Goal: Information Seeking & Learning: Check status

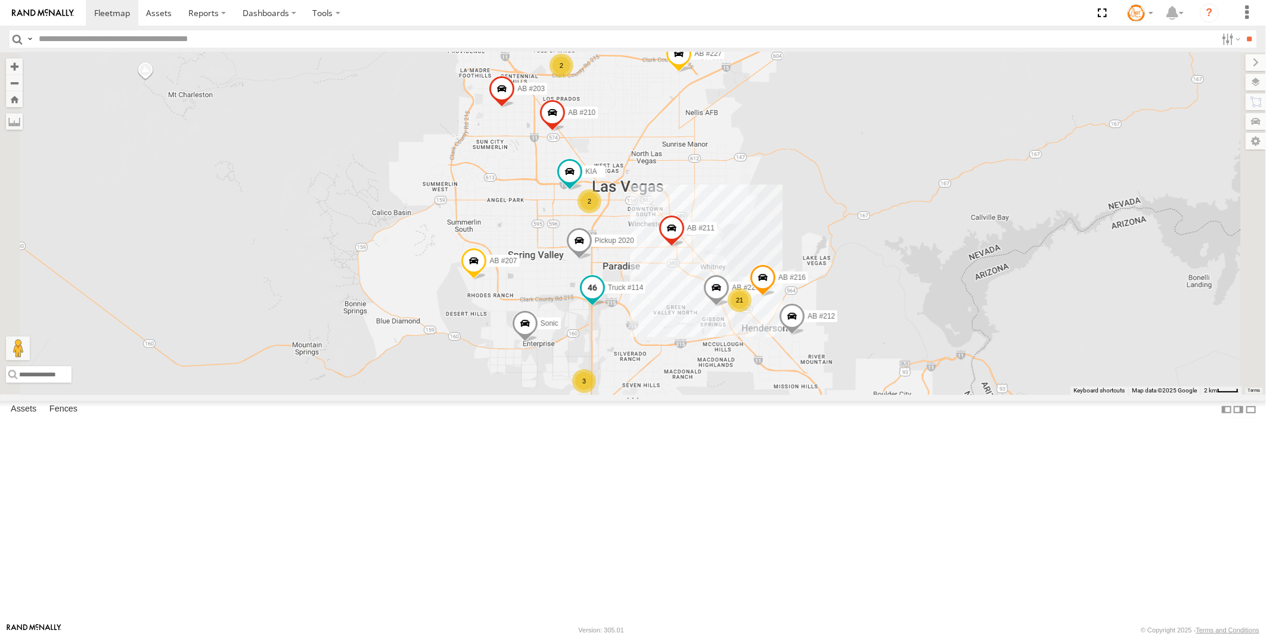
click at [603, 299] on span at bounding box center [592, 287] width 21 height 21
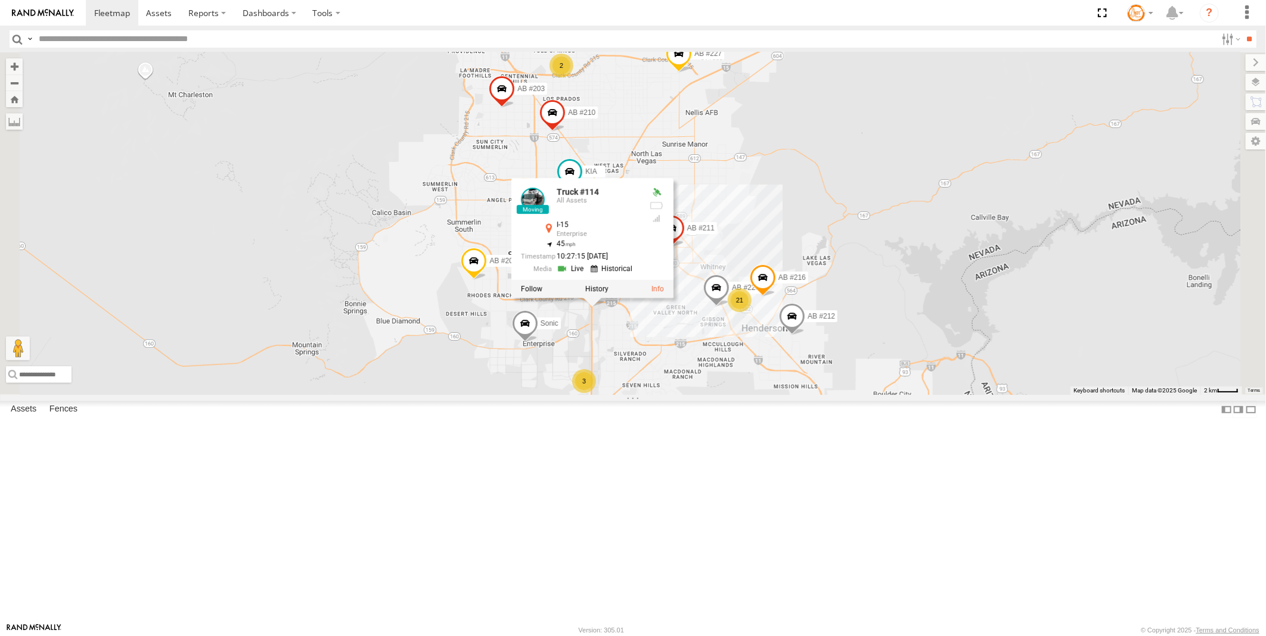
click at [640, 278] on div "Truck #114 All Assets I-15 Enterprise 36.05943 , -115.18007 45 10:27:15 08/12/2…" at bounding box center [580, 233] width 119 height 90
click at [587, 274] on link at bounding box center [572, 268] width 30 height 11
click at [677, 395] on div "2 AB #223 21 AB #212 AB #216 2 Pickup 2020 AB #210 3 Truck #114 AB #207 AB #227…" at bounding box center [633, 223] width 1266 height 343
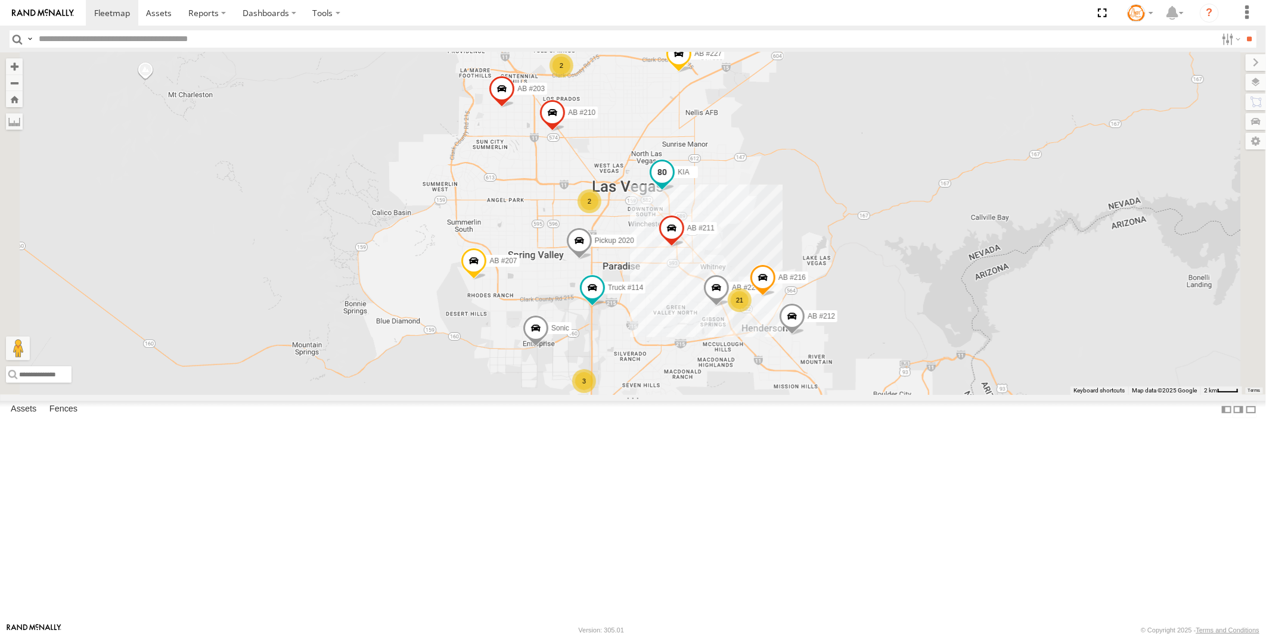
click at [673, 183] on span at bounding box center [661, 171] width 21 height 21
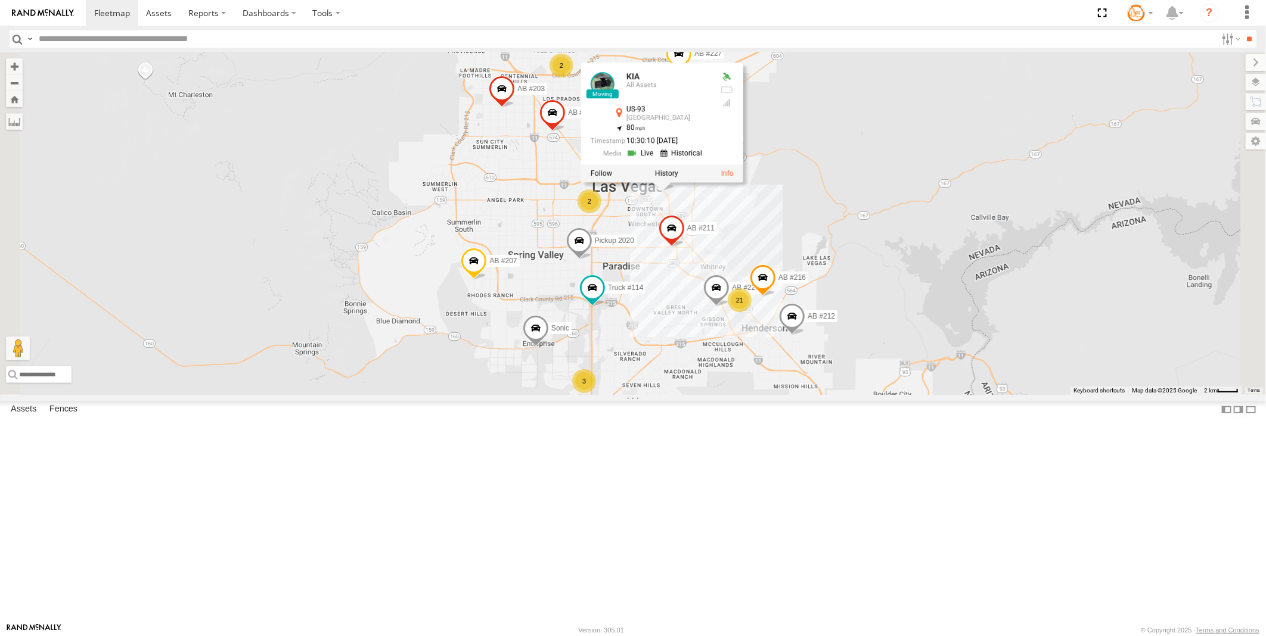
click at [657, 158] on link at bounding box center [641, 152] width 30 height 11
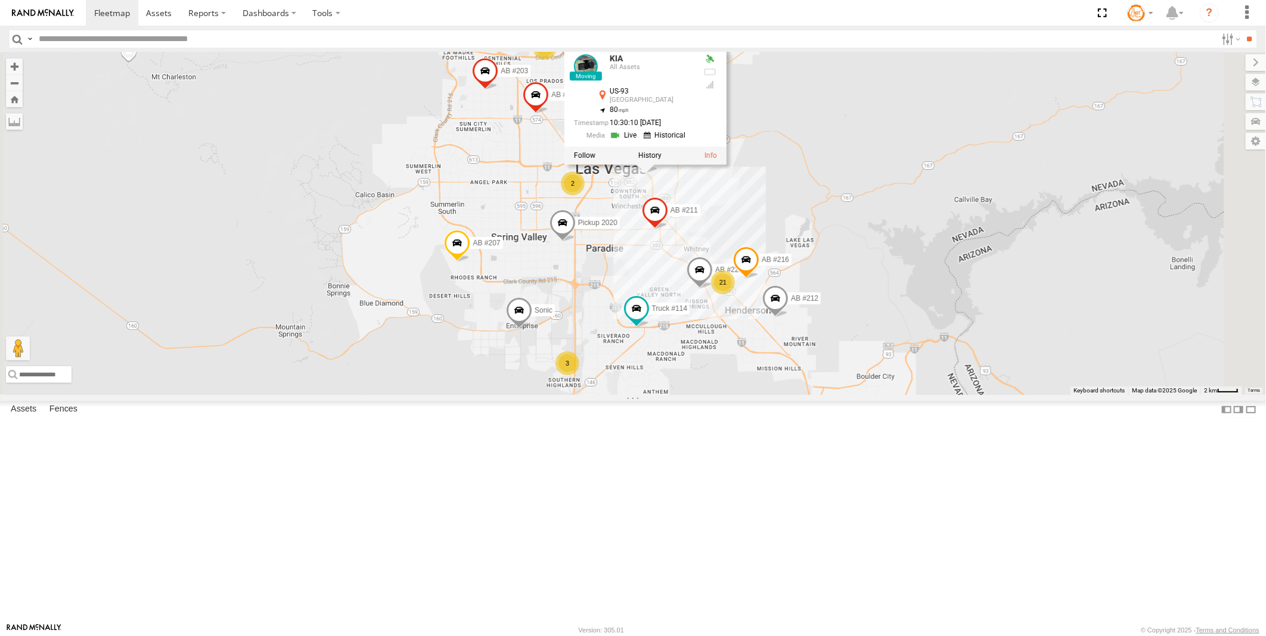
click at [805, 383] on div "AB #223 AB #212 AB #216 Pickup 2020 AB #210 Truck #114 AB #207 AB #227 AB #203 …" at bounding box center [633, 223] width 1266 height 343
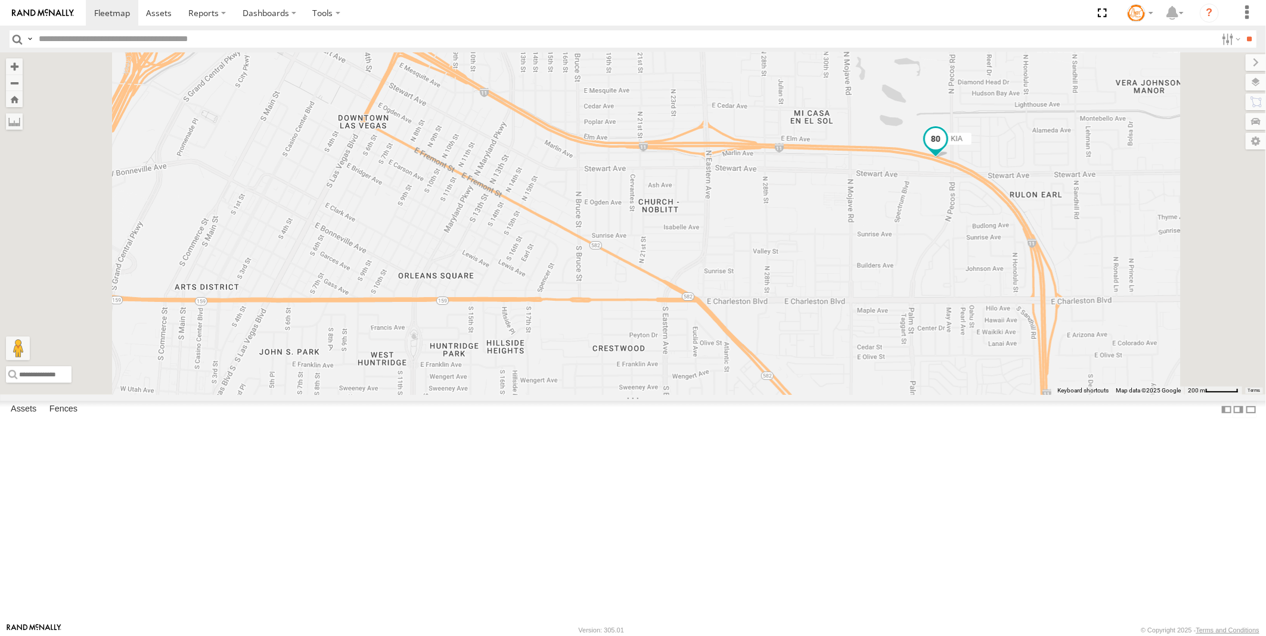
click at [946, 149] on span at bounding box center [935, 138] width 21 height 21
click at [930, 125] on link at bounding box center [915, 119] width 30 height 11
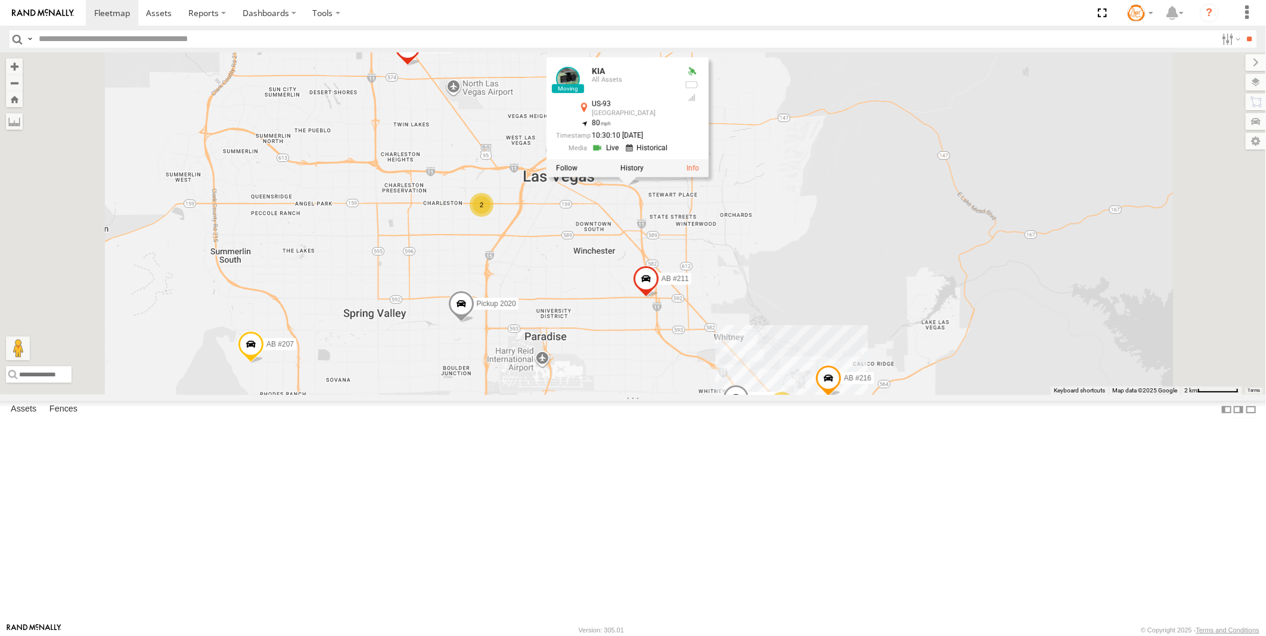
drag, startPoint x: 681, startPoint y: 330, endPoint x: 651, endPoint y: 285, distance: 54.5
click at [651, 285] on div "AB #223 AB #212 AB #216 Pickup 2020 AB #210 Truck #114 AB #207 AB #227 AB #203 …" at bounding box center [633, 223] width 1266 height 343
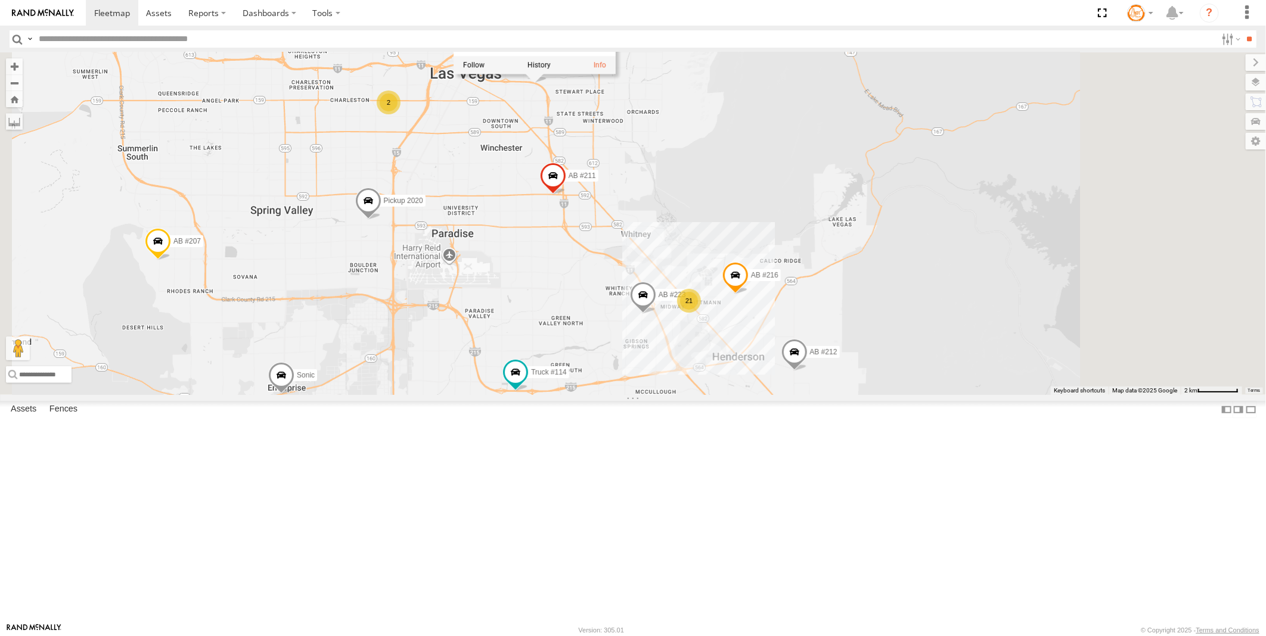
drag, startPoint x: 868, startPoint y: 453, endPoint x: 778, endPoint y: 360, distance: 128.9
click at [778, 360] on div "AB #223 AB #212 AB #216 Pickup 2020 AB #210 Truck #114 AB #207 AB #227 AB #203 …" at bounding box center [633, 223] width 1266 height 343
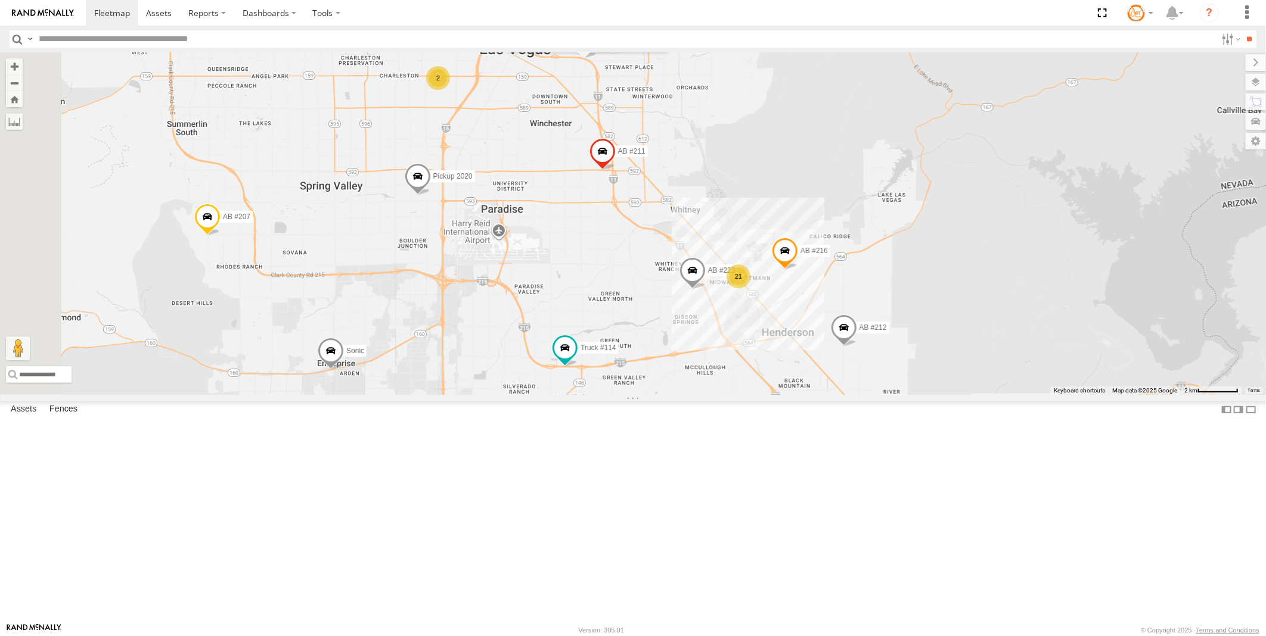
drag, startPoint x: 725, startPoint y: 470, endPoint x: 775, endPoint y: 444, distance: 56.8
click at [775, 395] on div "AB #223 AB #212 AB #216 Pickup 2020 AB #210 Truck #114 AB #207 AB #227 AB #203 …" at bounding box center [633, 223] width 1266 height 343
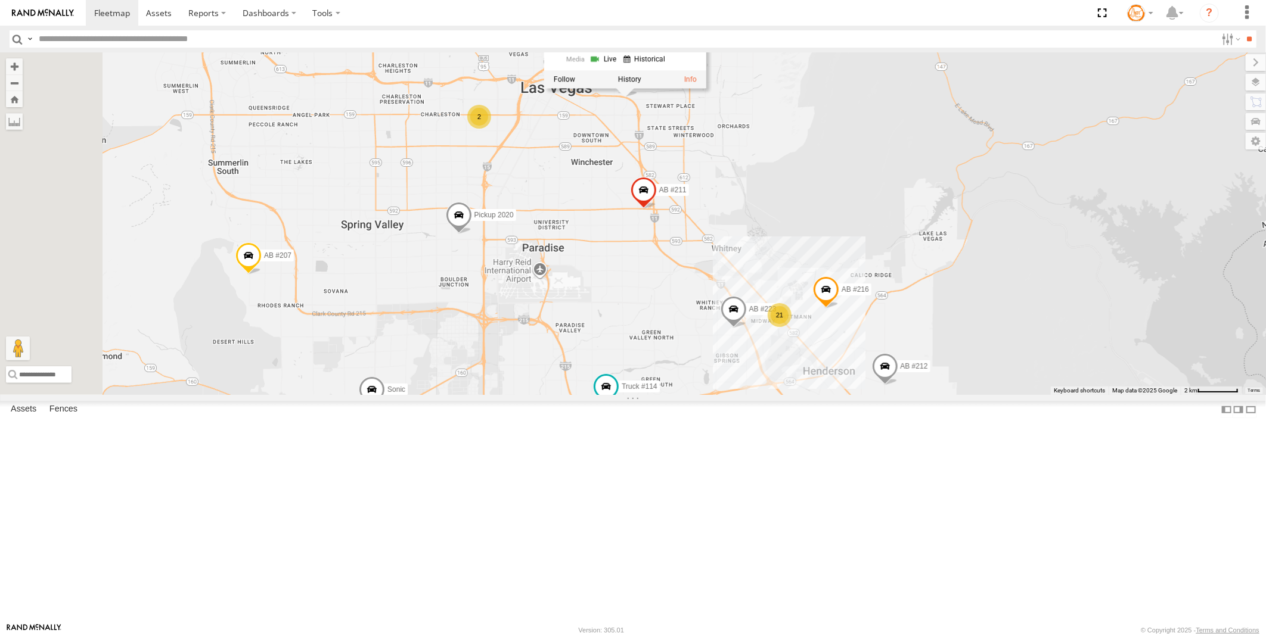
drag, startPoint x: 627, startPoint y: 368, endPoint x: 665, endPoint y: 400, distance: 49.9
click at [667, 395] on div "AB #223 AB #212 AB #216 Pickup 2020 AB #210 Truck #114 AB #207 AB #227 AB #203 …" at bounding box center [633, 223] width 1266 height 343
click at [496, 129] on div "2" at bounding box center [484, 117] width 24 height 24
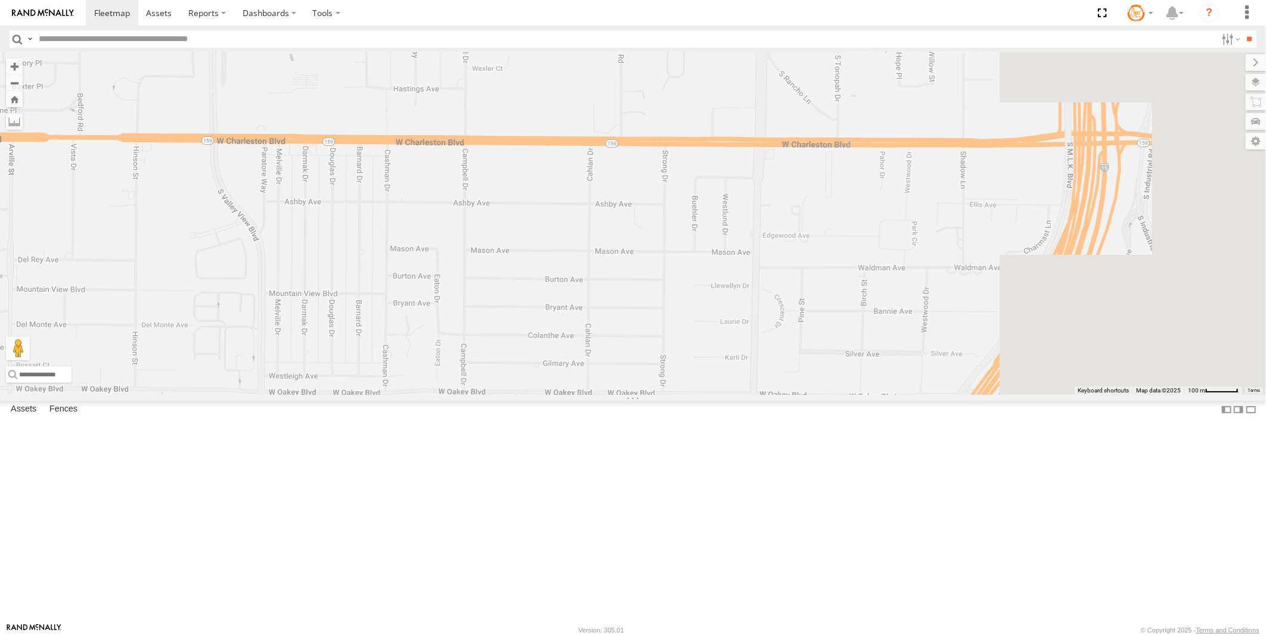
drag, startPoint x: 993, startPoint y: 505, endPoint x: 729, endPoint y: 315, distance: 325.3
click at [729, 315] on div "AB #223 AB #212 AB #216 Pickup 2020 AB #210 Truck #114 AB #207 AB #227 AB #203 …" at bounding box center [633, 223] width 1266 height 343
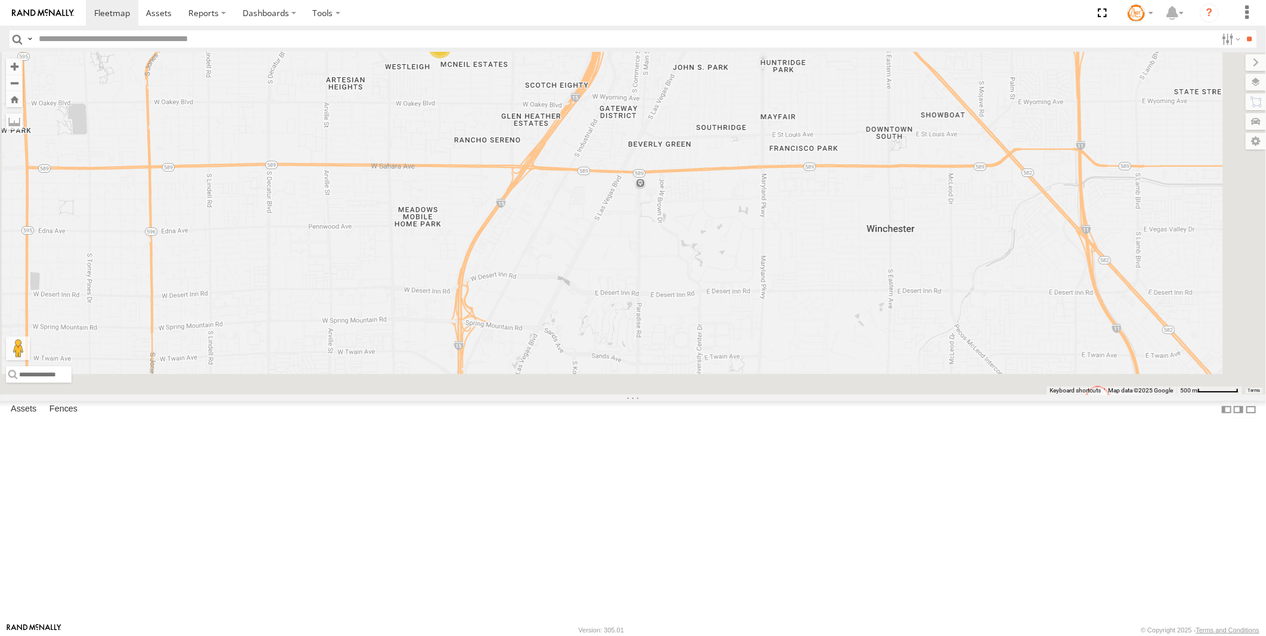
drag, startPoint x: 819, startPoint y: 453, endPoint x: 716, endPoint y: 293, distance: 190.6
click at [718, 290] on div "AB #223 AB #212 AB #216 Pickup 2020 AB #210 Truck #114 AB #207 AB #227 AB #203 …" at bounding box center [633, 223] width 1266 height 343
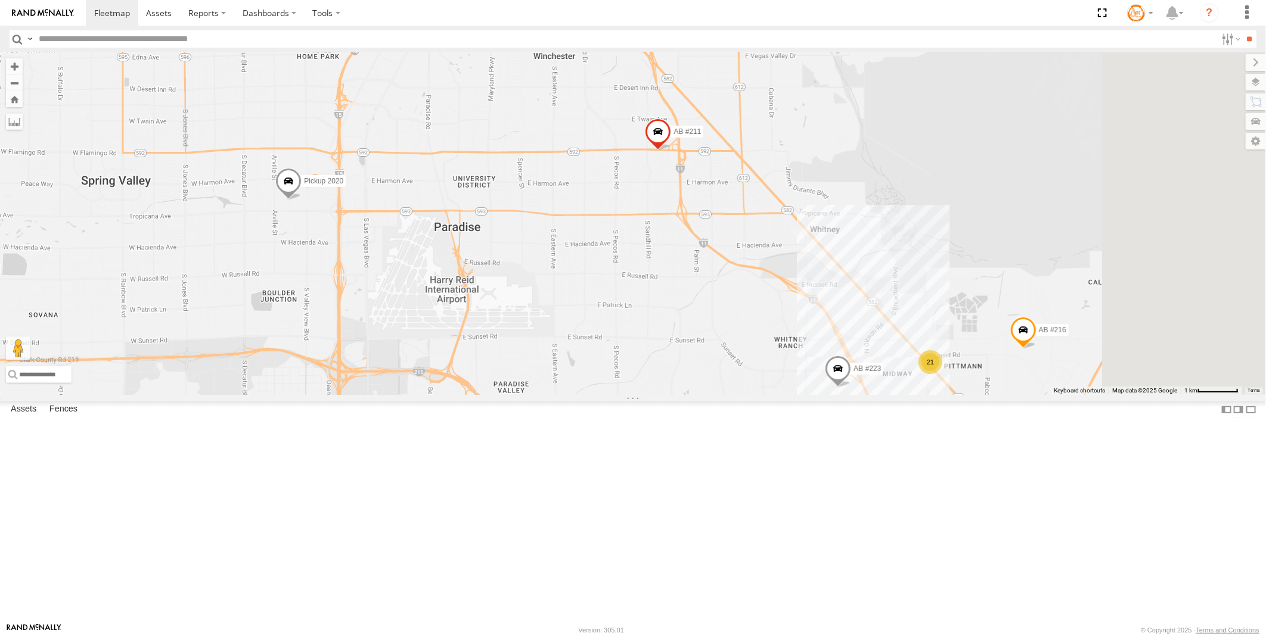
drag, startPoint x: 975, startPoint y: 491, endPoint x: 803, endPoint y: 348, distance: 223.4
click at [803, 348] on div "AB #223 AB #212 AB #216 Pickup 2020 AB #210 Truck #114 AB #207 AB #227 AB #203 …" at bounding box center [633, 223] width 1266 height 343
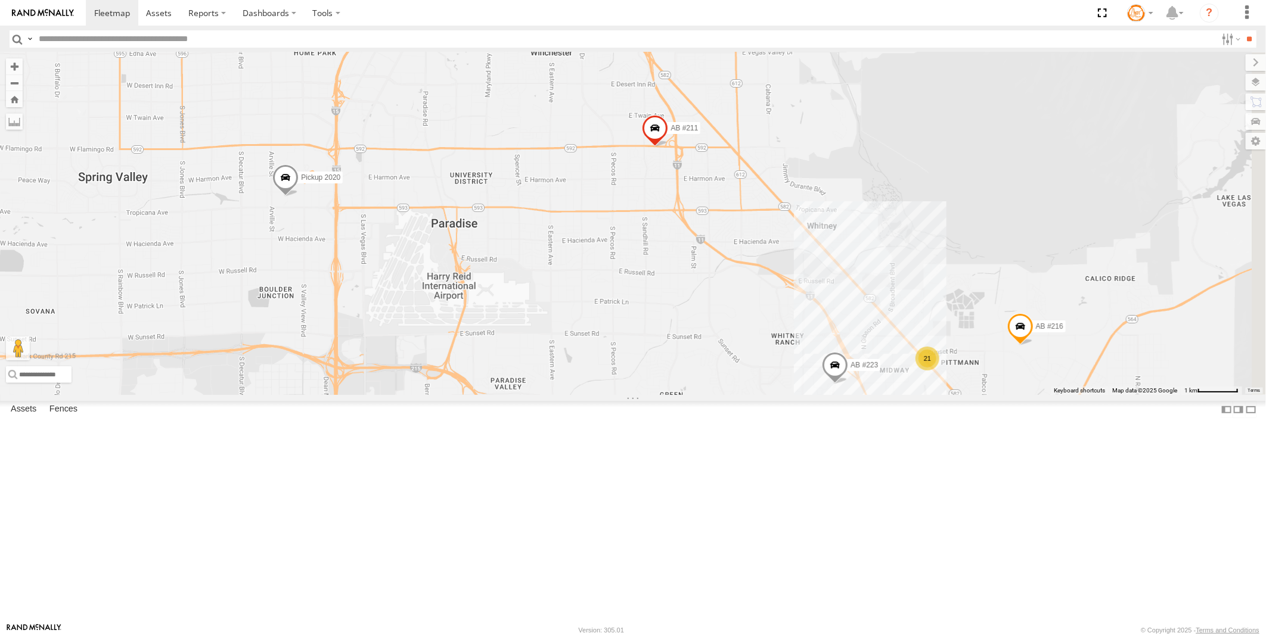
click at [939, 371] on div "21" at bounding box center [927, 359] width 24 height 24
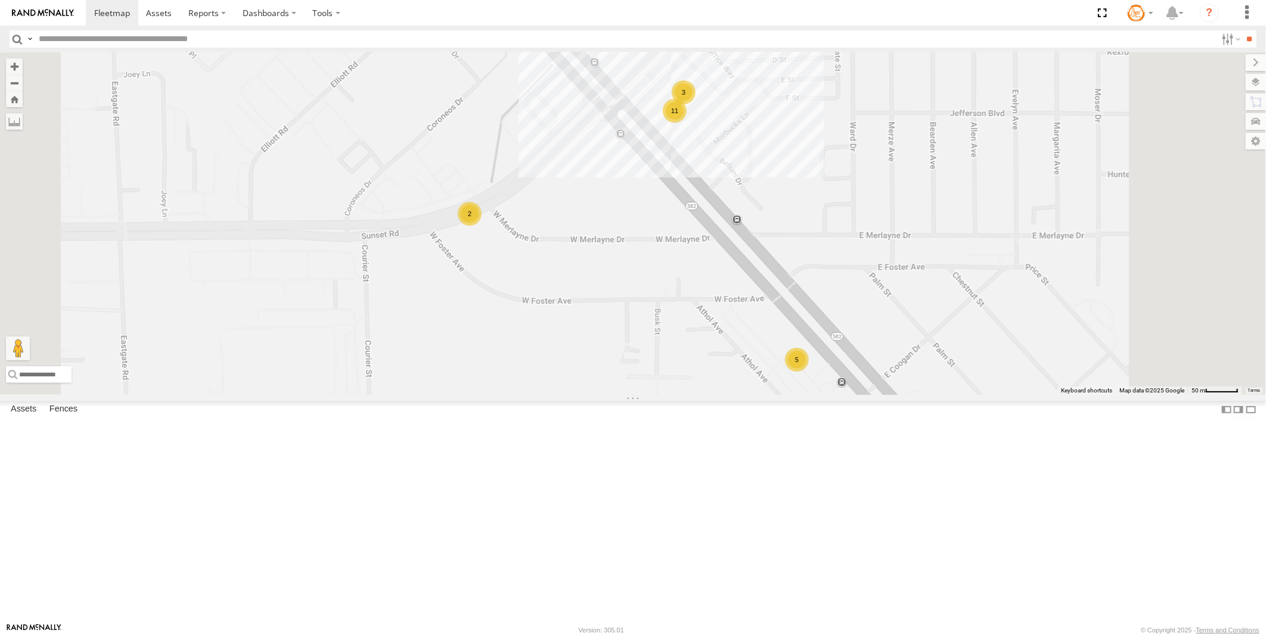
click at [695, 104] on div "3" at bounding box center [684, 92] width 24 height 24
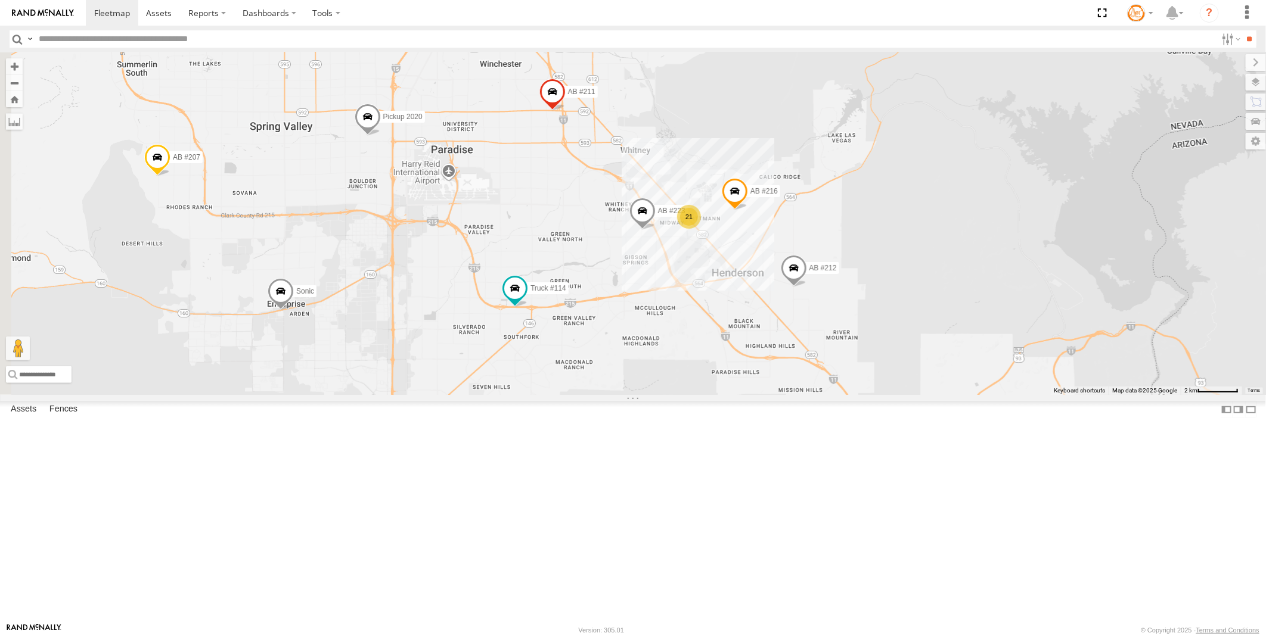
drag, startPoint x: 504, startPoint y: 421, endPoint x: 723, endPoint y: 368, distance: 224.9
click at [723, 368] on div "AB #223 AB #212 AB #216 Pickup 2020 AB #210 Truck #114 AB #207 AB #227 AB #203 …" at bounding box center [633, 223] width 1266 height 343
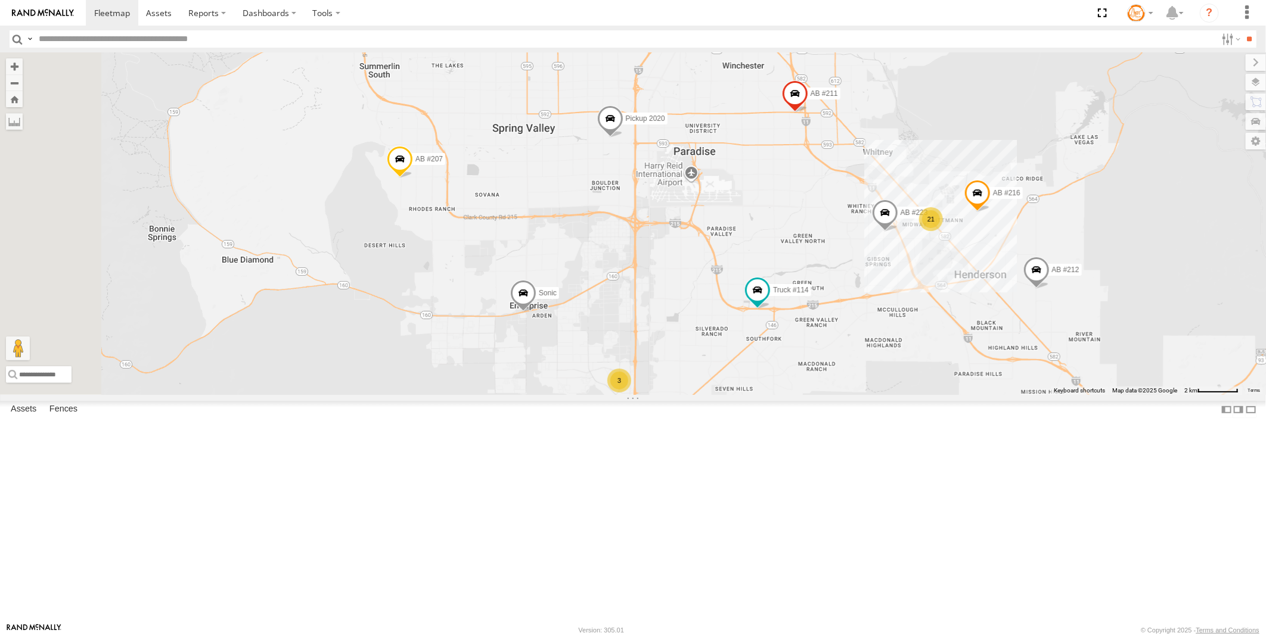
drag, startPoint x: 525, startPoint y: 387, endPoint x: 766, endPoint y: 386, distance: 241.3
click at [766, 386] on div "AB #223 AB #212 AB #216 Pickup 2020 AB #210 Truck #114 AB #207 AB #227 AB #203 …" at bounding box center [633, 223] width 1266 height 343
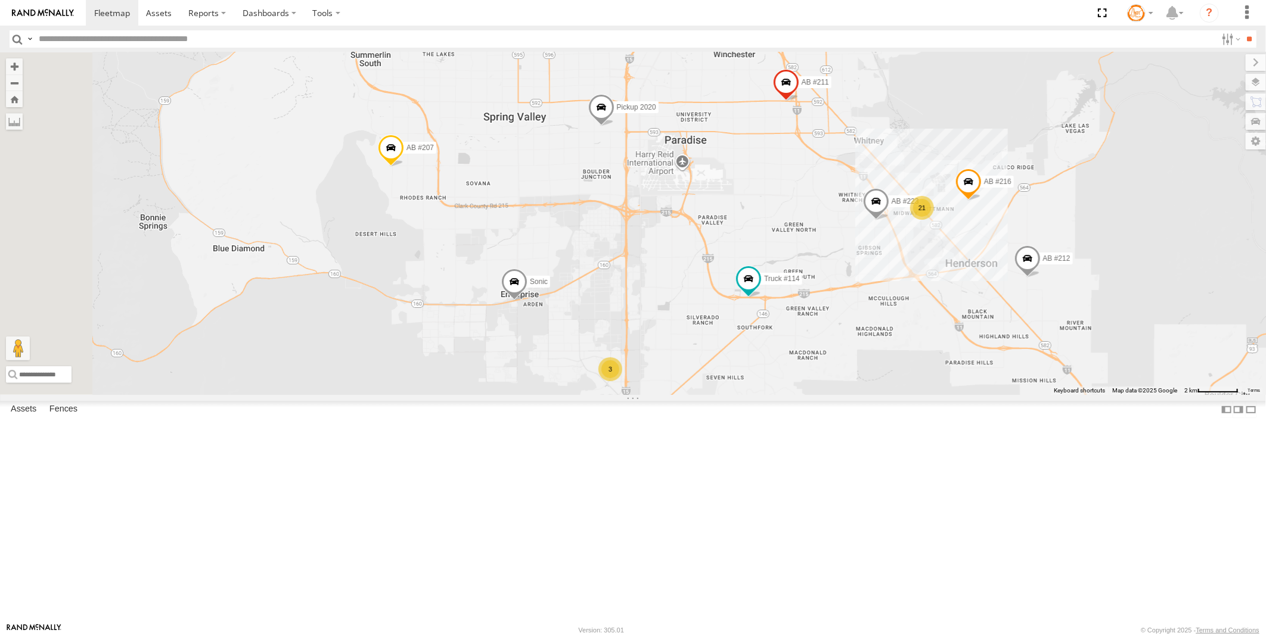
click at [622, 381] on div "3" at bounding box center [610, 370] width 24 height 24
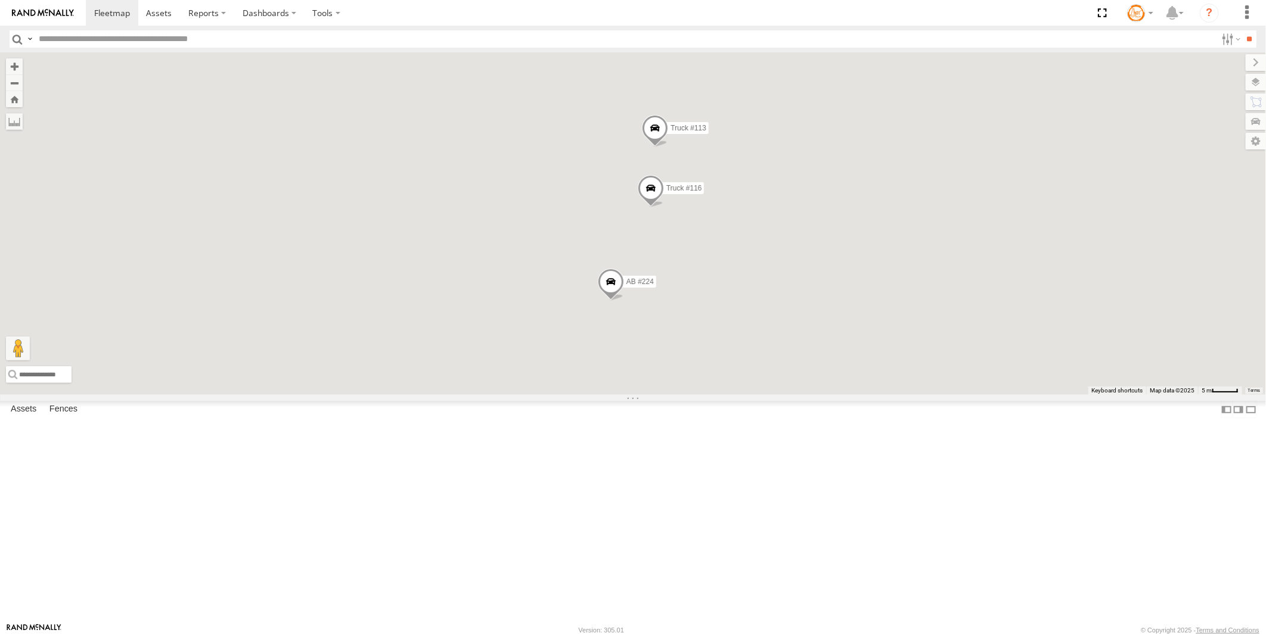
click at [664, 207] on span at bounding box center [651, 191] width 26 height 32
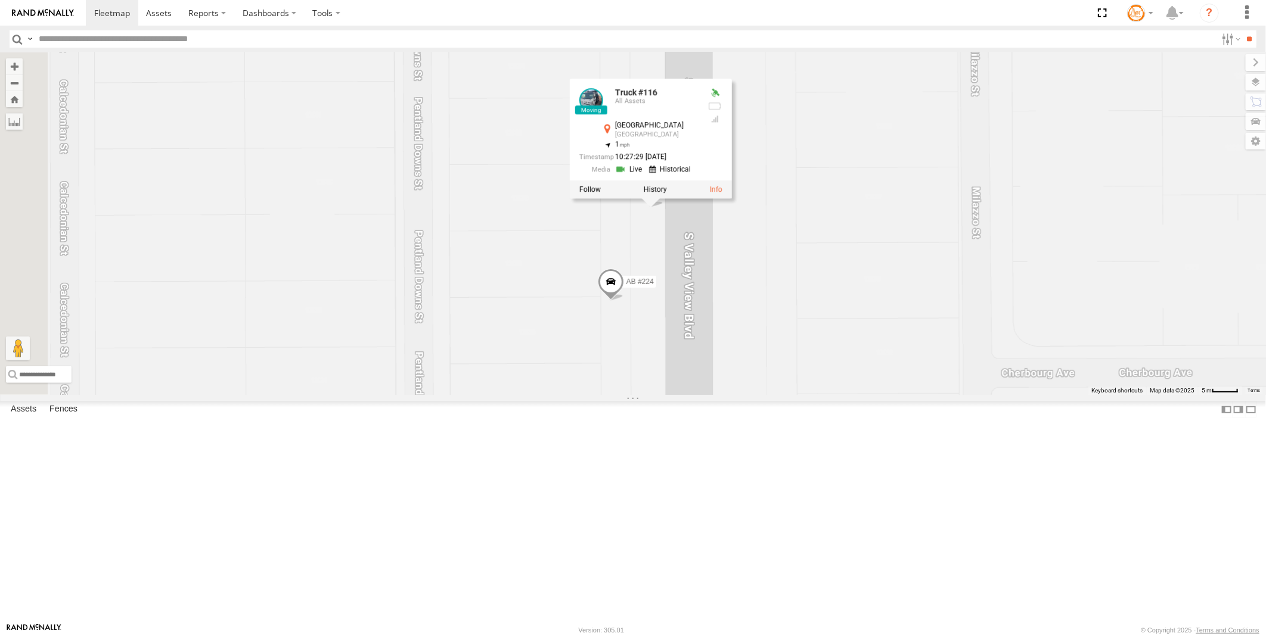
click at [645, 175] on link at bounding box center [630, 168] width 30 height 11
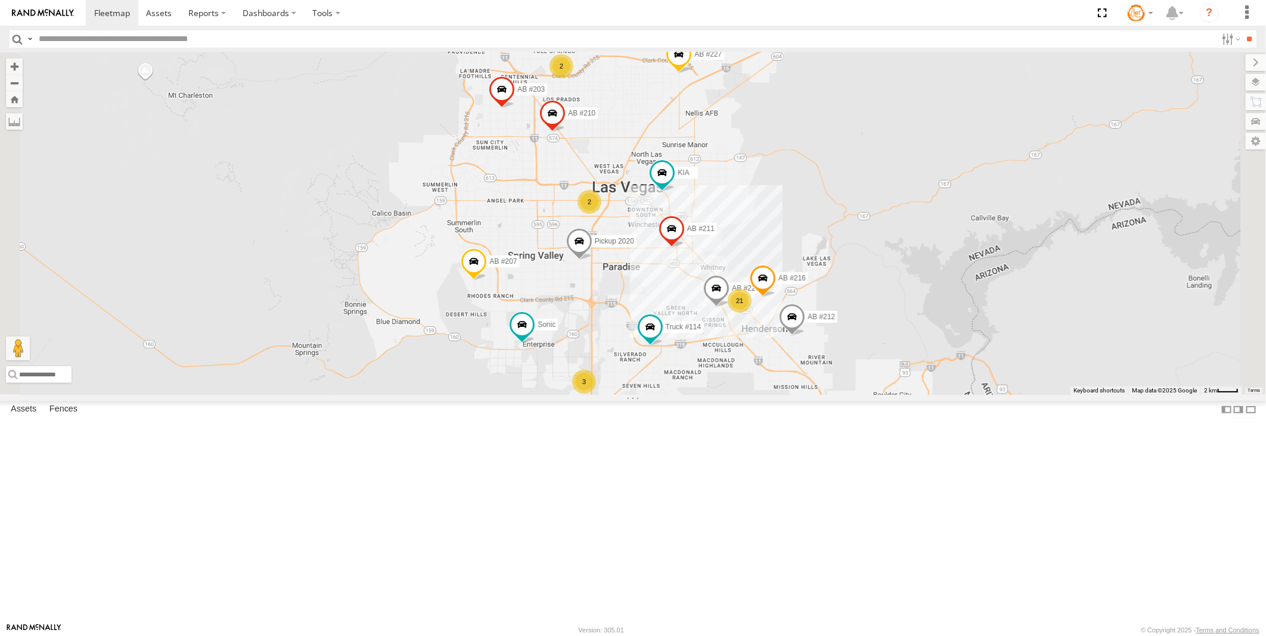
click at [596, 394] on div "3" at bounding box center [584, 382] width 24 height 24
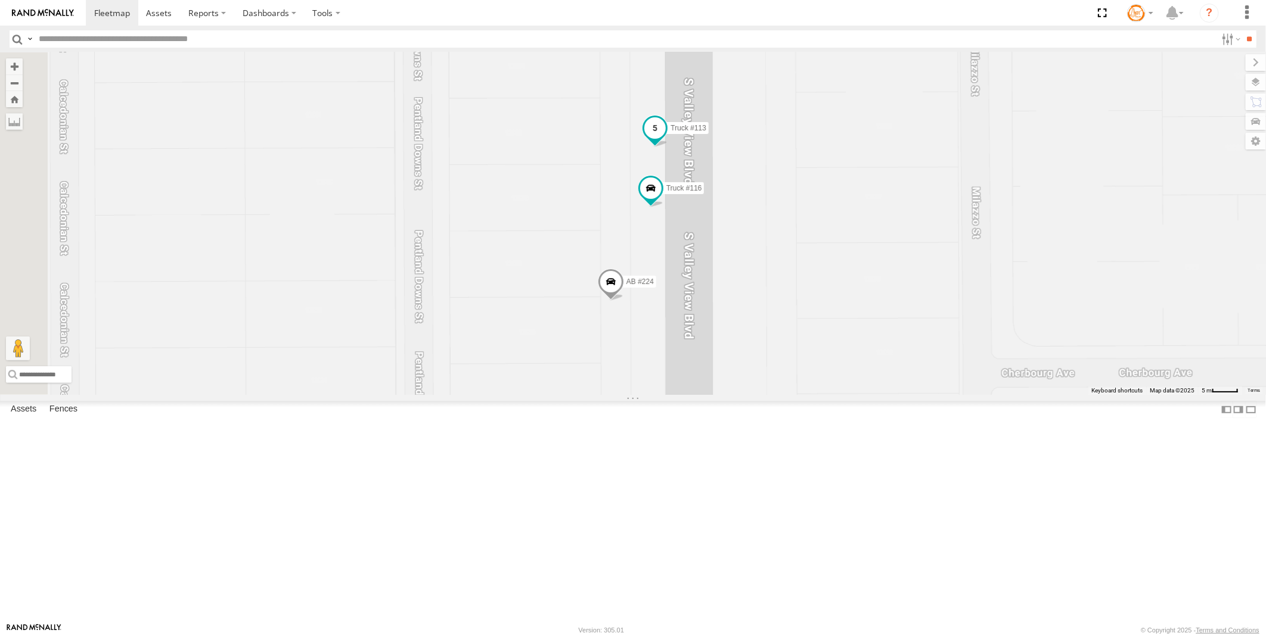
click at [666, 139] on span at bounding box center [654, 127] width 21 height 21
click at [649, 114] on link at bounding box center [634, 108] width 30 height 11
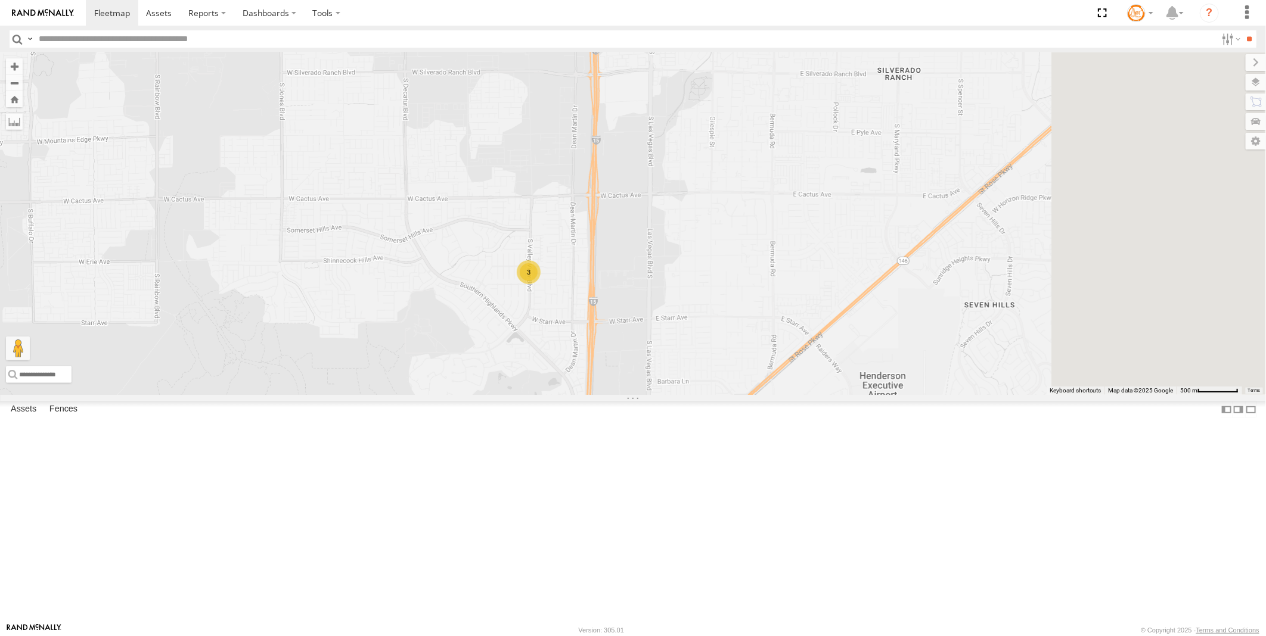
drag, startPoint x: 841, startPoint y: 499, endPoint x: 732, endPoint y: 443, distance: 122.9
click at [732, 395] on div "AB #223 AB #212 AB #216 Pickup 2020 AB #210 Truck #114 AB #207 AB #227 AB #203 …" at bounding box center [633, 223] width 1266 height 343
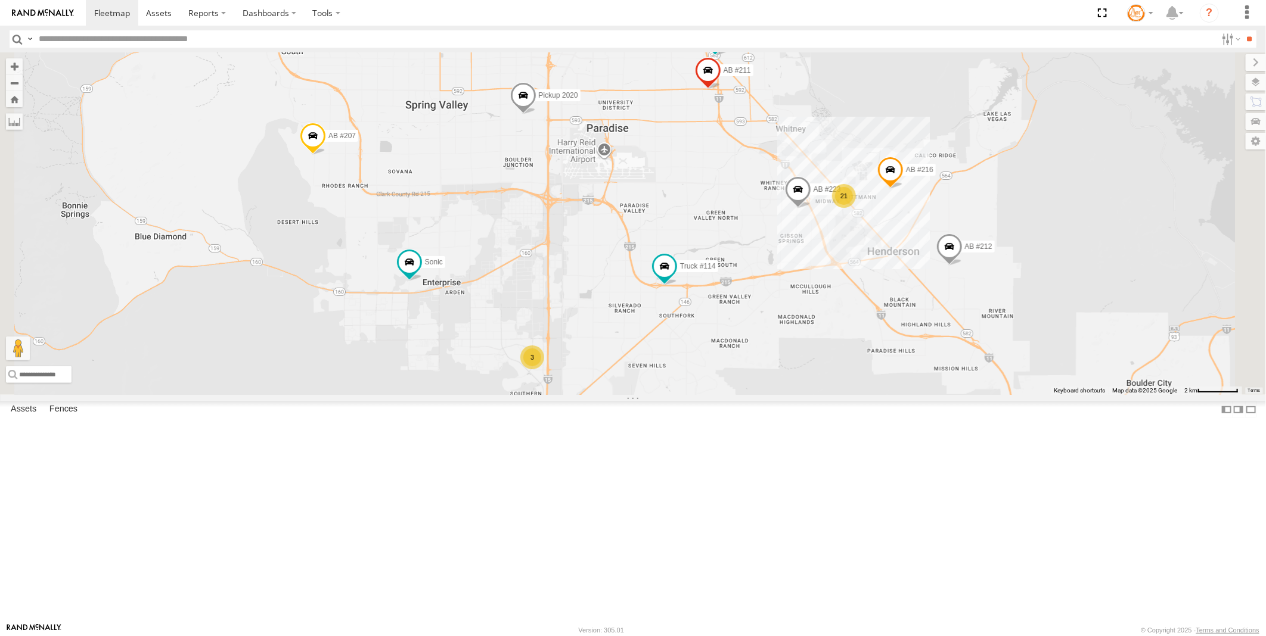
drag, startPoint x: 974, startPoint y: 360, endPoint x: 916, endPoint y: 418, distance: 80.9
click at [916, 395] on div "AB #223 AB #212 AB #216 Pickup 2020 AB #210 Truck #114 AB #207 AB #227 AB #203 …" at bounding box center [633, 223] width 1266 height 343
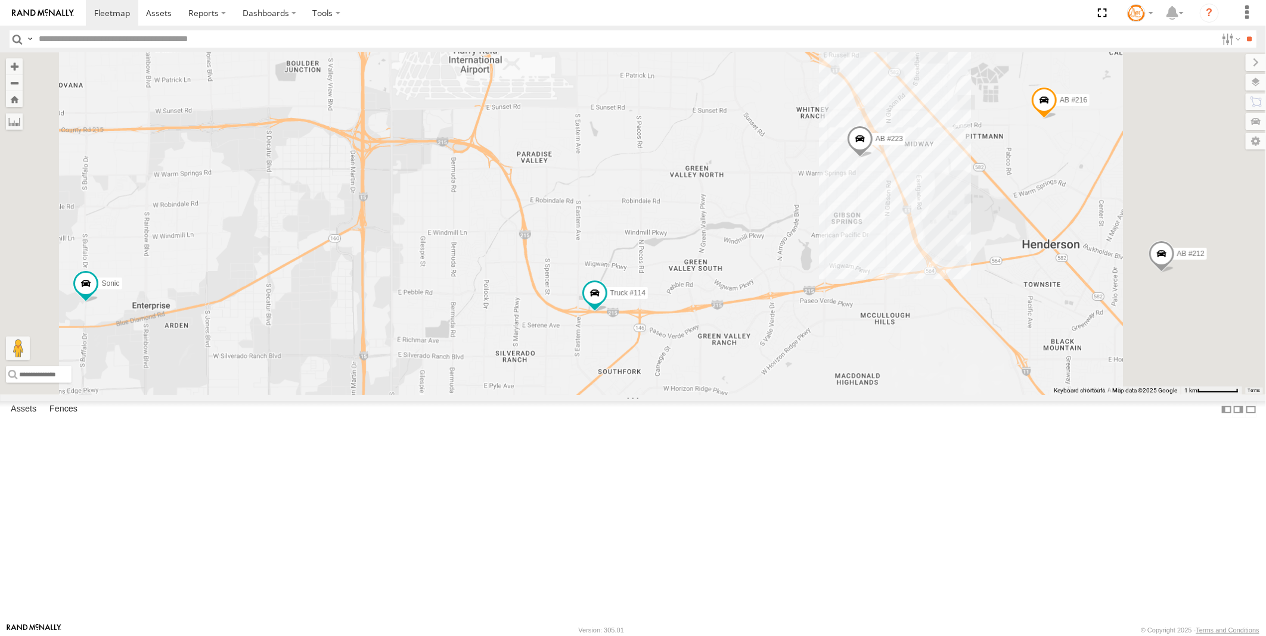
drag, startPoint x: 784, startPoint y: 225, endPoint x: 809, endPoint y: 524, distance: 300.7
click at [809, 395] on div "AB #223 AB #212 AB #216 Pickup 2020 AB #210 Truck #114 AB #207 AB #227 AB #203 …" at bounding box center [633, 223] width 1266 height 343
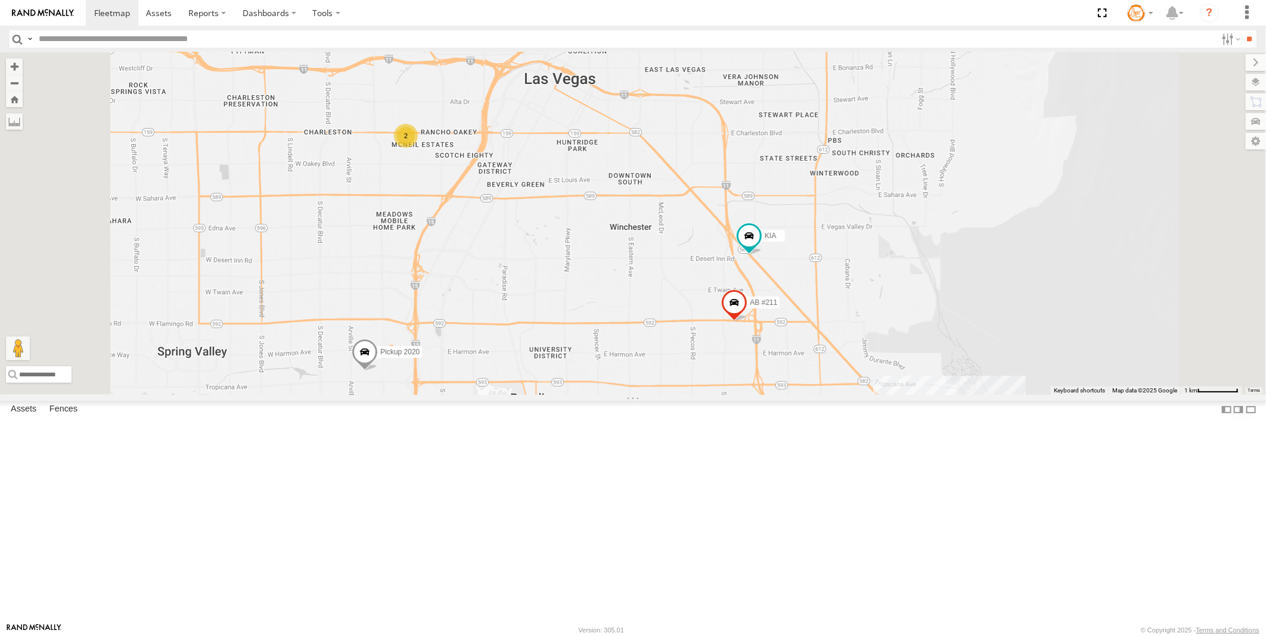
drag, startPoint x: 871, startPoint y: 397, endPoint x: 855, endPoint y: 397, distance: 15.5
click at [854, 395] on div "AB #223 AB #212 AB #216 Pickup 2020 AB #210 Truck #114 AB #207 AB #227 AB #203 …" at bounding box center [633, 223] width 1266 height 343
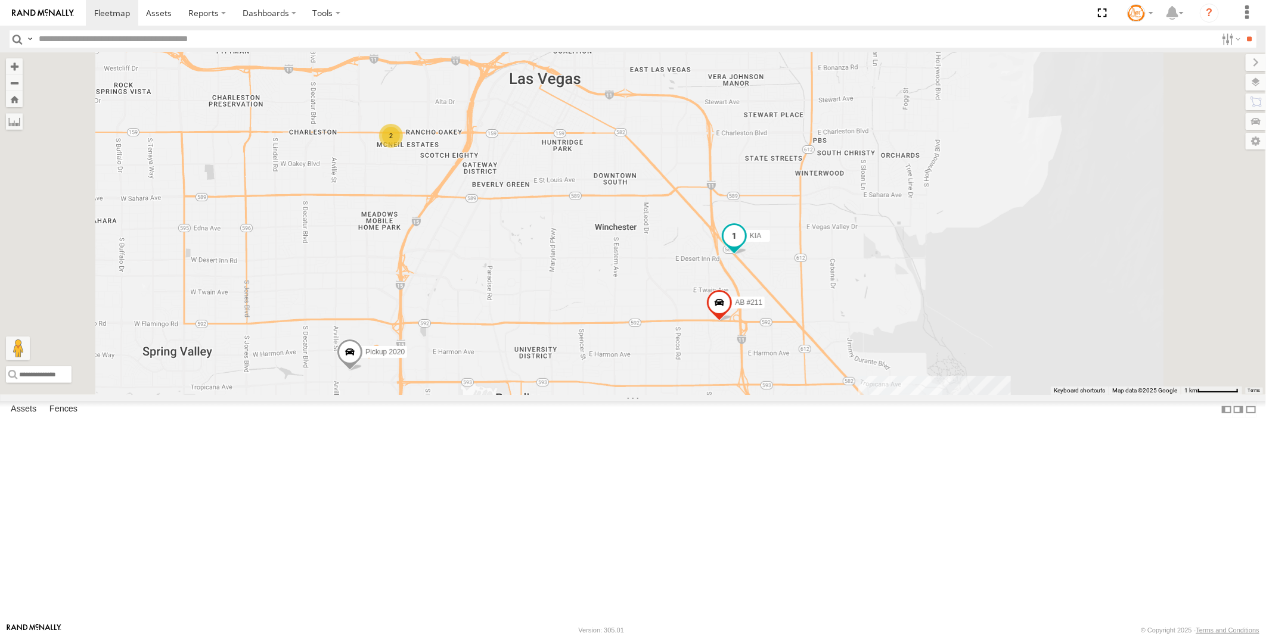
click at [747, 254] on span at bounding box center [734, 238] width 26 height 32
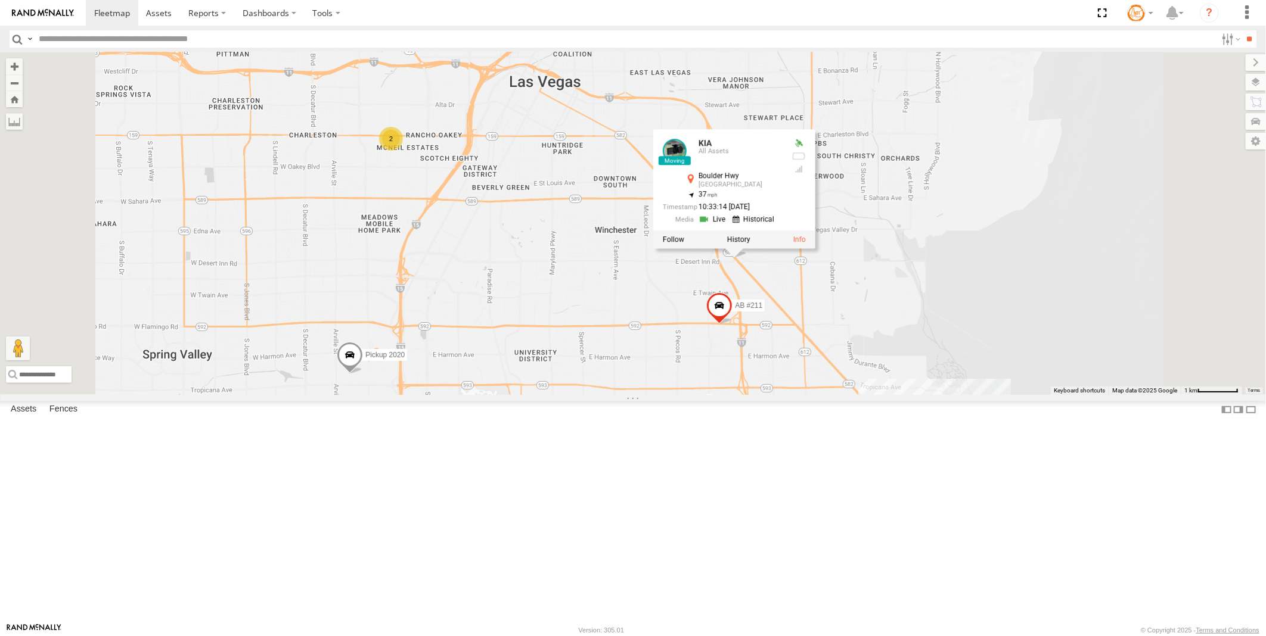
click at [815, 248] on div at bounding box center [734, 240] width 162 height 18
click at [750, 244] on label at bounding box center [738, 239] width 23 height 8
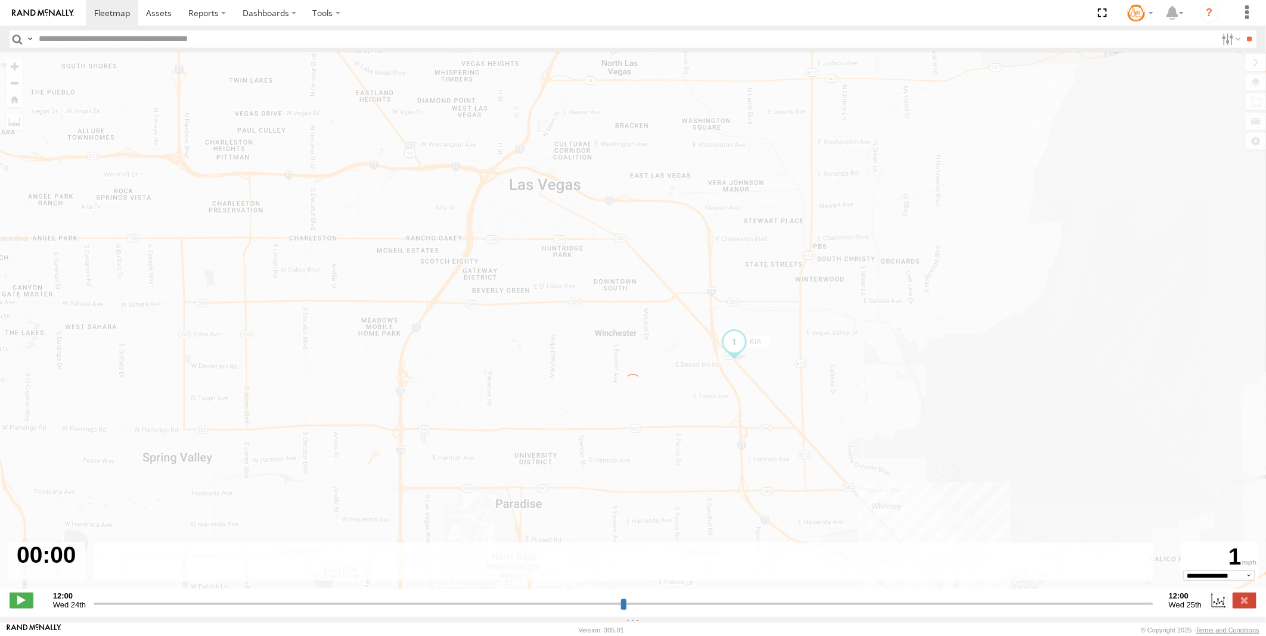
type input "**********"
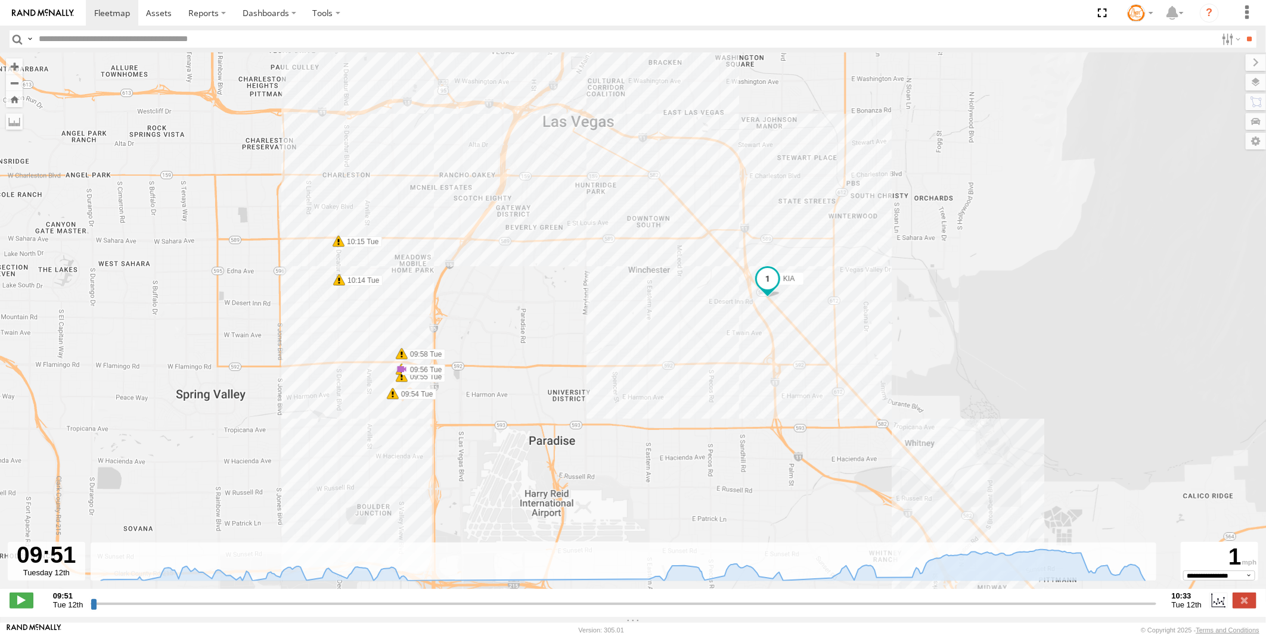
drag, startPoint x: 772, startPoint y: 414, endPoint x: 670, endPoint y: 364, distance: 113.3
click at [670, 364] on div "KIA 09:54 Tue 09:55 Tue 09:56 Tue 09:56 Tue 09:58 Tue 10:14 Tue 10:15 Tue" at bounding box center [633, 326] width 1266 height 549
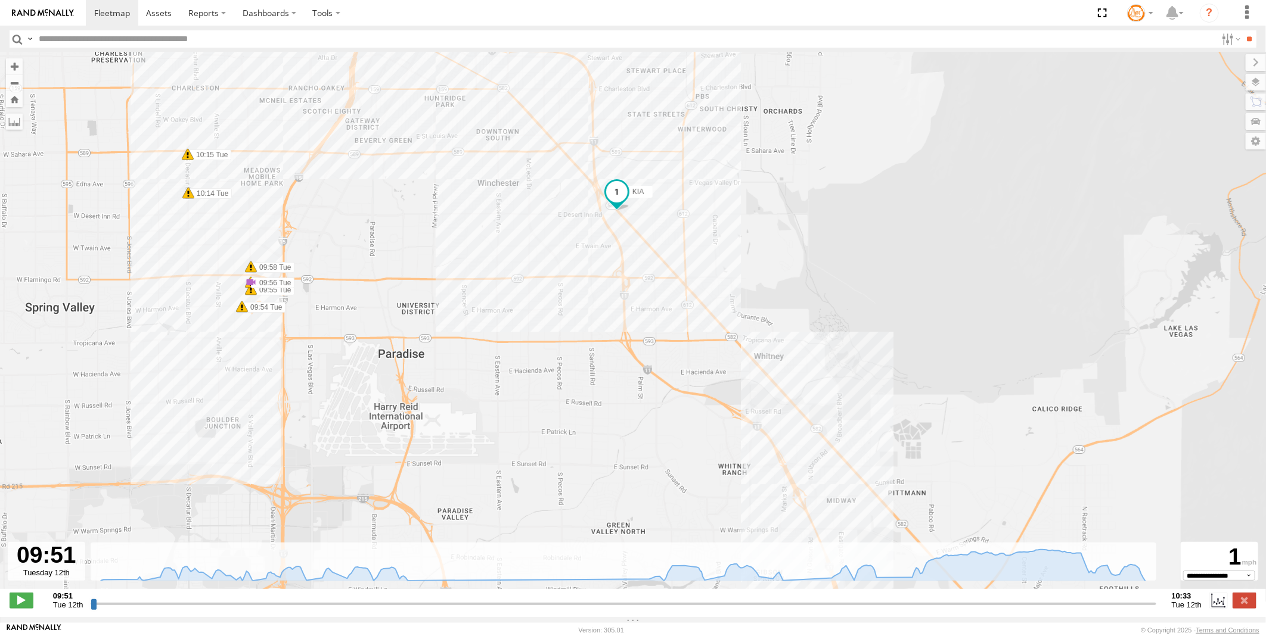
drag, startPoint x: 770, startPoint y: 389, endPoint x: 638, endPoint y: 313, distance: 151.6
click at [638, 313] on div "KIA 09:54 Tue 09:55 Tue 09:56 Tue 09:56 Tue 09:58 Tue 10:14 Tue 10:15 Tue" at bounding box center [633, 326] width 1266 height 549
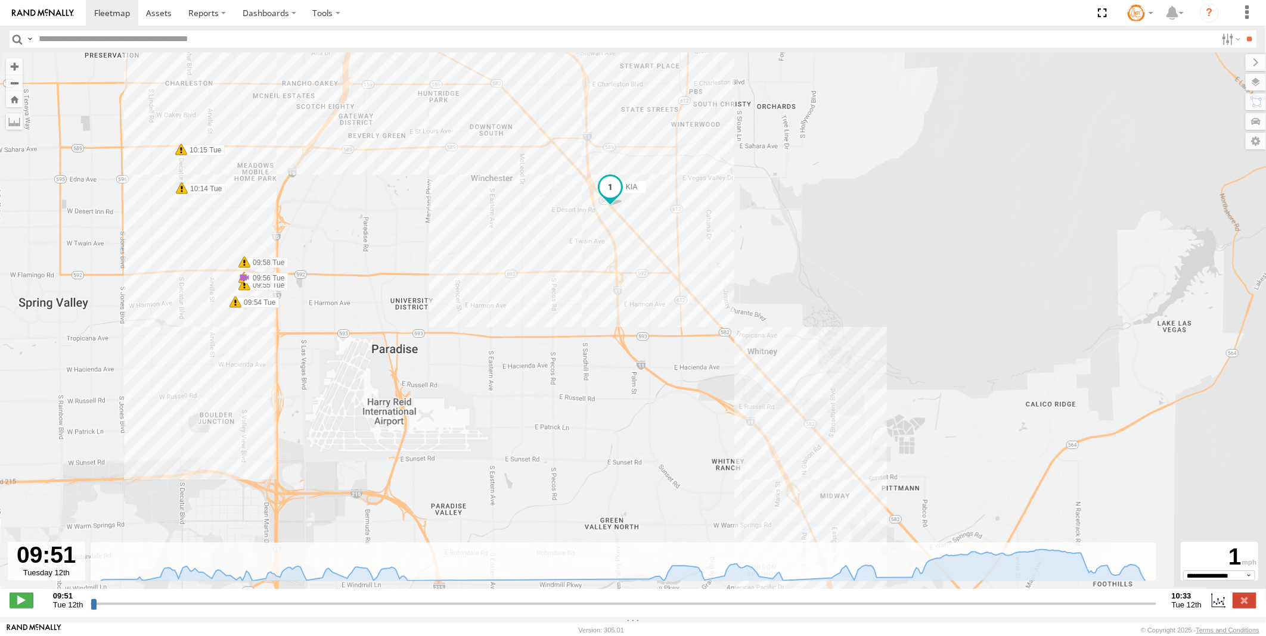
drag, startPoint x: 722, startPoint y: 372, endPoint x: 605, endPoint y: 296, distance: 139.3
click at [605, 296] on div "KIA 09:54 Tue 09:55 Tue 09:56 Tue 09:56 Tue 09:58 Tue 10:14 Tue 10:15 Tue" at bounding box center [633, 326] width 1266 height 549
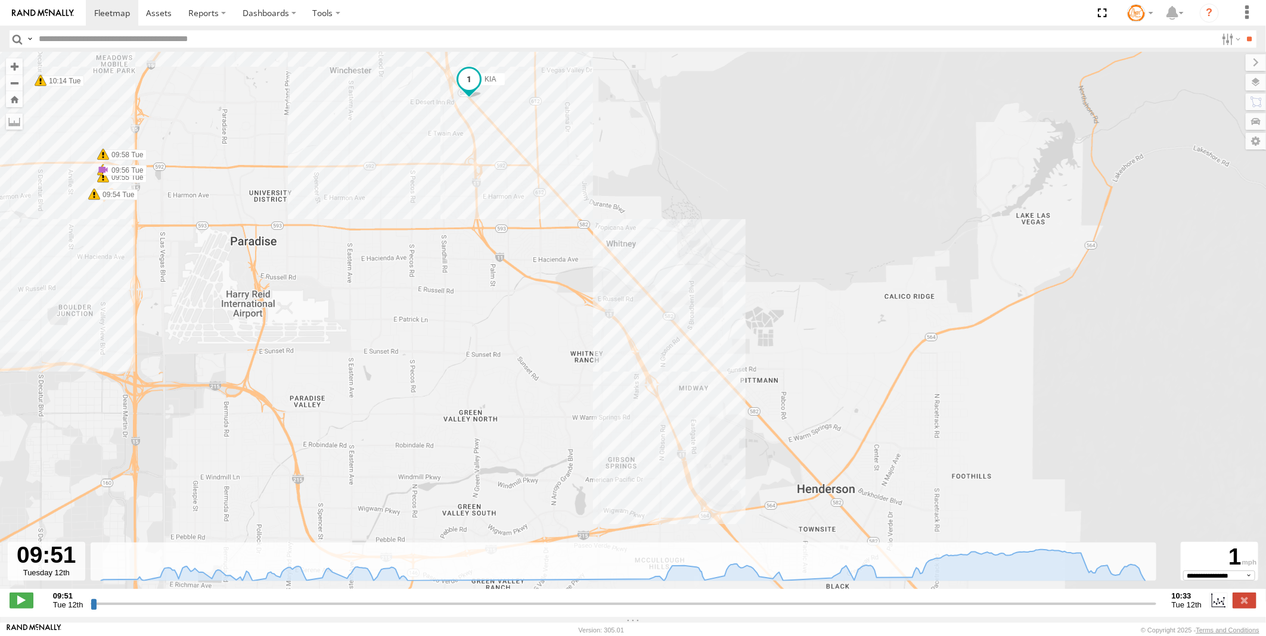
drag, startPoint x: 674, startPoint y: 391, endPoint x: 580, endPoint y: 286, distance: 141.4
click at [580, 286] on div "KIA 09:54 Tue 09:55 Tue 09:56 Tue 09:56 Tue 09:58 Tue 10:14 Tue 10:15 Tue" at bounding box center [633, 326] width 1266 height 549
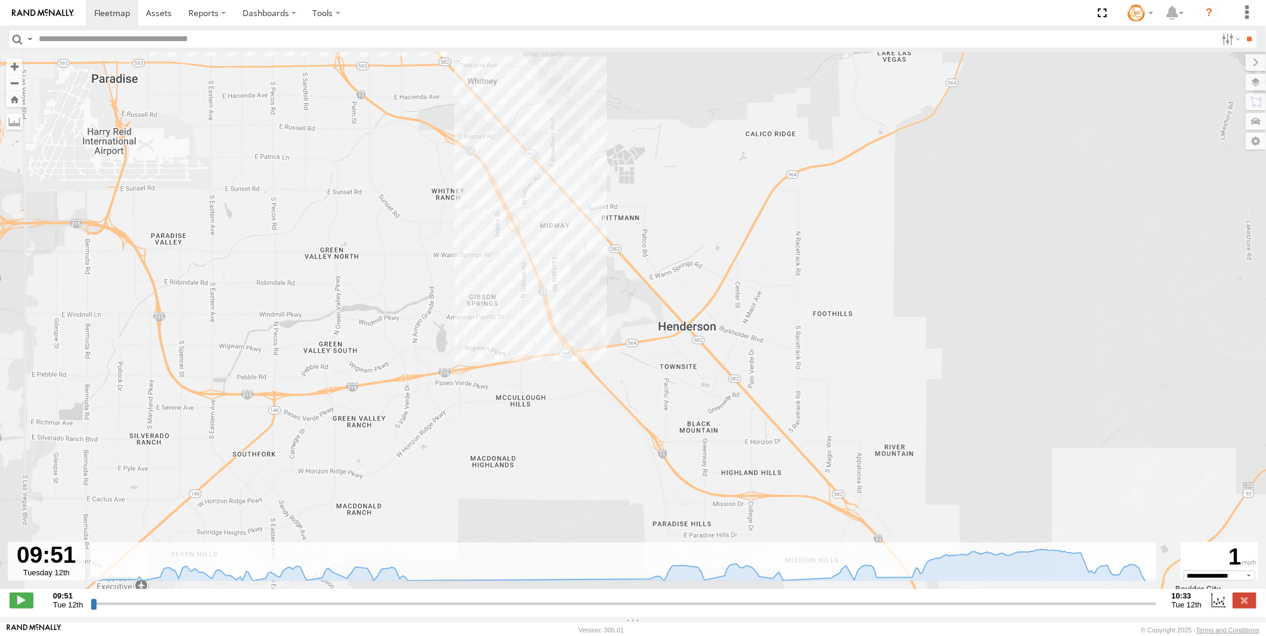
drag, startPoint x: 654, startPoint y: 418, endPoint x: 570, endPoint y: 319, distance: 129.4
click at [570, 319] on div "KIA 09:54 Tue 09:55 Tue 09:56 Tue 09:56 Tue 09:58 Tue 10:14 Tue 10:15 Tue" at bounding box center [633, 326] width 1266 height 549
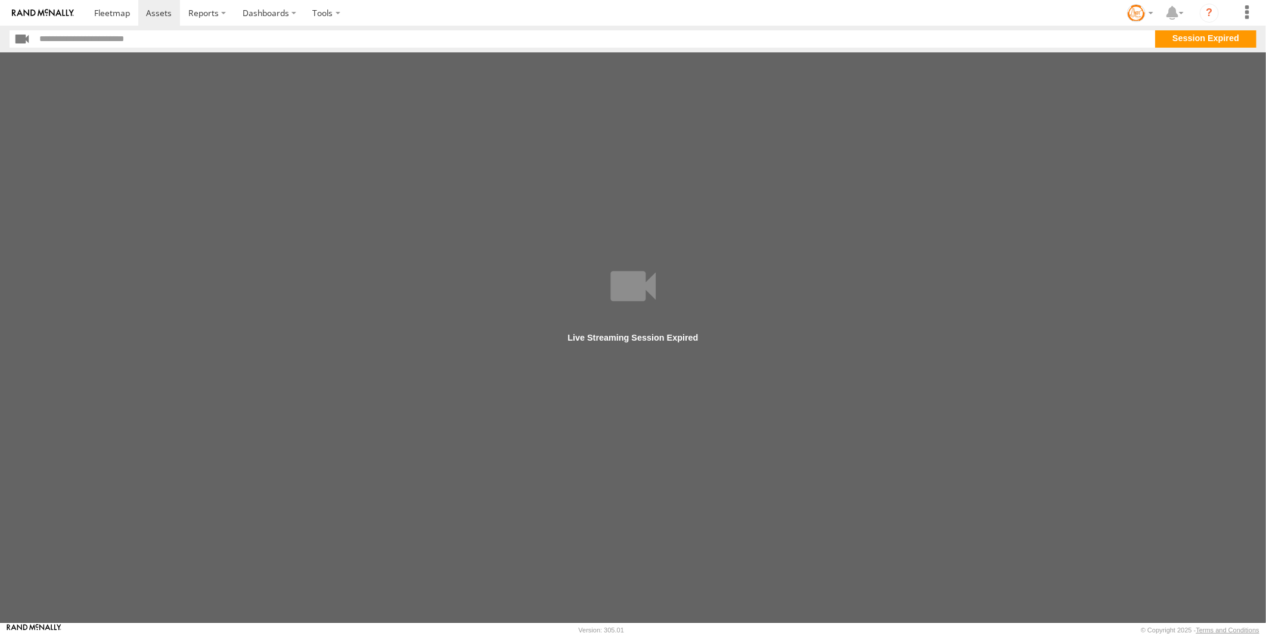
click at [615, 318] on main at bounding box center [633, 337] width 1266 height 571
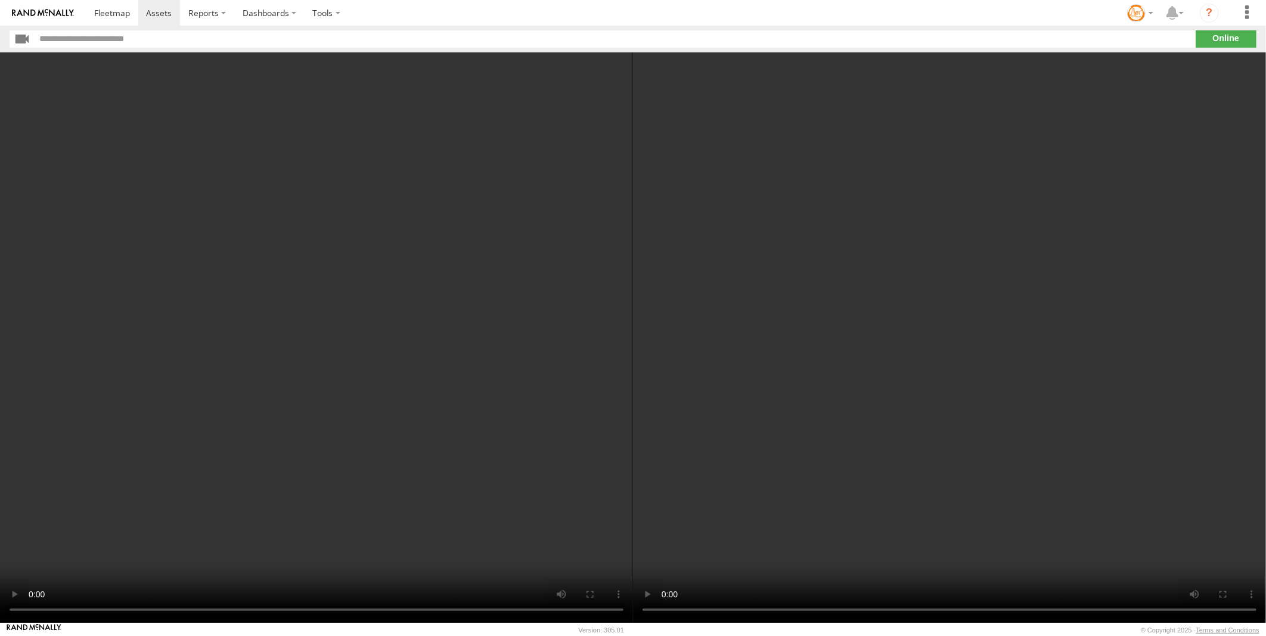
click at [648, 593] on video at bounding box center [949, 337] width 633 height 571
click at [237, 443] on video at bounding box center [316, 337] width 633 height 571
click at [235, 412] on video at bounding box center [316, 337] width 633 height 571
click at [168, 449] on video at bounding box center [316, 337] width 633 height 571
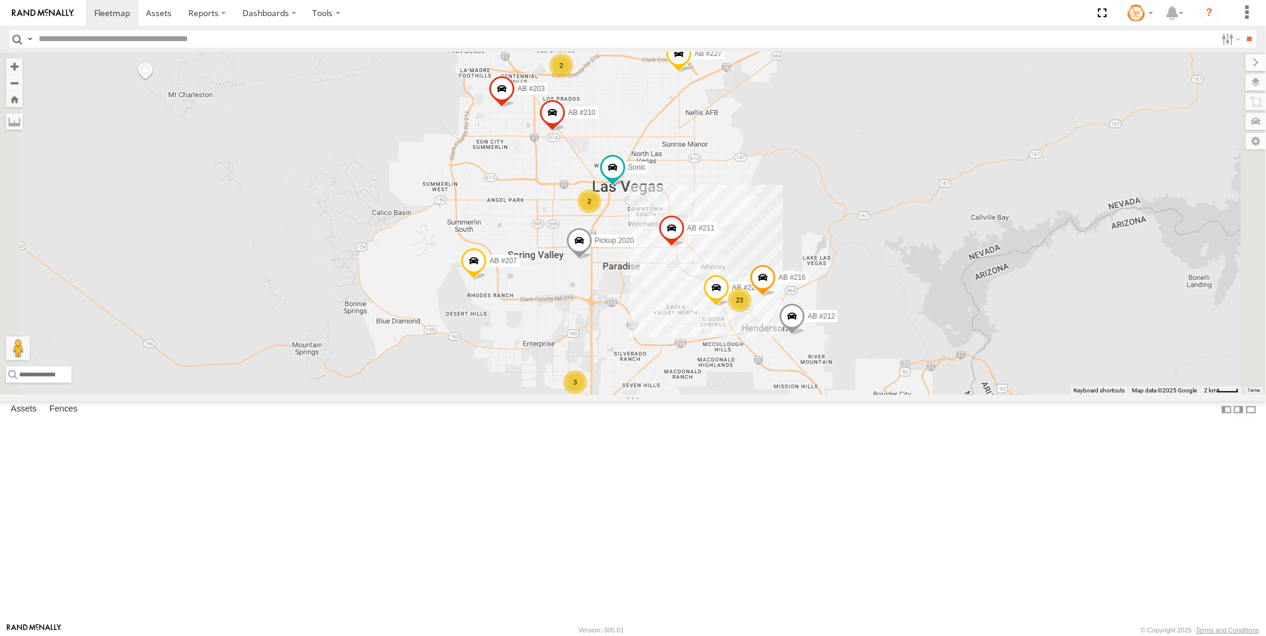
click at [0, 0] on span at bounding box center [0, 0] width 0 height 0
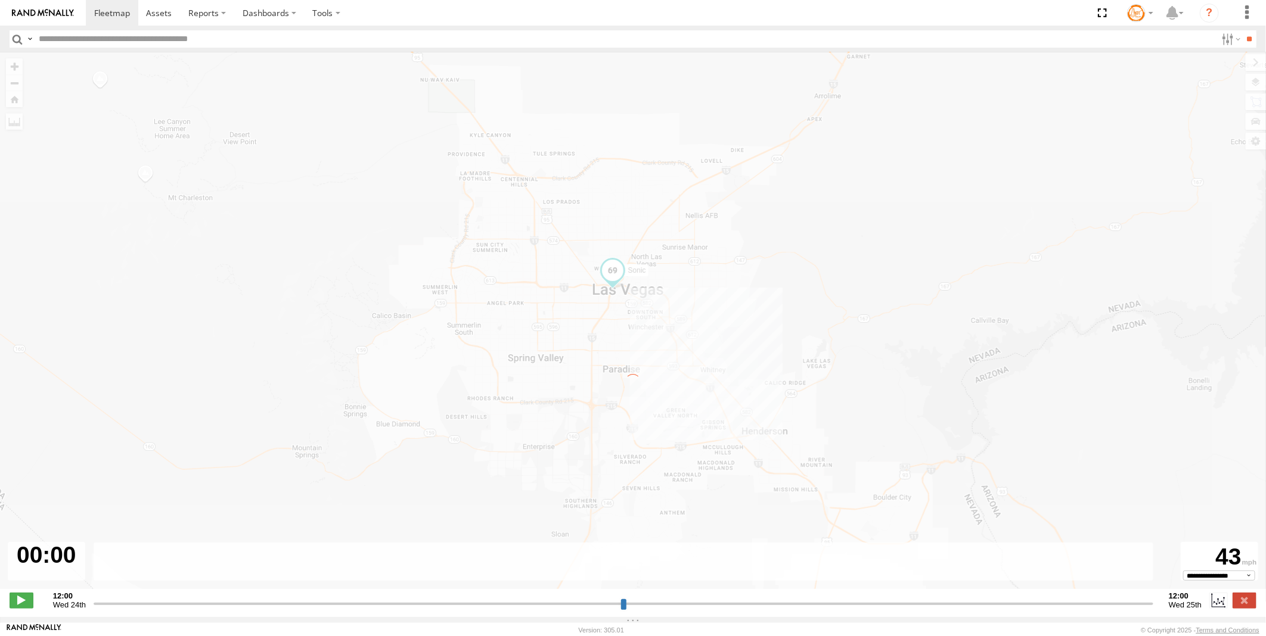
type input "**********"
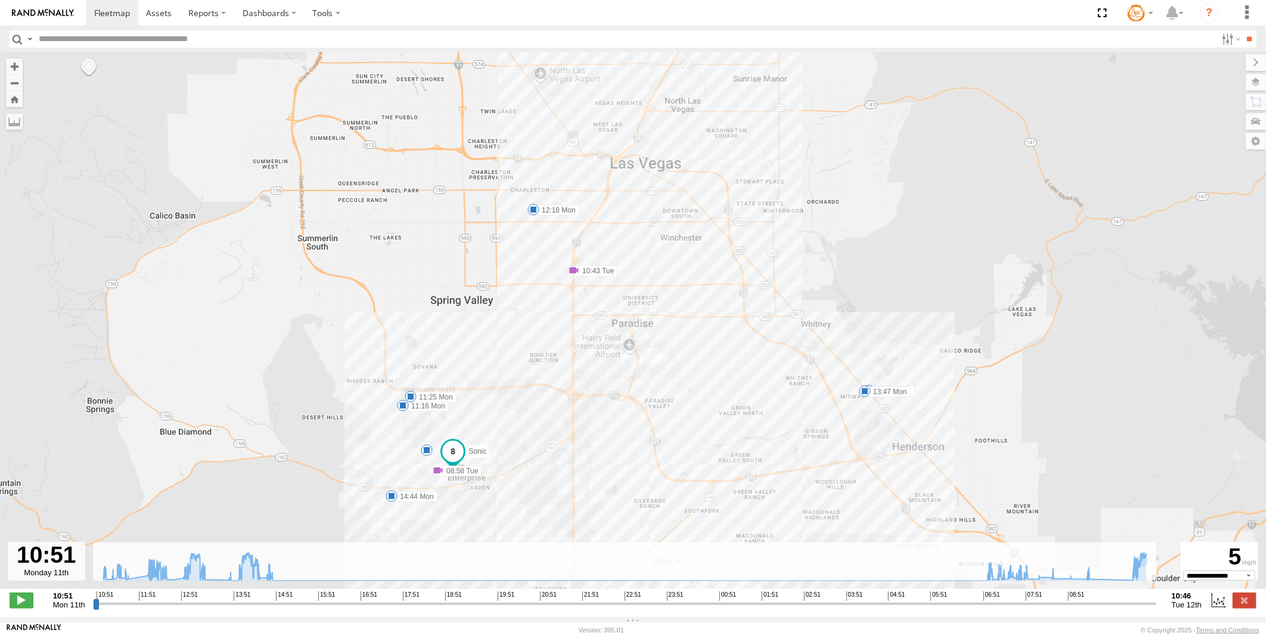
click at [1182, 610] on span "Tue 12th" at bounding box center [1186, 605] width 30 height 9
click at [1195, 610] on span "Tue 12th" at bounding box center [1186, 605] width 30 height 9
click at [60, 610] on span "Mon 11th" at bounding box center [69, 605] width 32 height 9
click at [1196, 601] on strong "10:46" at bounding box center [1186, 596] width 30 height 9
click at [1229, 39] on label at bounding box center [1230, 38] width 26 height 17
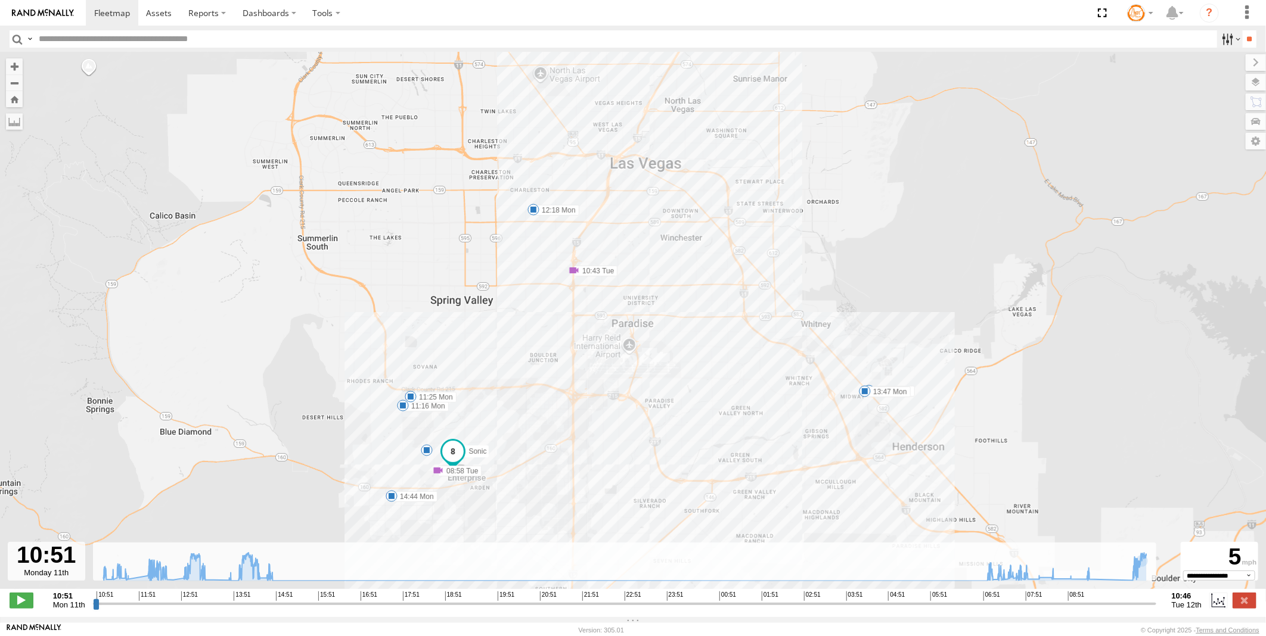
click at [1229, 39] on label at bounding box center [1230, 38] width 26 height 17
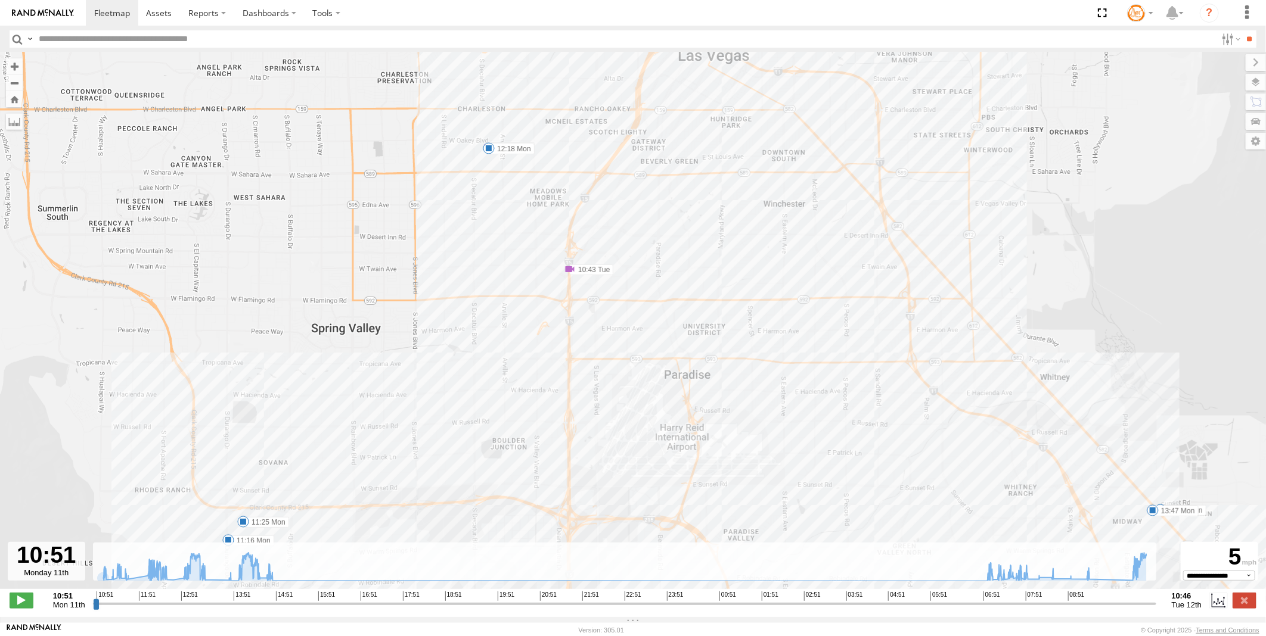
click at [61, 576] on div at bounding box center [46, 561] width 77 height 39
click at [27, 572] on div at bounding box center [46, 561] width 77 height 39
click at [109, 572] on icon at bounding box center [624, 567] width 1055 height 29
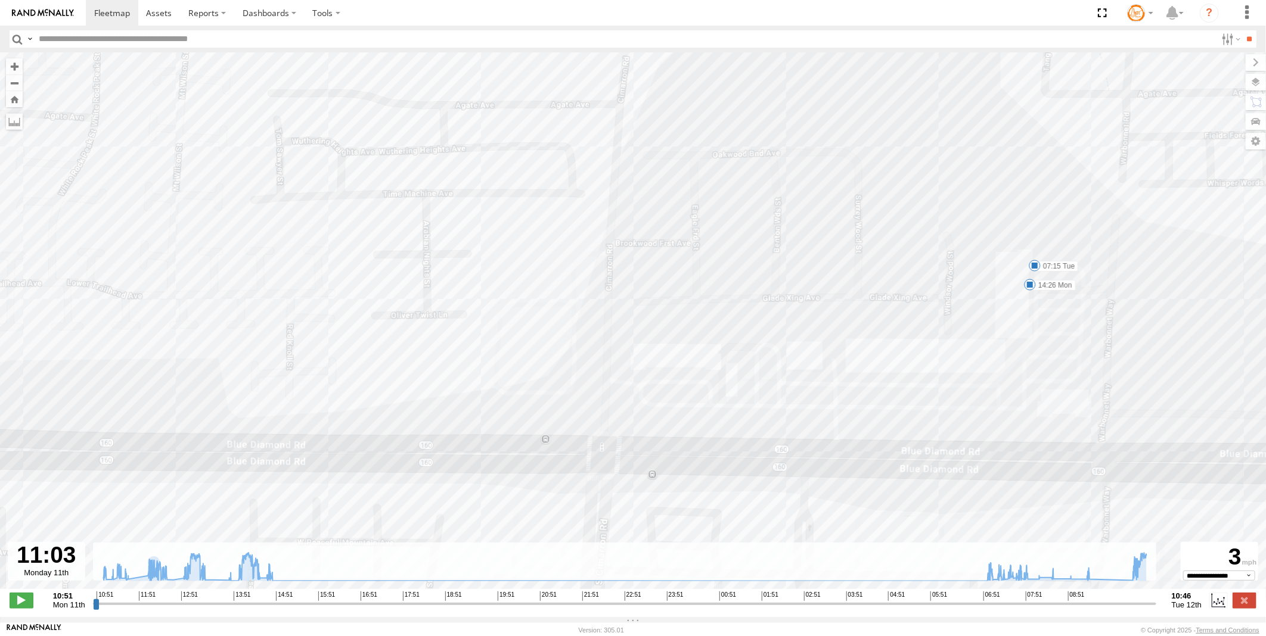
drag, startPoint x: 1101, startPoint y: 302, endPoint x: 1080, endPoint y: 347, distance: 50.1
click at [1080, 347] on div "Sonic 11:51 Mon 11:52 Mon 12:18 Mon 12:27 Mon 13:11 Mon 13:47 Mon 13:57 Mon 15:…" at bounding box center [633, 326] width 1266 height 549
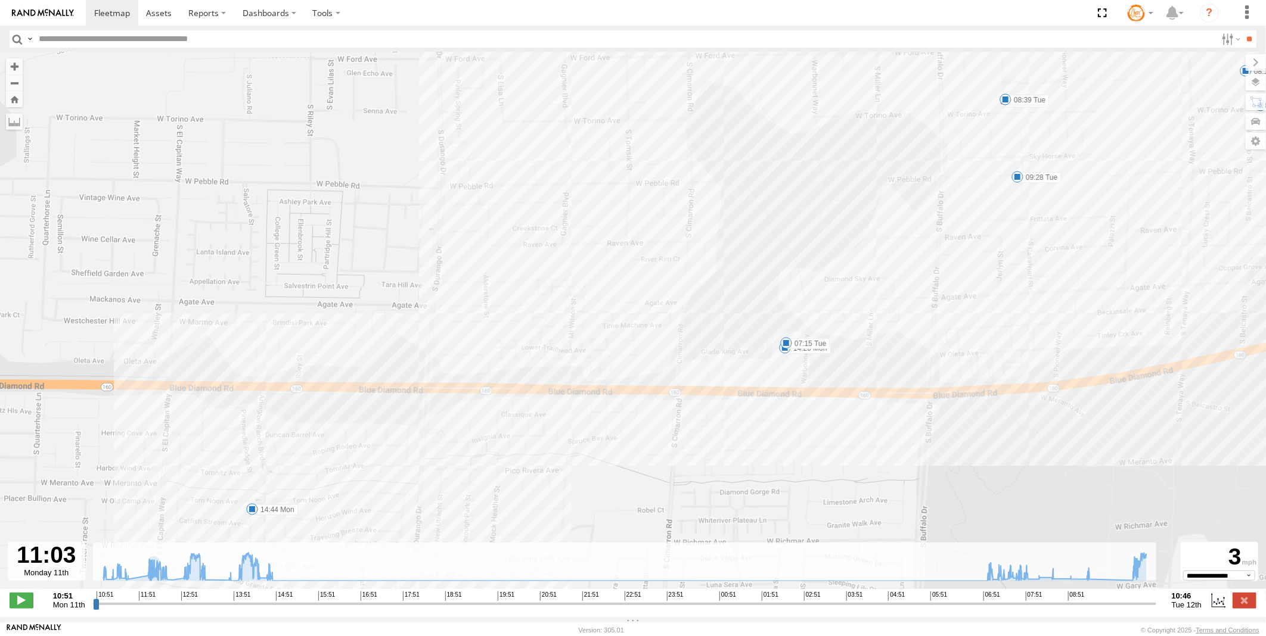
drag, startPoint x: 956, startPoint y: 326, endPoint x: 770, endPoint y: 478, distance: 240.5
click at [770, 478] on div "Sonic 11:51 Mon 11:52 Mon 12:18 Mon 12:27 Mon 13:11 Mon 13:47 Mon 13:57 Mon 15:…" at bounding box center [633, 326] width 1266 height 549
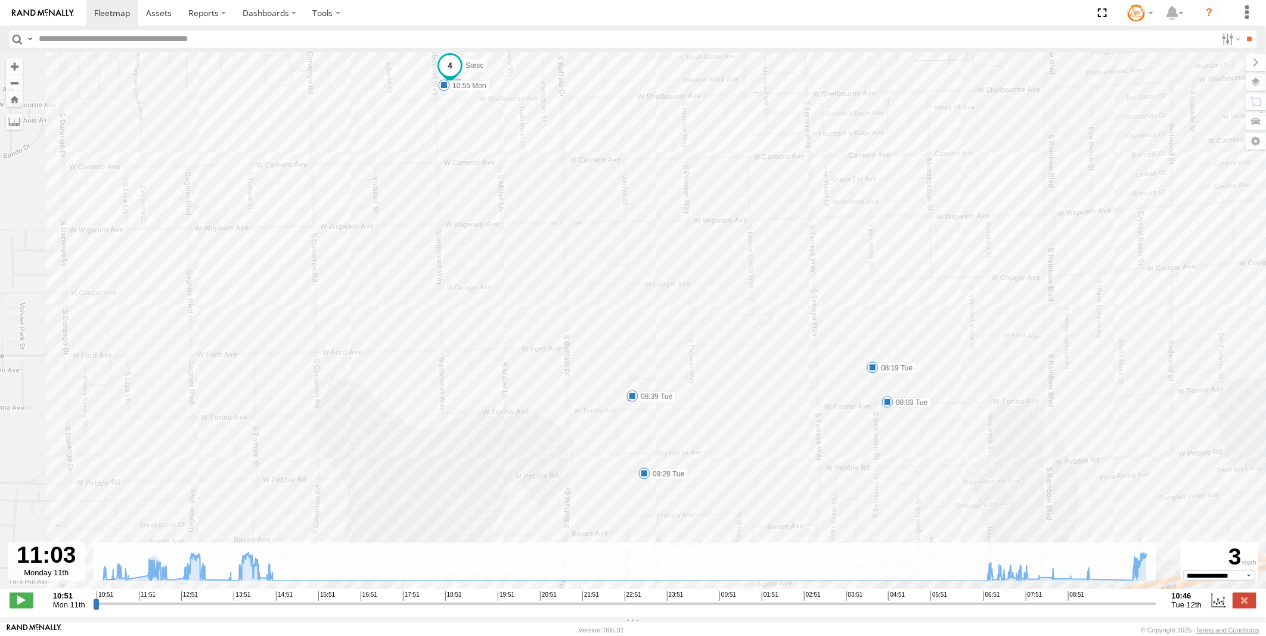
drag, startPoint x: 837, startPoint y: 424, endPoint x: 843, endPoint y: 424, distance: 6.0
click at [843, 424] on div "Sonic 11:51 Mon 11:52 Mon 12:18 Mon 12:27 Mon 13:11 Mon 13:47 Mon 13:57 Mon 15:…" at bounding box center [633, 326] width 1266 height 549
drag, startPoint x: 756, startPoint y: 388, endPoint x: 801, endPoint y: 453, distance: 79.2
click at [801, 490] on div "Sonic 11:51 Mon 11:52 Mon 12:18 Mon 12:27 Mon 13:11 Mon 13:47 Mon 13:57 Mon 15:…" at bounding box center [633, 326] width 1266 height 549
drag, startPoint x: 670, startPoint y: 341, endPoint x: 710, endPoint y: 368, distance: 47.8
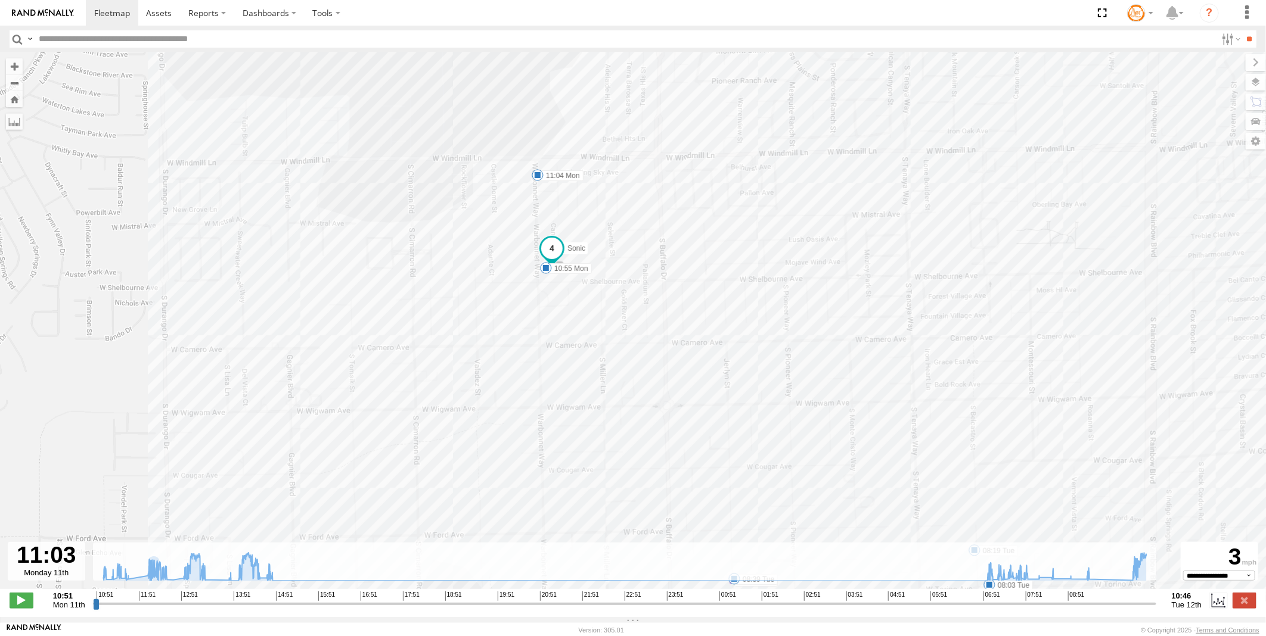
click at [710, 368] on div "Sonic 11:51 Mon 11:52 Mon 12:18 Mon 12:27 Mon 13:11 Mon 13:47 Mon 13:57 Mon 15:…" at bounding box center [633, 326] width 1266 height 549
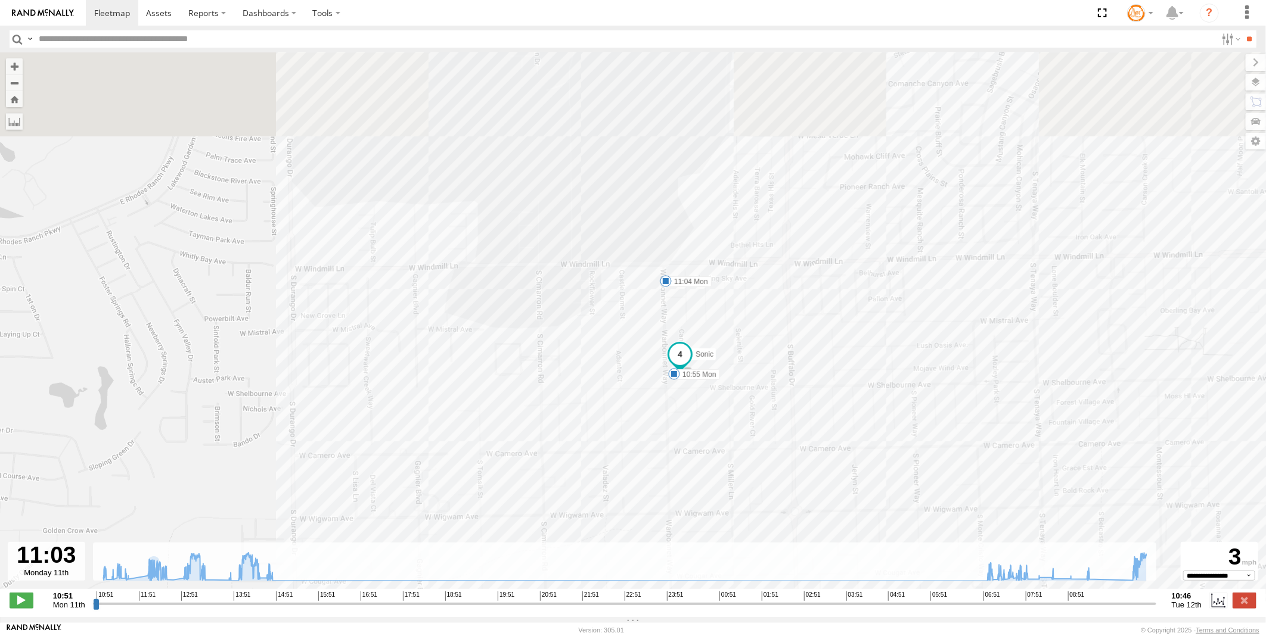
drag, startPoint x: 648, startPoint y: 316, endPoint x: 775, endPoint y: 419, distance: 163.0
click at [775, 419] on div "Sonic 11:51 Mon 11:52 Mon 12:18 Mon 12:27 Mon 13:11 Mon 13:47 Mon 13:57 Mon 15:…" at bounding box center [633, 326] width 1266 height 549
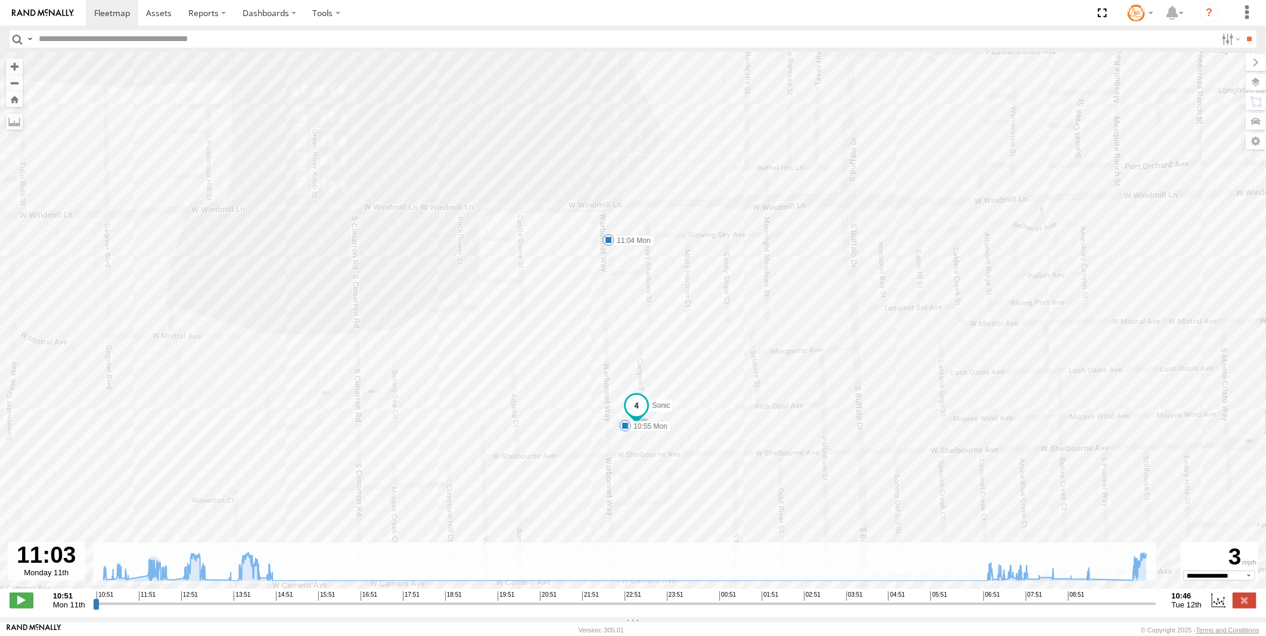
click at [636, 405] on span at bounding box center [636, 405] width 21 height 21
click at [770, 402] on div "Sonic 11:51 Mon 11:52 Mon 12:18 Mon 12:27 Mon 13:11 Mon 13:47 Mon 13:57 Mon 15:…" at bounding box center [633, 326] width 1266 height 549
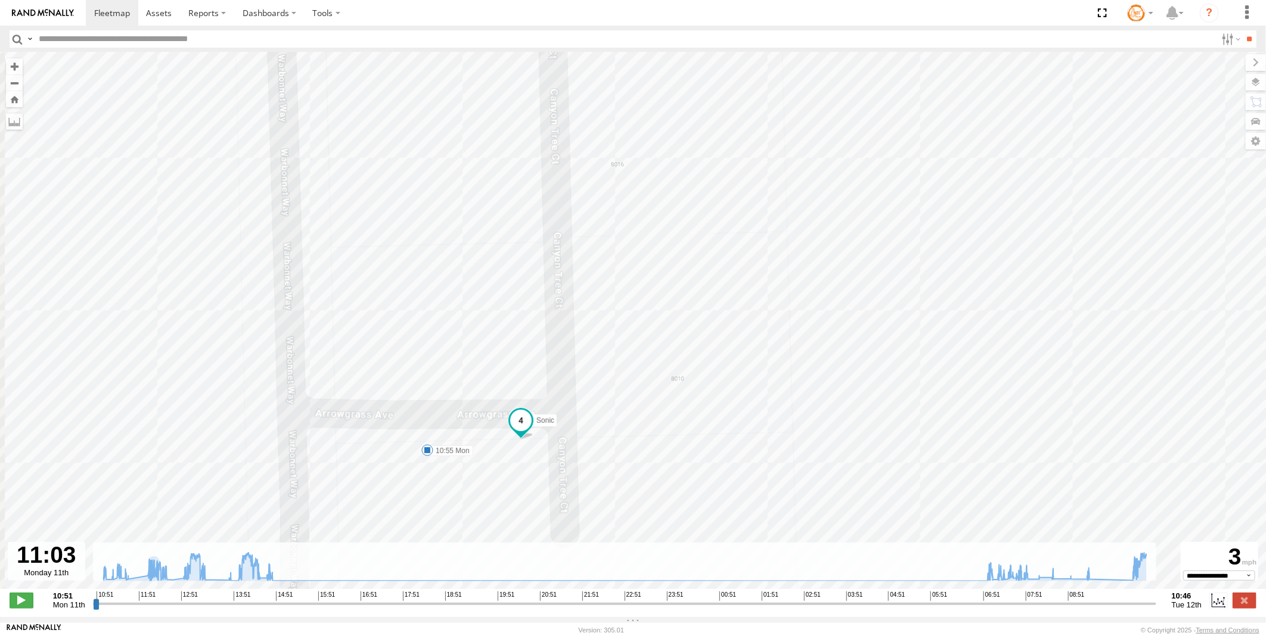
drag, startPoint x: 578, startPoint y: 497, endPoint x: 764, endPoint y: 338, distance: 245.1
click at [764, 338] on div "Sonic 11:51 Mon 11:52 Mon 12:18 Mon 12:27 Mon 13:11 Mon 13:47 Mon 13:57 Mon 15:…" at bounding box center [633, 326] width 1266 height 549
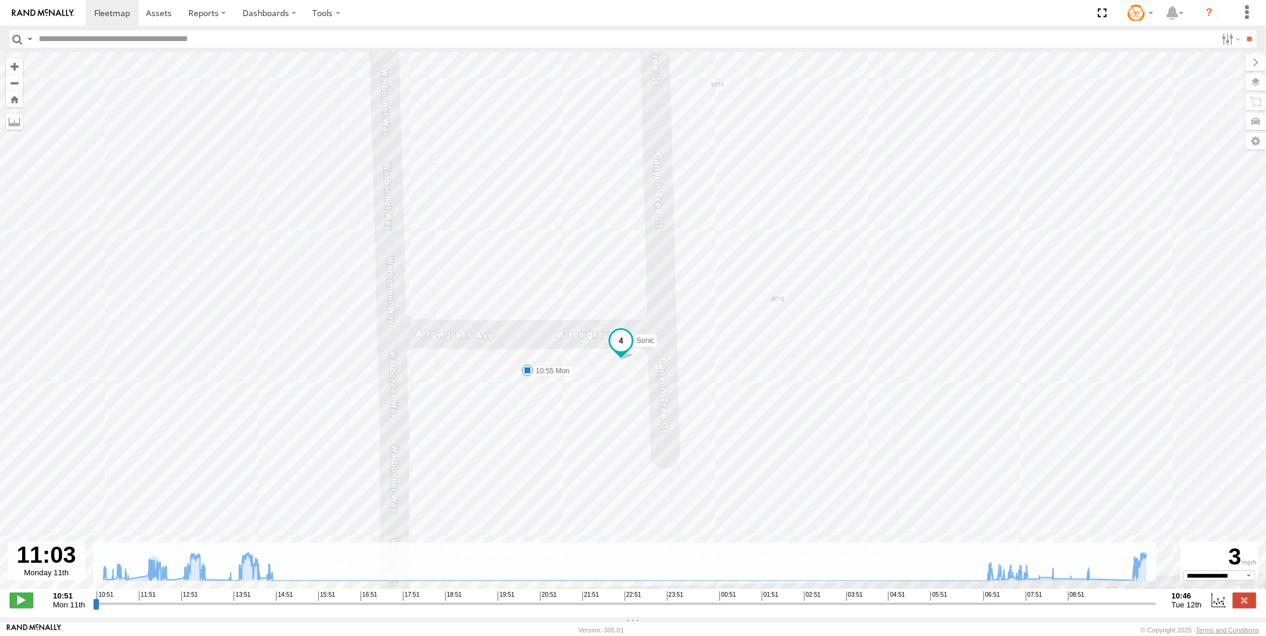
click at [632, 337] on span at bounding box center [621, 344] width 26 height 32
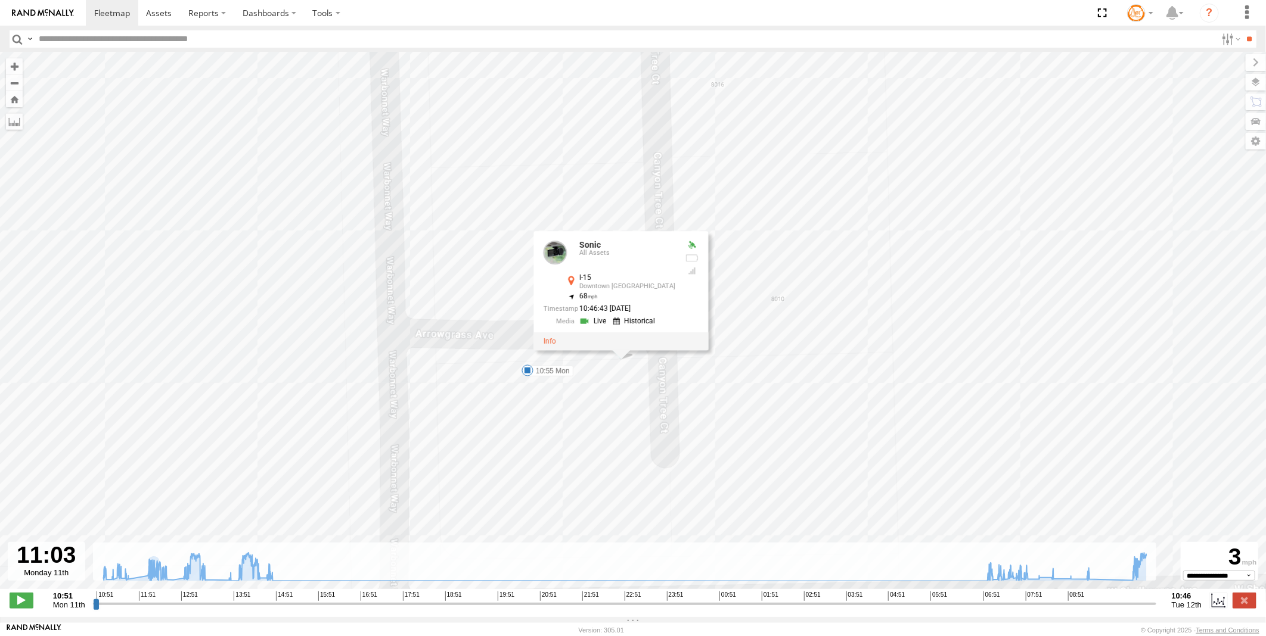
click at [724, 373] on div "Sonic 11:51 Mon 11:52 Mon 12:18 Mon 12:27 Mon 13:11 Mon 13:47 Mon 13:57 Mon 15:…" at bounding box center [633, 326] width 1266 height 549
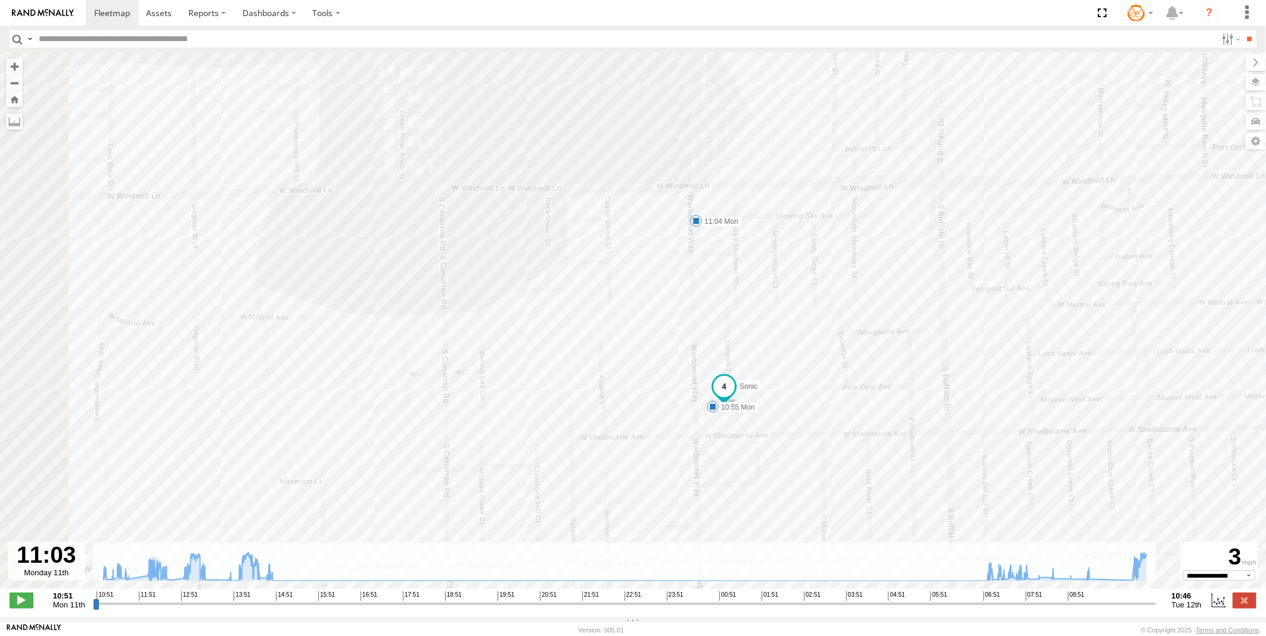
drag, startPoint x: 385, startPoint y: 218, endPoint x: 664, endPoint y: 315, distance: 295.1
click at [664, 315] on div "Sonic 11:51 Mon 11:52 Mon 12:18 Mon 12:27 Mon 13:11 Mon 13:47 Mon 13:57 Mon 15:…" at bounding box center [633, 326] width 1266 height 549
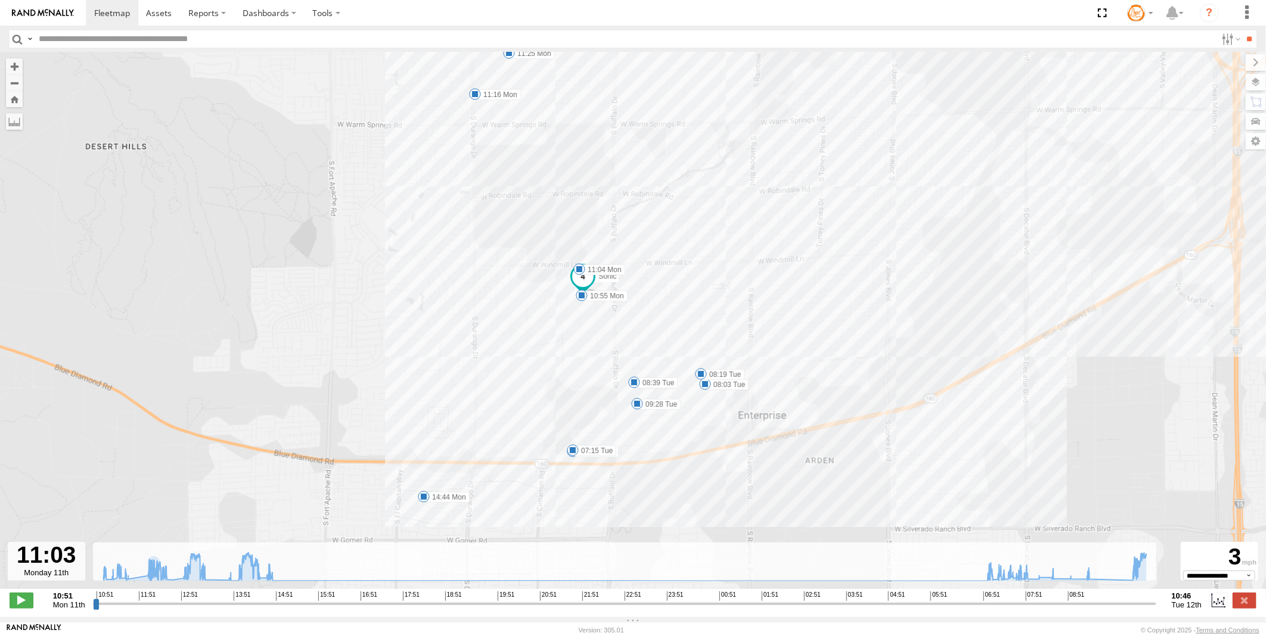
drag, startPoint x: 551, startPoint y: 167, endPoint x: 532, endPoint y: 343, distance: 176.3
click at [531, 349] on div "Sonic 11:51 Mon 11:52 Mon 12:18 Mon 12:27 Mon 13:11 Mon 13:47 Mon 13:57 Mon 15:…" at bounding box center [633, 326] width 1266 height 549
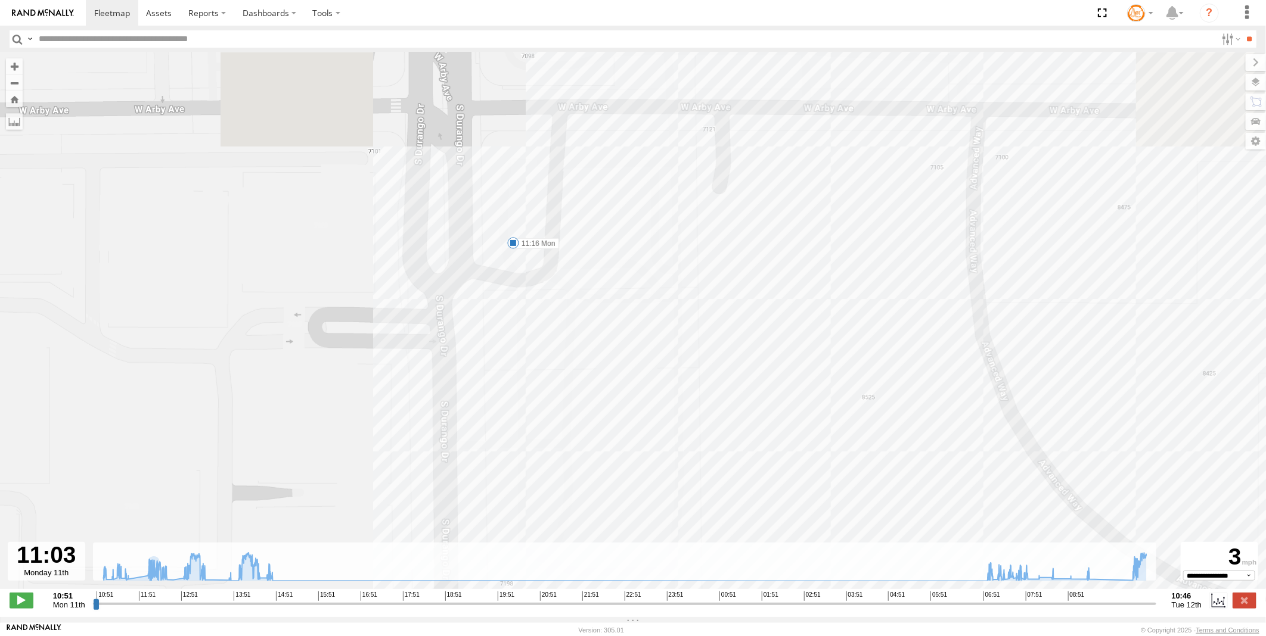
drag, startPoint x: 486, startPoint y: 157, endPoint x: 539, endPoint y: 273, distance: 126.9
click at [539, 273] on div "Sonic 11:51 Mon 11:52 Mon 12:18 Mon 12:27 Mon 13:11 Mon 13:47 Mon 13:57 Mon 15:…" at bounding box center [633, 326] width 1266 height 549
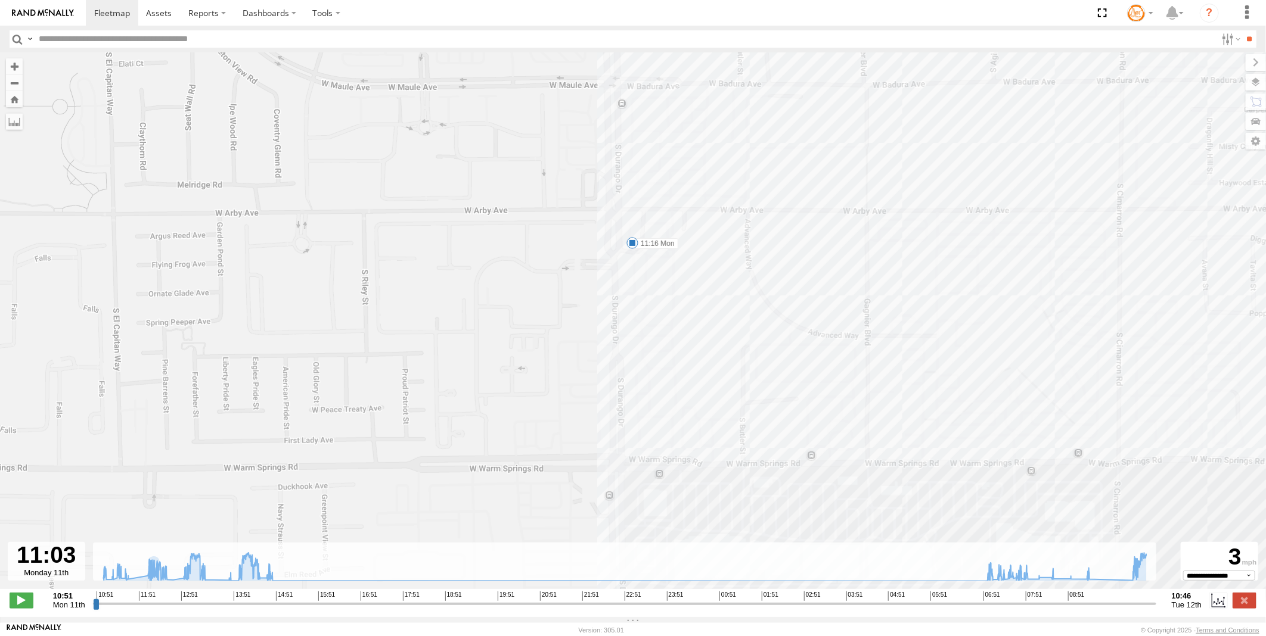
drag, startPoint x: 851, startPoint y: 242, endPoint x: 781, endPoint y: 332, distance: 114.7
click at [781, 334] on div "Sonic 11:51 Mon 11:52 Mon 12:18 Mon 12:27 Mon 13:11 Mon 13:47 Mon 13:57 Mon 15:…" at bounding box center [633, 326] width 1266 height 549
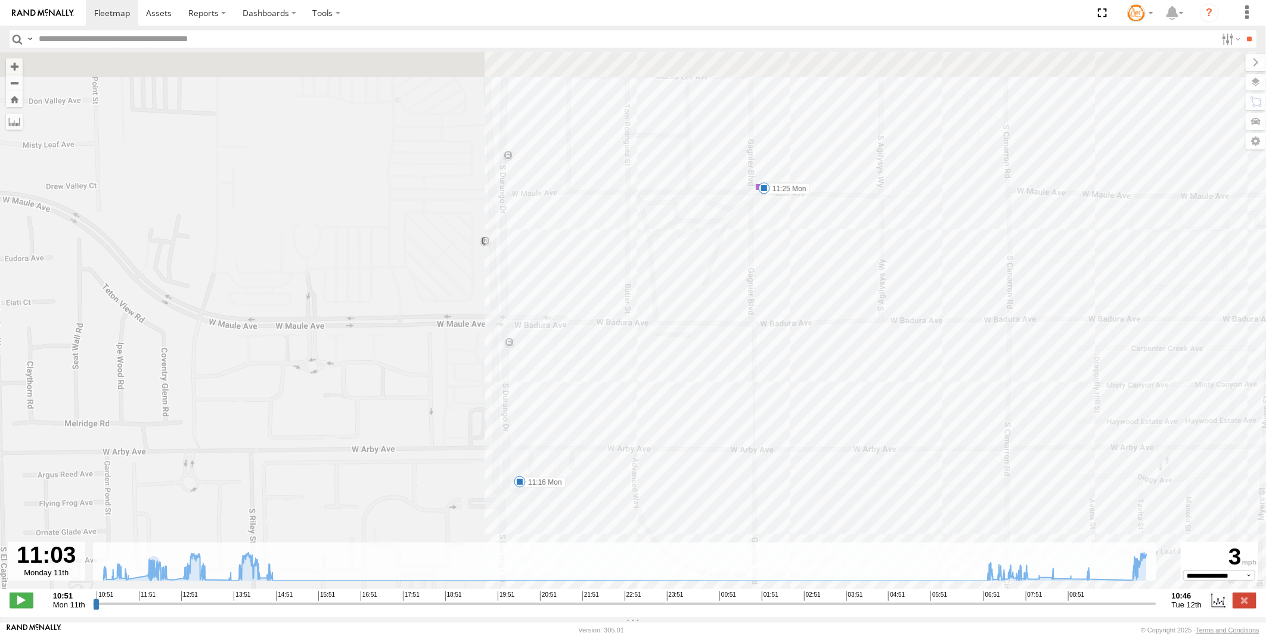
drag, startPoint x: 821, startPoint y: 222, endPoint x: 815, endPoint y: 324, distance: 102.6
click at [821, 340] on div "Sonic 11:51 Mon 11:52 Mon 12:18 Mon 12:27 Mon 13:11 Mon 13:47 Mon 13:57 Mon 15:…" at bounding box center [633, 326] width 1266 height 549
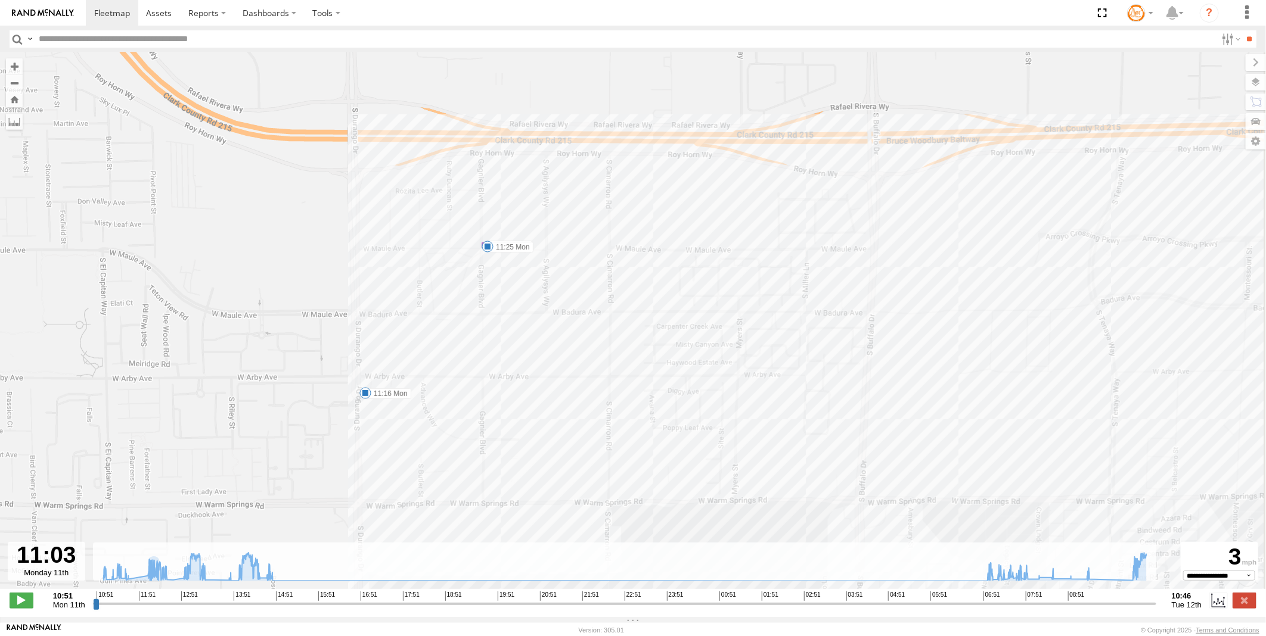
drag, startPoint x: 1040, startPoint y: 342, endPoint x: 689, endPoint y: 312, distance: 352.3
click at [689, 312] on div "Sonic 11:51 Mon 11:52 Mon 12:18 Mon 12:27 Mon 13:11 Mon 13:47 Mon 13:57 Mon 15:…" at bounding box center [633, 326] width 1266 height 549
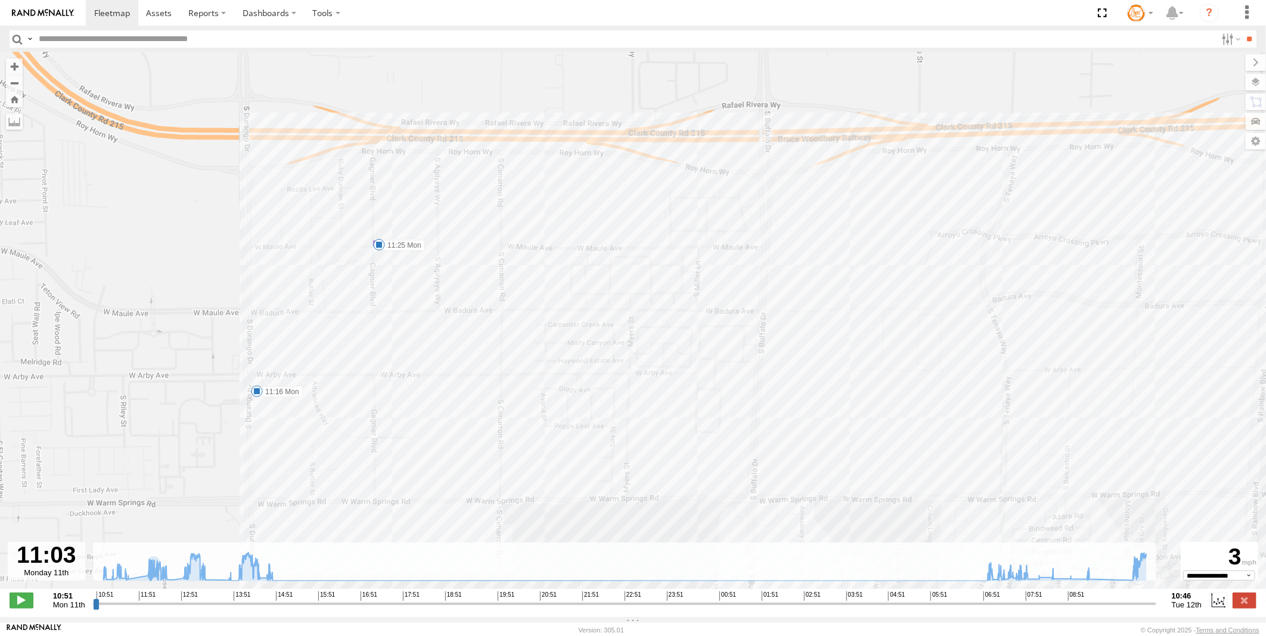
drag, startPoint x: 964, startPoint y: 284, endPoint x: 583, endPoint y: 227, distance: 385.5
click at [578, 227] on div "Sonic 11:51 Mon 11:52 Mon 12:18 Mon 12:27 Mon 13:11 Mon 13:47 Mon 13:57 Mon 15:…" at bounding box center [633, 326] width 1266 height 549
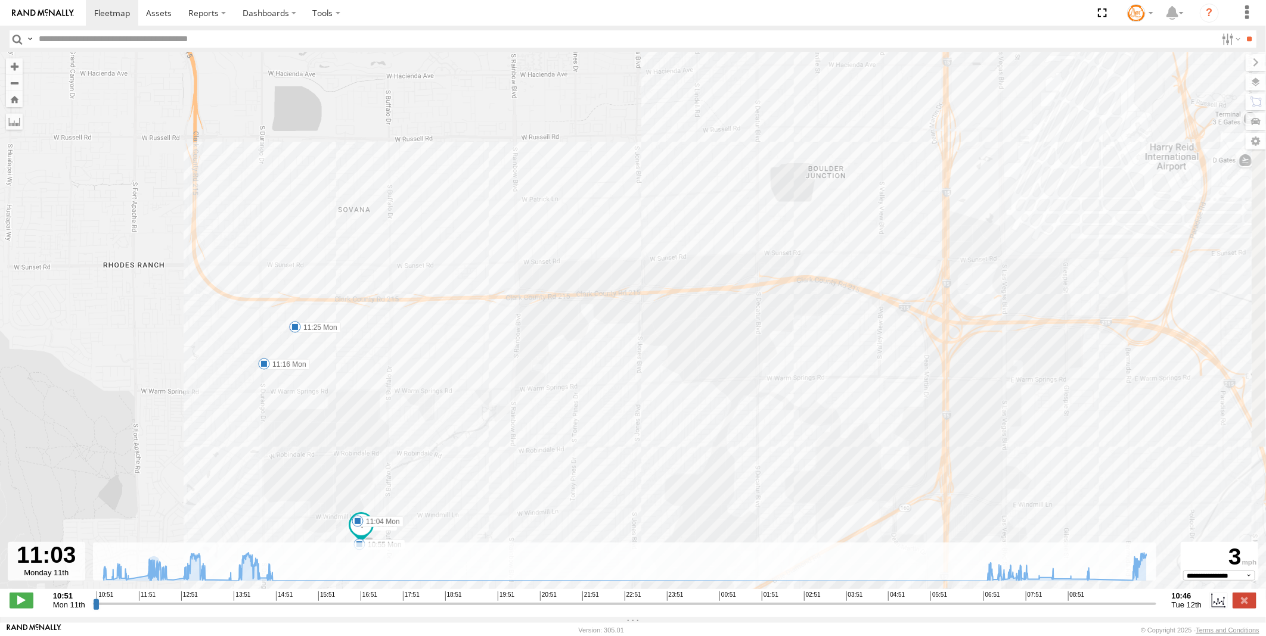
drag, startPoint x: 873, startPoint y: 210, endPoint x: 763, endPoint y: 326, distance: 159.3
click at [763, 326] on div "Sonic 11:51 Mon 11:52 Mon 12:18 Mon 12:27 Mon 13:11 Mon 13:47 Mon 13:57 Mon 15:…" at bounding box center [633, 326] width 1266 height 549
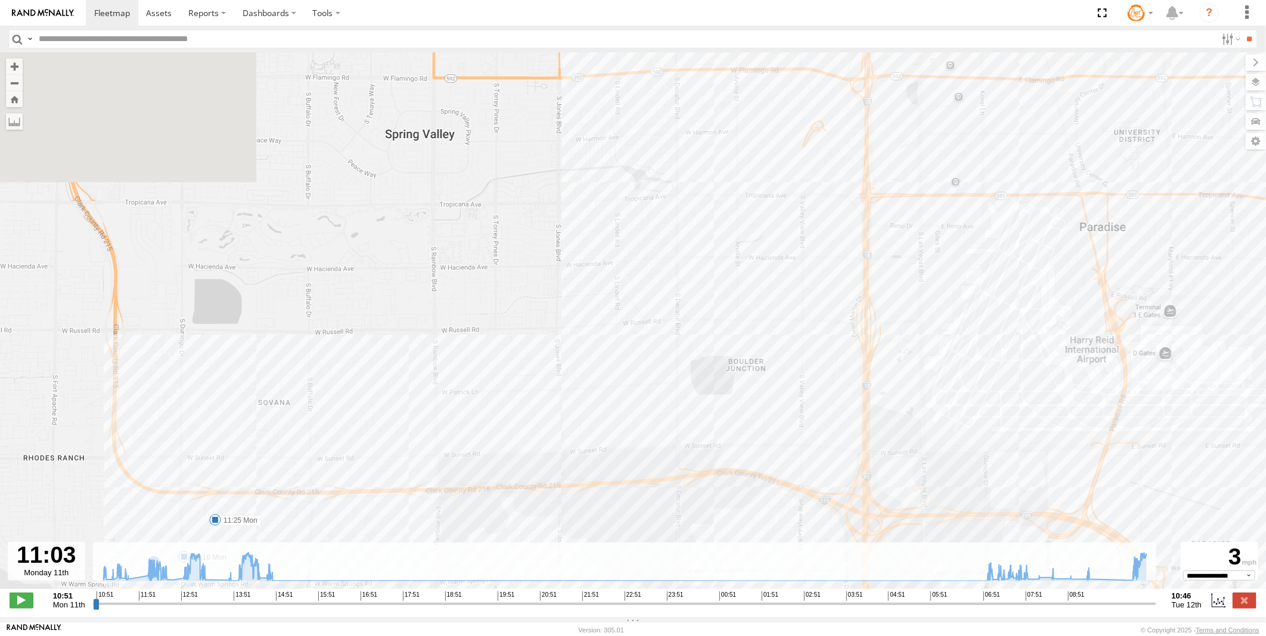
drag, startPoint x: 829, startPoint y: 175, endPoint x: 795, endPoint y: 363, distance: 192.0
click at [795, 363] on div "Sonic 11:51 Mon 11:52 Mon 12:18 Mon 12:27 Mon 13:11 Mon 13:47 Mon 13:57 Mon 15:…" at bounding box center [633, 326] width 1266 height 549
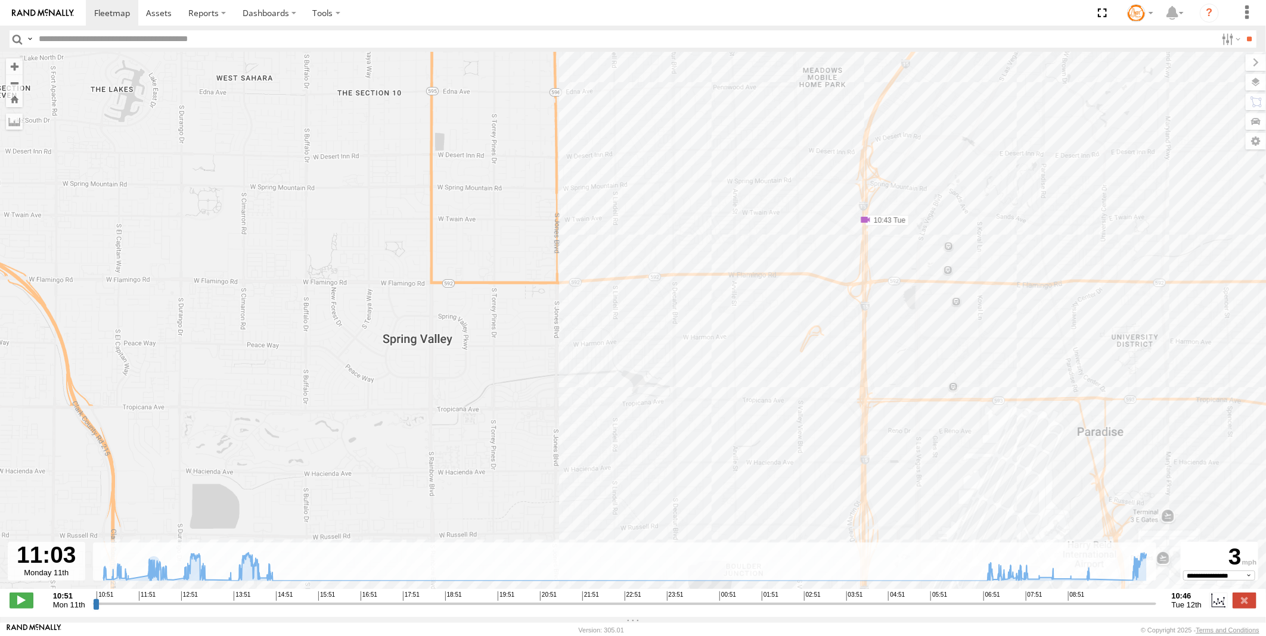
drag, startPoint x: 778, startPoint y: 215, endPoint x: 775, endPoint y: 384, distance: 168.6
click at [775, 384] on div "Sonic 11:51 Mon 11:52 Mon 12:18 Mon 12:27 Mon 13:11 Mon 13:47 Mon 13:57 Mon 15:…" at bounding box center [633, 326] width 1266 height 549
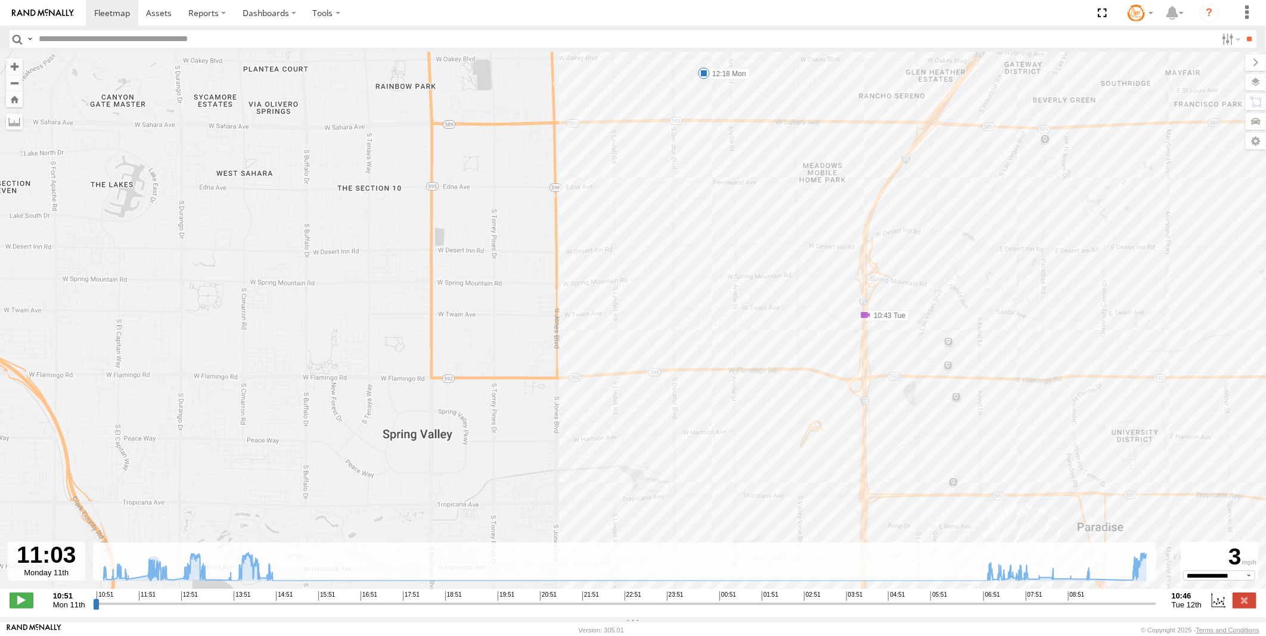
drag, startPoint x: 754, startPoint y: 198, endPoint x: 766, endPoint y: 380, distance: 182.1
click at [769, 397] on div "Sonic 11:51 Mon 11:52 Mon 12:18 Mon 12:27 Mon 13:11 Mon 13:47 Mon 13:57 Mon 15:…" at bounding box center [633, 326] width 1266 height 549
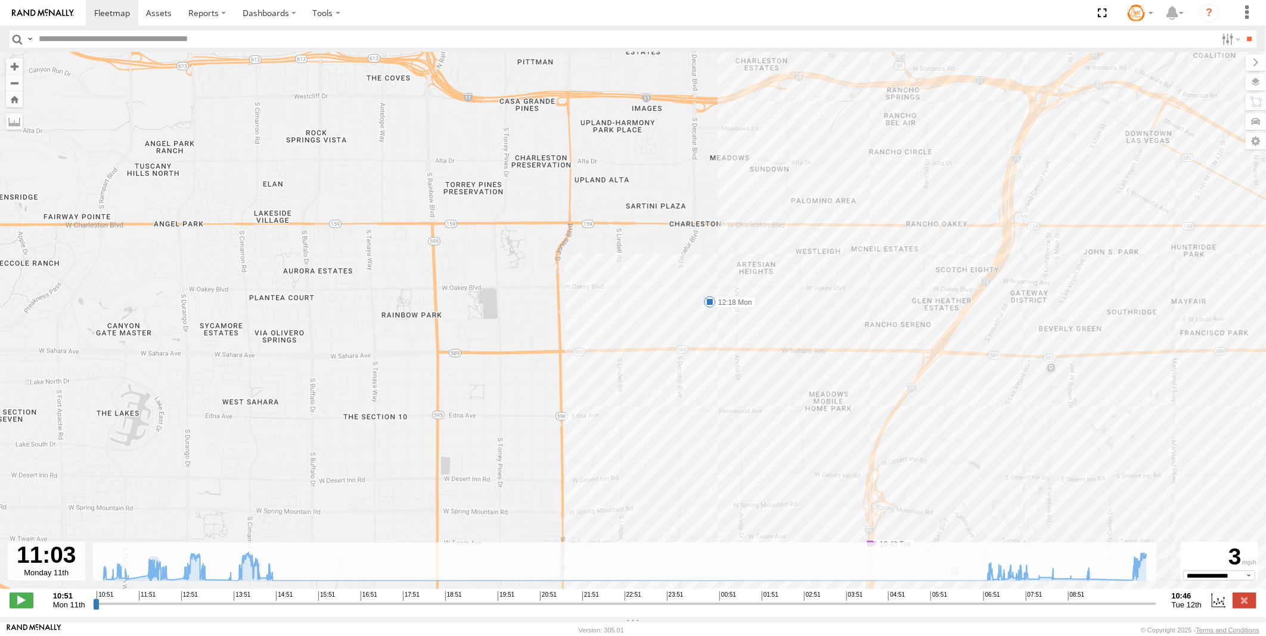
click at [710, 303] on span at bounding box center [710, 302] width 12 height 12
click at [760, 362] on div "Sonic 11:51 Mon 11:52 Mon 12:18 Mon 12:27 Mon 13:11 Mon 13:47 Mon 13:57 Mon 15:…" at bounding box center [633, 326] width 1266 height 549
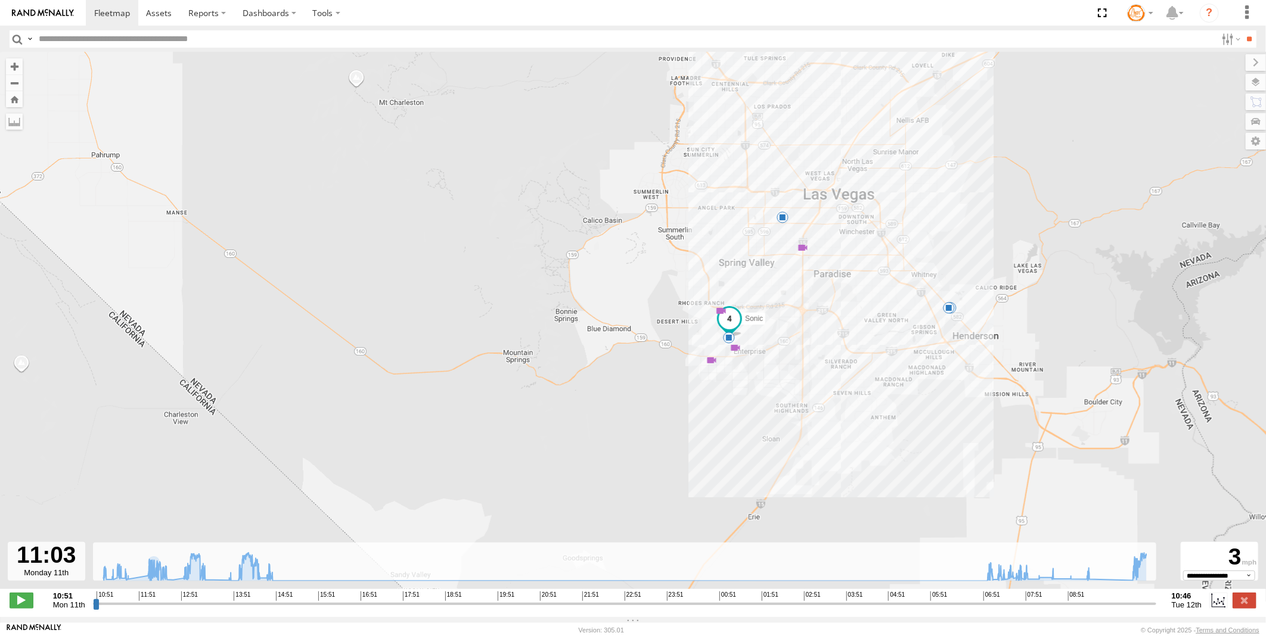
drag, startPoint x: 940, startPoint y: 428, endPoint x: 877, endPoint y: 299, distance: 144.2
click at [877, 299] on div "Sonic 11:51 Mon 11:52 Mon 12:18 Mon 12:27 Mon 13:11 Mon 13:47 Mon 13:57 Mon 15:…" at bounding box center [633, 326] width 1266 height 549
click at [714, 316] on span at bounding box center [720, 310] width 12 height 12
click at [736, 332] on link at bounding box center [719, 329] width 54 height 11
click at [726, 316] on span at bounding box center [720, 310] width 12 height 12
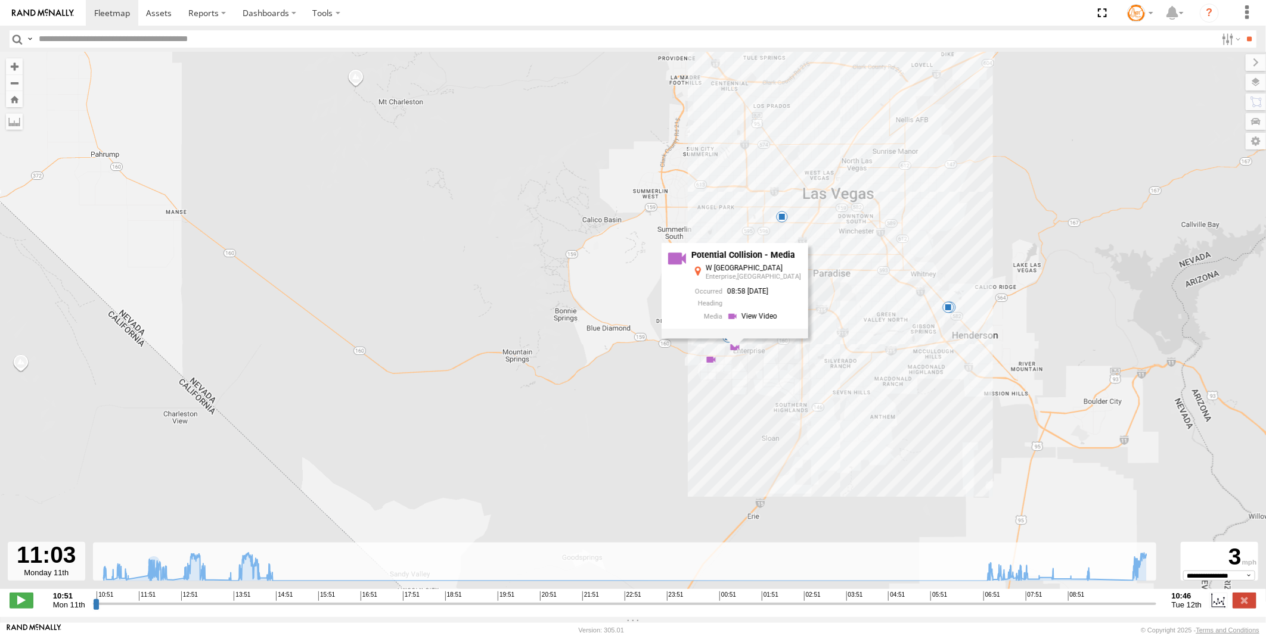
click at [714, 316] on span at bounding box center [720, 310] width 12 height 12
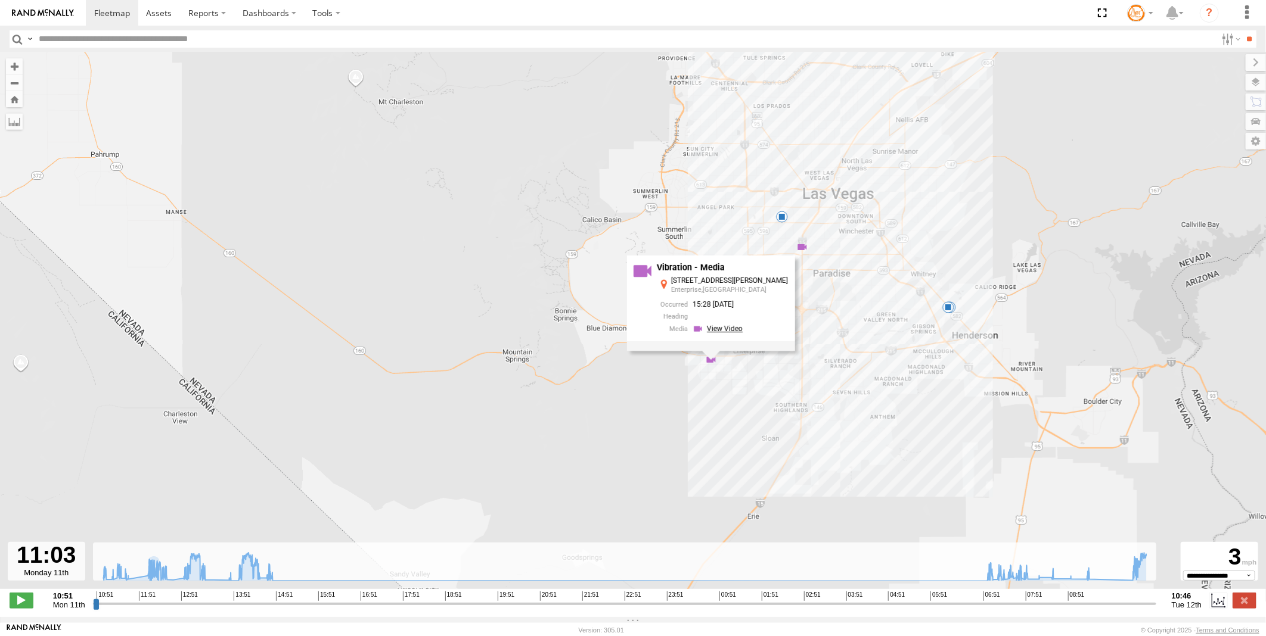
click at [727, 334] on link at bounding box center [719, 329] width 54 height 11
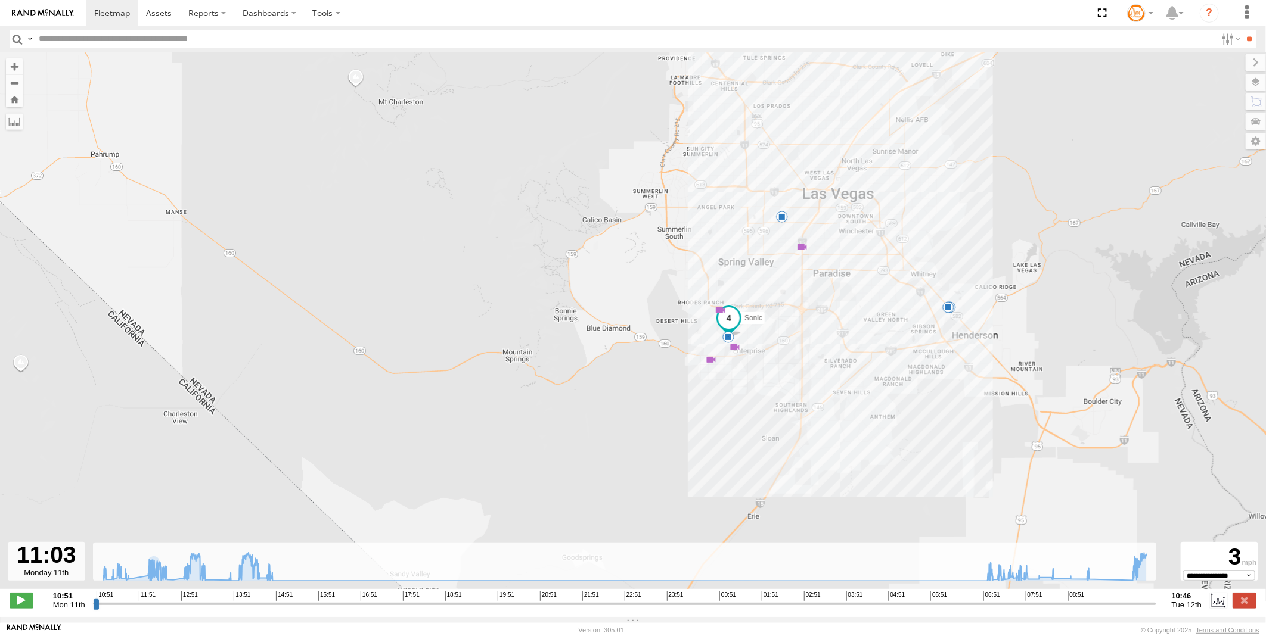
click at [726, 316] on span at bounding box center [720, 310] width 12 height 12
click at [751, 321] on link at bounding box center [754, 315] width 54 height 11
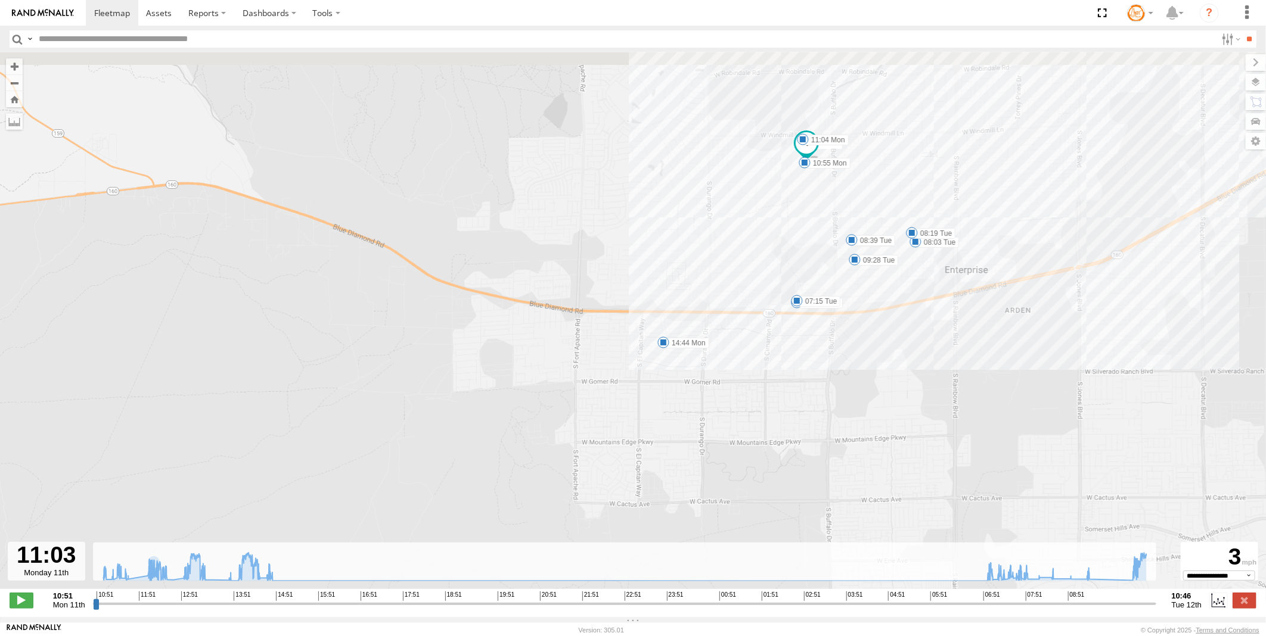
drag, startPoint x: 793, startPoint y: 223, endPoint x: 740, endPoint y: 430, distance: 212.9
click at [739, 430] on div "Sonic 11:51 Mon 11:52 Mon 12:18 Mon 12:27 Mon 13:11 Mon 13:47 Mon 13:57 Mon 15:…" at bounding box center [633, 326] width 1266 height 549
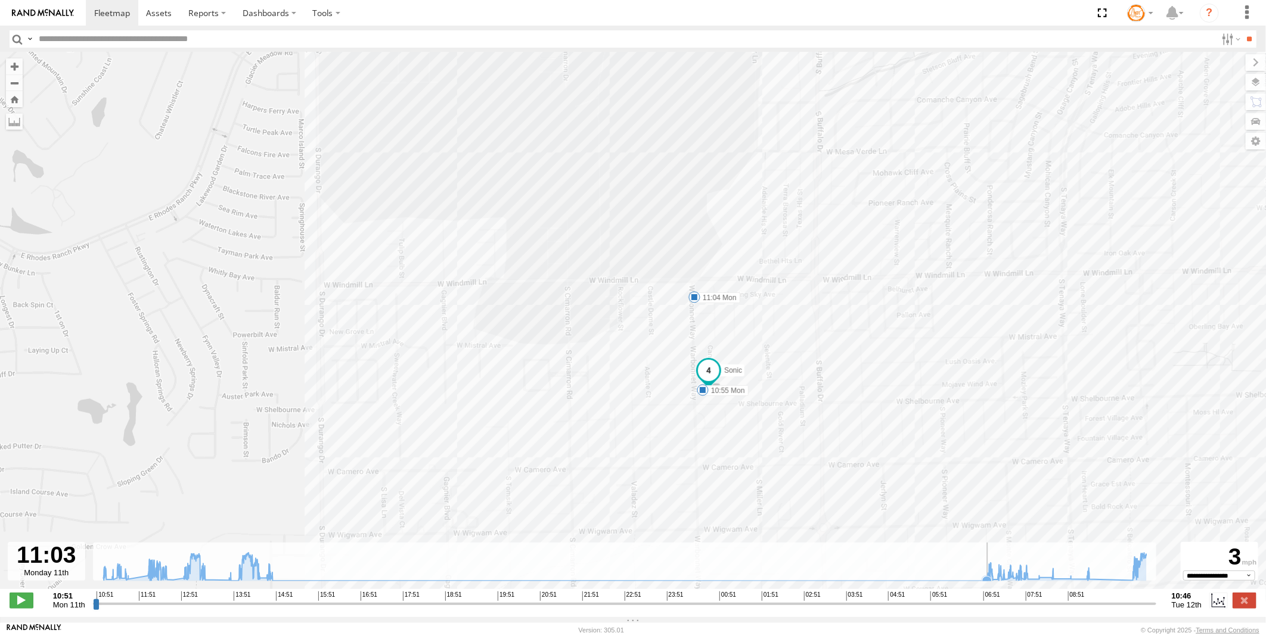
drag, startPoint x: 772, startPoint y: 348, endPoint x: 822, endPoint y: 576, distance: 233.2
click at [822, 576] on div "← Move left → Move right ↑ Move up ↓ Move down + Zoom in - Zoom out Home Jump l…" at bounding box center [633, 334] width 1266 height 565
drag, startPoint x: 728, startPoint y: 406, endPoint x: 716, endPoint y: 474, distance: 68.4
click at [773, 617] on div "← Move left → Move right ↑ Move up ↓ Move down + Zoom in - Zoom out Home Jump l…" at bounding box center [633, 334] width 1266 height 565
drag, startPoint x: 675, startPoint y: 427, endPoint x: 686, endPoint y: 550, distance: 123.9
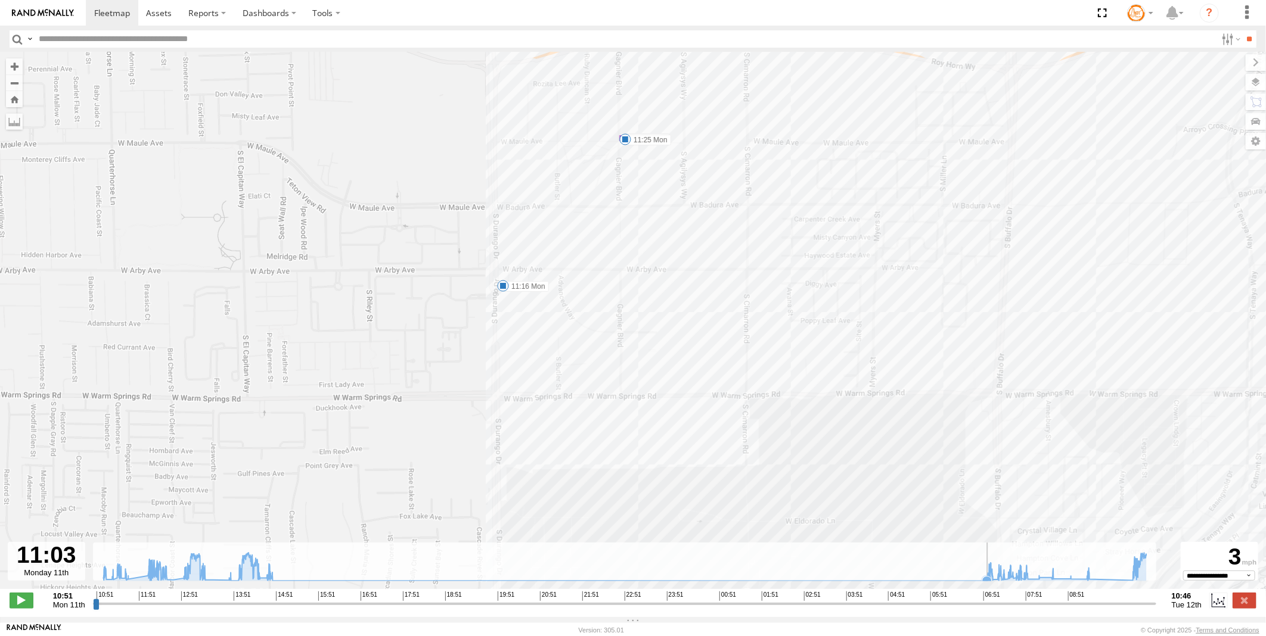
click at [686, 551] on div "← Move left → Move right ↑ Move up ↓ Move down + Zoom in - Zoom out Home Jump l…" at bounding box center [633, 334] width 1266 height 565
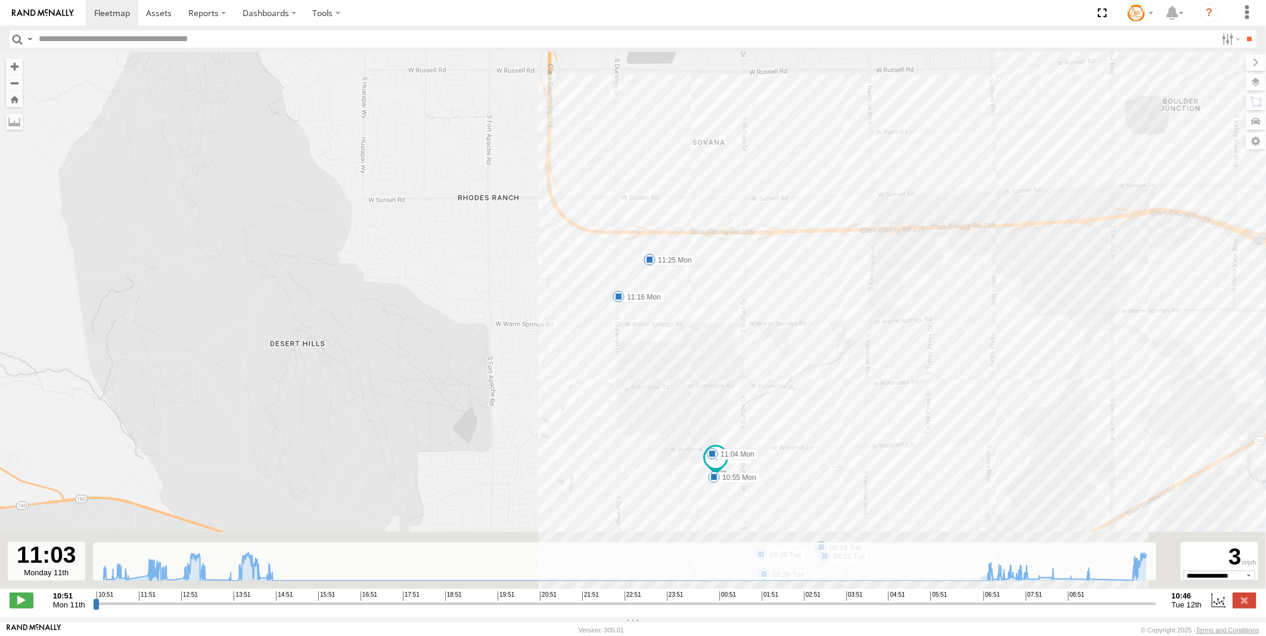
drag, startPoint x: 772, startPoint y: 479, endPoint x: 718, endPoint y: 293, distance: 194.2
click at [739, 281] on div "Sonic 11:51 Mon 11:52 Mon 12:18 Mon 12:27 Mon 13:11 Mon 13:47 Mon 13:57 Mon 15:…" at bounding box center [633, 326] width 1266 height 549
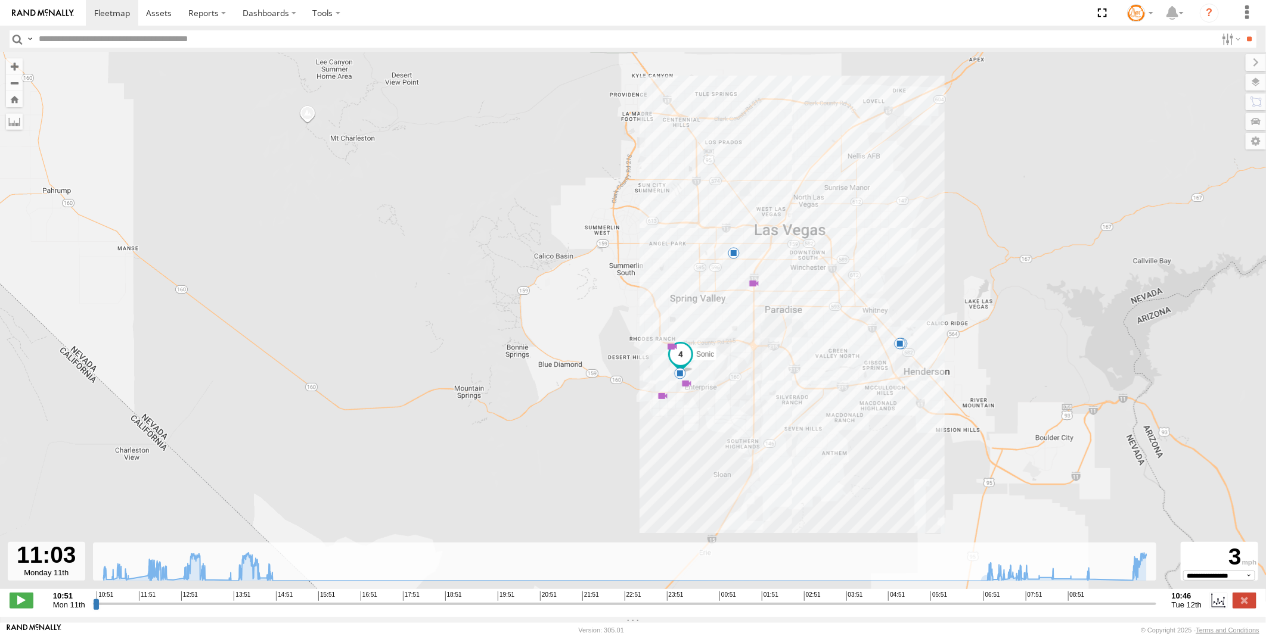
click at [670, 344] on span at bounding box center [672, 347] width 12 height 12
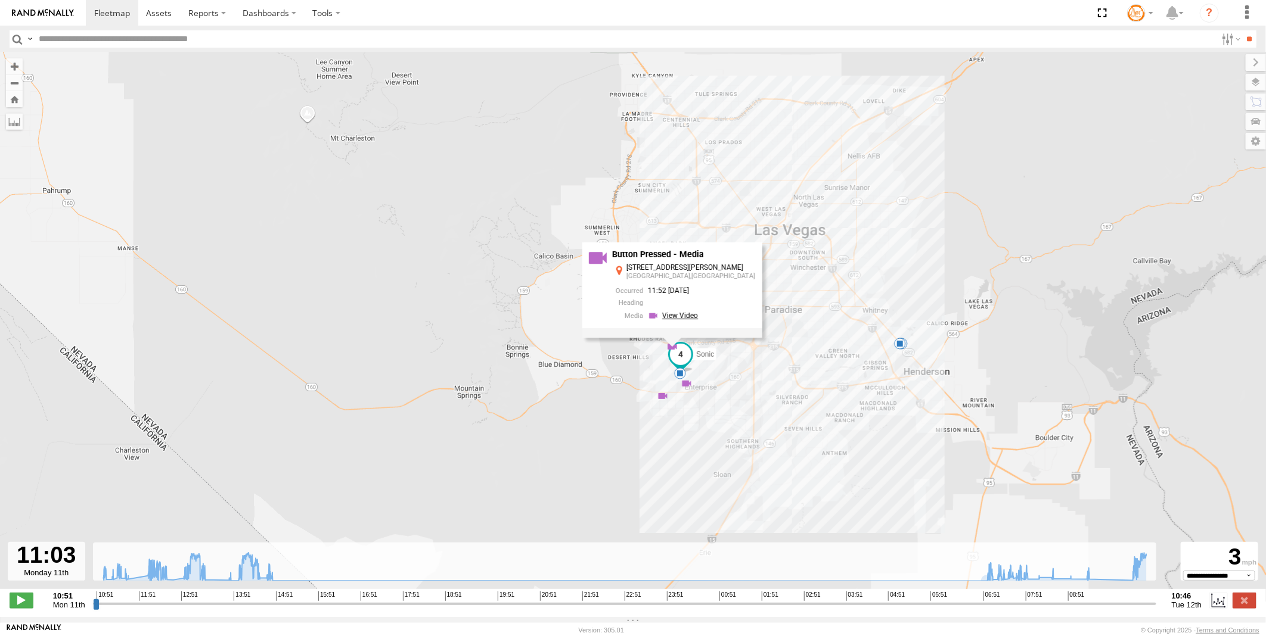
click at [695, 318] on link at bounding box center [675, 315] width 54 height 11
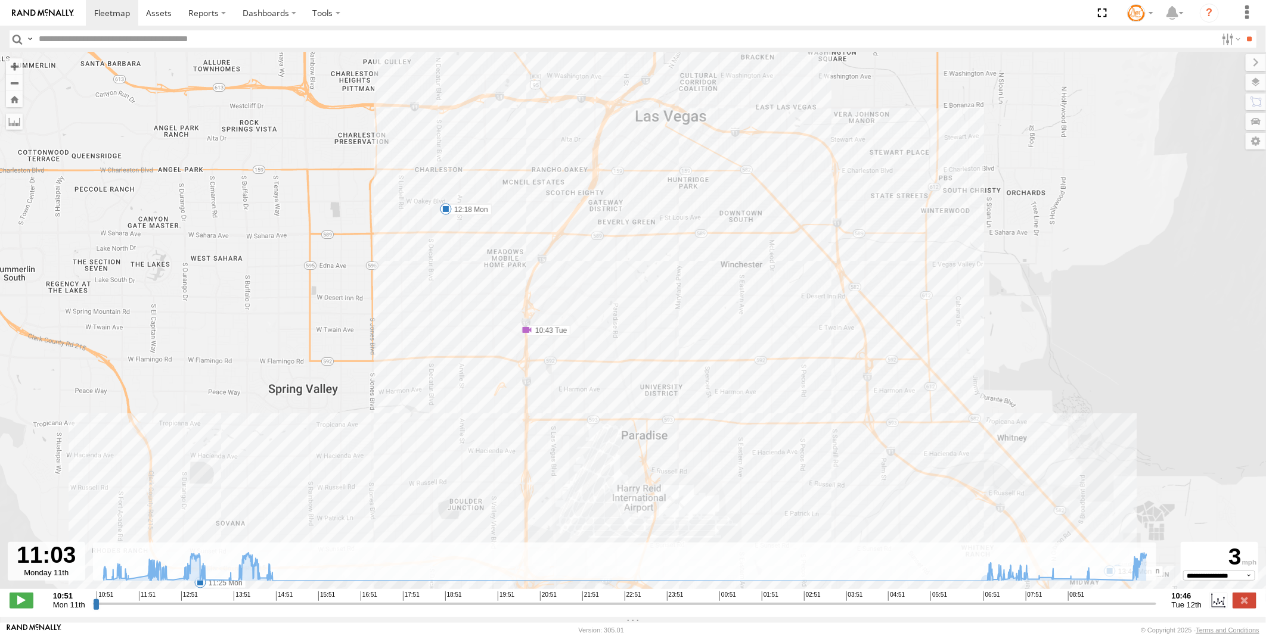
drag, startPoint x: 755, startPoint y: 295, endPoint x: 701, endPoint y: 386, distance: 106.1
click at [704, 388] on div "Sonic 11:51 Mon 11:52 Mon 12:18 Mon 12:27 Mon 13:11 Mon 13:47 Mon 13:57 Mon 15:…" at bounding box center [633, 326] width 1266 height 549
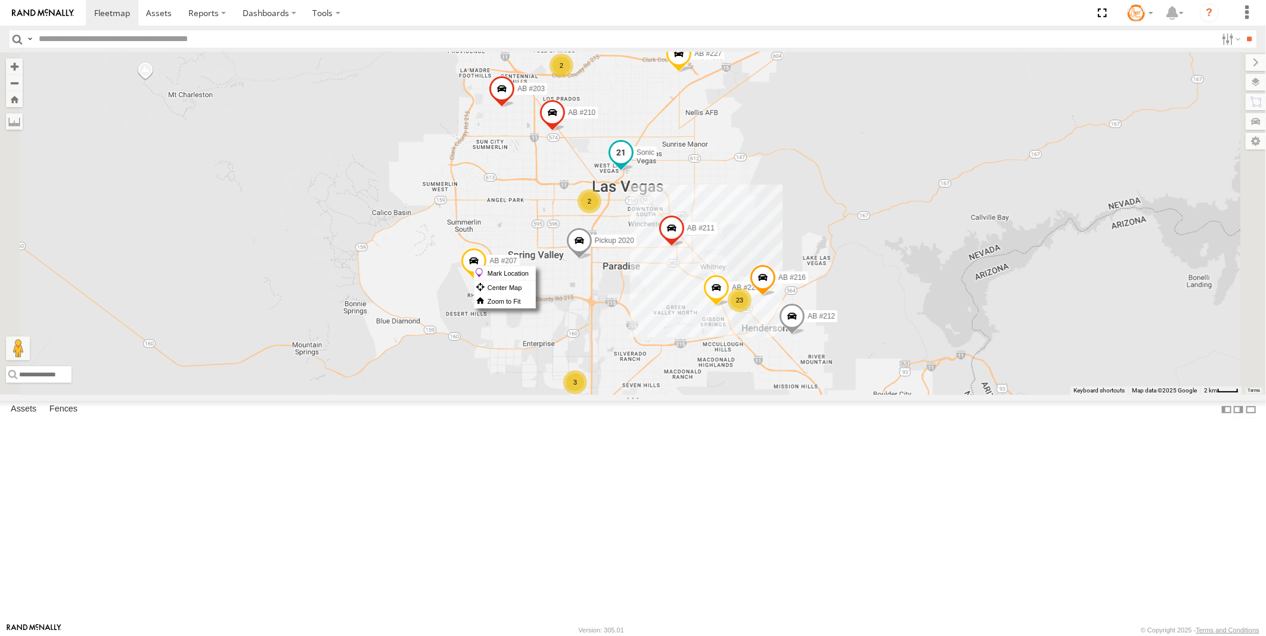
drag, startPoint x: 772, startPoint y: 266, endPoint x: 766, endPoint y: 260, distance: 8.0
click at [632, 163] on span at bounding box center [620, 152] width 21 height 21
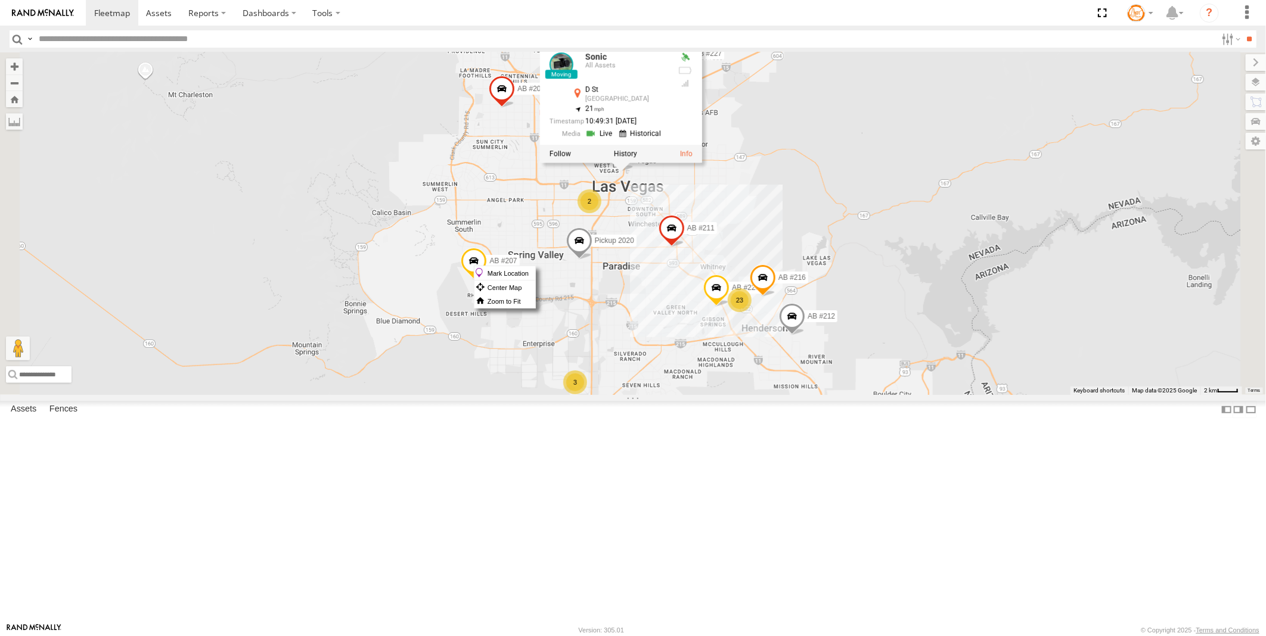
click at [664, 139] on link at bounding box center [641, 133] width 45 height 11
click at [835, 112] on div "2 AB #223 23 AB #212 AB #216 2 Pickup 2020 AB #210 3 AB #207 AB #227 AB #203 So…" at bounding box center [633, 223] width 1266 height 343
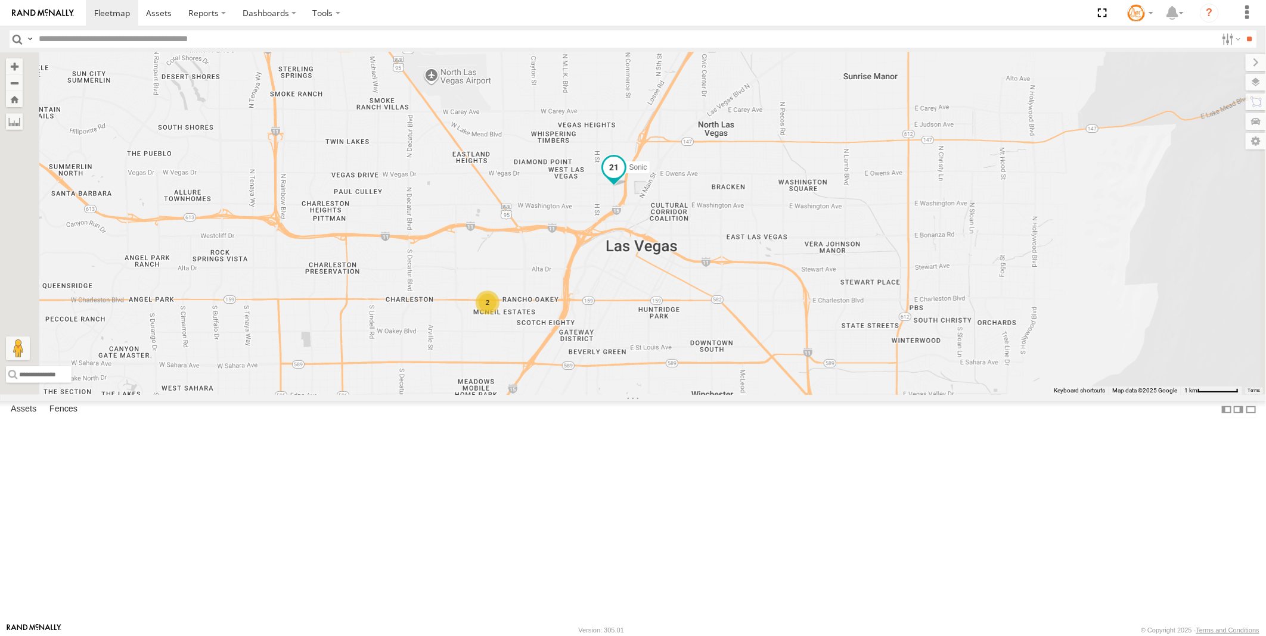
click at [624, 178] on span at bounding box center [613, 167] width 21 height 21
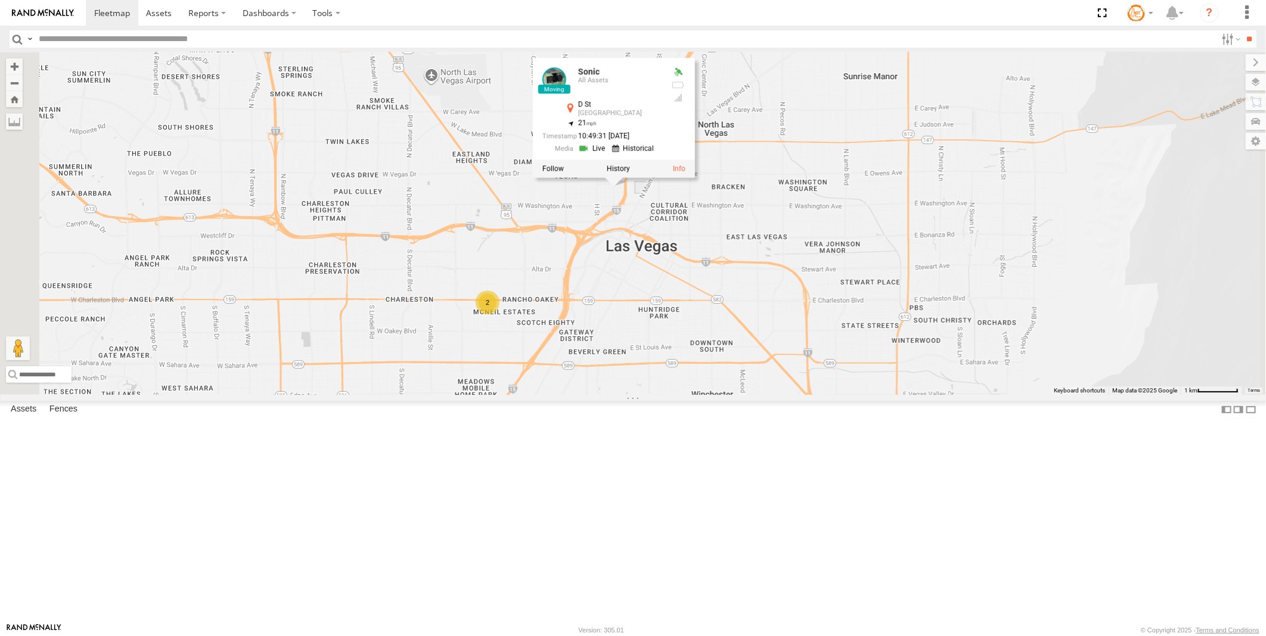
click at [0, 0] on span at bounding box center [0, 0] width 0 height 0
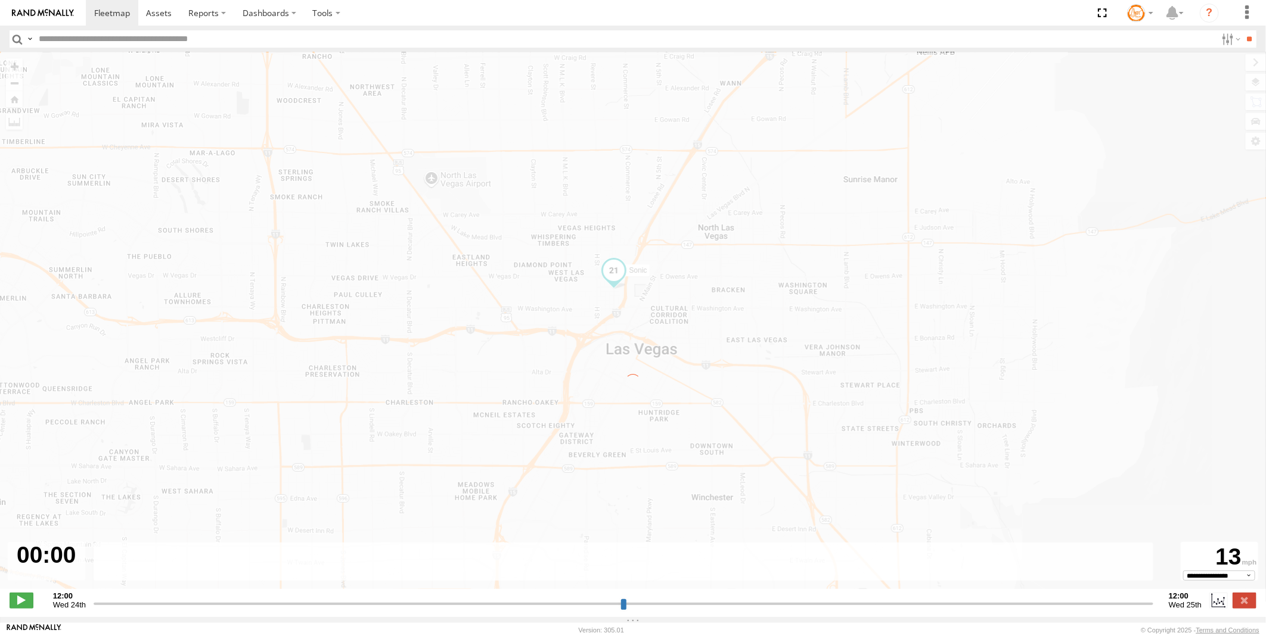
type input "**********"
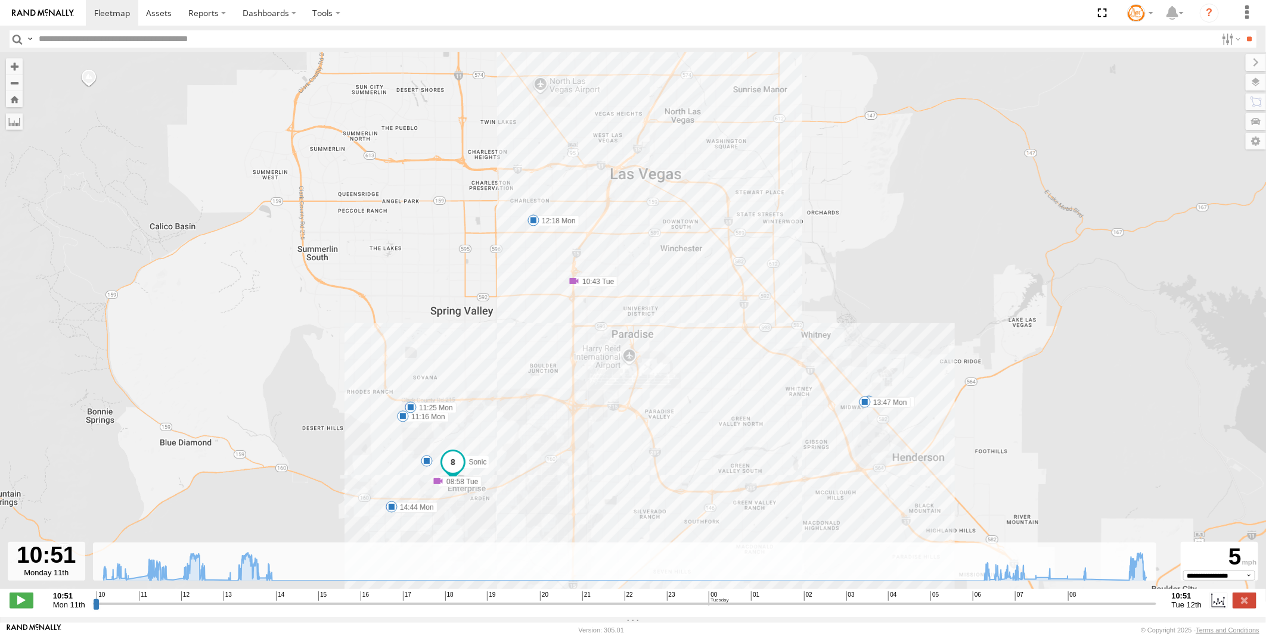
click at [45, 579] on div at bounding box center [46, 561] width 77 height 39
click at [1202, 614] on div "**********" at bounding box center [633, 601] width 1266 height 25
click at [1174, 610] on span "Tue 12th" at bounding box center [1186, 605] width 30 height 9
click at [1217, 608] on label at bounding box center [1218, 600] width 18 height 15
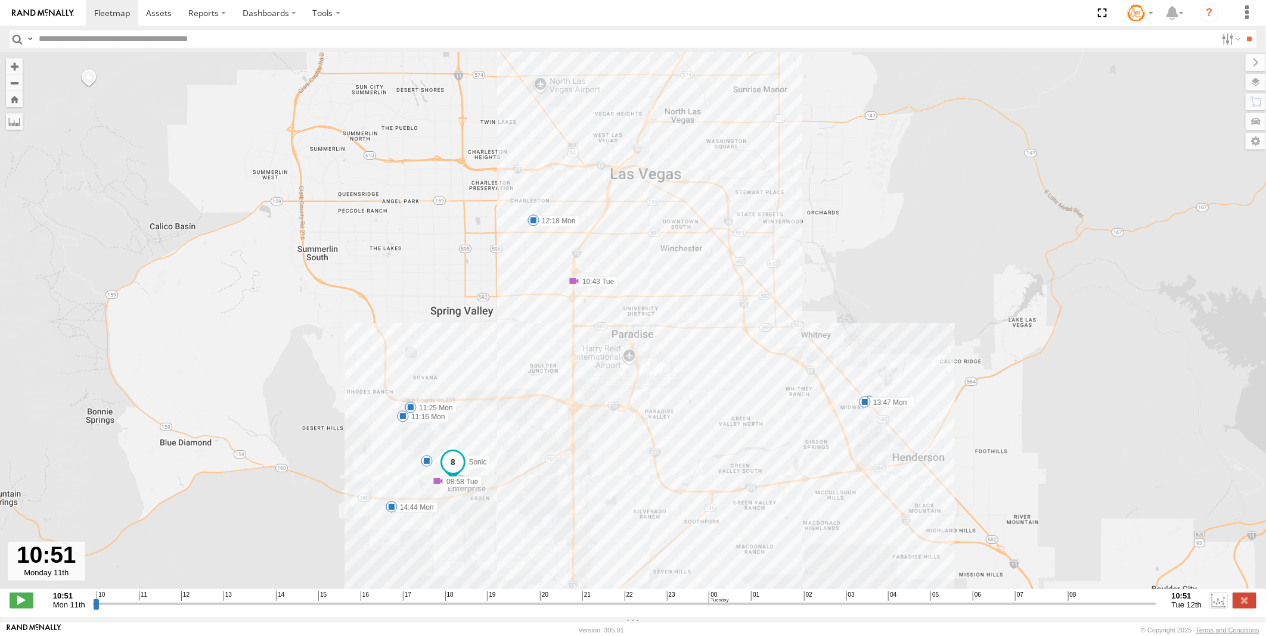
click at [1216, 608] on label at bounding box center [1218, 600] width 18 height 15
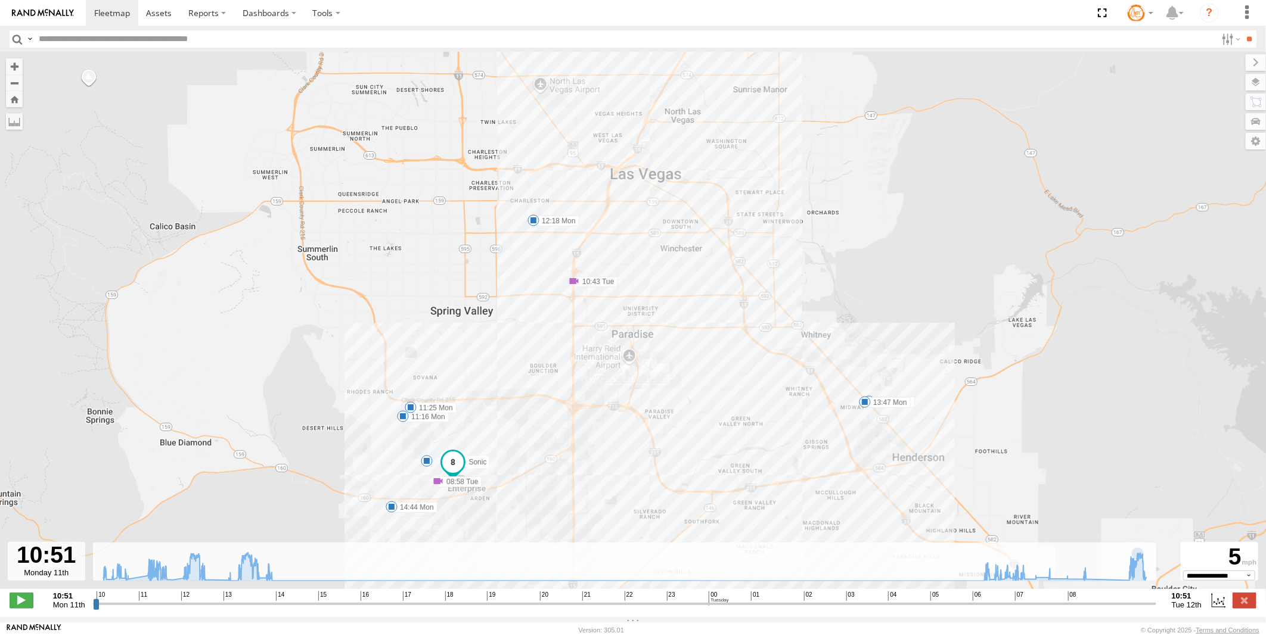
click at [61, 601] on strong "10:51" at bounding box center [69, 596] width 32 height 9
click at [54, 581] on div at bounding box center [46, 561] width 77 height 39
click at [1232, 38] on label at bounding box center [1230, 38] width 26 height 17
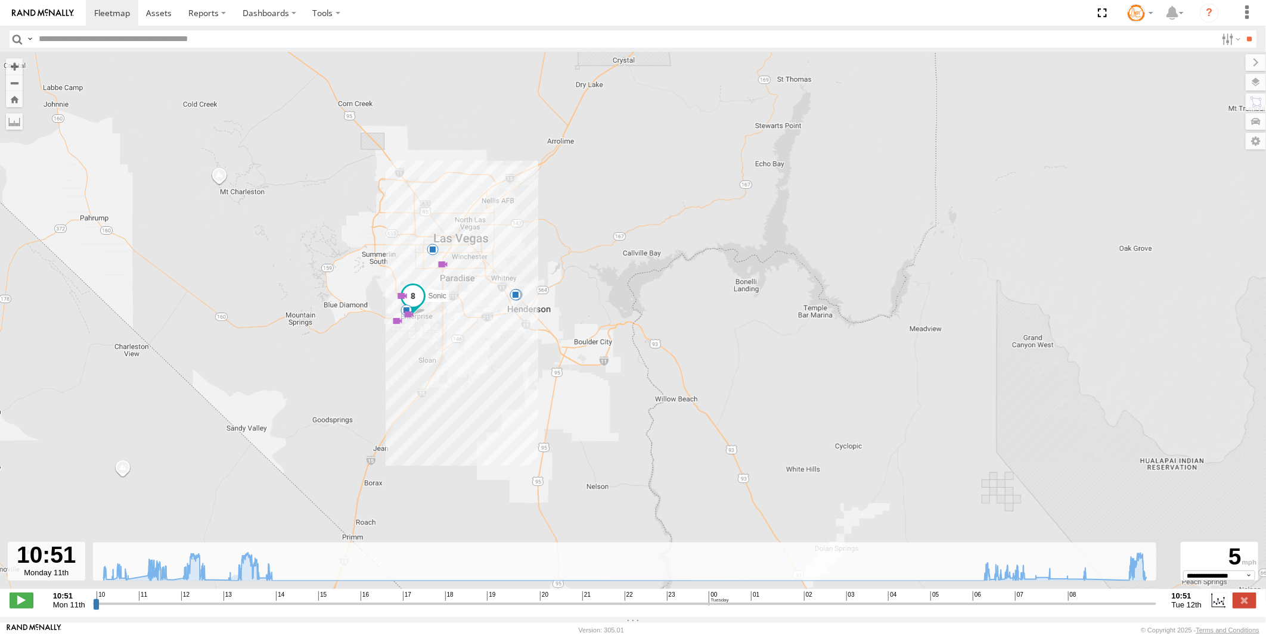
click at [1200, 627] on link "Terms and Conditions" at bounding box center [1227, 630] width 63 height 7
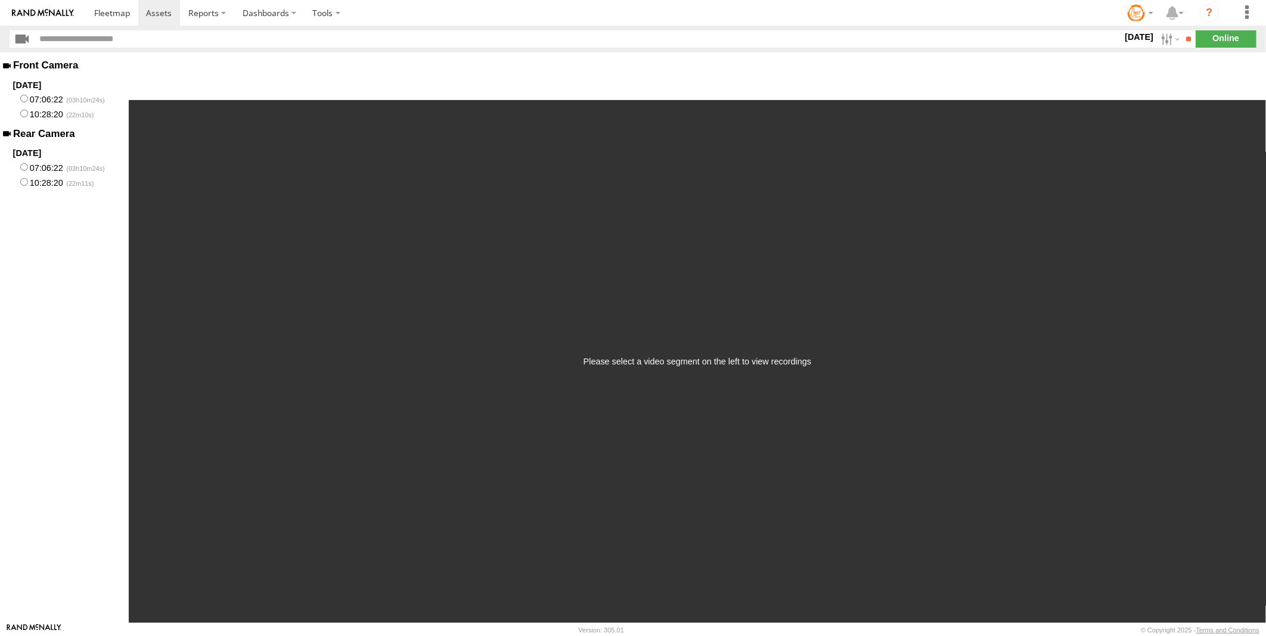
click at [1127, 37] on label "[DATE]" at bounding box center [1138, 36] width 33 height 13
click at [0, 0] on label at bounding box center [0, 0] width 0 height 0
click at [1182, 39] on input "**" at bounding box center [1189, 38] width 14 height 17
click at [1182, 38] on input "**" at bounding box center [1189, 38] width 14 height 17
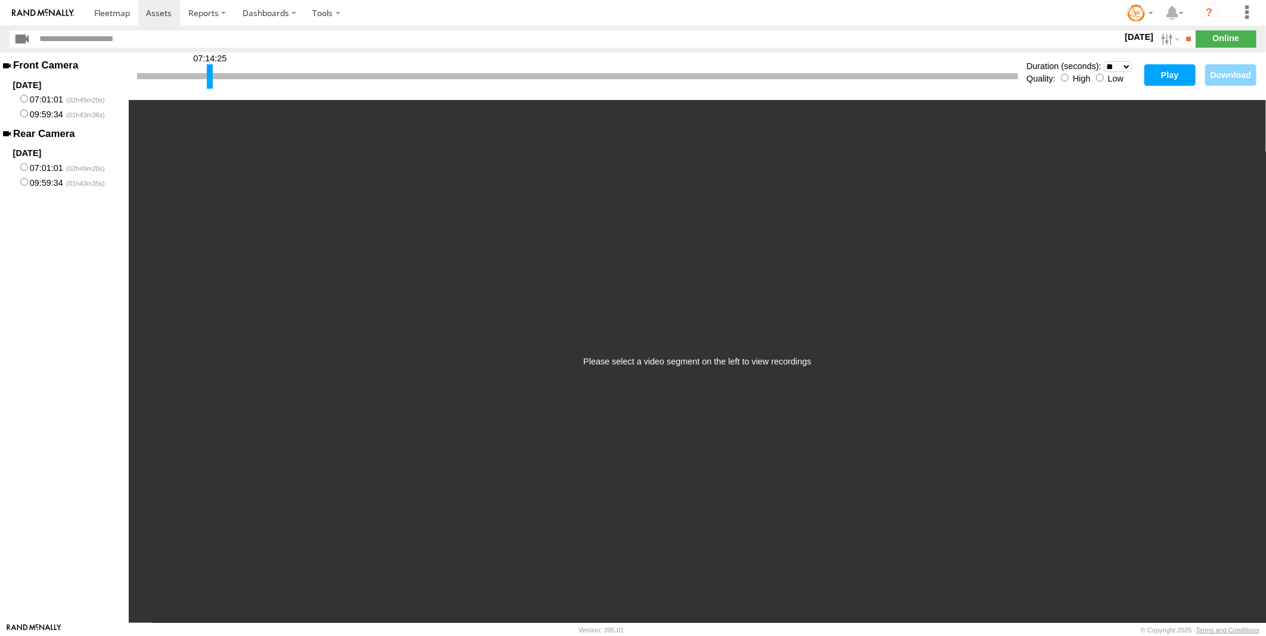
drag, startPoint x: 138, startPoint y: 80, endPoint x: 316, endPoint y: 90, distance: 179.0
click at [213, 81] on div at bounding box center [210, 76] width 6 height 24
click at [1174, 70] on button "Play" at bounding box center [1169, 74] width 51 height 21
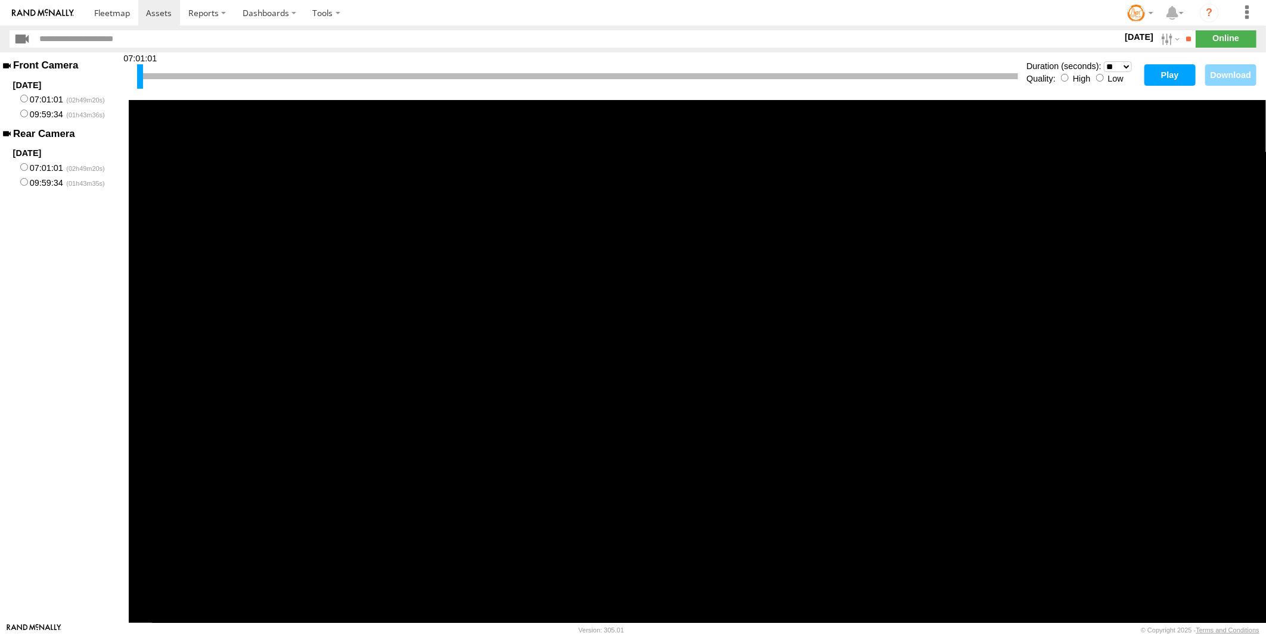
click at [124, 80] on label "2025-08-08" at bounding box center [64, 85] width 129 height 13
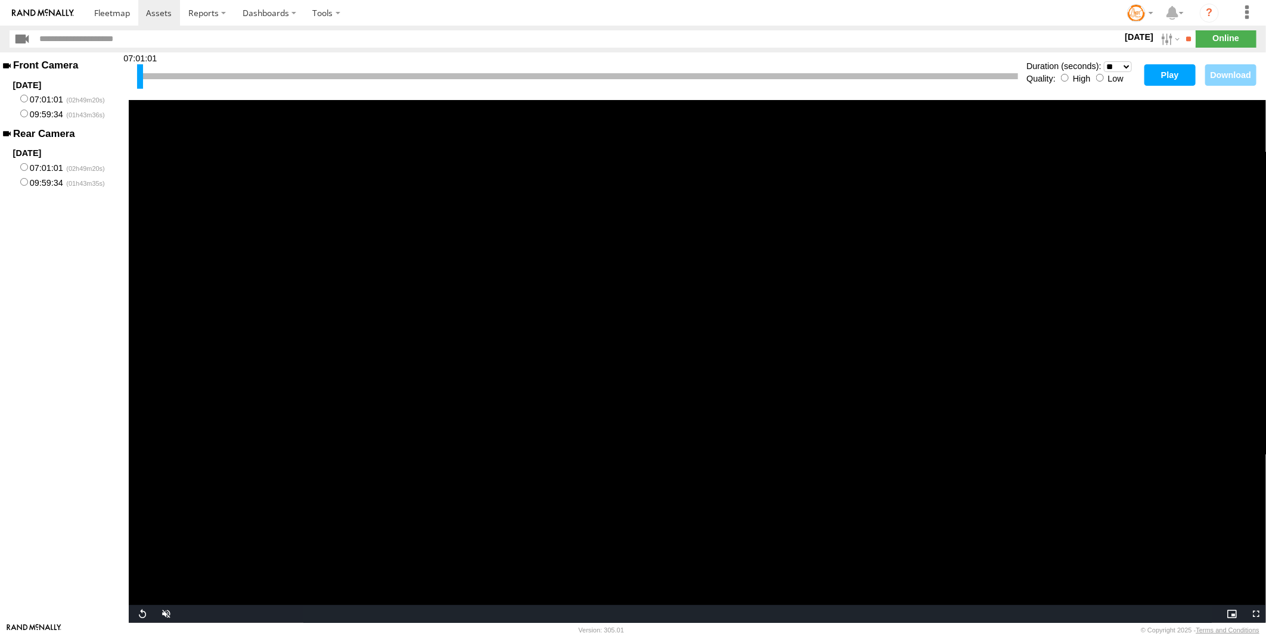
click at [1170, 72] on button "Play" at bounding box center [1169, 74] width 51 height 21
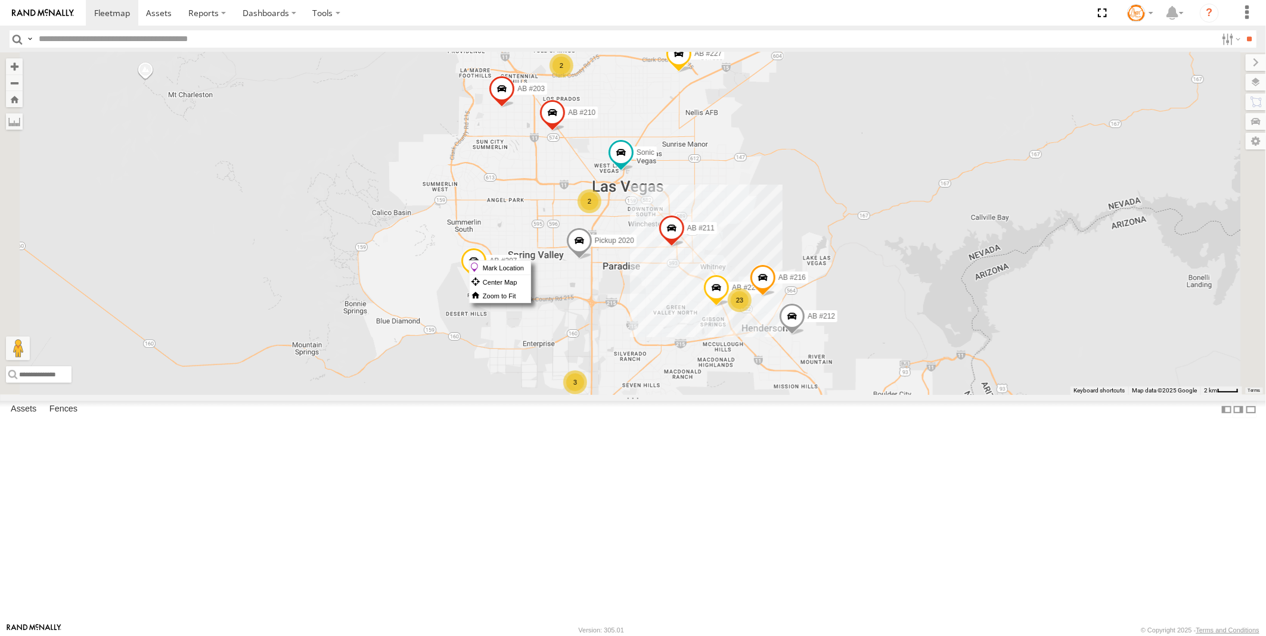
drag, startPoint x: 767, startPoint y: 260, endPoint x: 66, endPoint y: 113, distance: 716.0
click at [0, 0] on div "All Assets" at bounding box center [0, 0] width 0 height 0
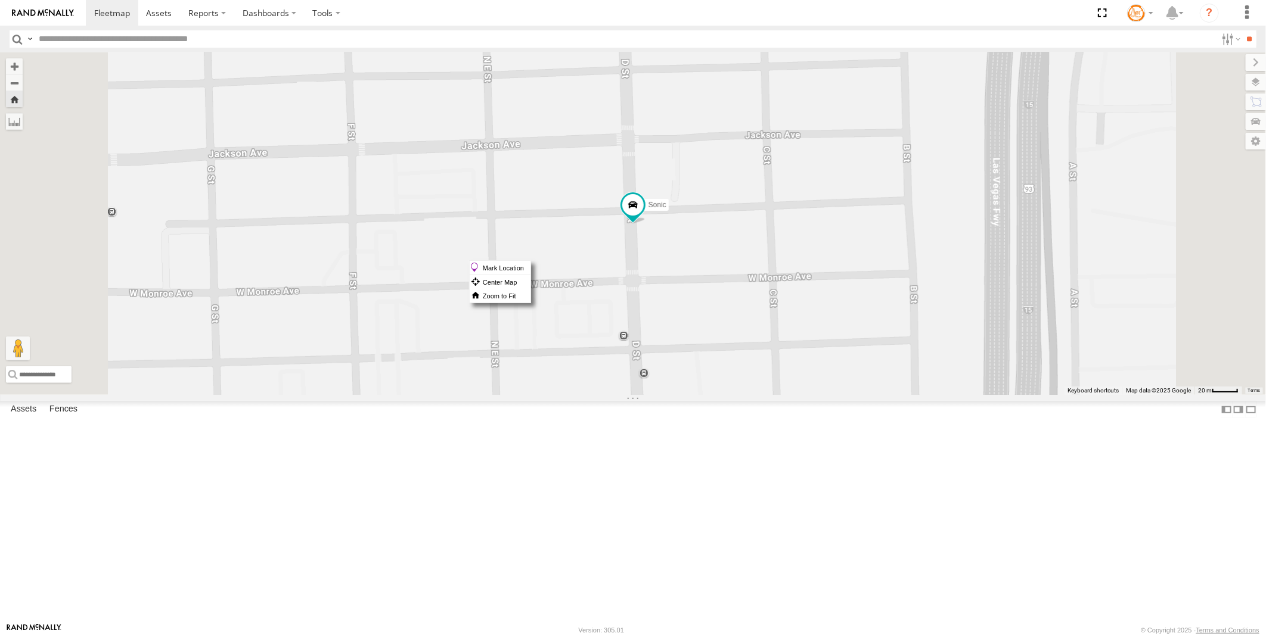
click at [0, 0] on span at bounding box center [0, 0] width 0 height 0
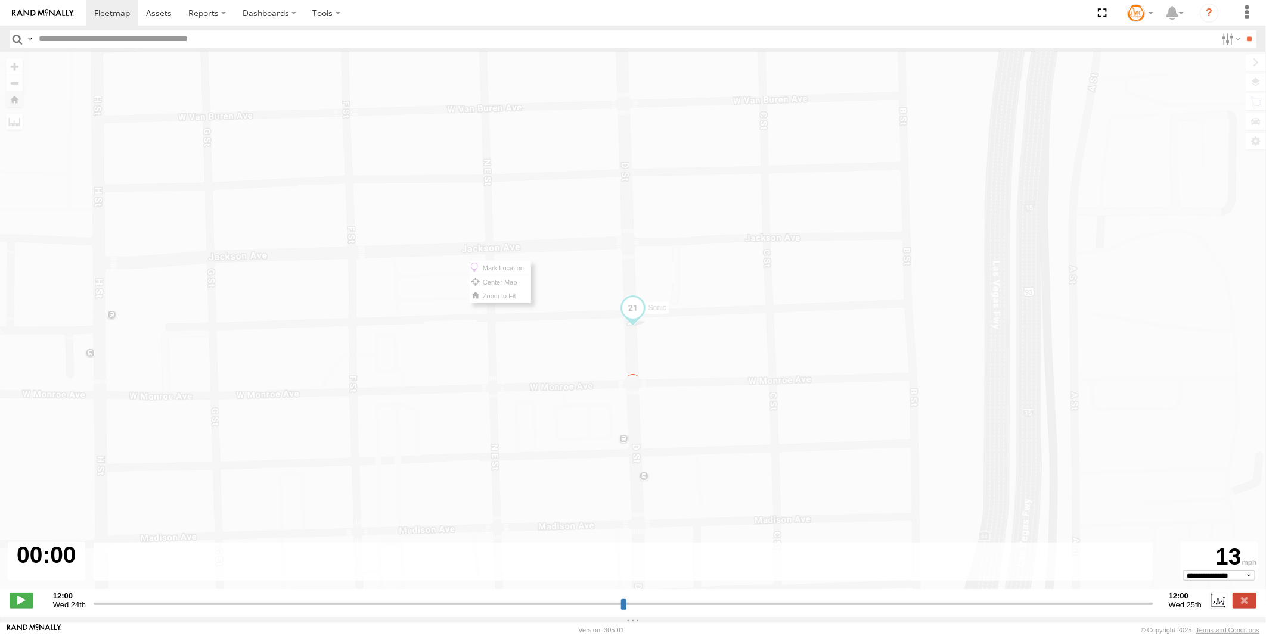
type input "**********"
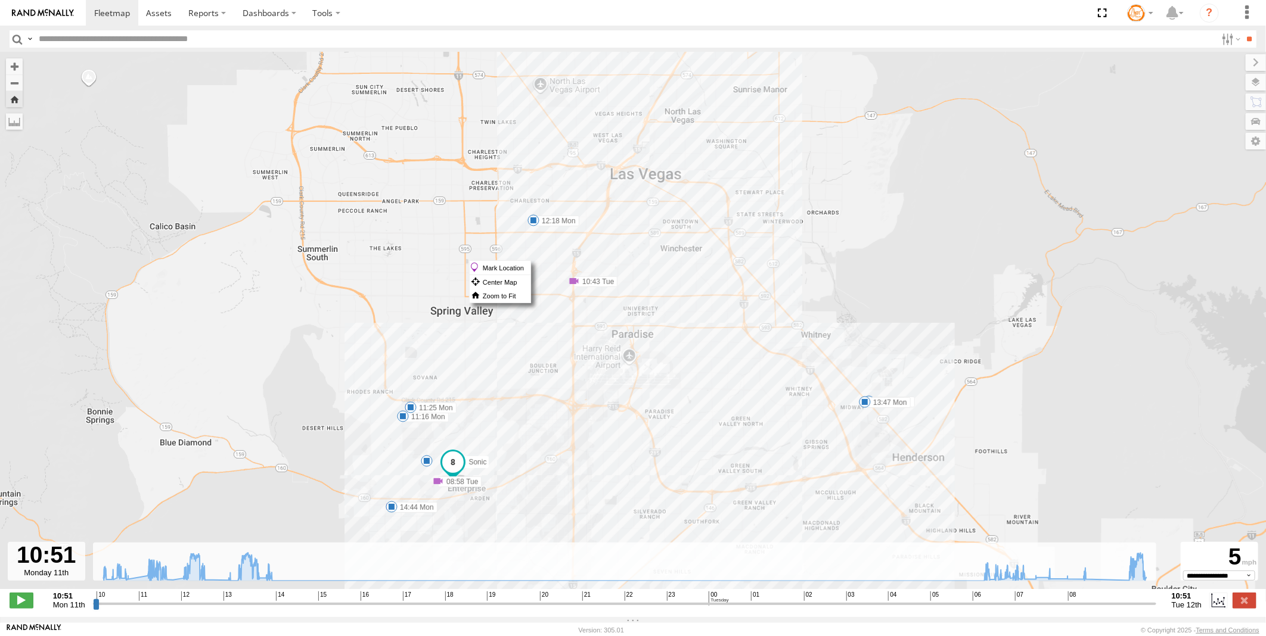
click at [557, 356] on div "Sonic 11:16 Mon 11:25 Mon 11:51 Mon 11:52 Mon 12:18 Mon 12:27 Mon 13:11 Mon 13:…" at bounding box center [633, 326] width 1266 height 549
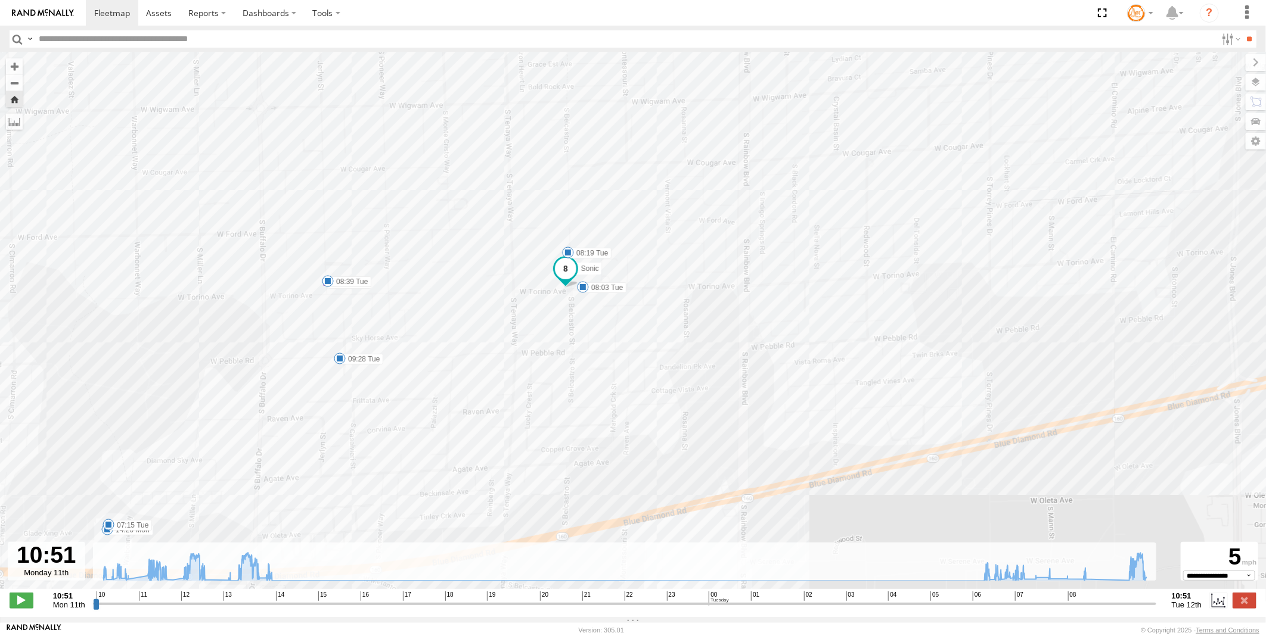
click at [564, 270] on span at bounding box center [565, 268] width 21 height 21
click at [546, 248] on link at bounding box center [545, 249] width 30 height 11
click at [547, 251] on link at bounding box center [545, 249] width 30 height 11
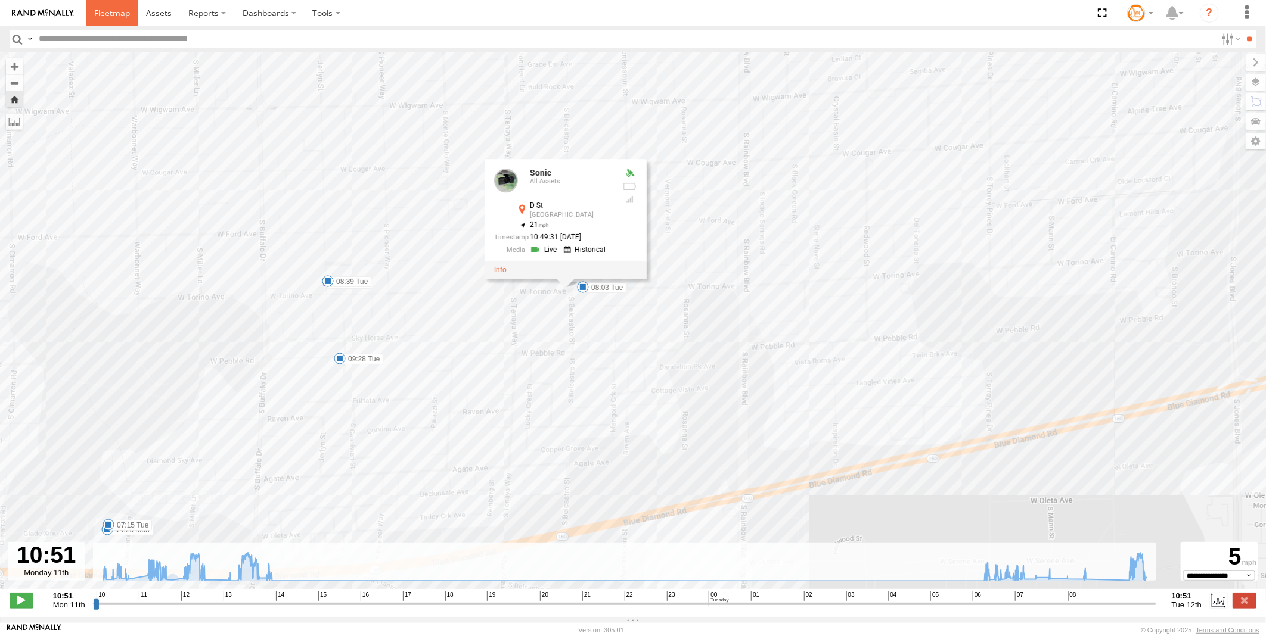
click at [102, 10] on span at bounding box center [112, 12] width 36 height 11
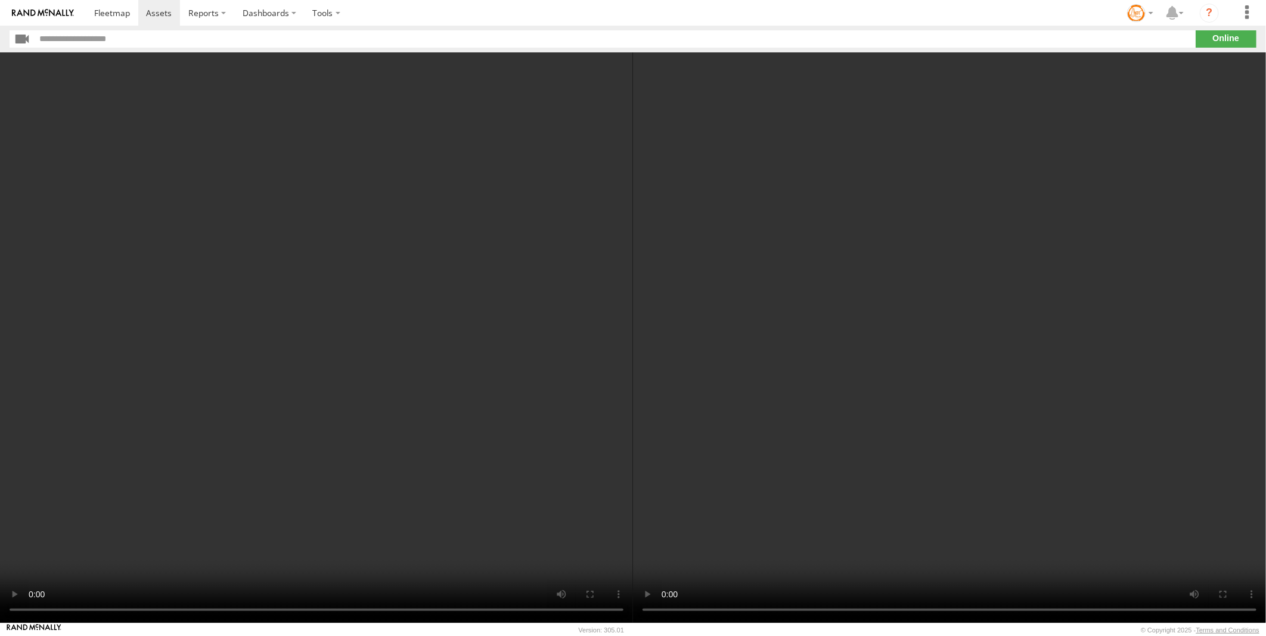
click at [266, 319] on video at bounding box center [316, 337] width 633 height 571
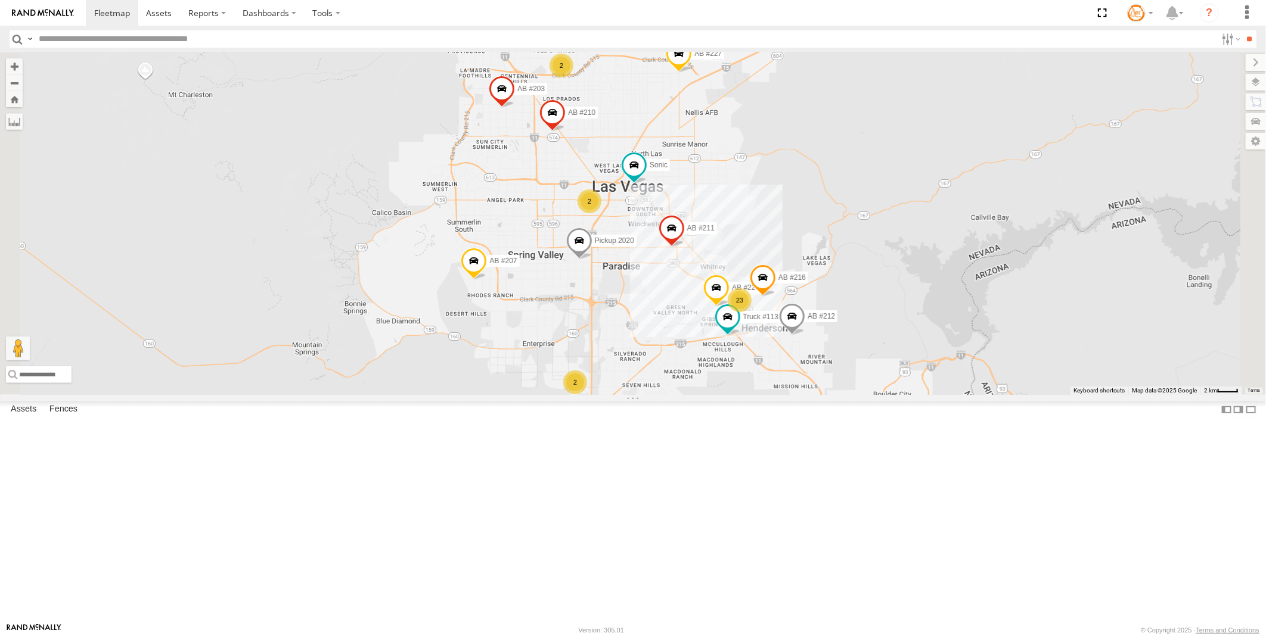
click at [587, 394] on div "2" at bounding box center [575, 383] width 24 height 24
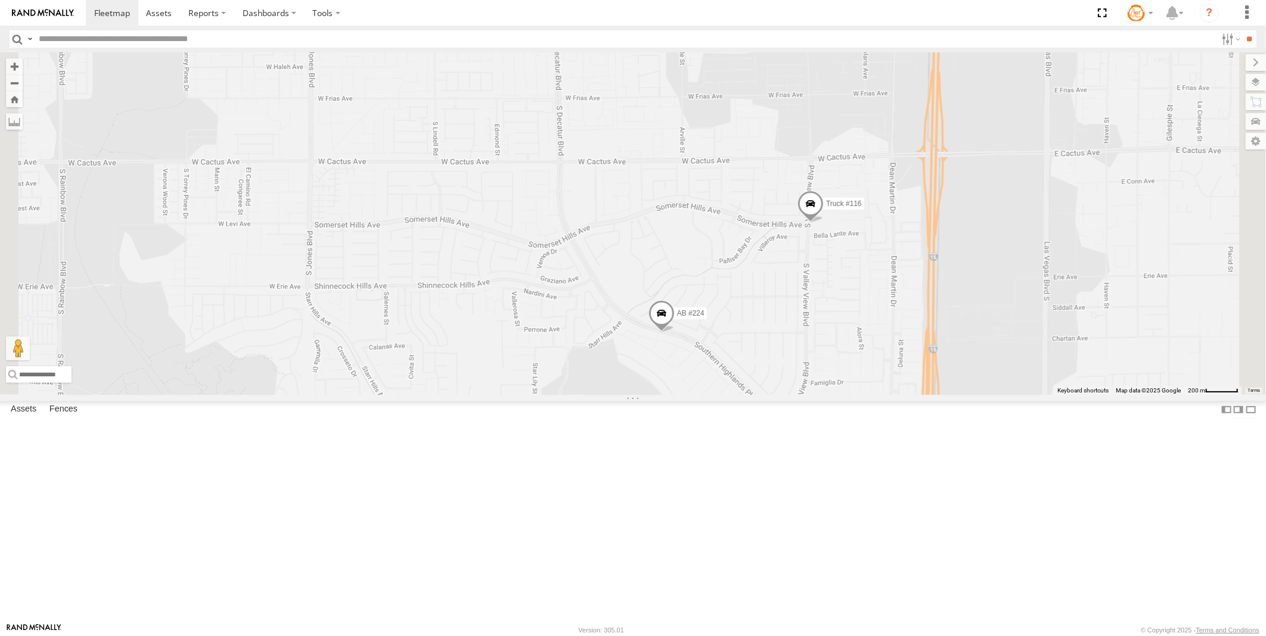
drag, startPoint x: 1015, startPoint y: 248, endPoint x: 922, endPoint y: 381, distance: 162.7
click at [922, 381] on div "AB #223 AB #212 AB #216 Pickup 2020 AB #210 AB #207 AB #227 AB #203 Sonic AB #2…" at bounding box center [633, 223] width 1266 height 343
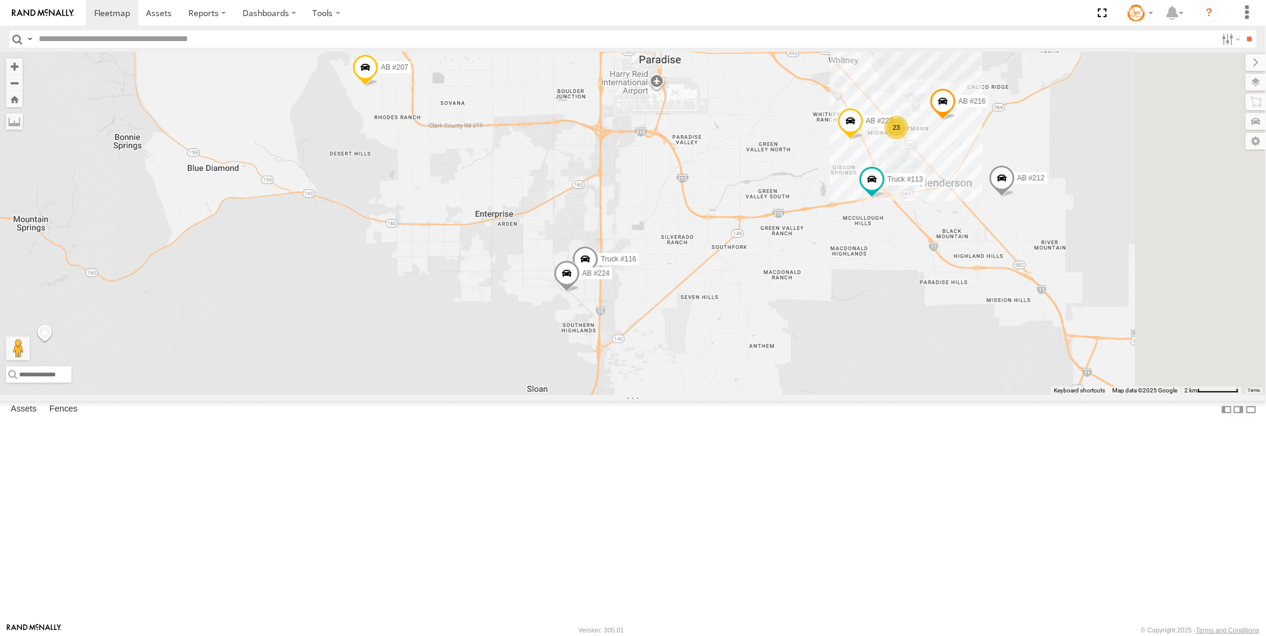
drag, startPoint x: 1155, startPoint y: 271, endPoint x: 1052, endPoint y: 329, distance: 117.7
click at [999, 355] on div "AB #223 AB #212 AB #216 Pickup 2020 AB #210 AB #207 AB #227 AB #203 Sonic AB #2…" at bounding box center [633, 223] width 1266 height 343
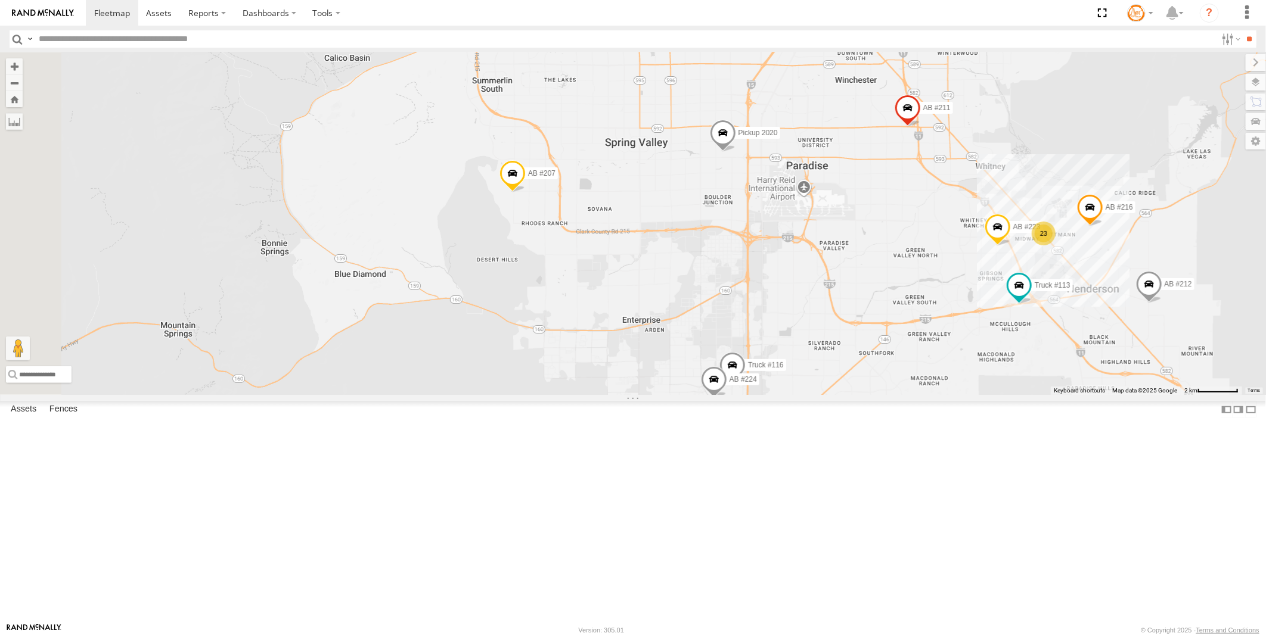
drag, startPoint x: 616, startPoint y: 259, endPoint x: 767, endPoint y: 366, distance: 186.3
click at [767, 366] on div "AB #223 AB #212 AB #216 Pickup 2020 AB #210 AB #207 AB #227 AB #203 Sonic AB #2…" at bounding box center [633, 223] width 1266 height 343
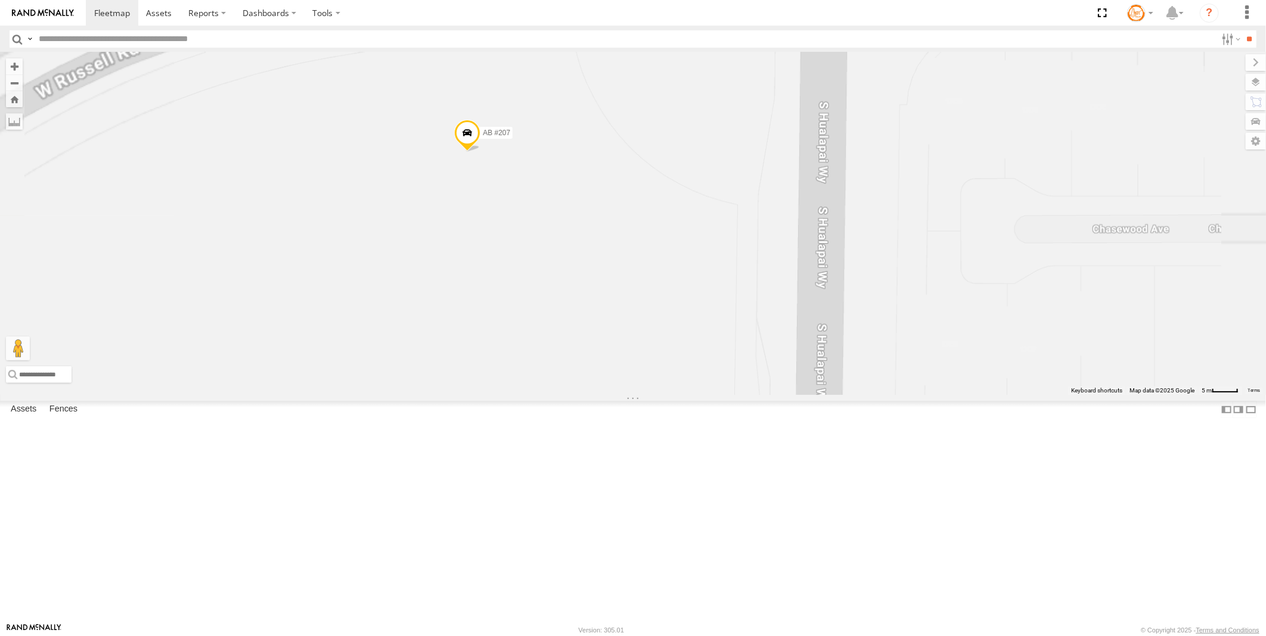
drag, startPoint x: 517, startPoint y: 238, endPoint x: 610, endPoint y: 393, distance: 180.4
click at [610, 395] on div "AB #223 AB #212 AB #216 Pickup 2020 AB #210 AB #207 AB #227 AB #203 Sonic AB #2…" at bounding box center [633, 223] width 1266 height 343
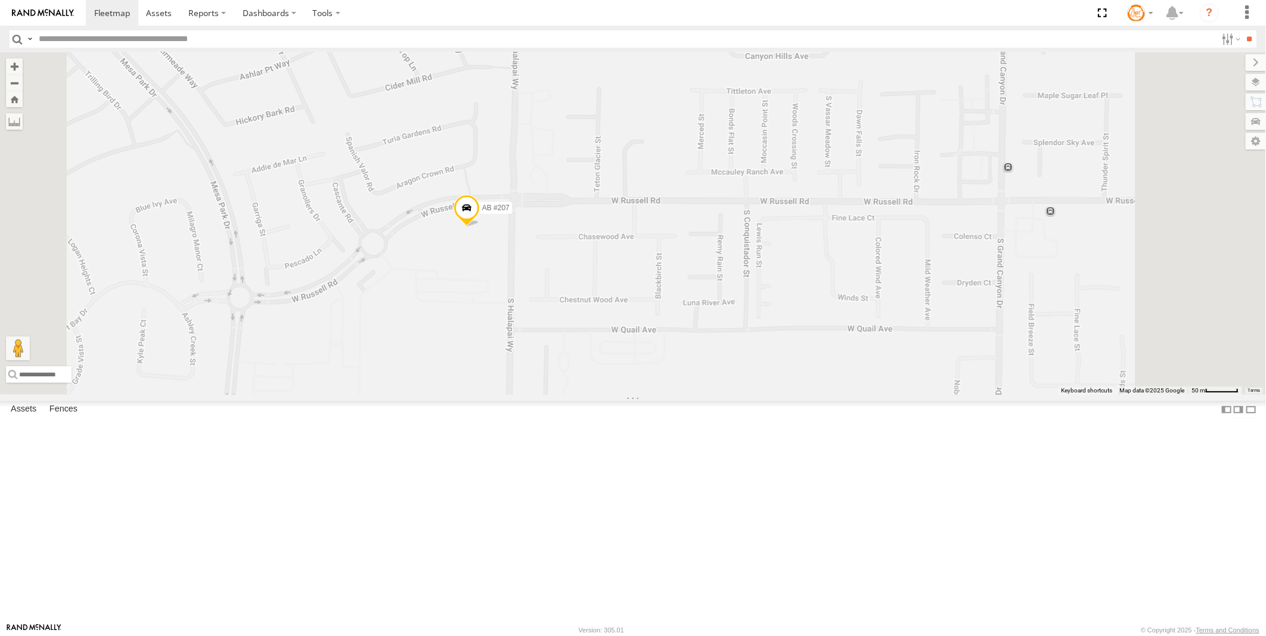
click at [480, 227] on span at bounding box center [466, 211] width 26 height 32
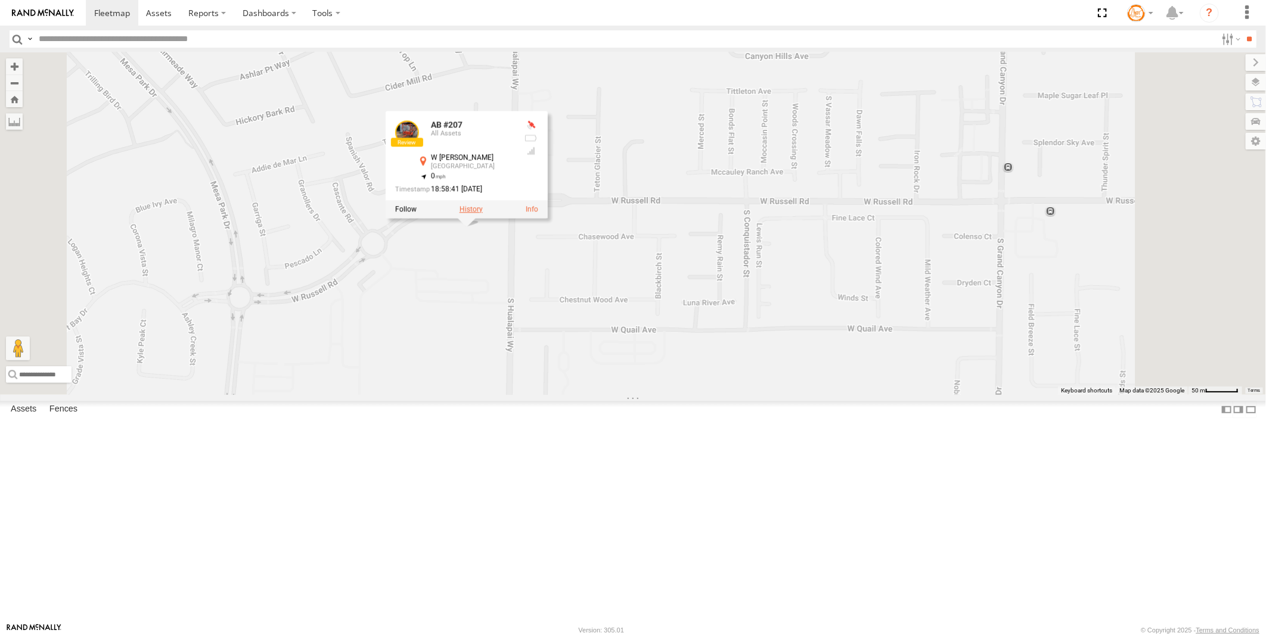
click at [483, 213] on label at bounding box center [470, 209] width 23 height 8
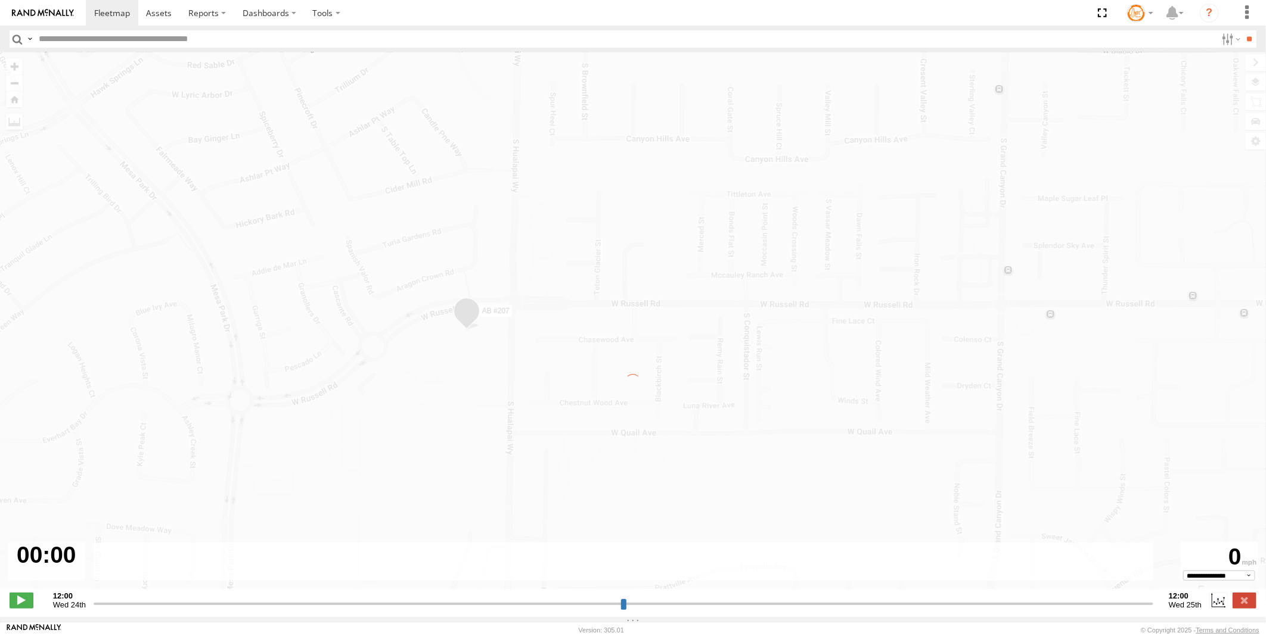
type input "**********"
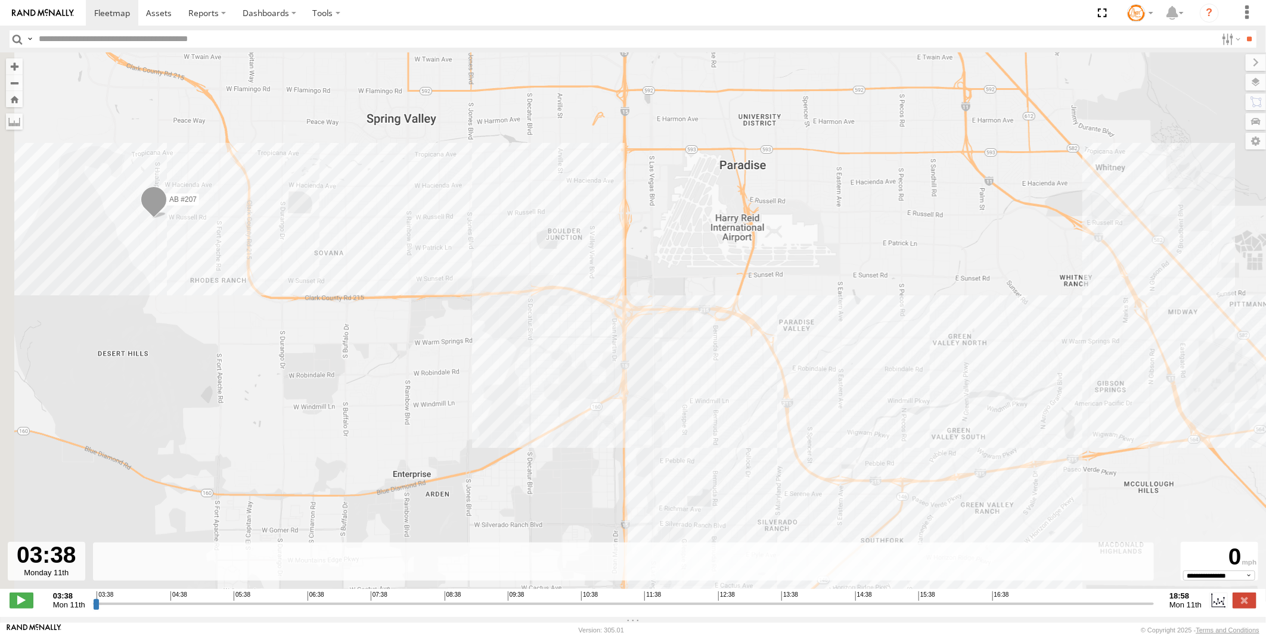
drag, startPoint x: 189, startPoint y: 262, endPoint x: 454, endPoint y: 415, distance: 305.9
click at [454, 416] on div "AB #207" at bounding box center [633, 326] width 1266 height 549
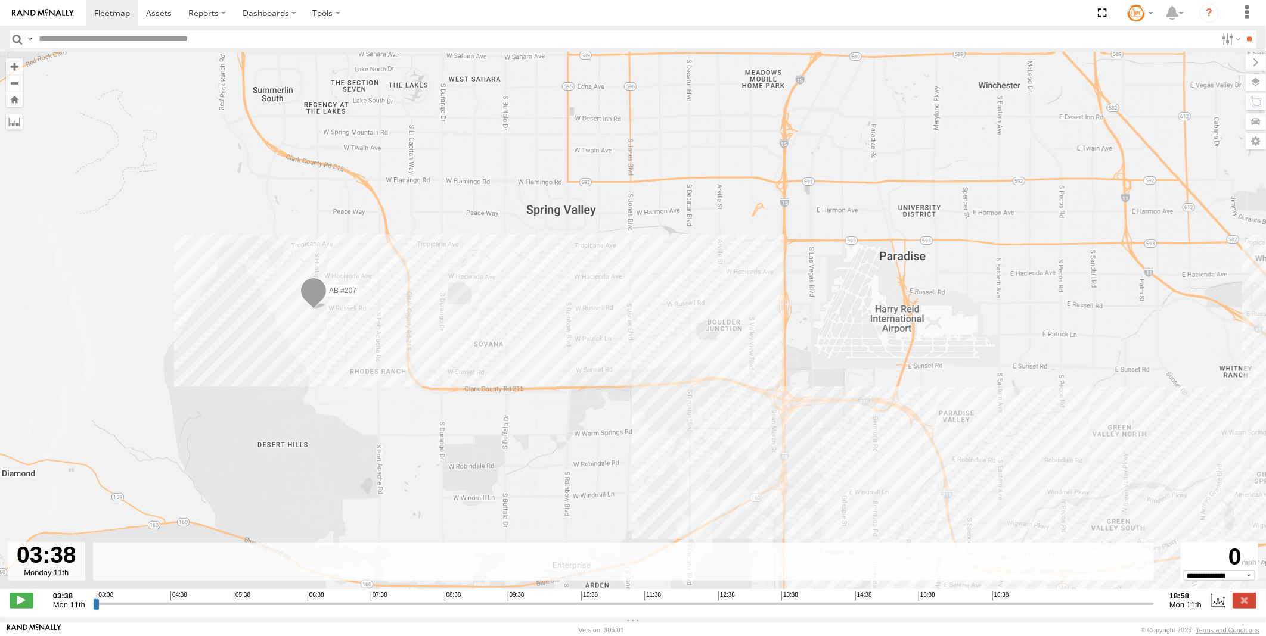
click at [317, 289] on span at bounding box center [313, 294] width 26 height 32
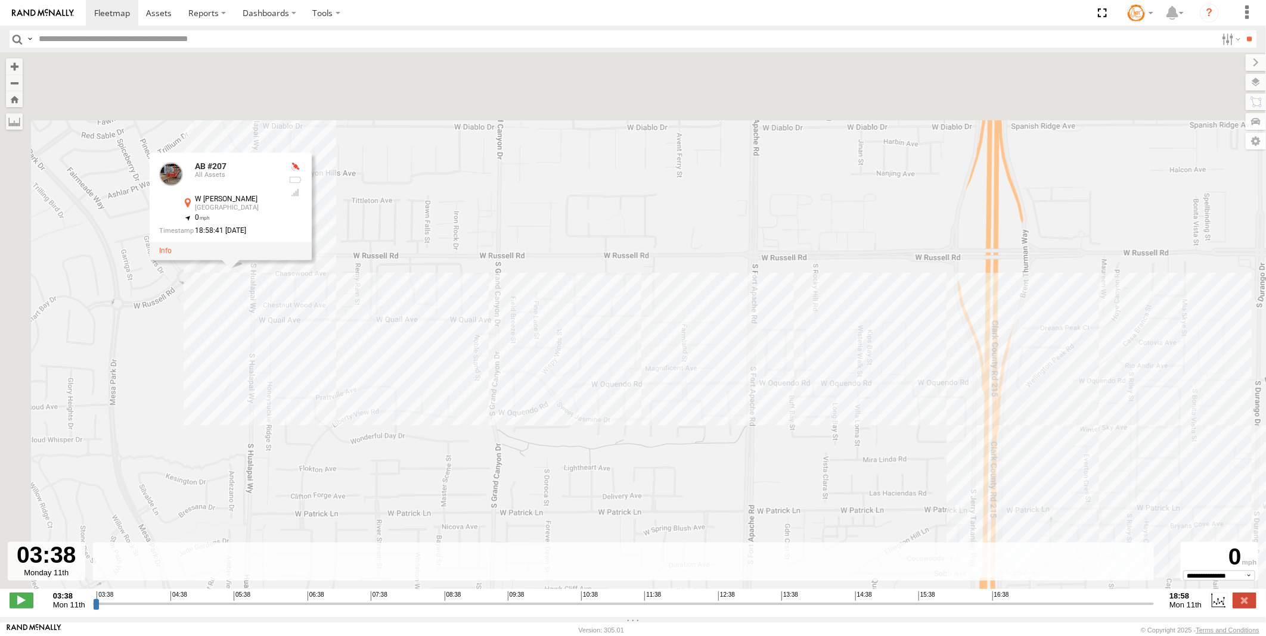
drag, startPoint x: 126, startPoint y: 139, endPoint x: 266, endPoint y: 388, distance: 285.2
click at [266, 388] on div "AB #207 AB #207 All Assets W Russell Rd Desert Hills 36.08474 , -115.31629 0 18…" at bounding box center [633, 326] width 1266 height 549
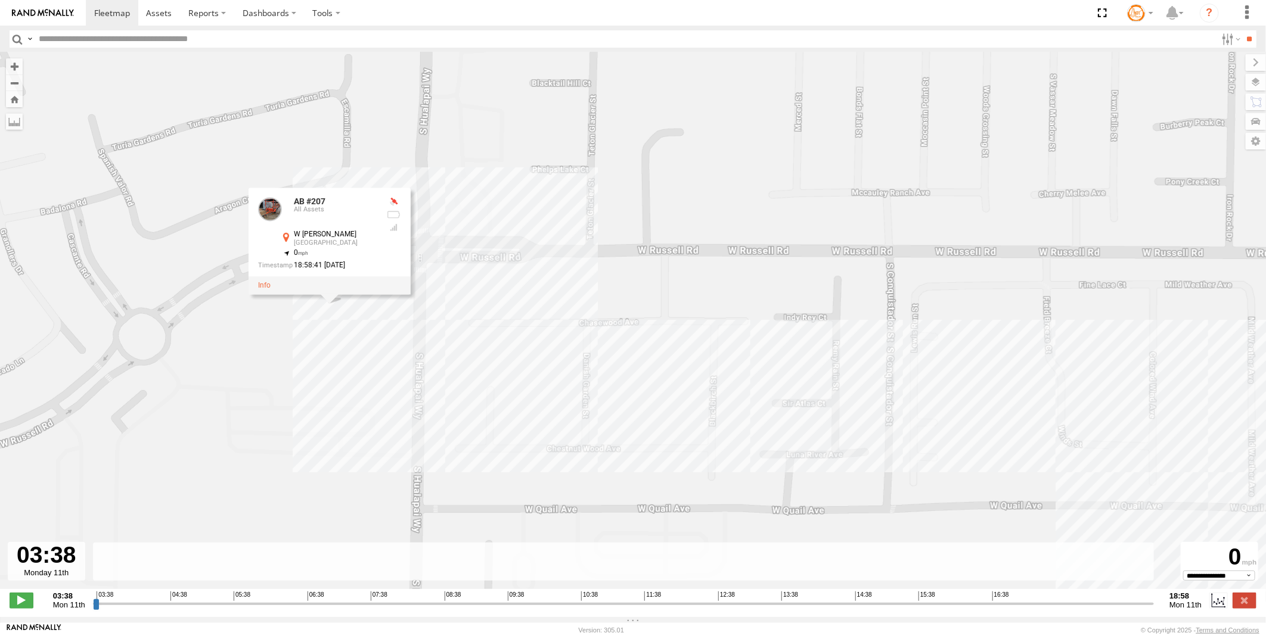
drag, startPoint x: 304, startPoint y: 394, endPoint x: 328, endPoint y: 444, distance: 54.9
click at [328, 444] on div "AB #207 AB #207 All Assets W Russell Rd Desert Hills 36.08474 , -115.31629 0 18…" at bounding box center [633, 326] width 1266 height 549
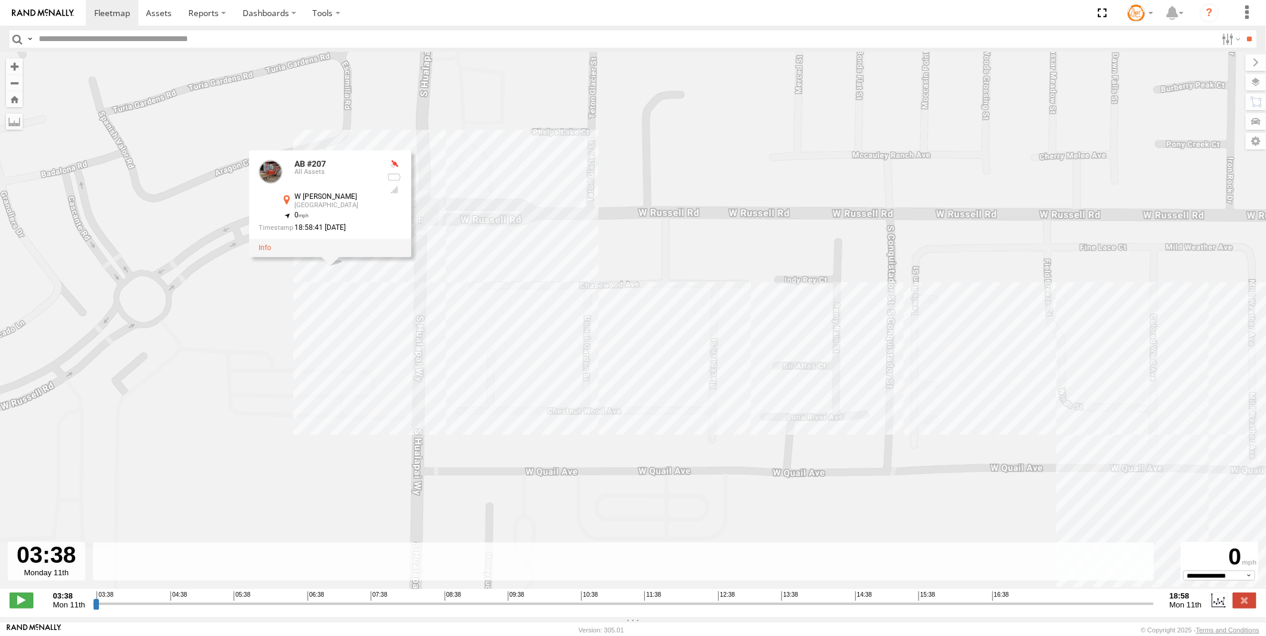
drag, startPoint x: 439, startPoint y: 350, endPoint x: 433, endPoint y: 344, distance: 8.9
click at [439, 350] on div "AB #207 AB #207 All Assets W Russell Rd Desert Hills 36.08474 , -115.31629 0 18…" at bounding box center [633, 326] width 1266 height 549
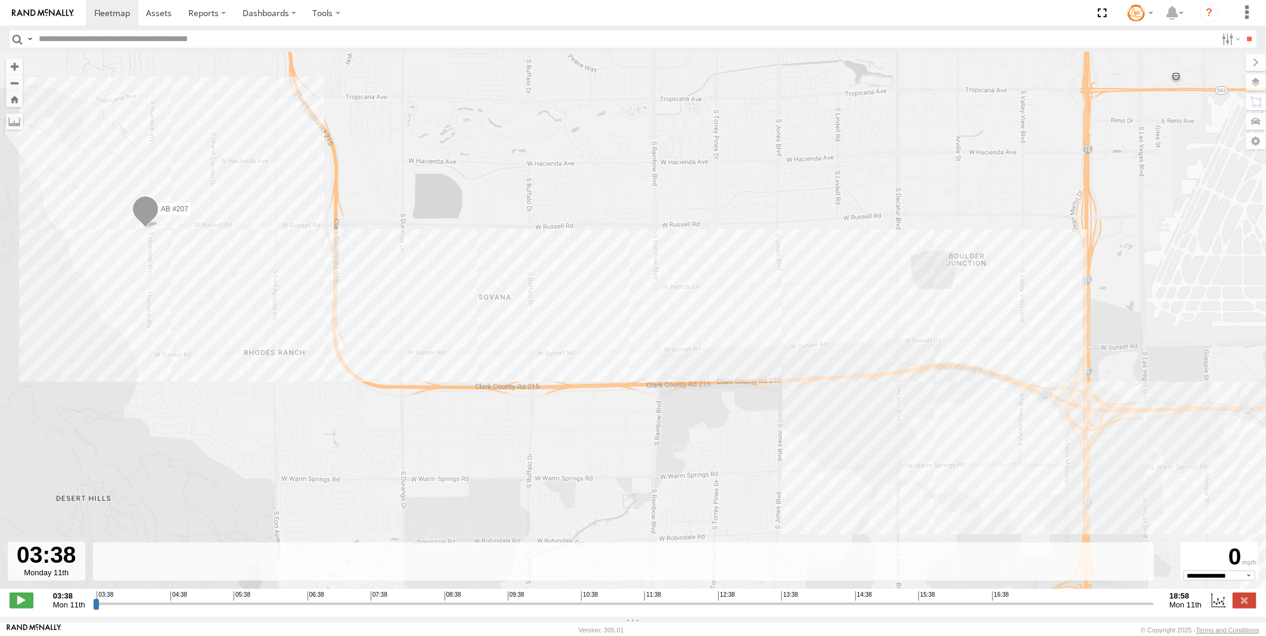
drag, startPoint x: 744, startPoint y: 479, endPoint x: 389, endPoint y: 318, distance: 389.6
click at [389, 318] on div "AB #207" at bounding box center [633, 326] width 1266 height 549
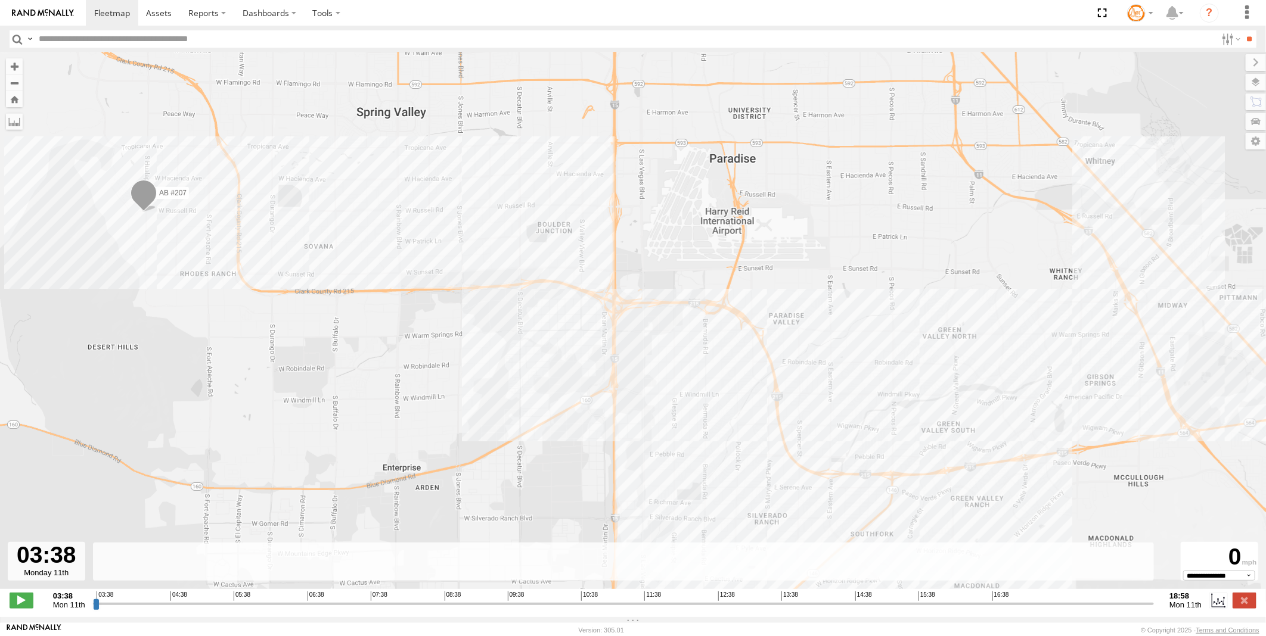
drag, startPoint x: 668, startPoint y: 381, endPoint x: 486, endPoint y: 303, distance: 198.0
click at [486, 303] on div "AB #207" at bounding box center [633, 326] width 1266 height 549
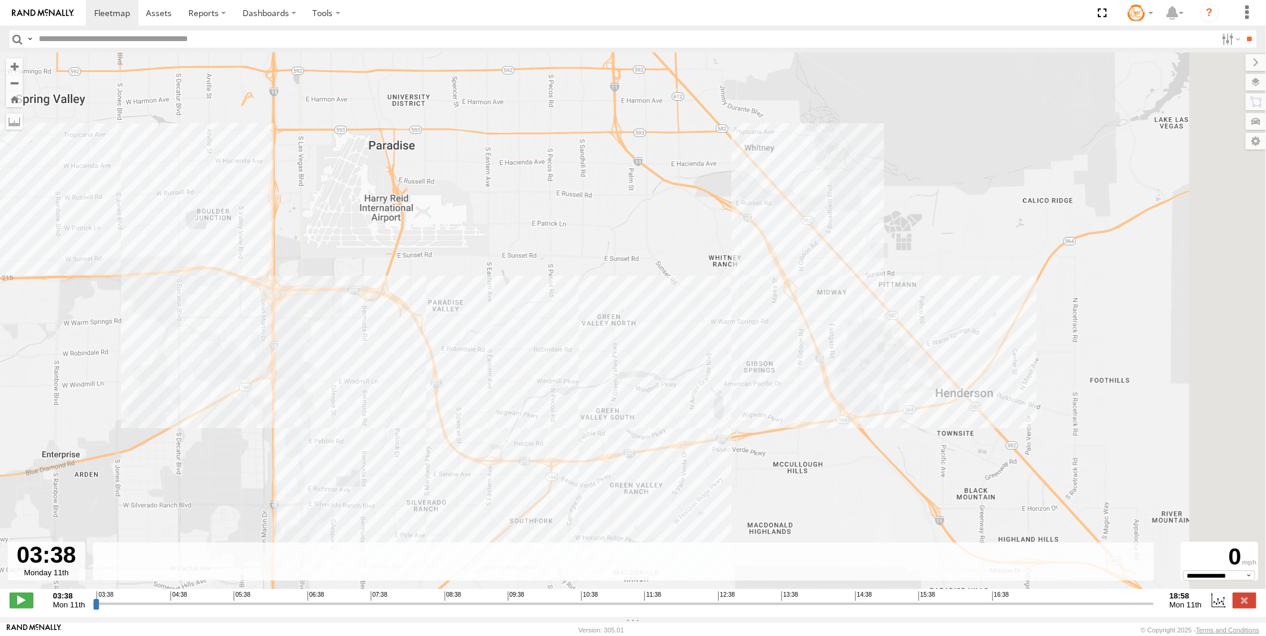
drag, startPoint x: 957, startPoint y: 328, endPoint x: 517, endPoint y: 304, distance: 441.0
click at [517, 304] on div "AB #207" at bounding box center [633, 326] width 1266 height 549
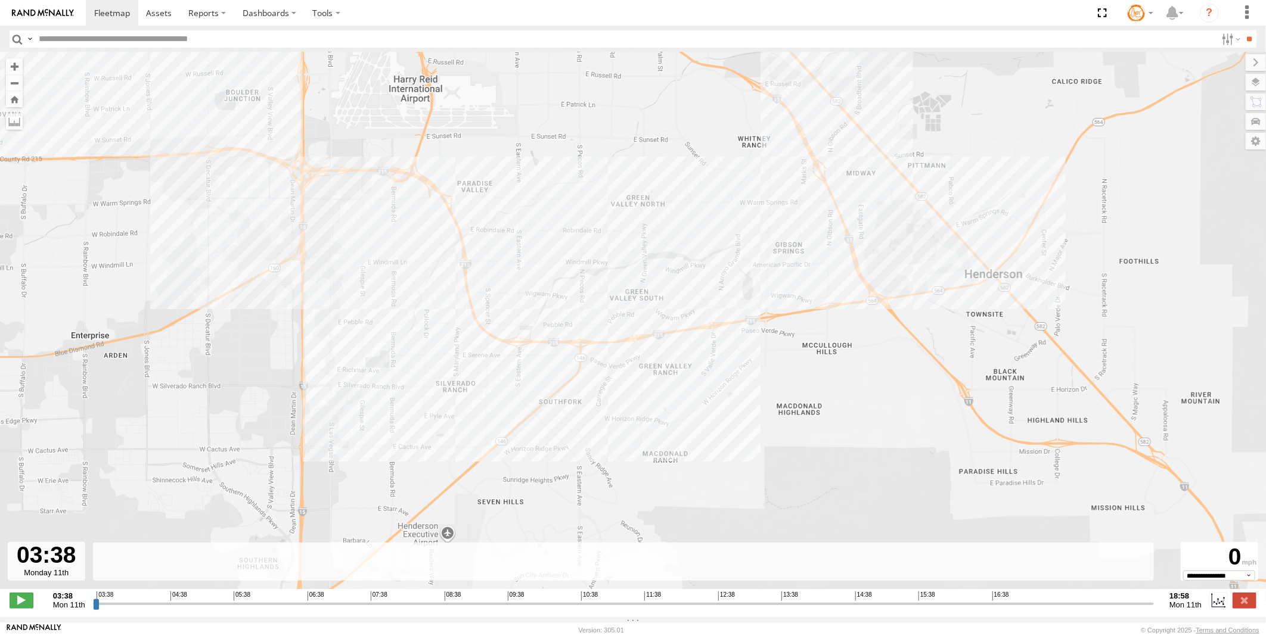
drag, startPoint x: 541, startPoint y: 400, endPoint x: 672, endPoint y: 293, distance: 169.8
click at [672, 293] on div "AB #207" at bounding box center [633, 326] width 1266 height 549
click at [478, 412] on div "AB #207" at bounding box center [633, 326] width 1266 height 549
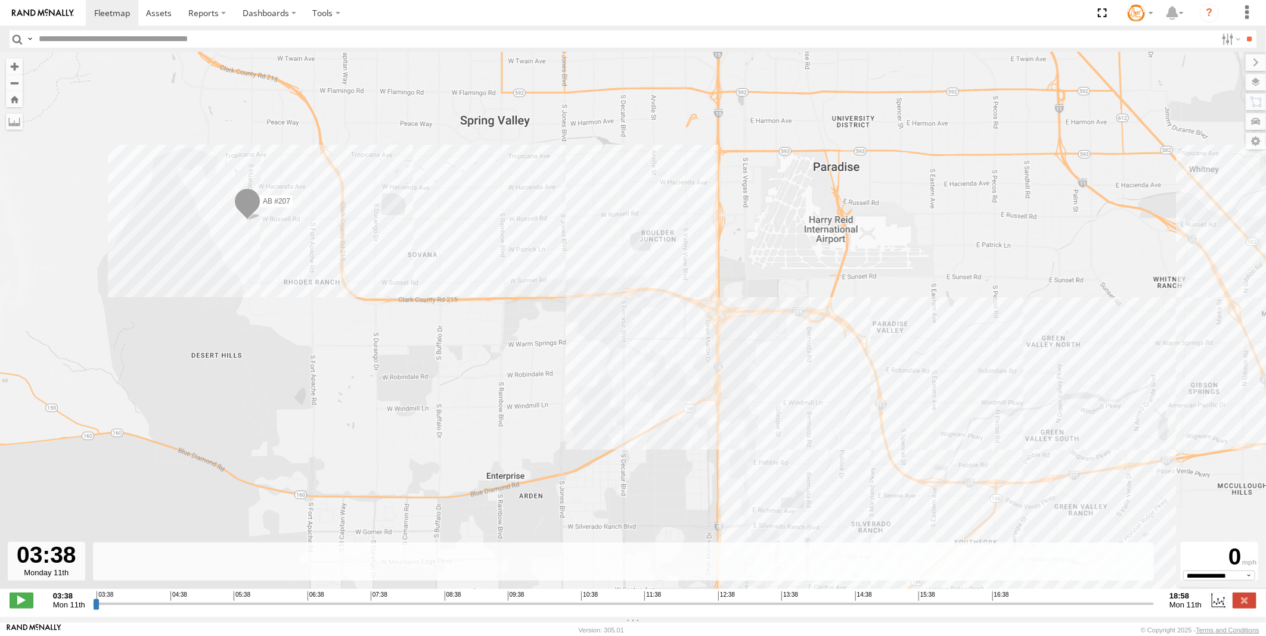
drag, startPoint x: 304, startPoint y: 261, endPoint x: 720, endPoint y: 403, distance: 438.9
click at [720, 403] on div "AB #207" at bounding box center [633, 326] width 1266 height 549
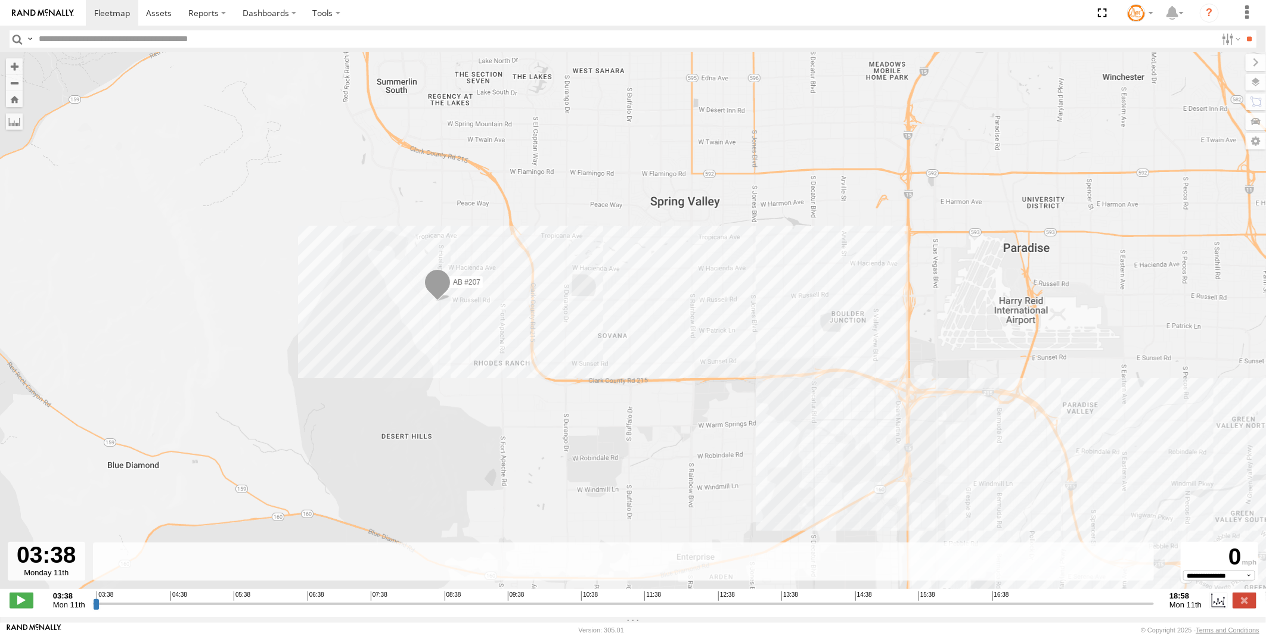
drag, startPoint x: 429, startPoint y: 334, endPoint x: 536, endPoint y: 391, distance: 121.6
click at [610, 409] on div "AB #207" at bounding box center [633, 326] width 1266 height 549
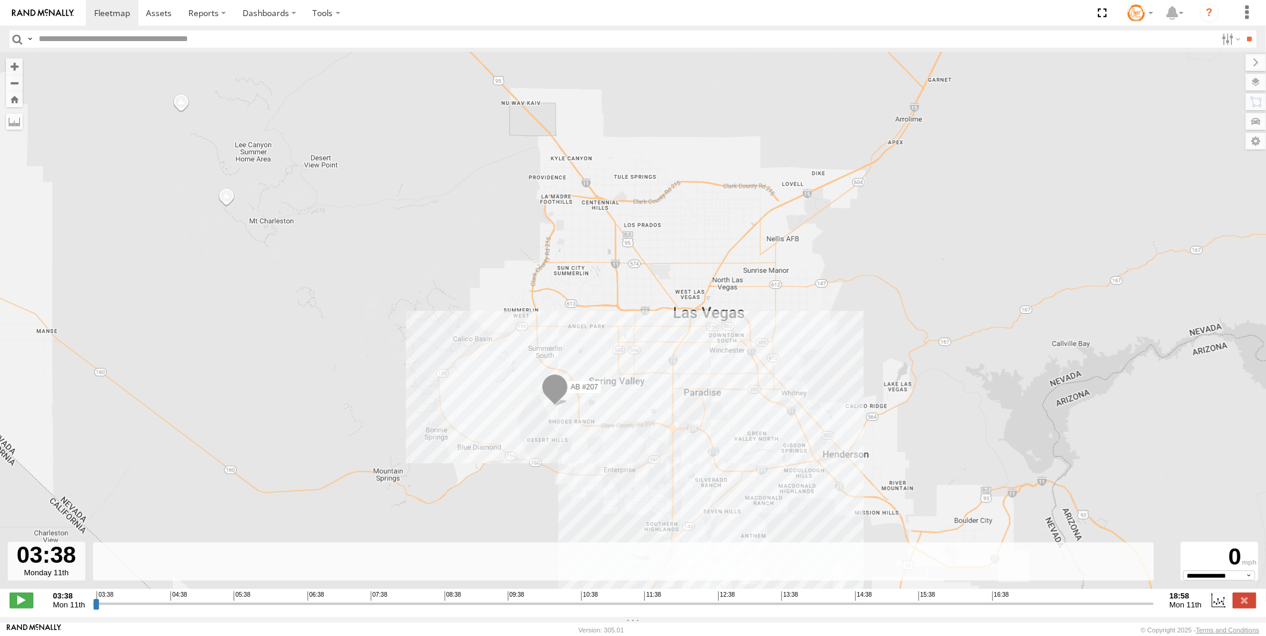
drag, startPoint x: 616, startPoint y: 314, endPoint x: 616, endPoint y: 353, distance: 38.7
click at [616, 353] on div "AB #207" at bounding box center [633, 326] width 1266 height 549
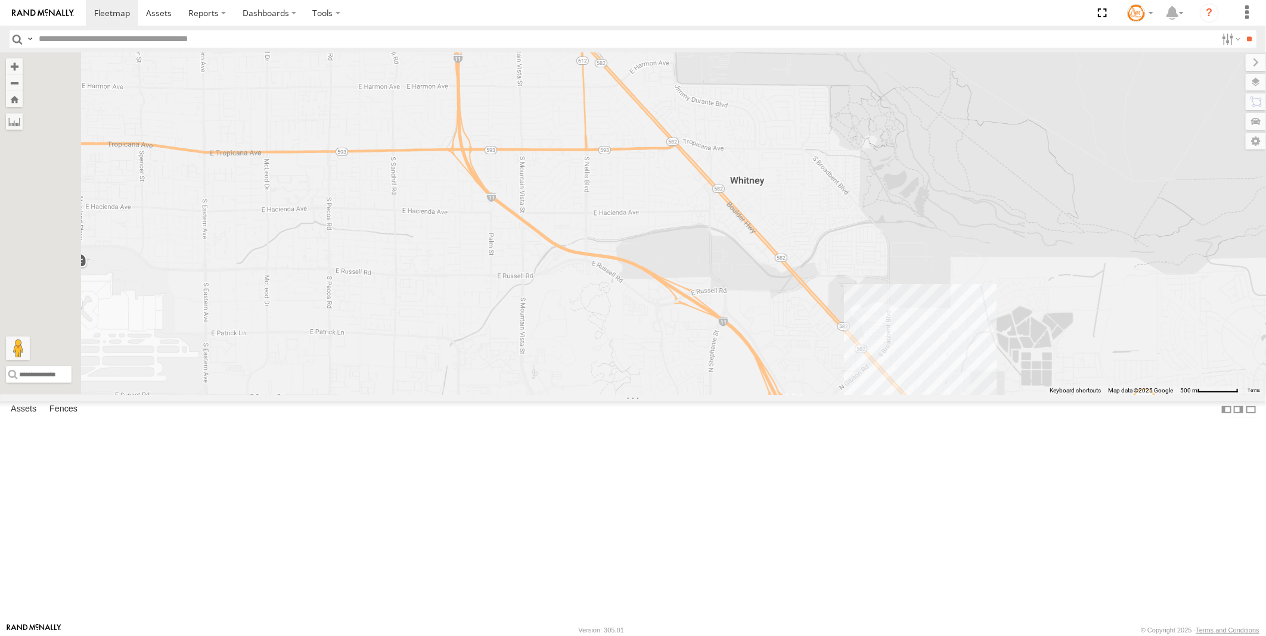
drag, startPoint x: 854, startPoint y: 355, endPoint x: 963, endPoint y: 534, distance: 209.9
click at [981, 395] on div "AB #223 AB #212 AB #216 Pickup 2020 AB #210 AB #207 AB #227 AB #203 Sonic AB #2…" at bounding box center [633, 223] width 1266 height 343
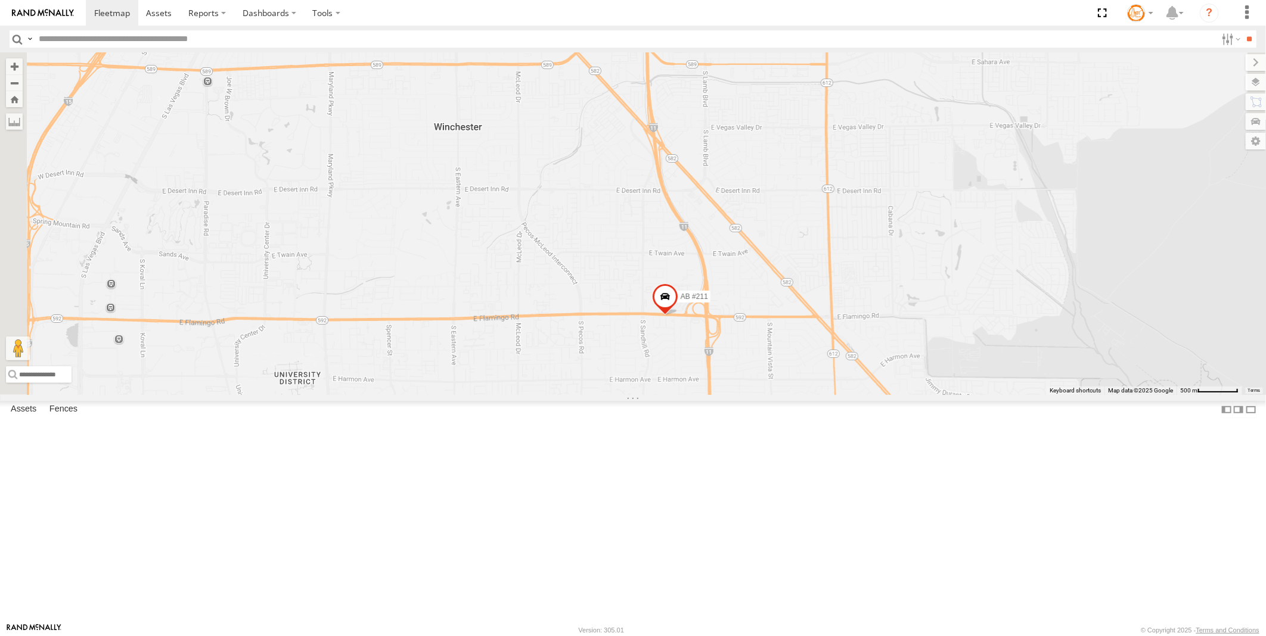
click at [886, 395] on div "AB #223 AB #212 AB #216 Pickup 2020 AB #210 AB #207 AB #227 AB #203 Sonic AB #2…" at bounding box center [633, 223] width 1266 height 343
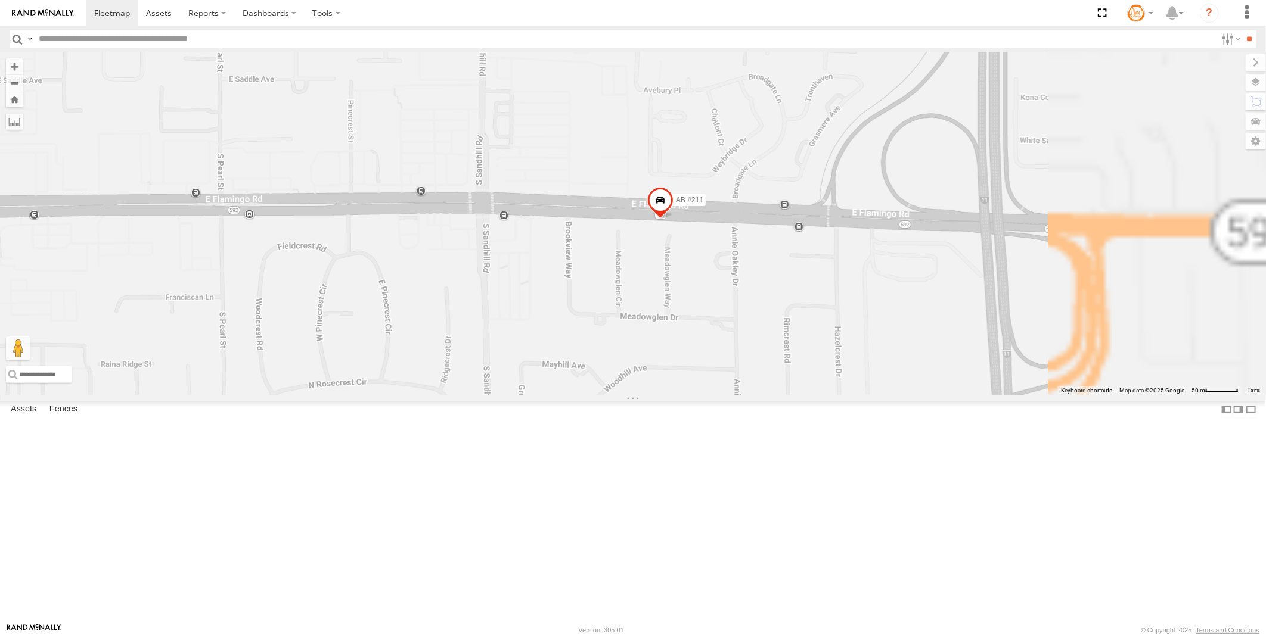
drag, startPoint x: 873, startPoint y: 412, endPoint x: 809, endPoint y: 465, distance: 83.3
click at [809, 395] on div "AB #223 AB #212 AB #216 Pickup 2020 AB #210 AB #207 AB #227 AB #203 Sonic AB #2…" at bounding box center [633, 223] width 1266 height 343
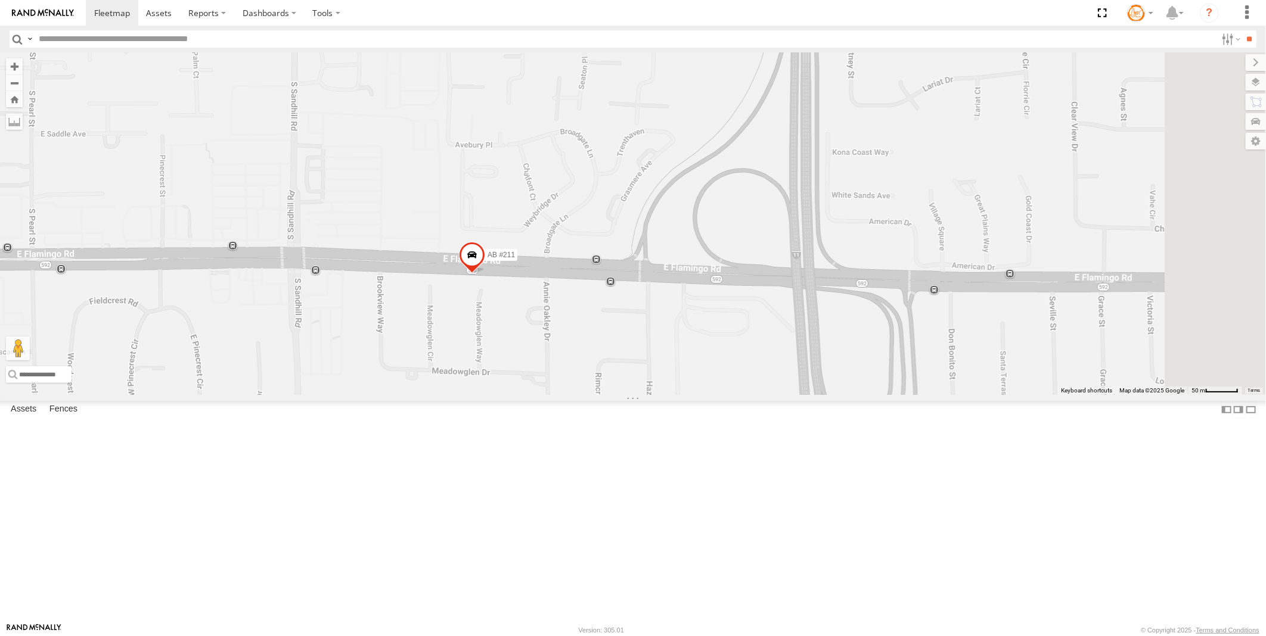
drag, startPoint x: 977, startPoint y: 425, endPoint x: 788, endPoint y: 480, distance: 197.3
click at [788, 395] on div "AB #223 AB #212 AB #216 Pickup 2020 AB #210 AB #207 AB #227 AB #203 Sonic AB #2…" at bounding box center [633, 223] width 1266 height 343
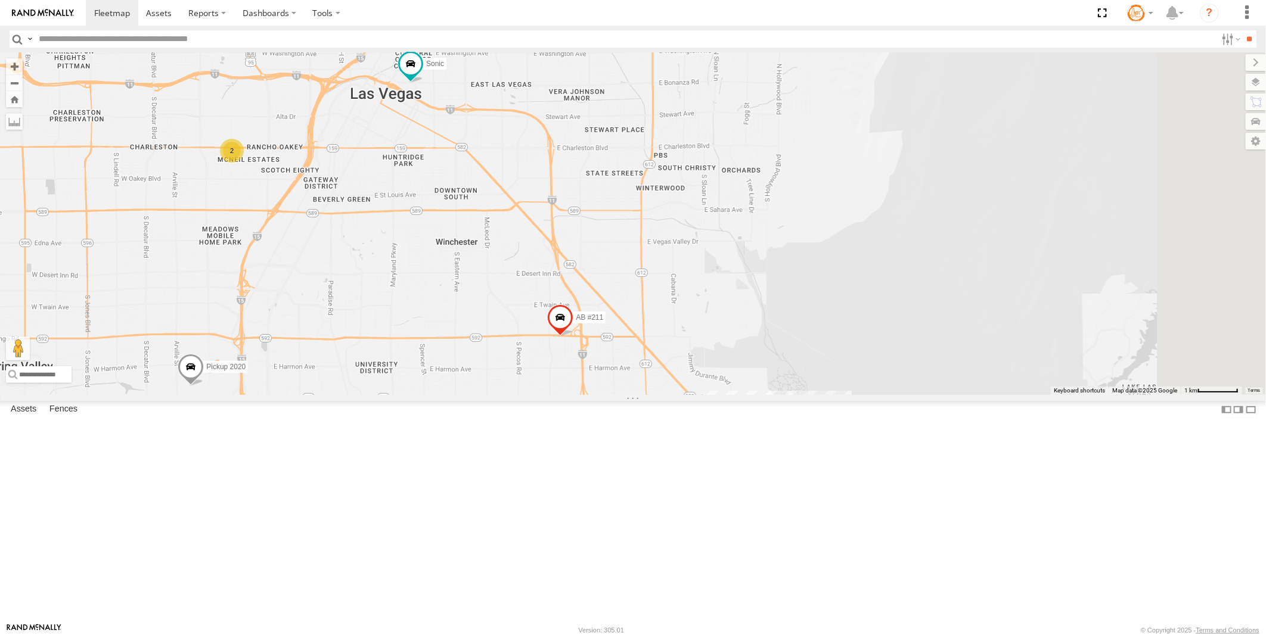
drag, startPoint x: 1091, startPoint y: 364, endPoint x: 878, endPoint y: 405, distance: 217.2
click at [878, 395] on div "AB #223 AB #212 AB #216 Pickup 2020 AB #210 AB #207 AB #227 AB #203 Sonic AB #2…" at bounding box center [633, 223] width 1266 height 343
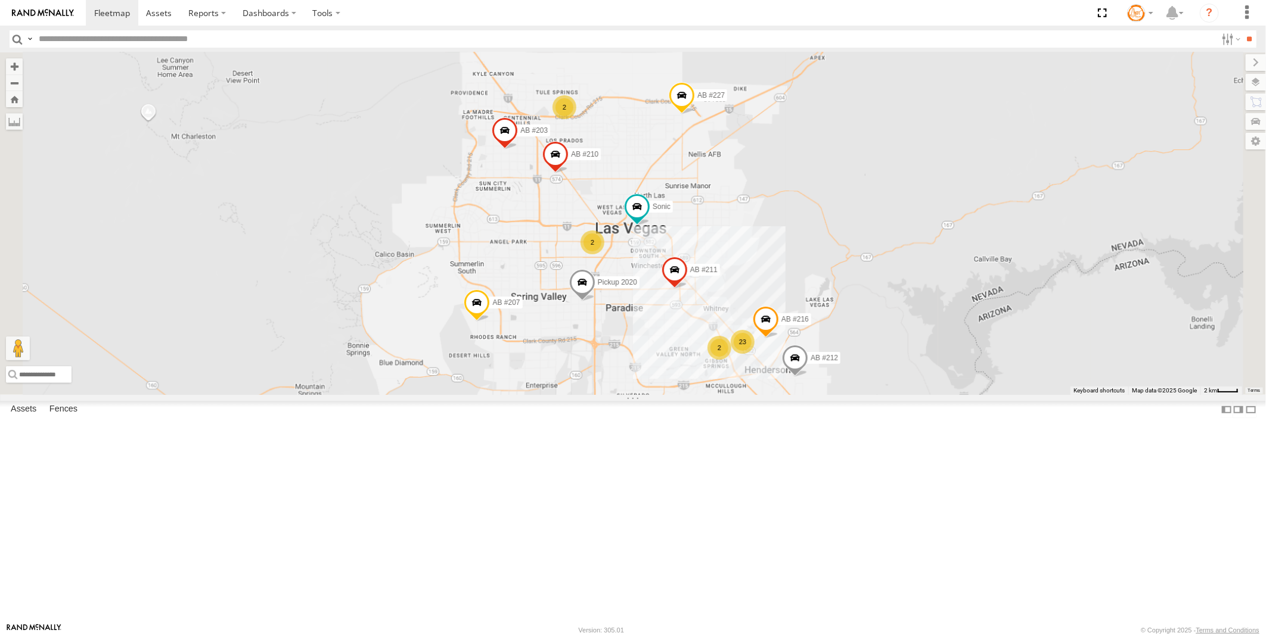
drag, startPoint x: 822, startPoint y: 369, endPoint x: 898, endPoint y: 403, distance: 82.9
click at [898, 395] on div "AB #212 AB #216 Pickup 2020 AB #210 AB #207 AB #227 AB #203 Sonic AB #211 2 2 2…" at bounding box center [633, 223] width 1266 height 343
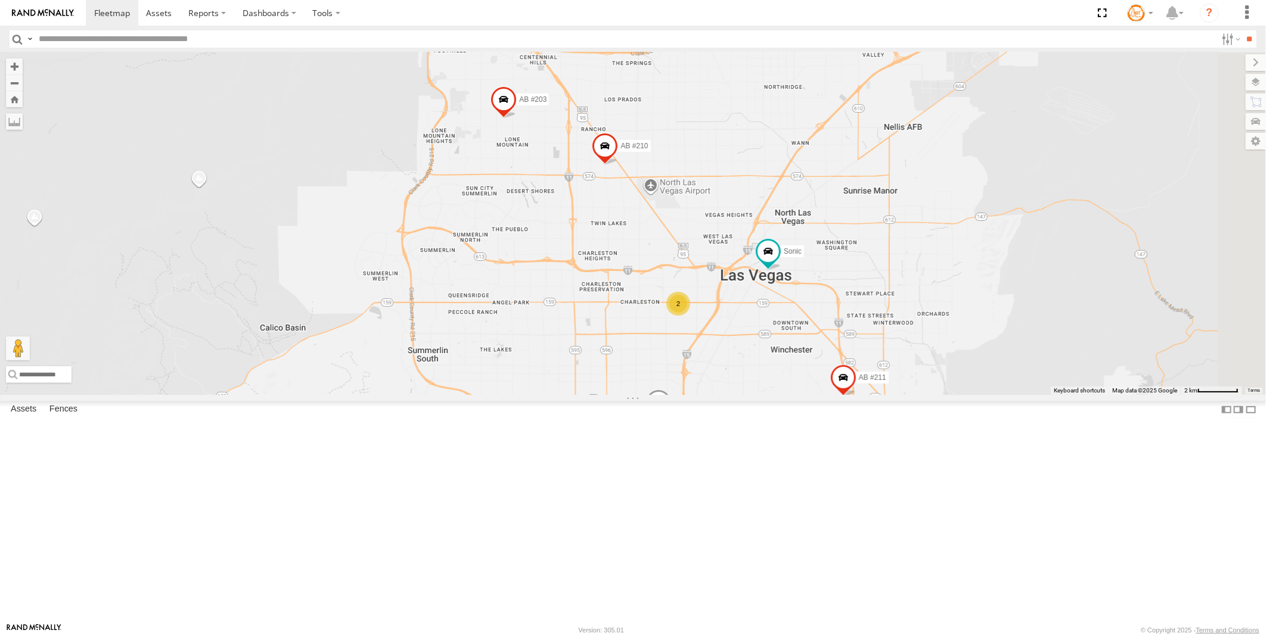
drag, startPoint x: 1071, startPoint y: 291, endPoint x: 1025, endPoint y: 401, distance: 119.6
click at [1025, 395] on div "AB #212 AB #216 Pickup 2020 AB #210 AB #207 AB #227 AB #203 Sonic AB #211 2 23 2" at bounding box center [633, 223] width 1266 height 343
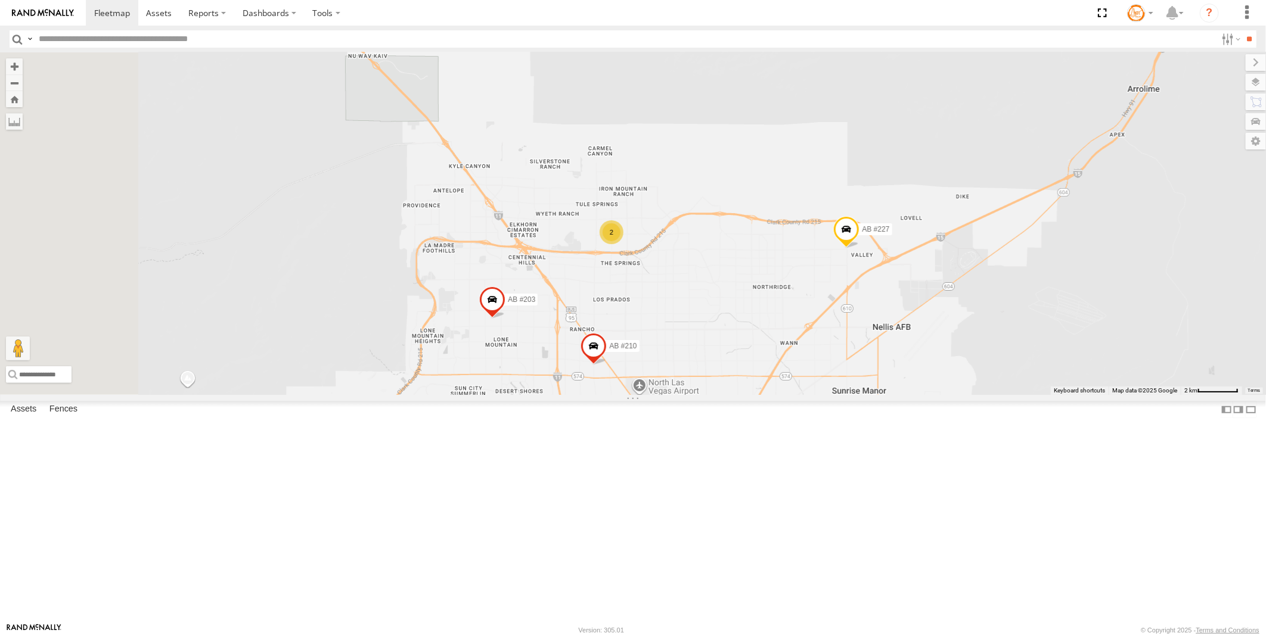
drag, startPoint x: 701, startPoint y: 462, endPoint x: 801, endPoint y: 406, distance: 115.0
click at [801, 395] on div "AB #212 AB #216 Pickup 2020 AB #210 AB #207 AB #227 AB #203 Sonic AB #211 2" at bounding box center [633, 223] width 1266 height 343
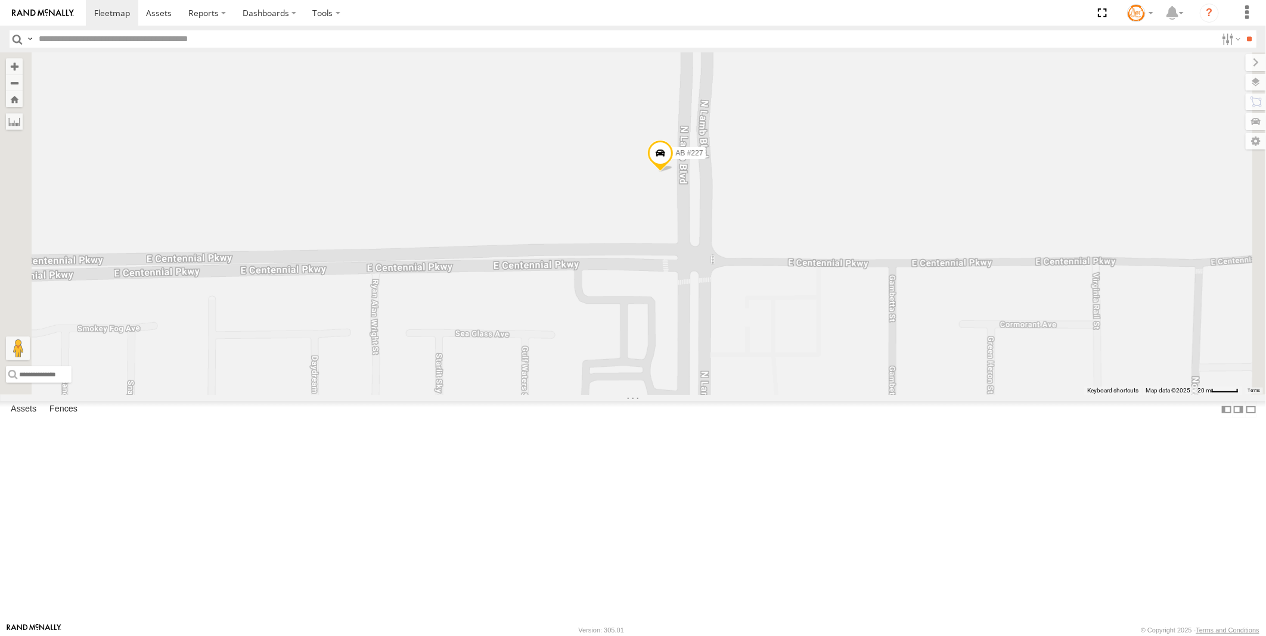
drag, startPoint x: 818, startPoint y: 290, endPoint x: 819, endPoint y: 439, distance: 149.0
click at [819, 395] on div "AB #212 AB #216 Pickup 2020 AB #210 AB #207 AB #227 AB #203 Sonic AB #211" at bounding box center [633, 223] width 1266 height 343
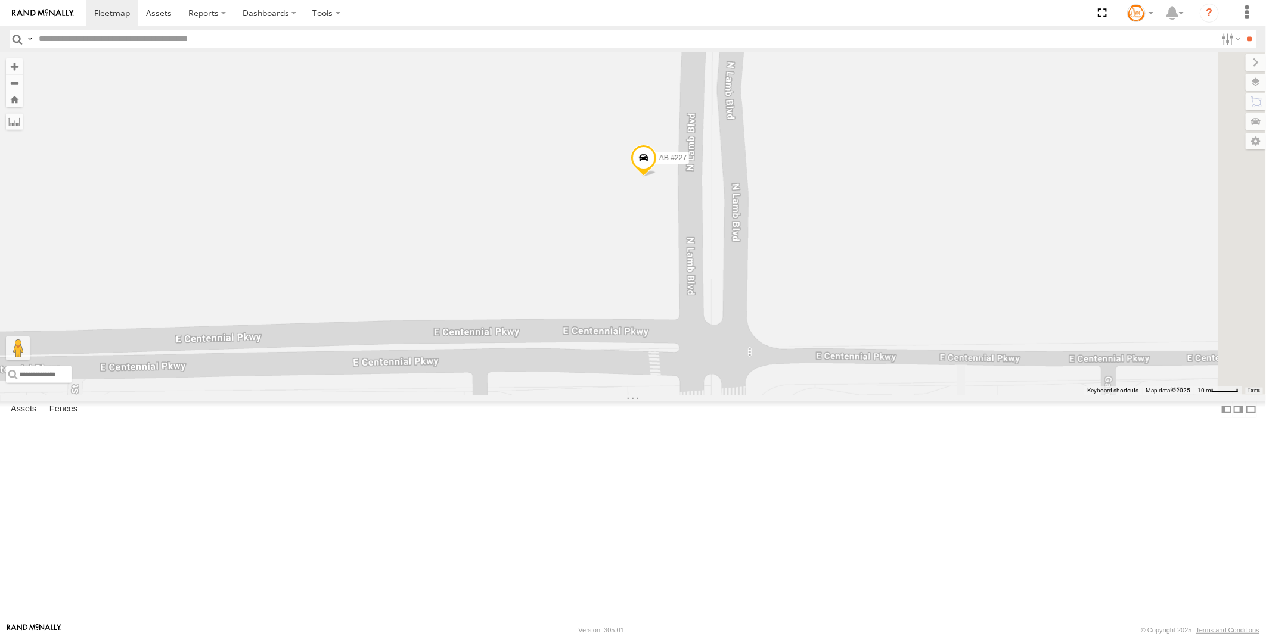
drag, startPoint x: 835, startPoint y: 300, endPoint x: 836, endPoint y: 404, distance: 103.7
click at [836, 395] on div "AB #212 AB #216 Pickup 2020 AB #210 AB #207 AB #227 AB #203 Sonic AB #211" at bounding box center [633, 223] width 1266 height 343
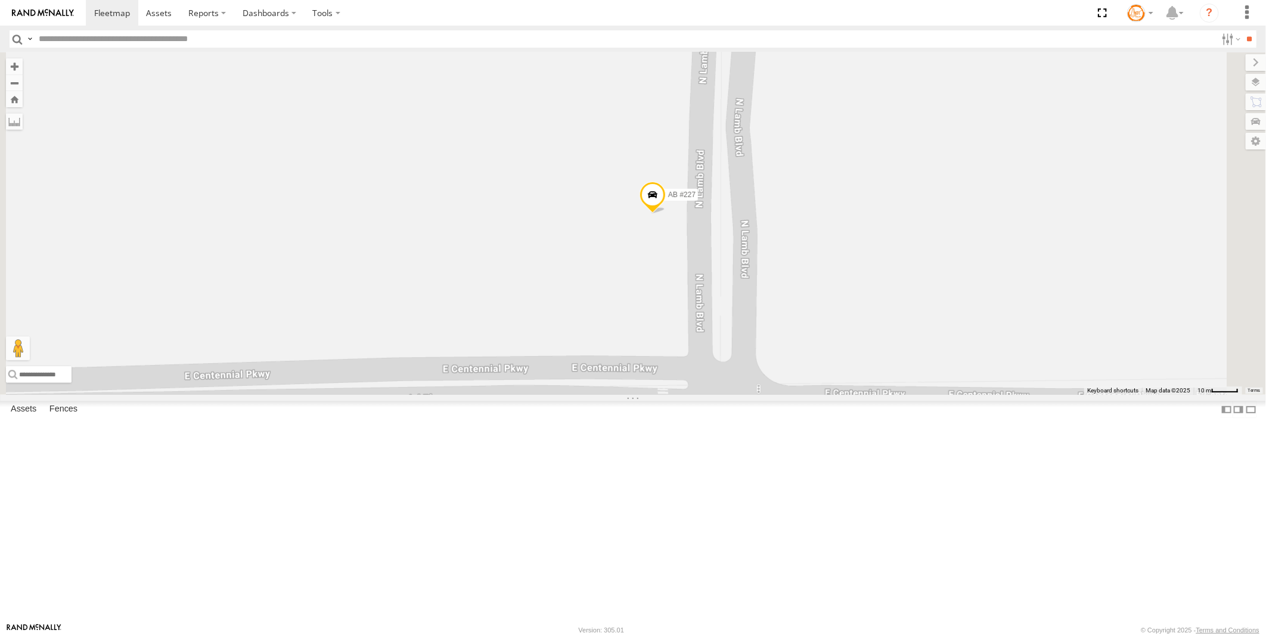
click at [666, 213] on span at bounding box center [652, 197] width 26 height 32
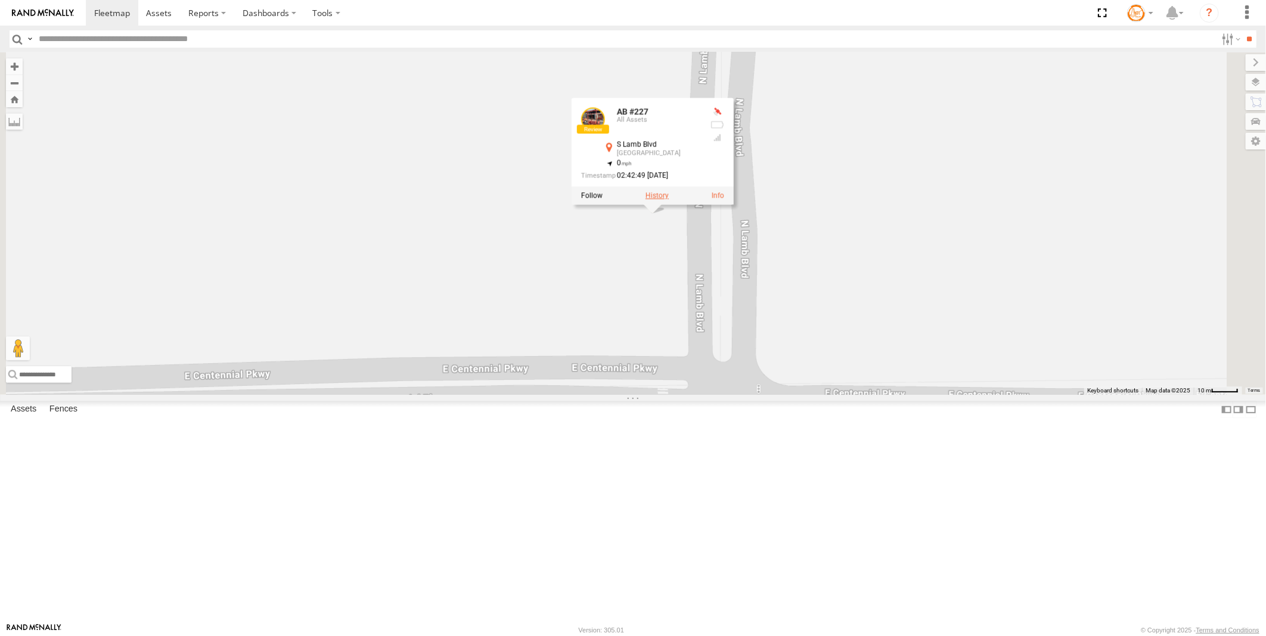
click at [669, 200] on label at bounding box center [656, 195] width 23 height 8
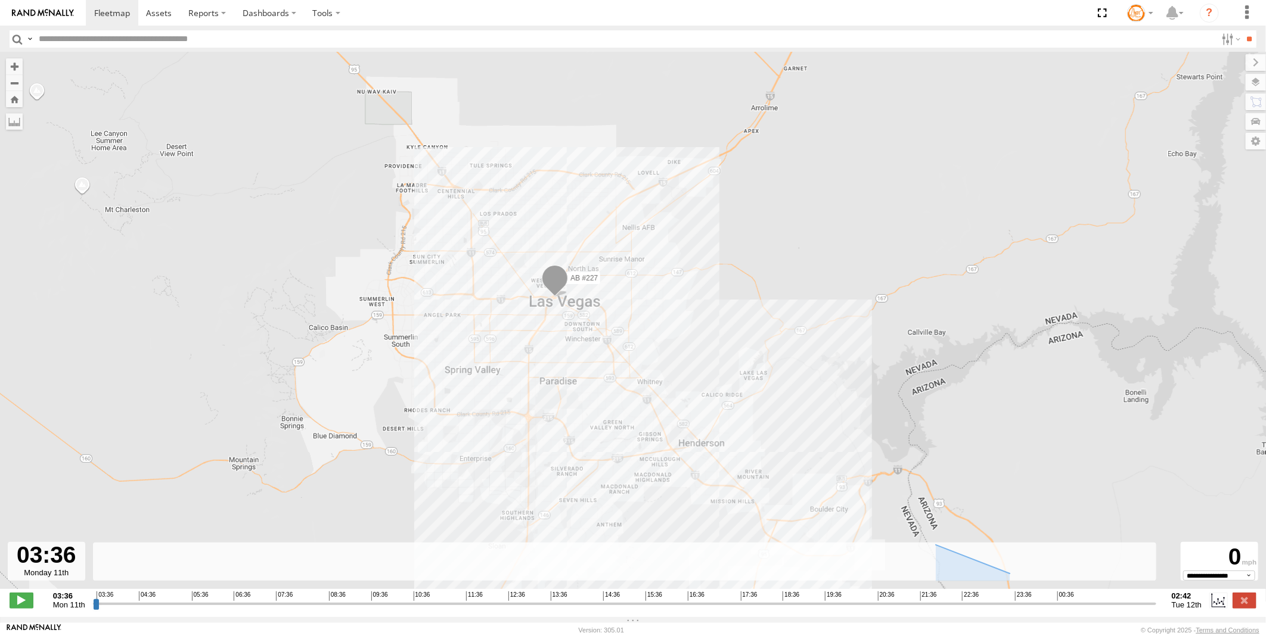
click at [552, 278] on span at bounding box center [555, 281] width 26 height 32
click at [692, 267] on div "AB #227 AB #227 All Assets [STREET_ADDRESS] 36.17554 , -115.15032 0 02:42:49 [D…" at bounding box center [633, 326] width 1266 height 549
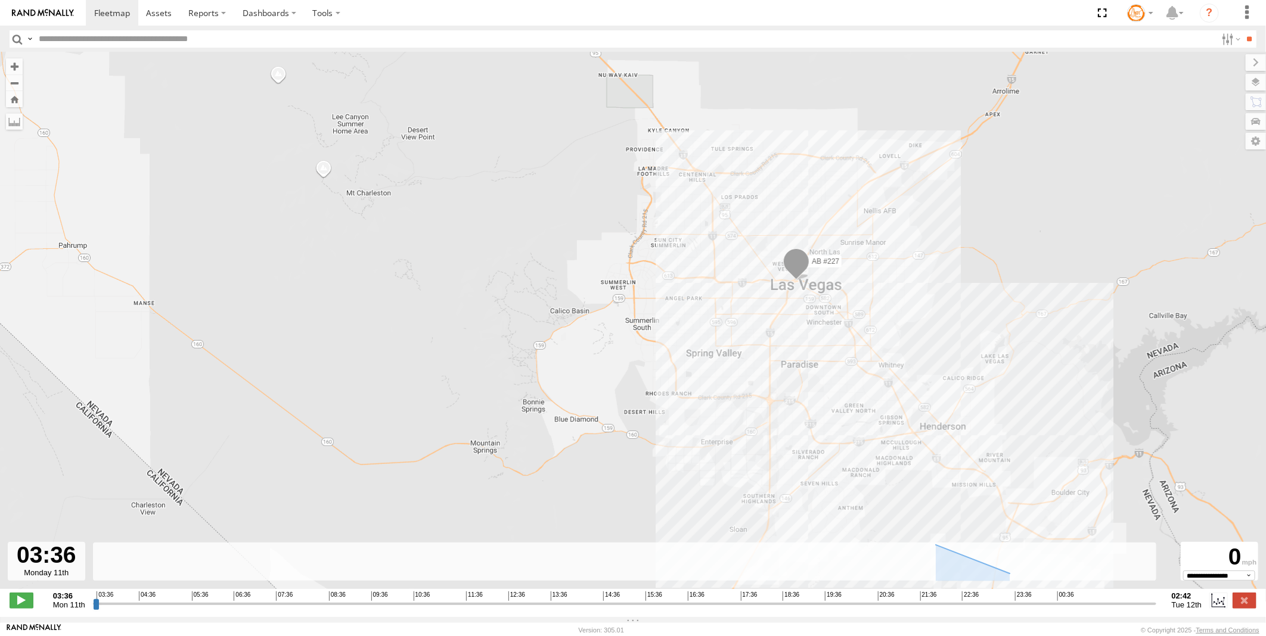
drag, startPoint x: 859, startPoint y: 417, endPoint x: 860, endPoint y: 356, distance: 60.8
click at [860, 356] on div "AB #227" at bounding box center [633, 326] width 1266 height 549
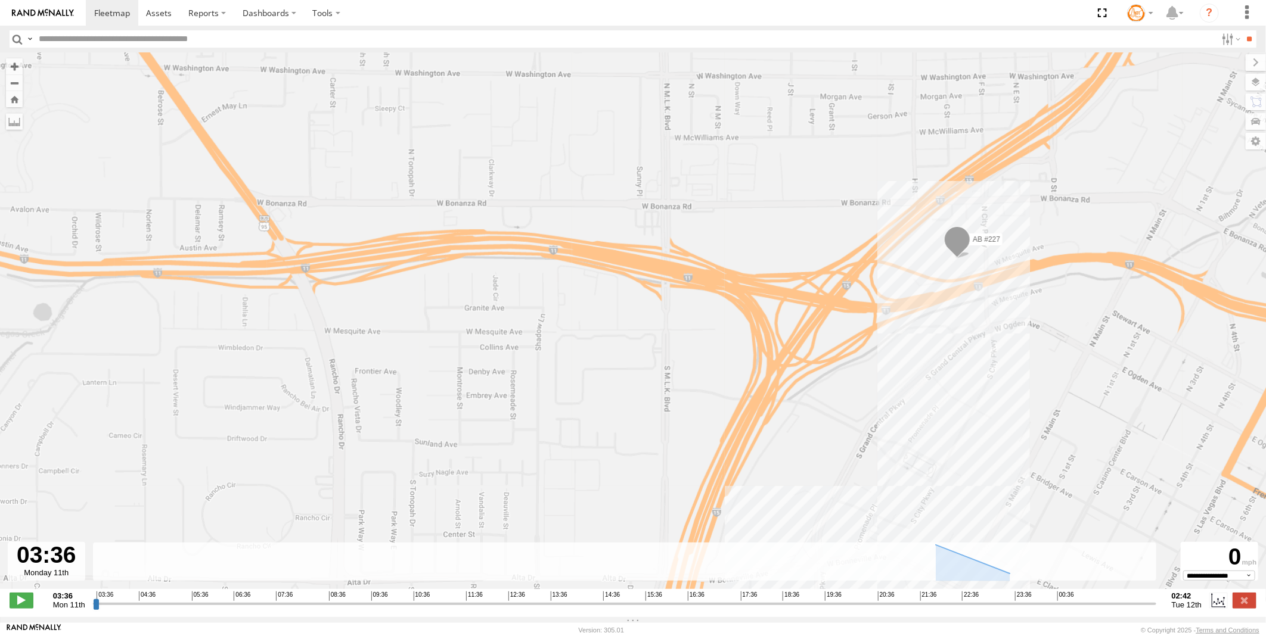
drag, startPoint x: 948, startPoint y: 489, endPoint x: 950, endPoint y: 328, distance: 161.5
click at [950, 328] on div "AB #227" at bounding box center [633, 326] width 1266 height 549
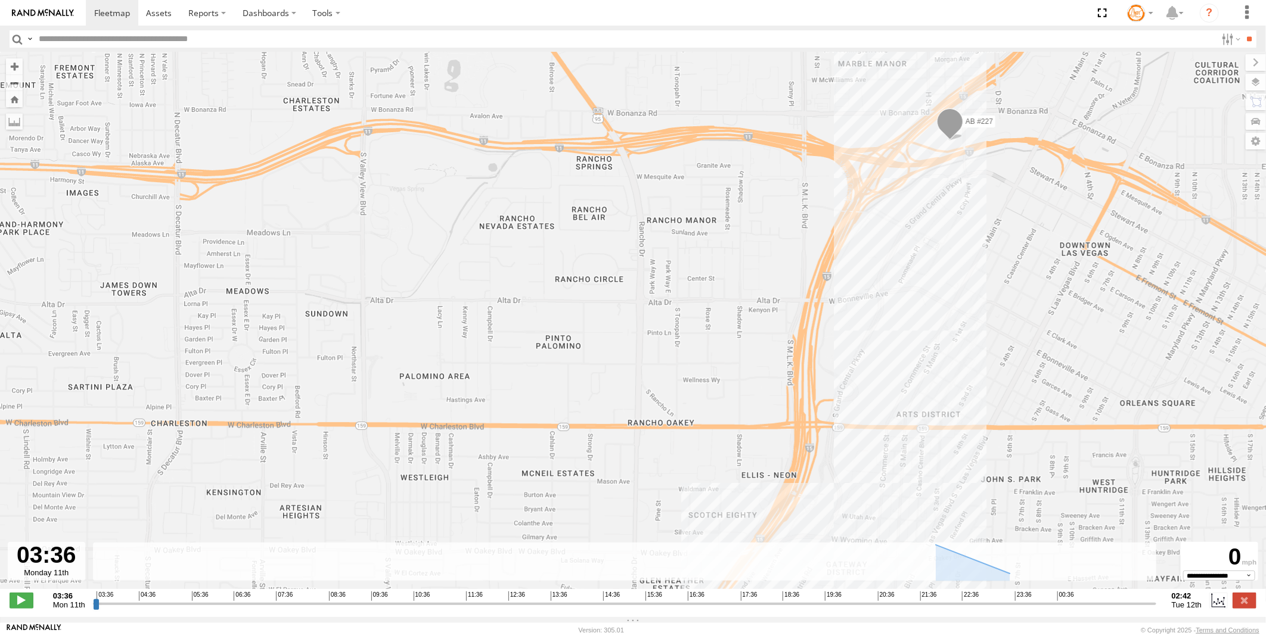
drag, startPoint x: 952, startPoint y: 441, endPoint x: 965, endPoint y: 283, distance: 158.4
click at [965, 283] on div "AB #227" at bounding box center [633, 326] width 1266 height 549
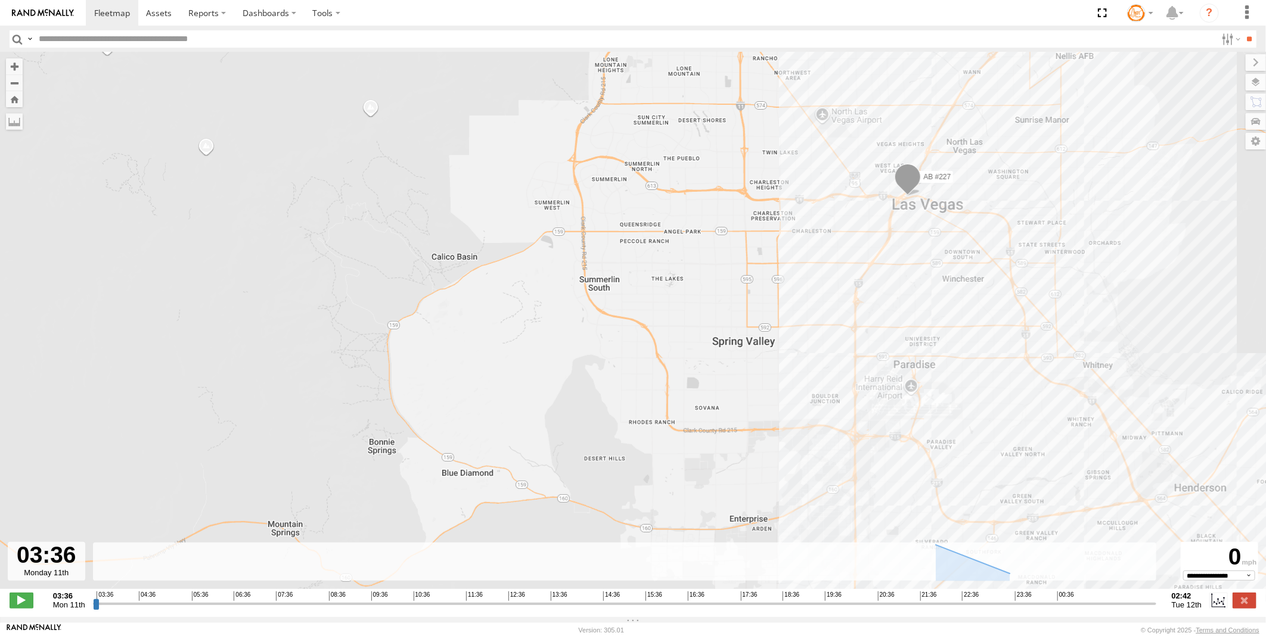
drag, startPoint x: 976, startPoint y: 366, endPoint x: 964, endPoint y: 284, distance: 83.7
click at [964, 284] on div "AB #227" at bounding box center [633, 326] width 1266 height 549
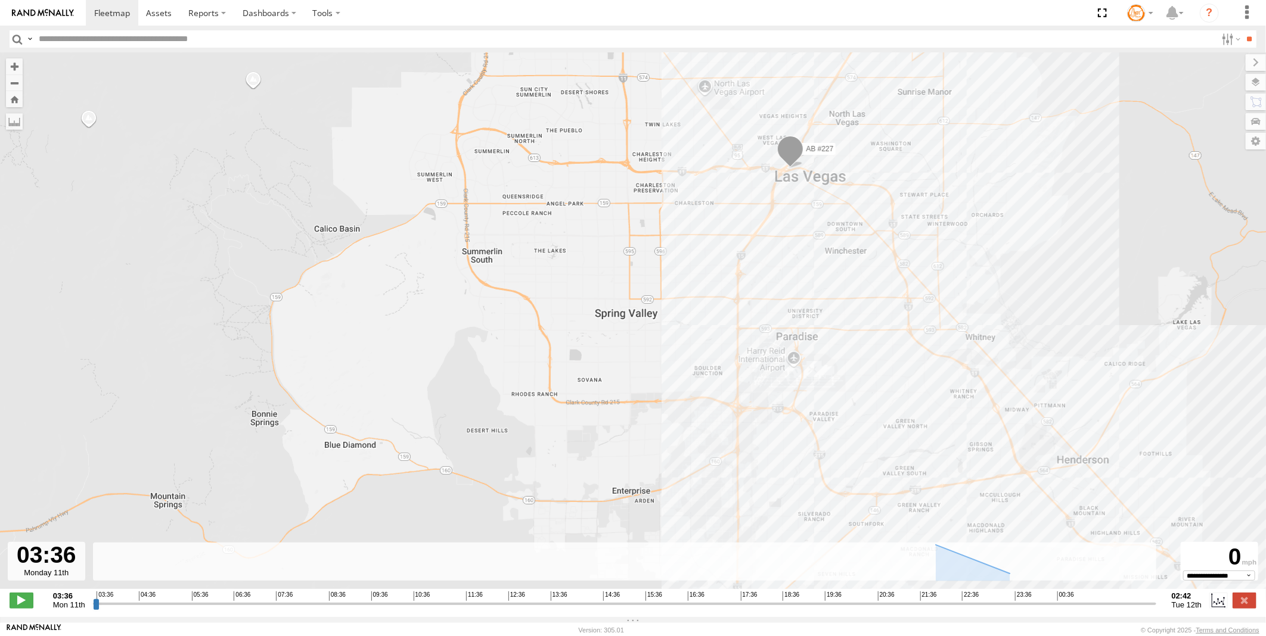
drag, startPoint x: 973, startPoint y: 386, endPoint x: 850, endPoint y: 386, distance: 122.7
click at [850, 386] on div "AB #227" at bounding box center [633, 326] width 1266 height 549
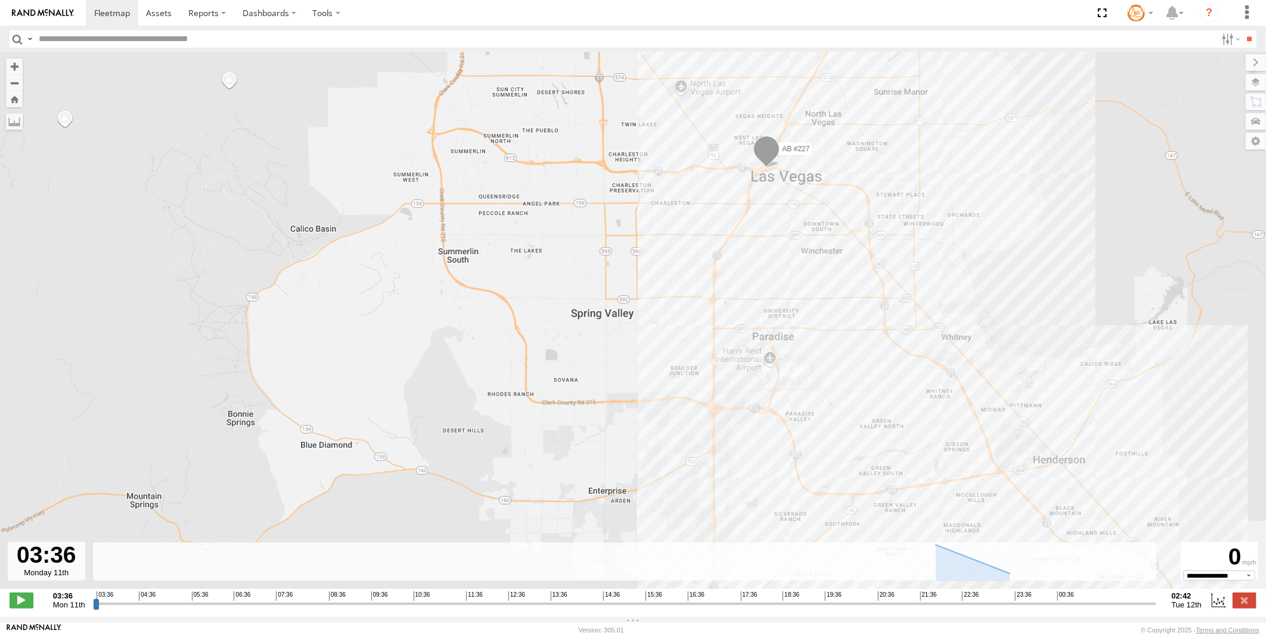
click at [1008, 401] on div "AB #227" at bounding box center [633, 326] width 1266 height 549
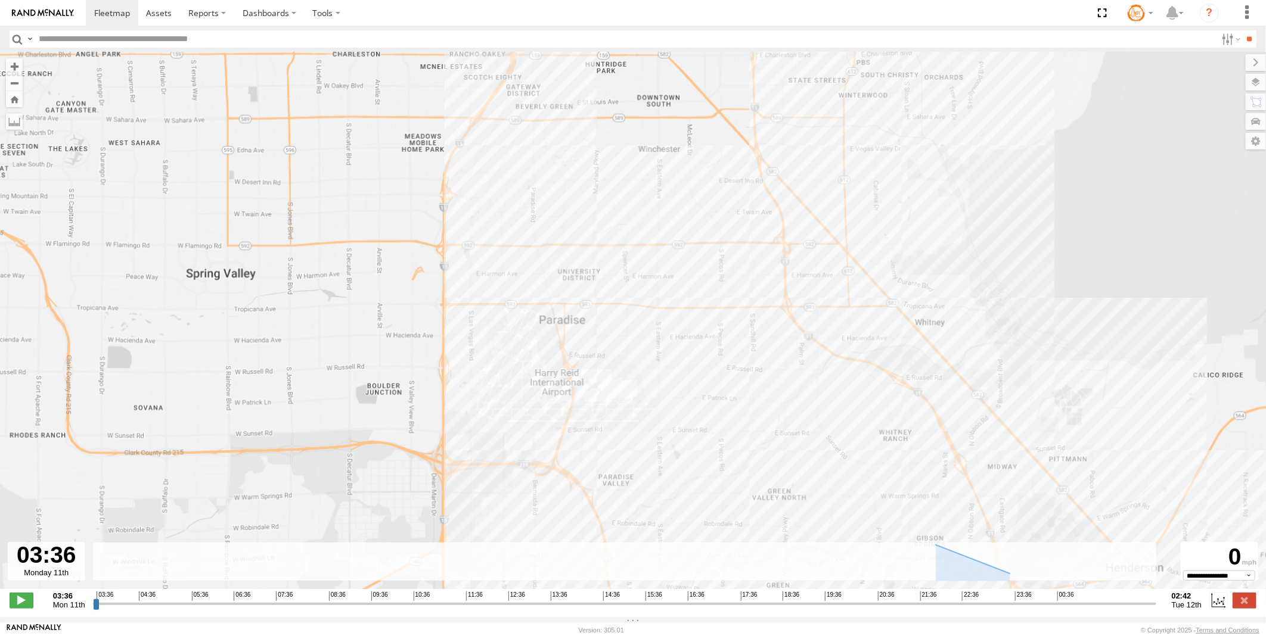
drag, startPoint x: 938, startPoint y: 268, endPoint x: 948, endPoint y: 359, distance: 91.1
click at [948, 359] on div "AB #227" at bounding box center [633, 326] width 1266 height 549
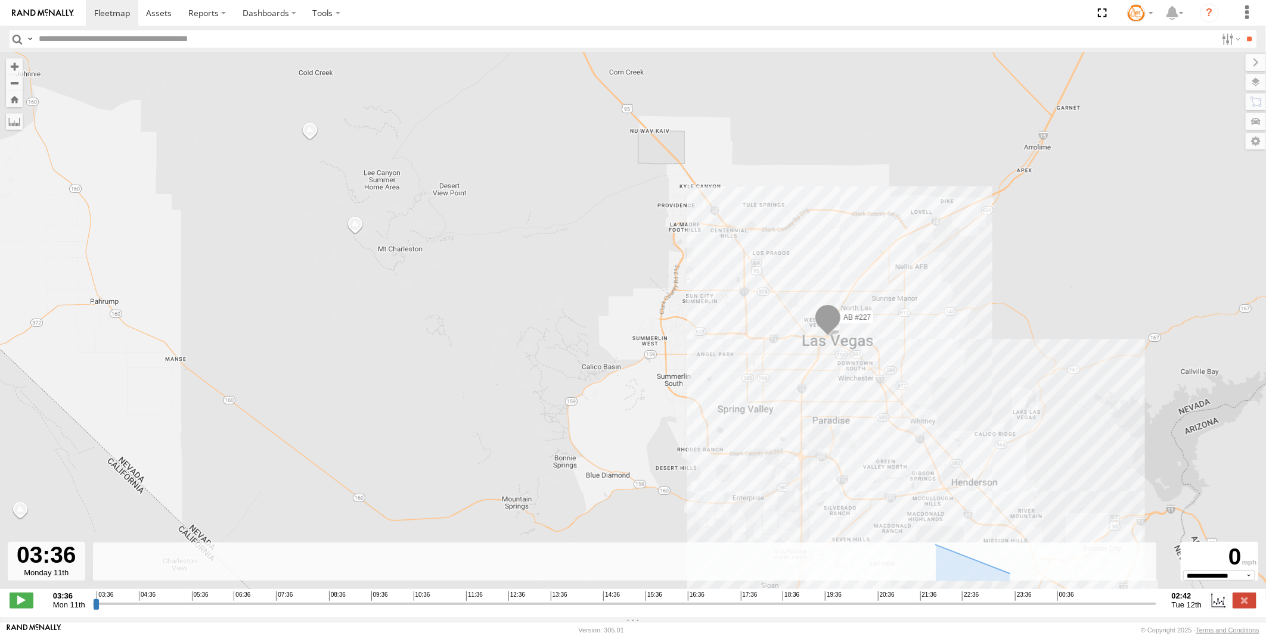
drag, startPoint x: 906, startPoint y: 240, endPoint x: 909, endPoint y: 335, distance: 95.4
click at [909, 335] on div "AB #227" at bounding box center [633, 326] width 1266 height 549
drag, startPoint x: 94, startPoint y: 605, endPoint x: 1100, endPoint y: 608, distance: 1006.4
click at [1100, 608] on input "range" at bounding box center [624, 603] width 1063 height 11
drag, startPoint x: 1099, startPoint y: 610, endPoint x: 1180, endPoint y: 615, distance: 80.6
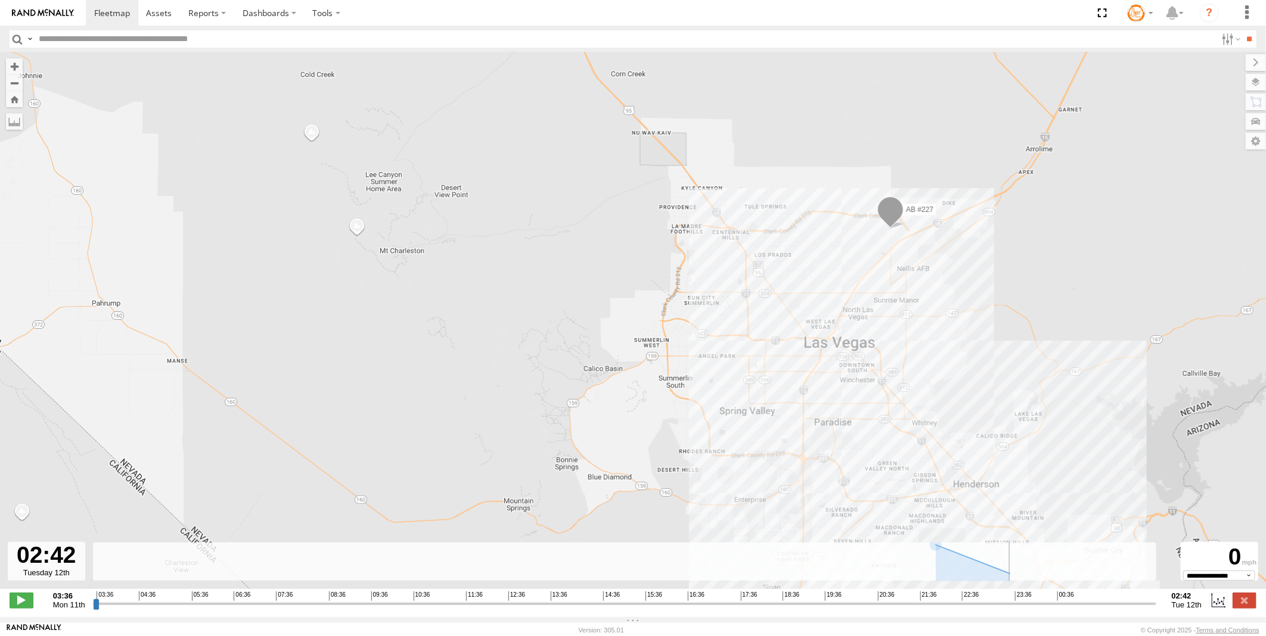
type input "**********"
click at [1156, 610] on input "range" at bounding box center [624, 603] width 1063 height 11
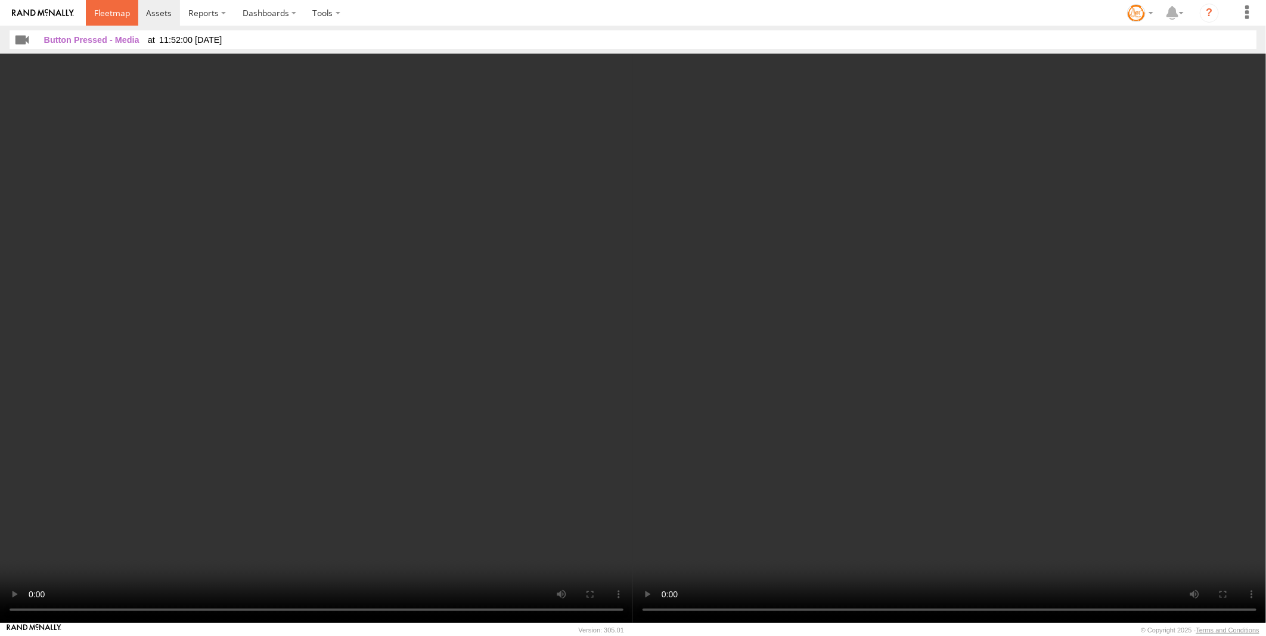
click at [110, 15] on span at bounding box center [112, 12] width 36 height 11
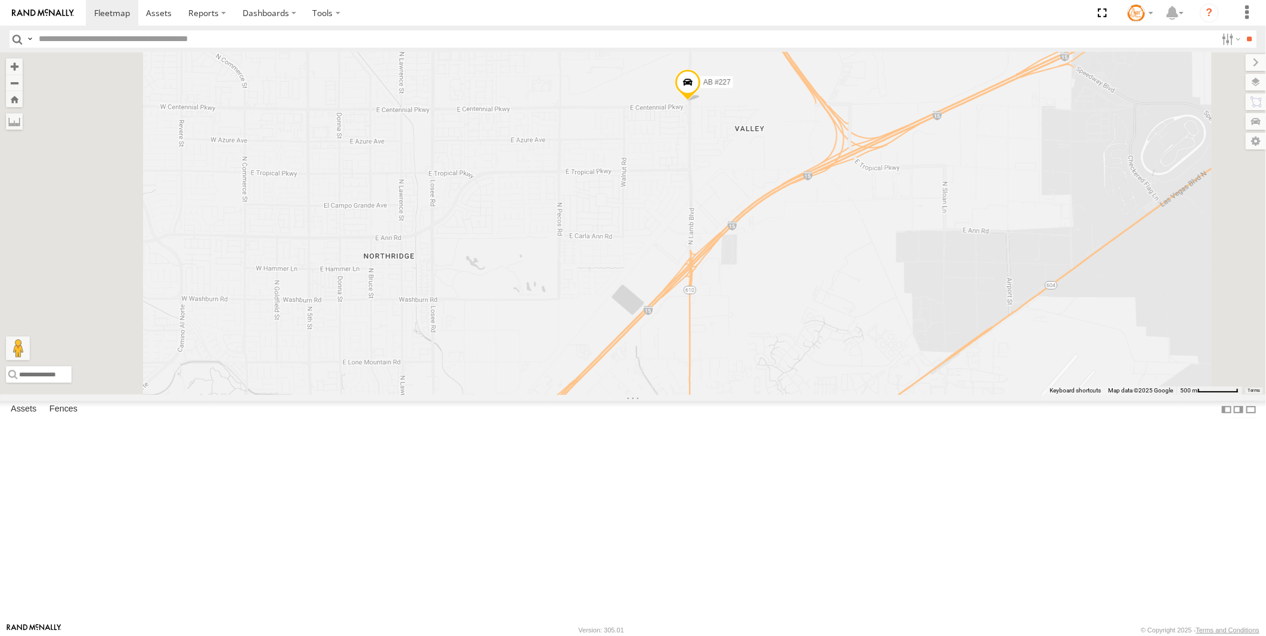
drag, startPoint x: 754, startPoint y: 191, endPoint x: 815, endPoint y: 240, distance: 77.6
click at [815, 240] on div "AB #223 AB #212 AB #216 Pickup 2020 AB #210 AB #207 AB #227 AB #203 Sonic AB #2…" at bounding box center [633, 223] width 1266 height 343
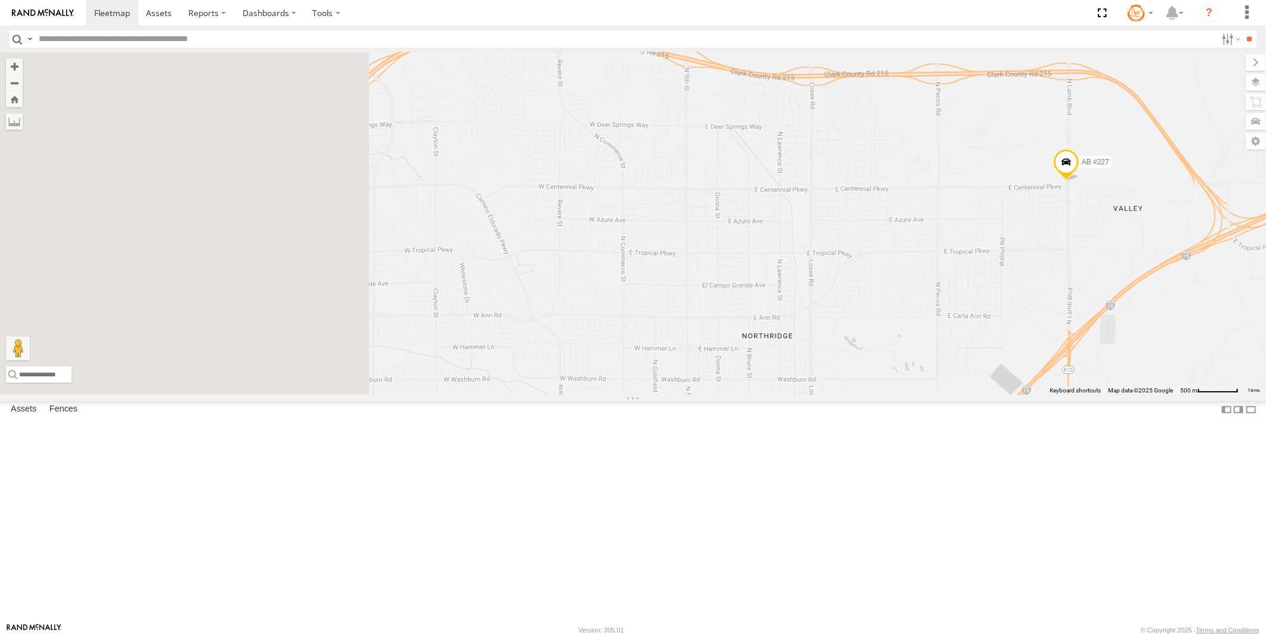
drag, startPoint x: 686, startPoint y: 222, endPoint x: 988, endPoint y: 272, distance: 306.1
click at [988, 272] on div "AB #223 AB #212 AB #216 Pickup 2020 AB #210 AB #207 AB #227 AB #203 Sonic AB #2…" at bounding box center [633, 223] width 1266 height 343
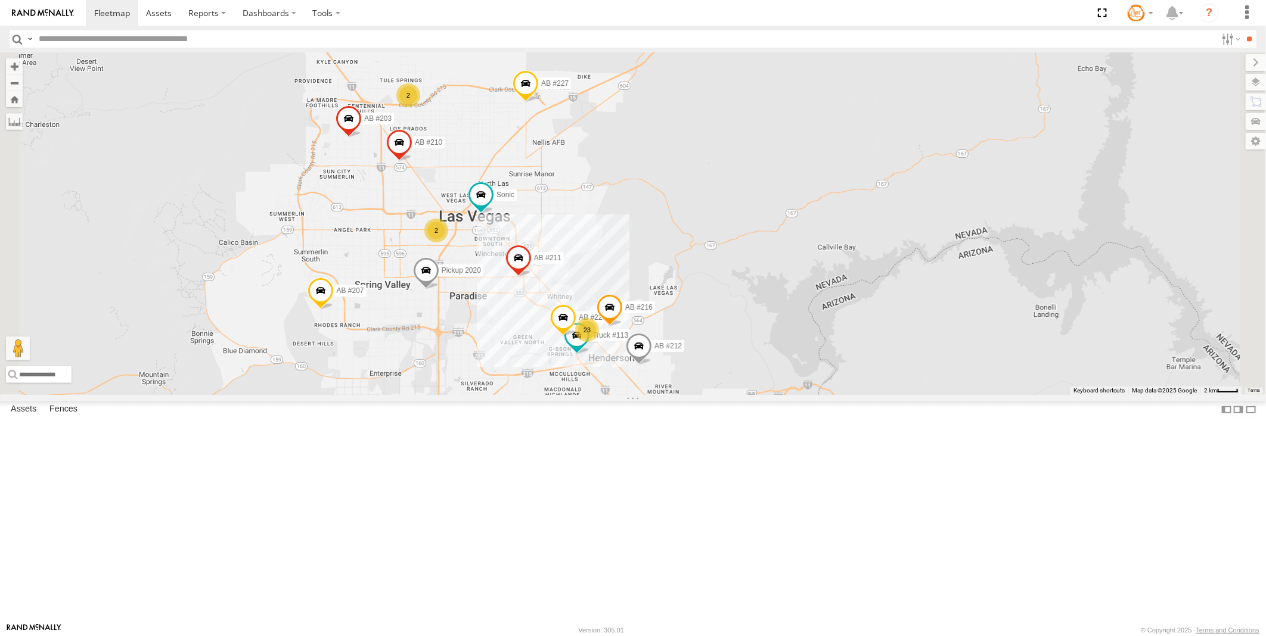
drag, startPoint x: 705, startPoint y: 508, endPoint x: 666, endPoint y: 383, distance: 131.6
click at [666, 383] on div "AB #223 AB #212 AB #216 Pickup 2020 AB #210 AB #207 AB #227 AB #203 Sonic AB #2…" at bounding box center [633, 223] width 1266 height 343
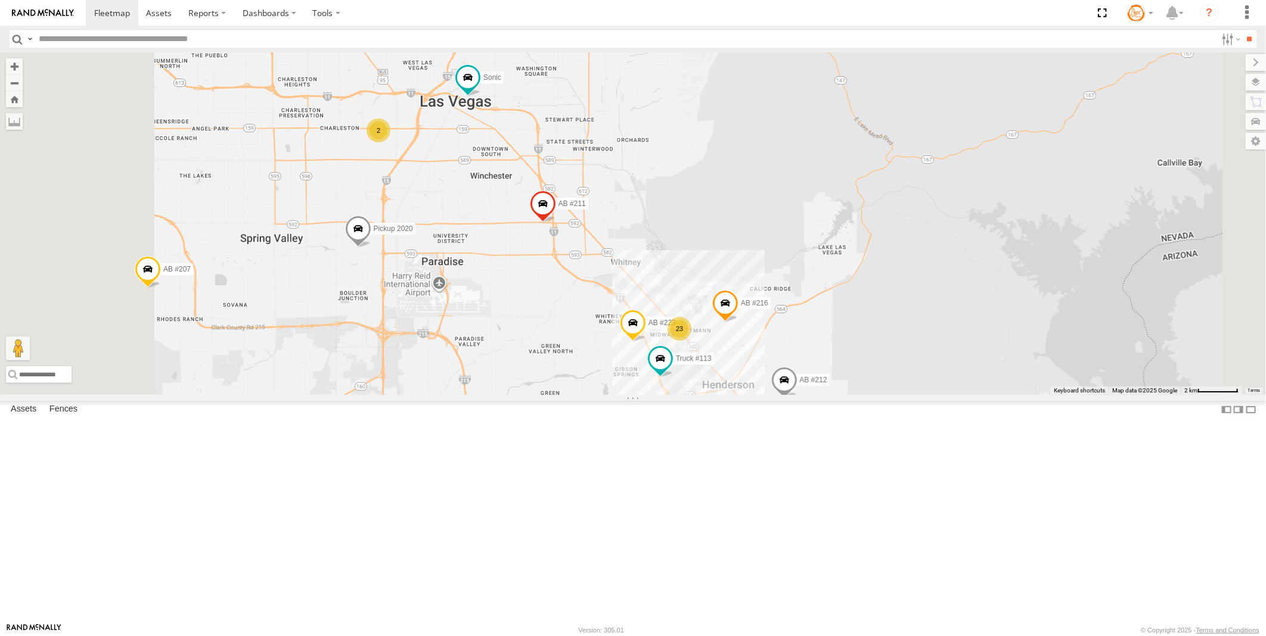
drag, startPoint x: 502, startPoint y: 379, endPoint x: 607, endPoint y: 383, distance: 104.3
click at [607, 383] on div "AB #223 AB #212 AB #216 Pickup 2020 AB #210 AB #207 AB #227 AB #203 Sonic AB #2…" at bounding box center [633, 223] width 1266 height 343
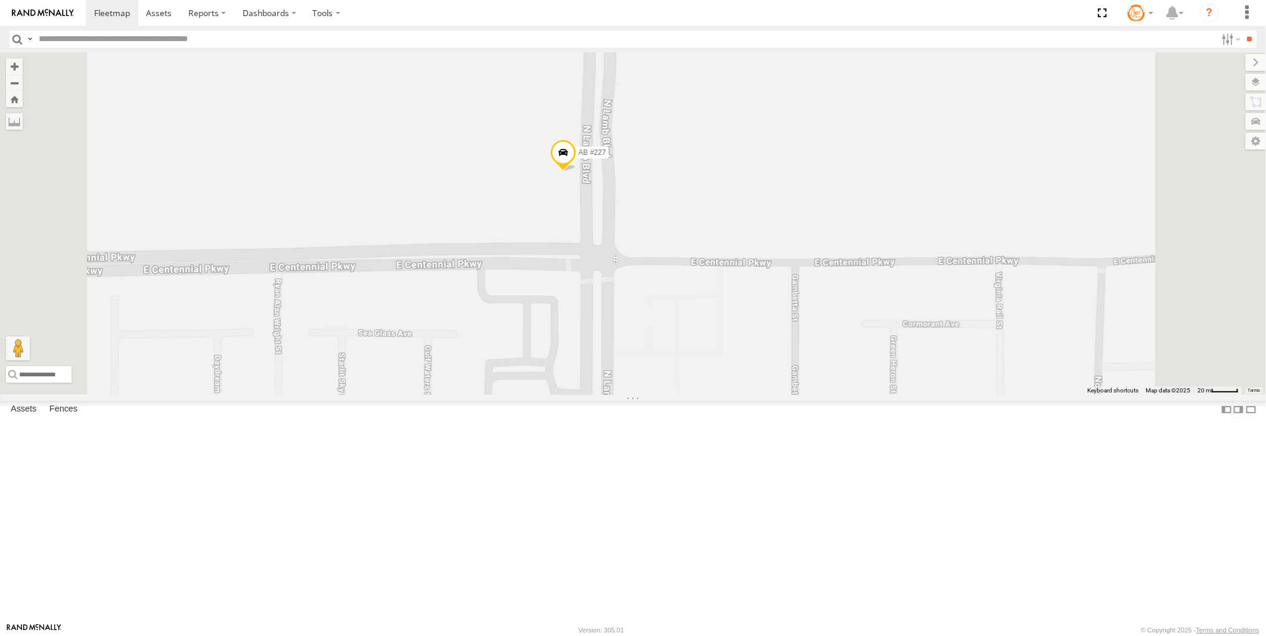
drag, startPoint x: 755, startPoint y: 272, endPoint x: 690, endPoint y: 318, distance: 79.5
click at [690, 318] on div "AB #223 AB #212 AB #216 Pickup 2020 AB #210 AB #207 AB #227 AB #203 Sonic AB #2…" at bounding box center [633, 223] width 1266 height 343
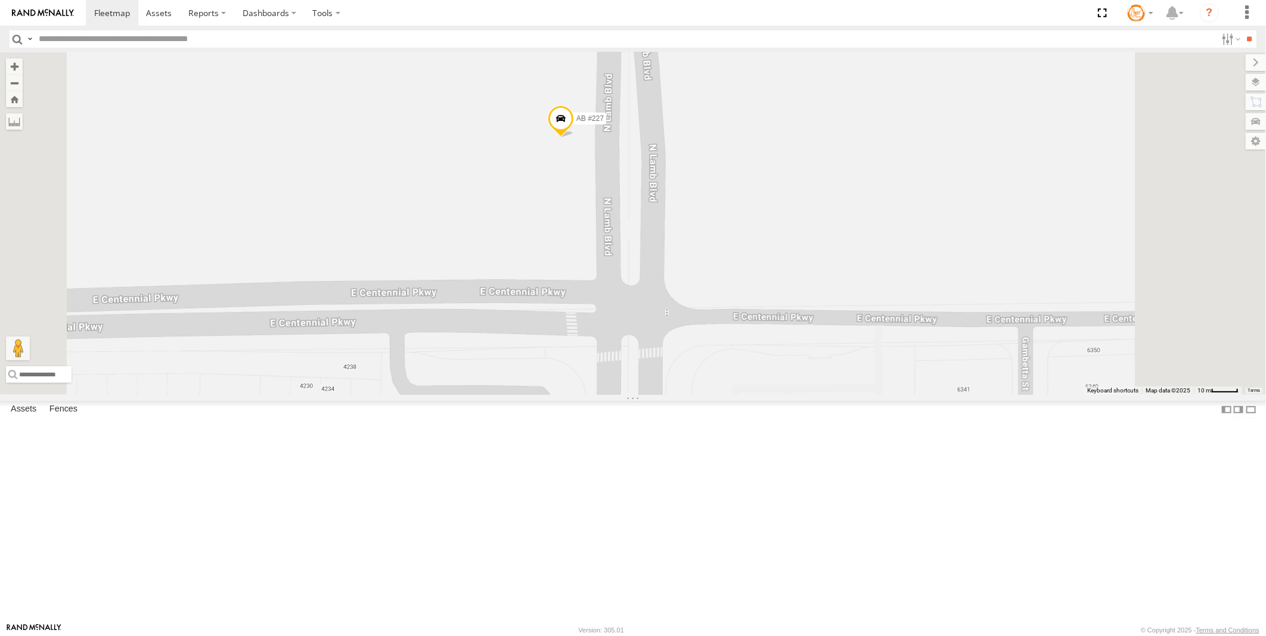
click at [574, 137] on span at bounding box center [561, 121] width 26 height 32
click at [577, 123] on label at bounding box center [565, 119] width 23 height 8
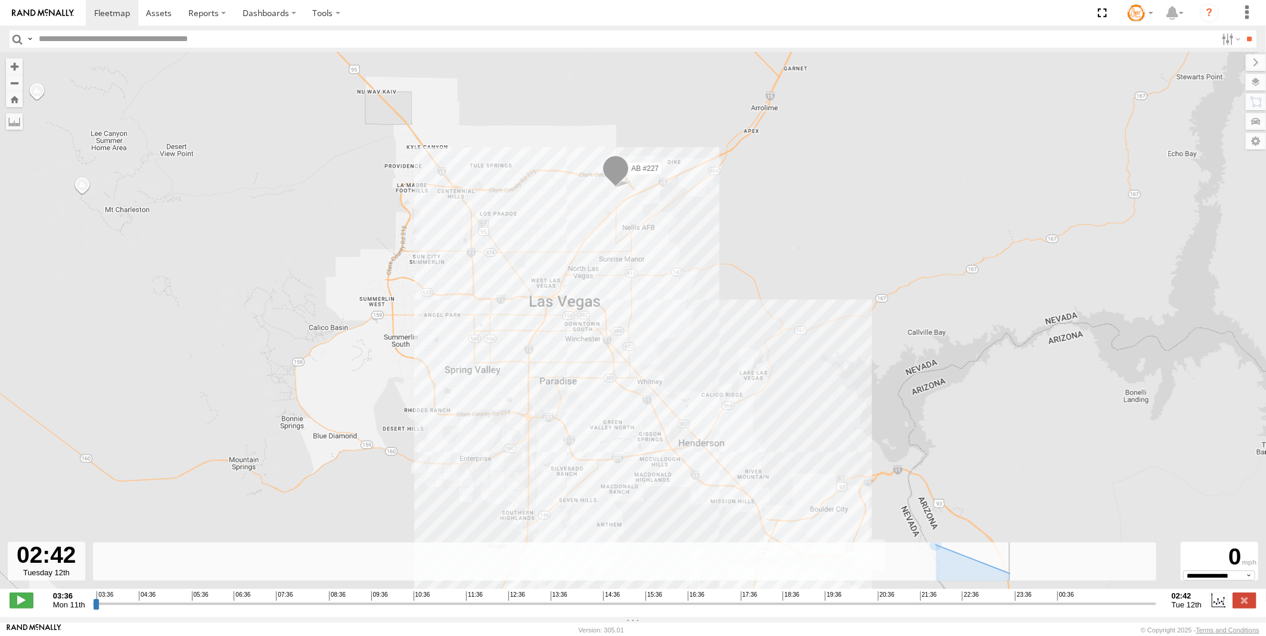
drag, startPoint x: 97, startPoint y: 609, endPoint x: 1172, endPoint y: 599, distance: 1075.0
type input "**********"
click at [1156, 599] on input "range" at bounding box center [624, 603] width 1063 height 11
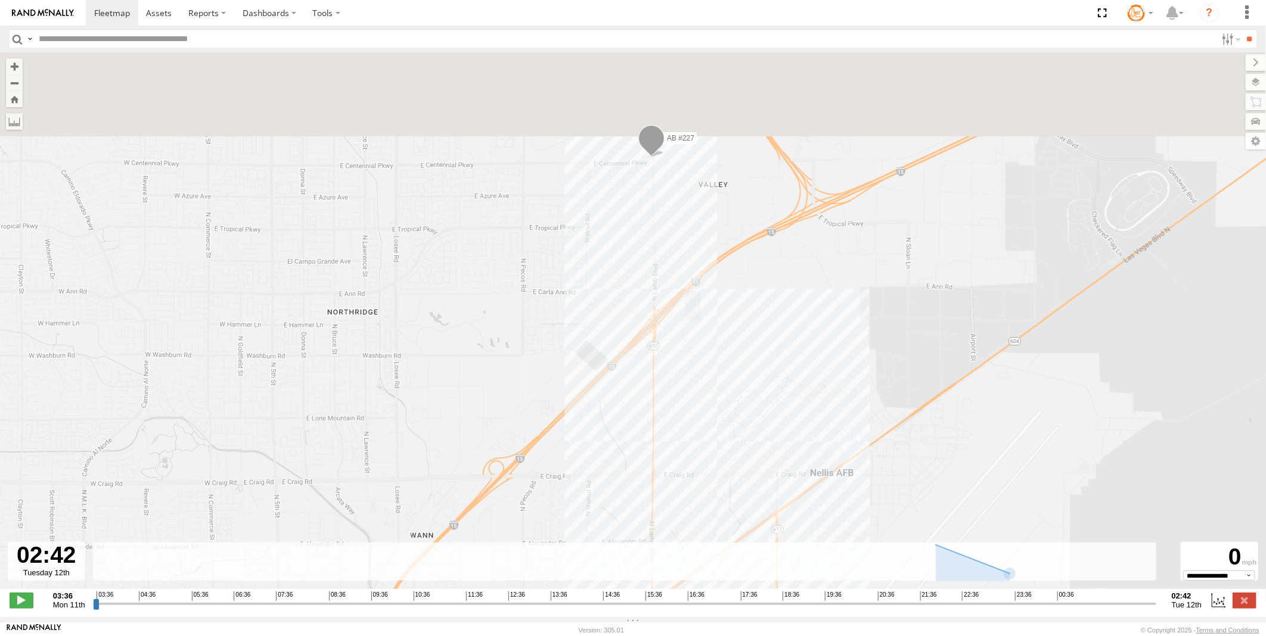
drag, startPoint x: 598, startPoint y: 129, endPoint x: 618, endPoint y: 288, distance: 159.8
click at [617, 288] on div "AB #227" at bounding box center [633, 326] width 1266 height 549
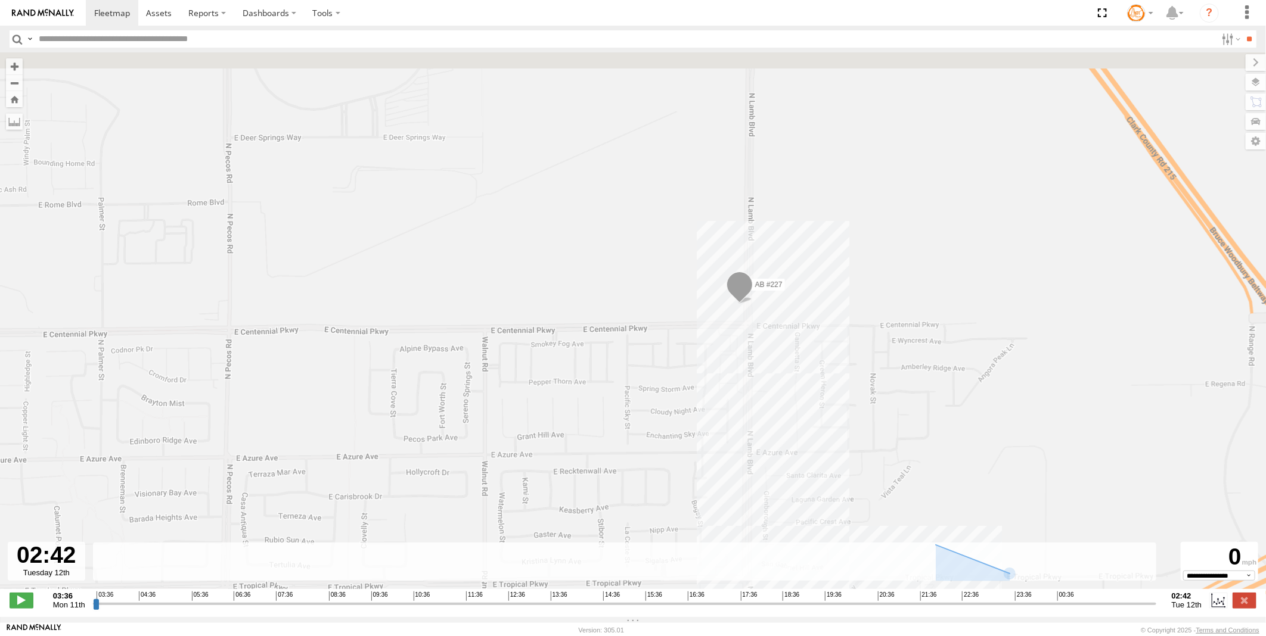
drag, startPoint x: 676, startPoint y: 191, endPoint x: 644, endPoint y: 334, distance: 146.7
click at [644, 334] on div "AB #227" at bounding box center [633, 326] width 1266 height 549
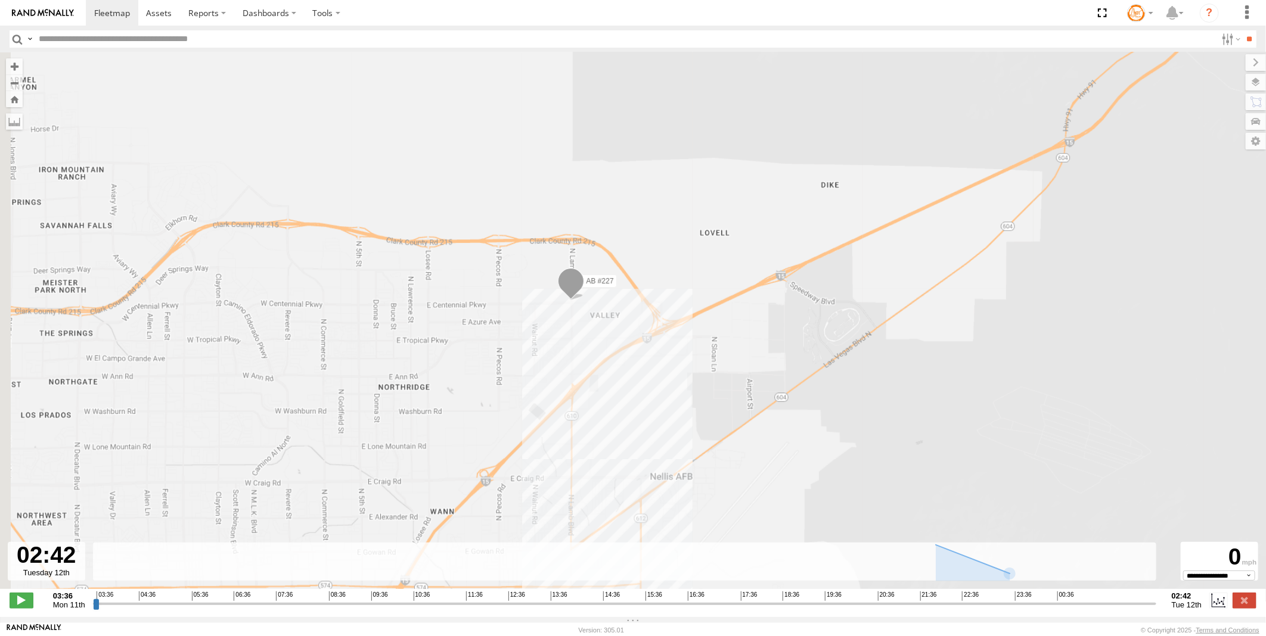
drag, startPoint x: 288, startPoint y: 270, endPoint x: 534, endPoint y: 264, distance: 246.2
click at [534, 264] on div "AB #227" at bounding box center [633, 326] width 1266 height 549
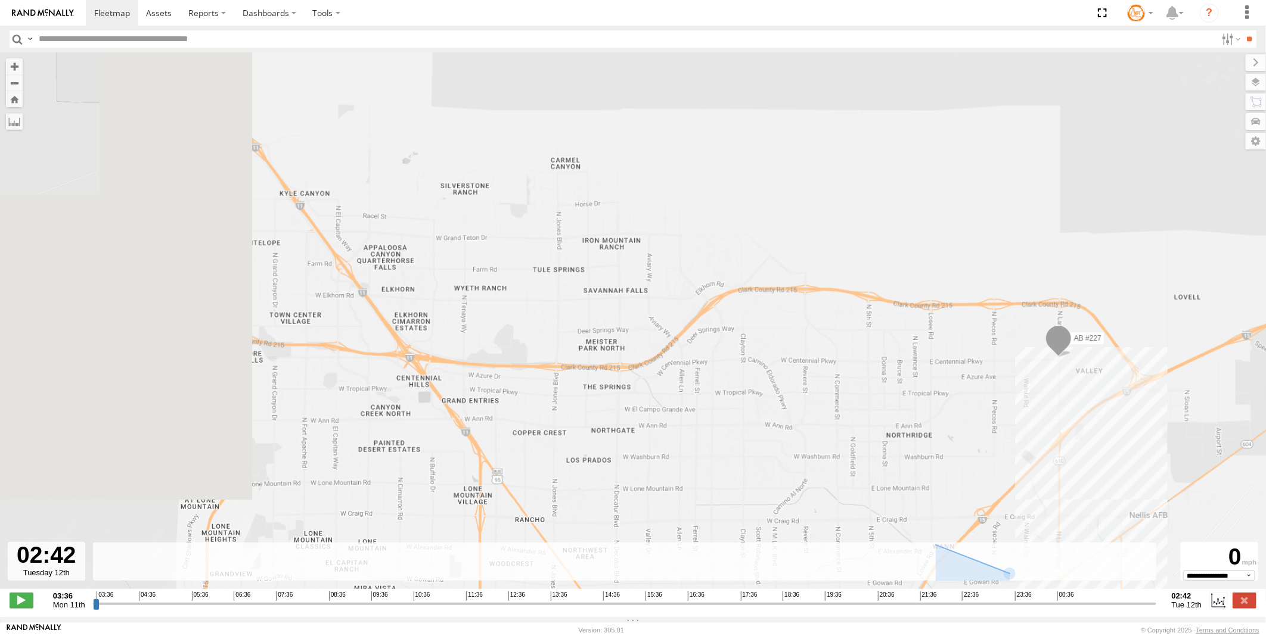
drag, startPoint x: 365, startPoint y: 230, endPoint x: 663, endPoint y: 293, distance: 304.4
click at [663, 293] on div "AB #227" at bounding box center [633, 326] width 1266 height 549
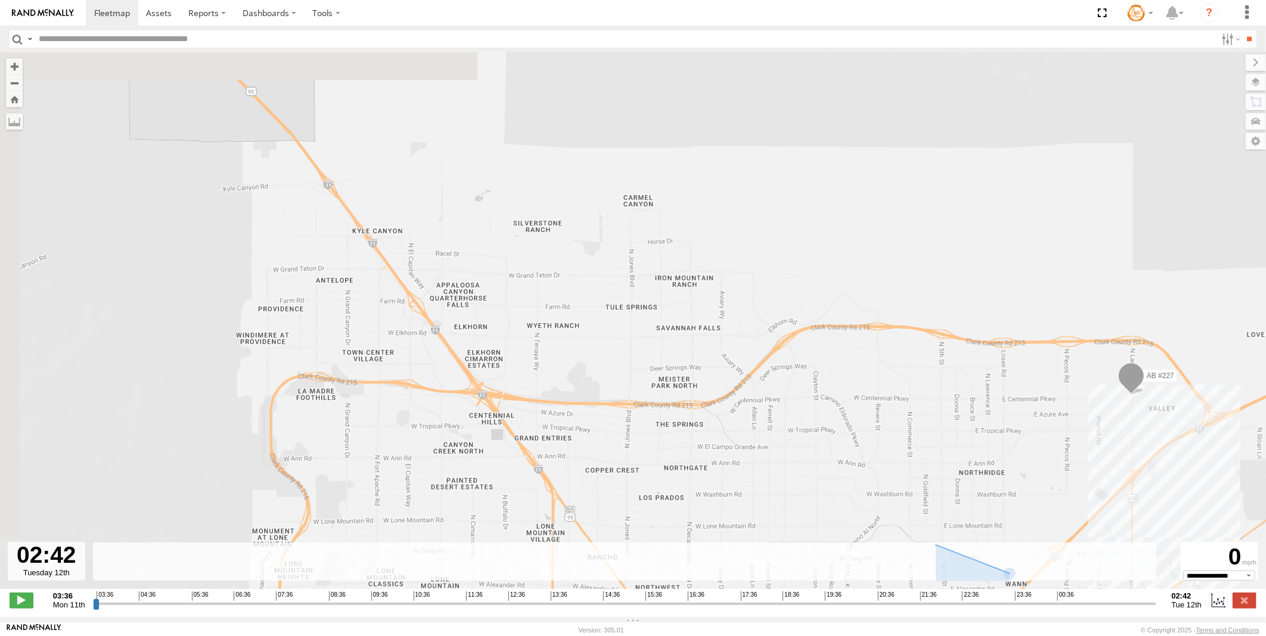
drag, startPoint x: 391, startPoint y: 181, endPoint x: 487, endPoint y: 283, distance: 140.4
click at [487, 283] on div "AB #227" at bounding box center [633, 326] width 1266 height 549
drag, startPoint x: 828, startPoint y: 325, endPoint x: 840, endPoint y: 287, distance: 40.0
click at [868, 325] on div "AB #227" at bounding box center [633, 326] width 1266 height 549
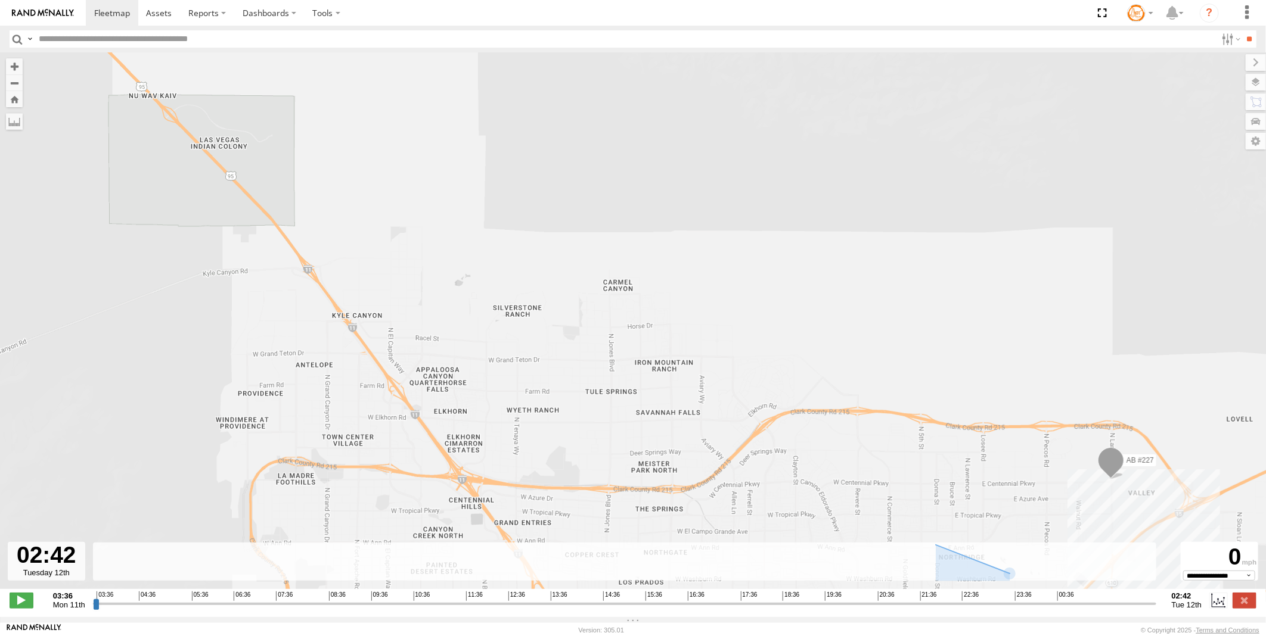
drag, startPoint x: 1070, startPoint y: 366, endPoint x: 799, endPoint y: 397, distance: 272.9
click at [799, 397] on div "AB #227" at bounding box center [633, 326] width 1266 height 549
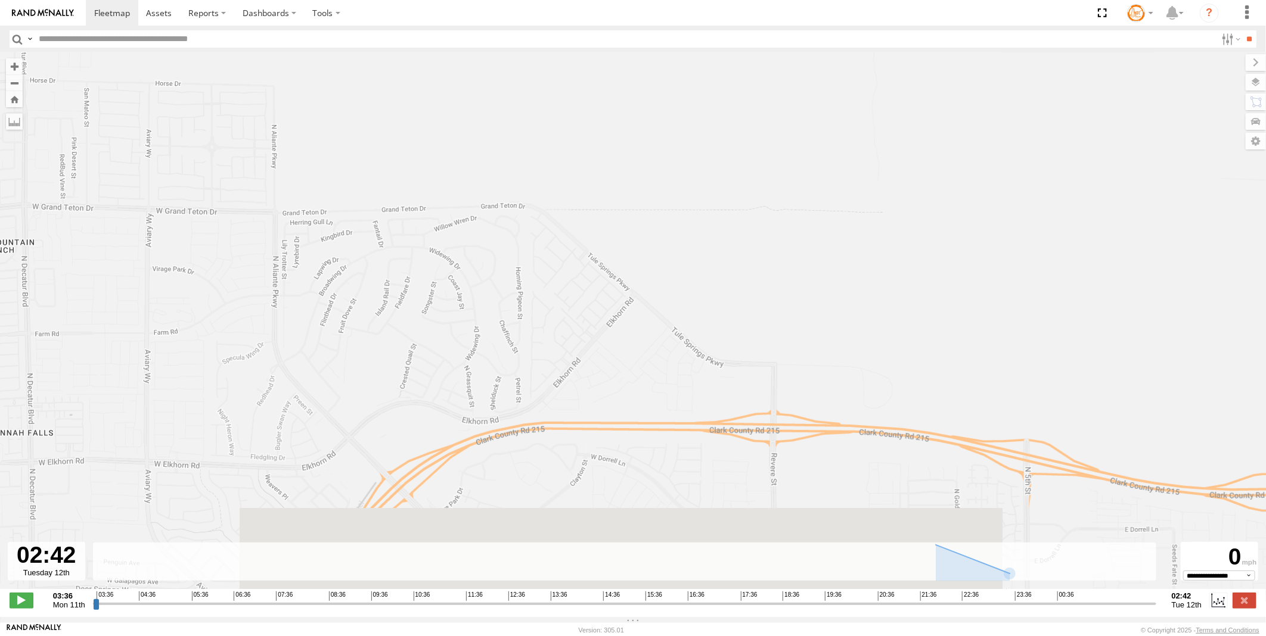
drag, startPoint x: 645, startPoint y: 390, endPoint x: 595, endPoint y: 329, distance: 79.1
click at [595, 329] on div "AB #227" at bounding box center [633, 326] width 1266 height 549
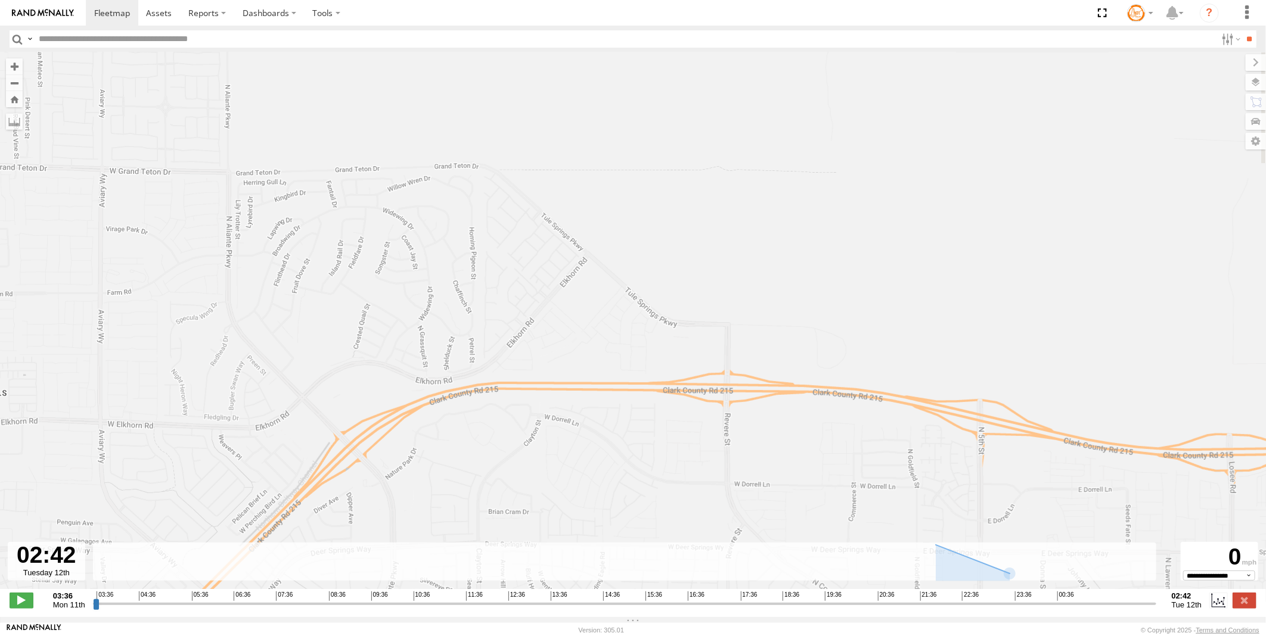
drag, startPoint x: 743, startPoint y: 399, endPoint x: 712, endPoint y: 375, distance: 39.1
click at [712, 375] on div "AB #227" at bounding box center [633, 326] width 1266 height 549
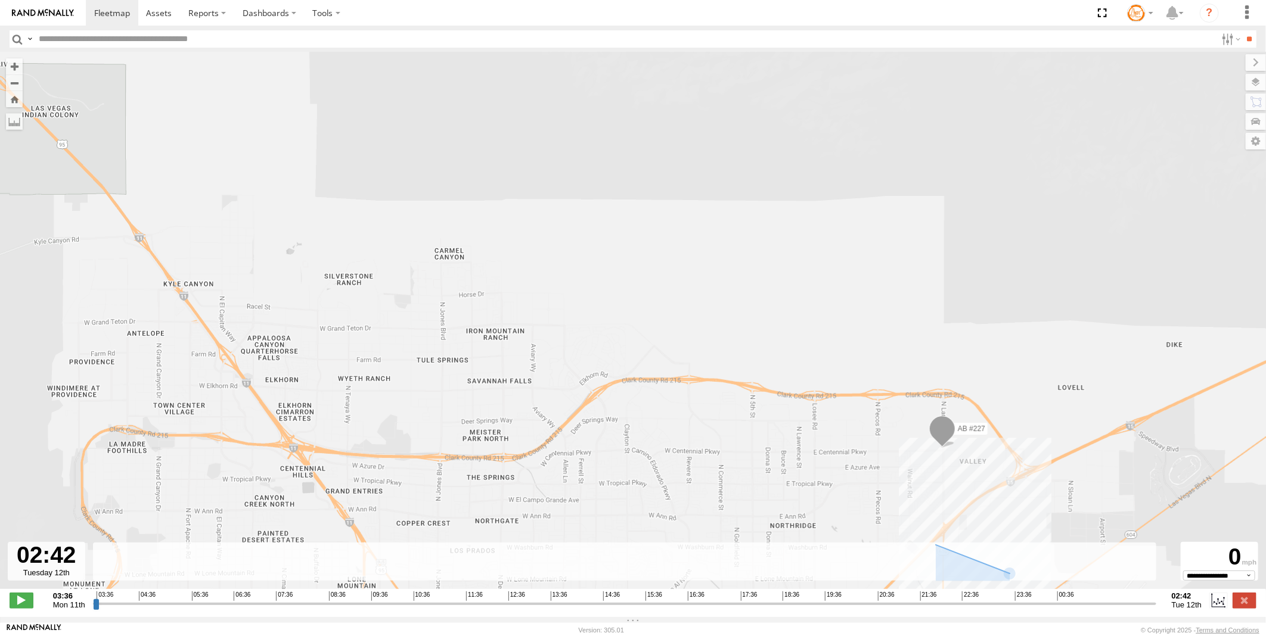
drag, startPoint x: 806, startPoint y: 505, endPoint x: 840, endPoint y: 294, distance: 213.7
click at [840, 294] on div "AB #227" at bounding box center [633, 326] width 1266 height 549
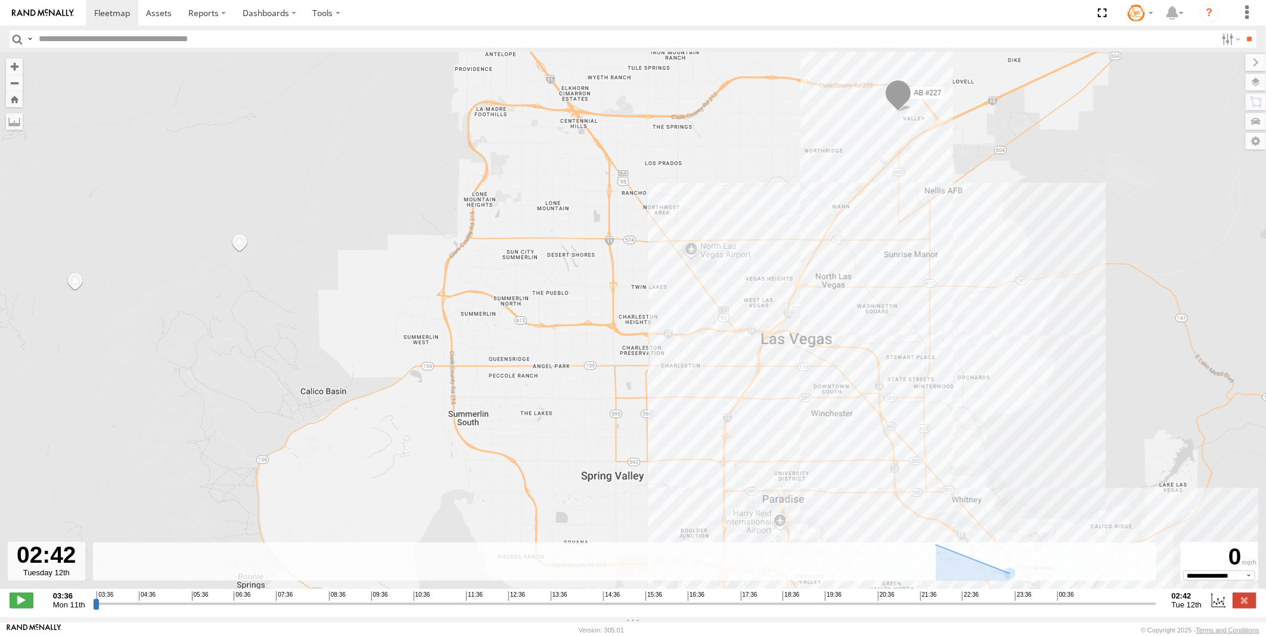
drag, startPoint x: 763, startPoint y: 459, endPoint x: 795, endPoint y: 235, distance: 226.3
click at [795, 235] on div "AB #227" at bounding box center [633, 326] width 1266 height 549
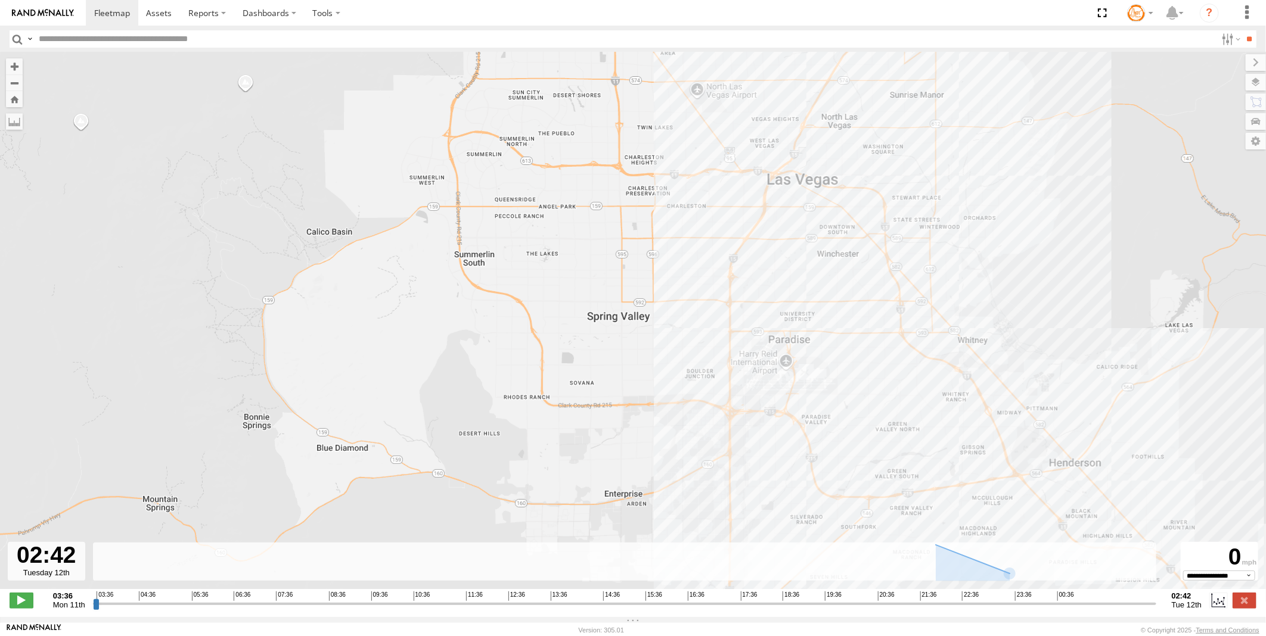
drag, startPoint x: 763, startPoint y: 448, endPoint x: 767, endPoint y: 328, distance: 119.8
click at [767, 328] on div "AB #227" at bounding box center [633, 326] width 1266 height 549
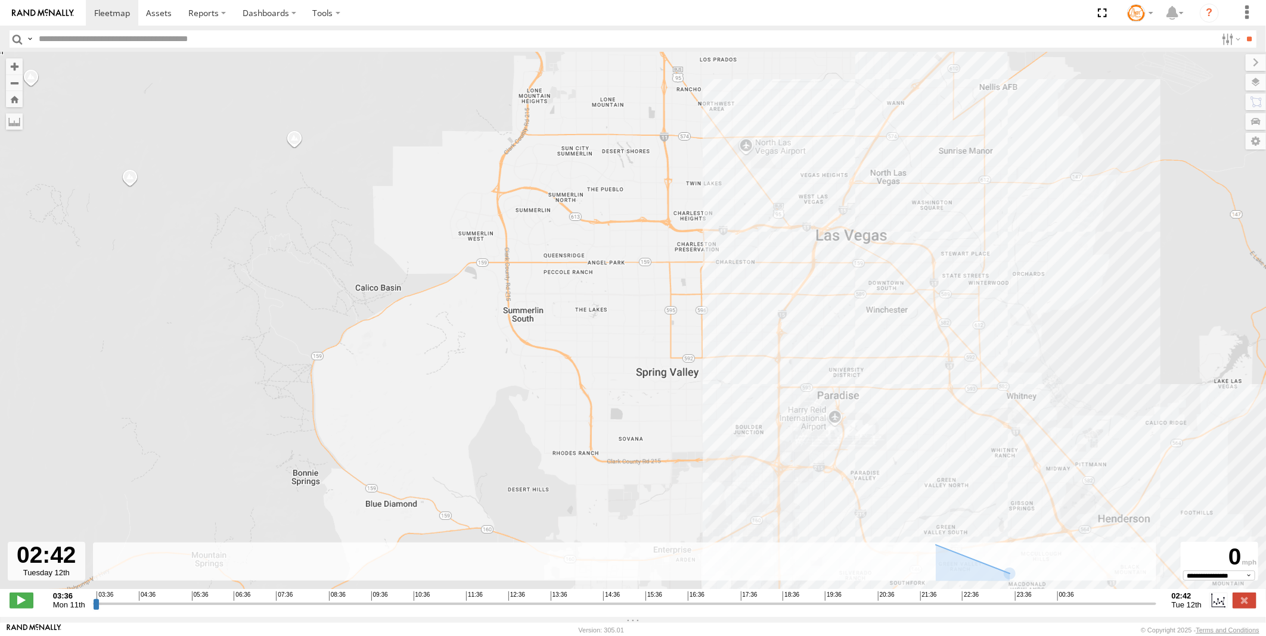
drag, startPoint x: 722, startPoint y: 355, endPoint x: 791, endPoint y: 419, distance: 94.0
click at [791, 419] on div "AB #227" at bounding box center [633, 326] width 1266 height 549
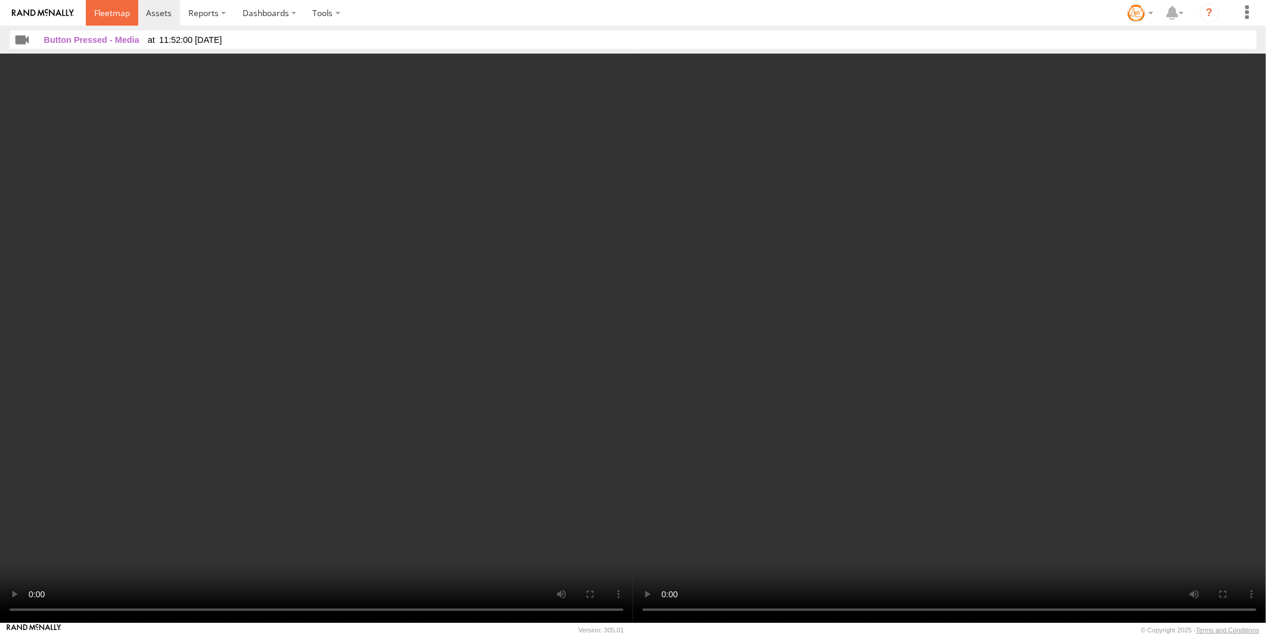
click at [115, 17] on span at bounding box center [112, 12] width 36 height 11
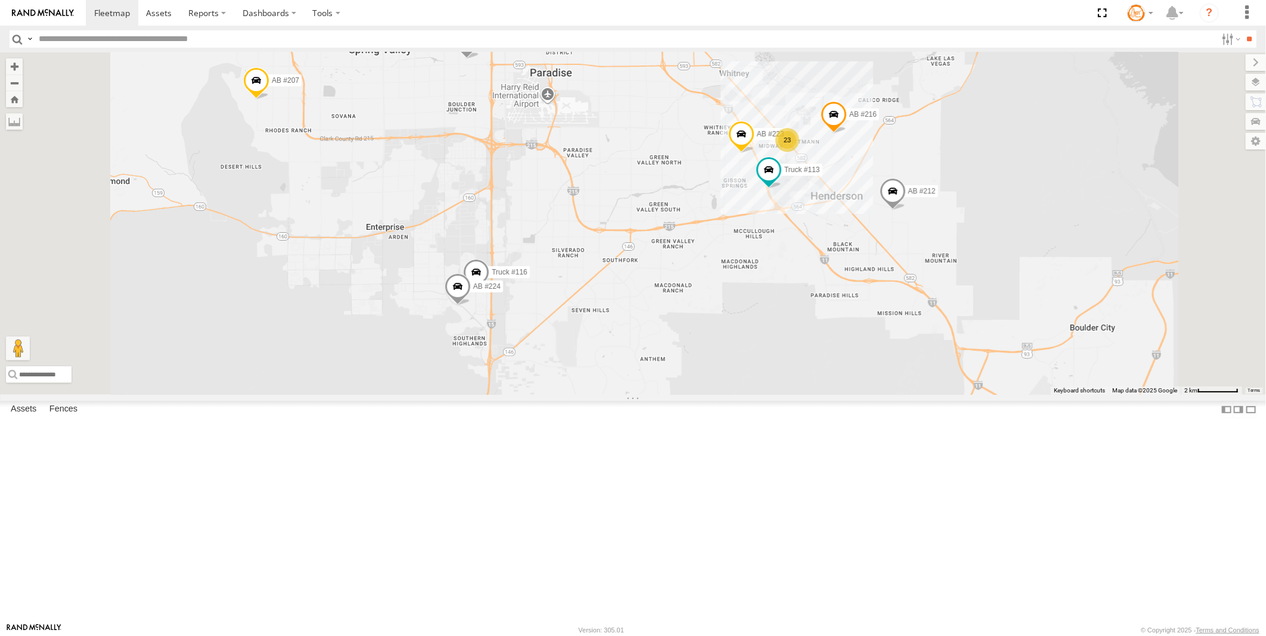
drag, startPoint x: 712, startPoint y: 547, endPoint x: 711, endPoint y: 427, distance: 119.8
click at [711, 395] on div "AB #223 AB #212 AB #216 Pickup 2020 AB #210 AB #207 AB #227 AB #203 Sonic AB #2…" at bounding box center [633, 223] width 1266 height 343
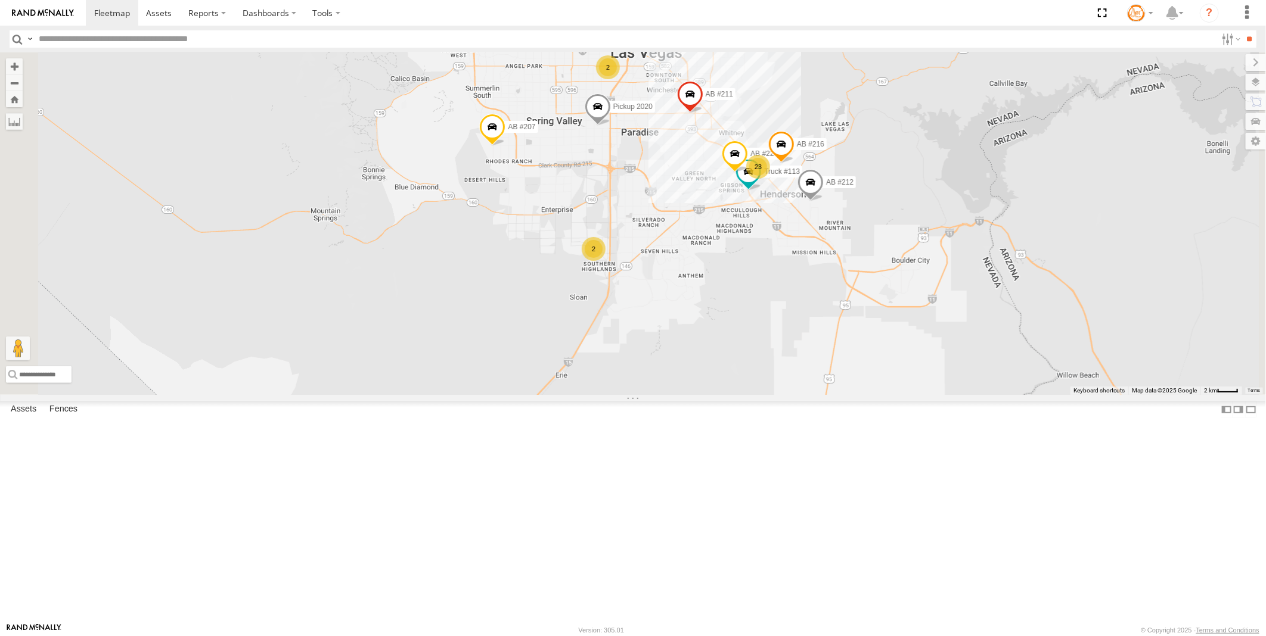
drag, startPoint x: 794, startPoint y: 313, endPoint x: 805, endPoint y: 361, distance: 49.0
click at [805, 361] on div "AB #223 AB #212 AB #216 Pickup 2020 AB #210 AB #207 AB #227 AB #203 Sonic AB #2…" at bounding box center [633, 223] width 1266 height 343
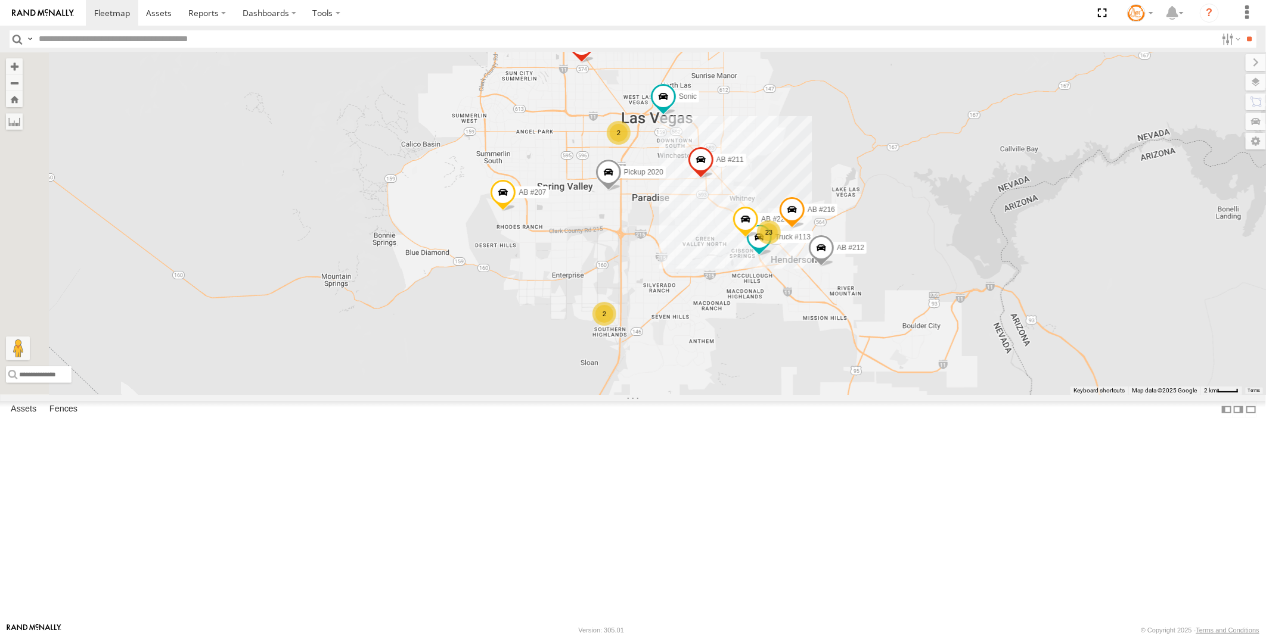
drag, startPoint x: 830, startPoint y: 352, endPoint x: 837, endPoint y: 375, distance: 24.7
click at [837, 375] on div "AB #223 AB #212 AB #216 Pickup 2020 AB #210 AB #207 AB #227 AB #203 Sonic AB #2…" at bounding box center [633, 223] width 1266 height 343
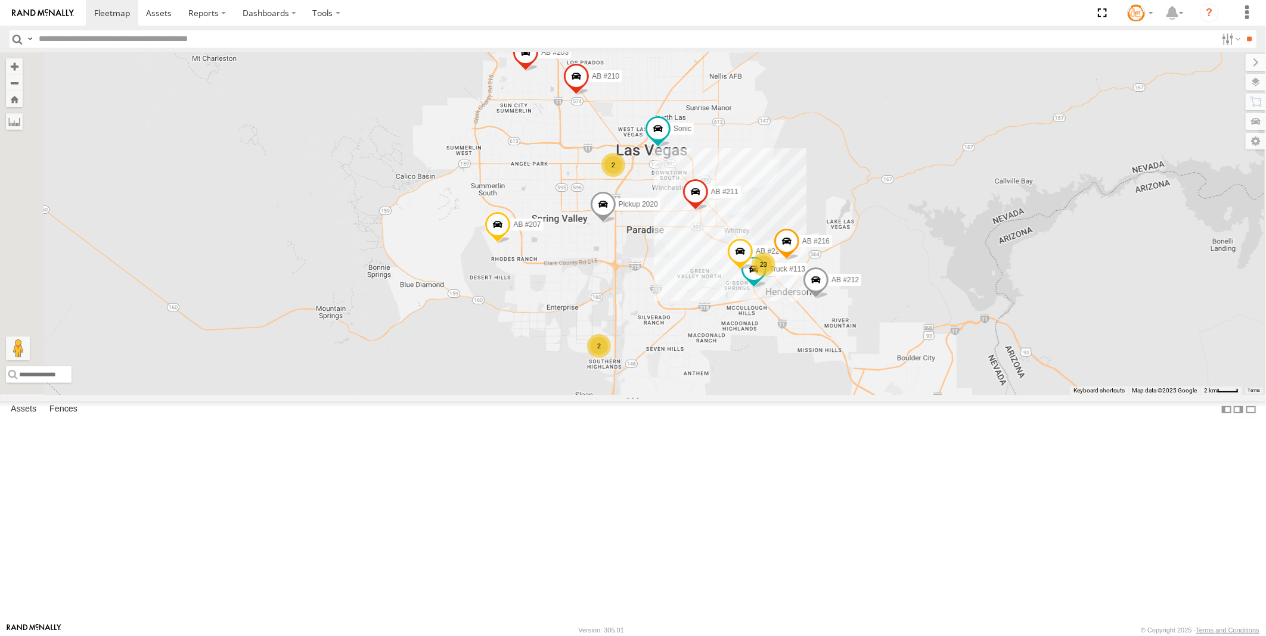
drag, startPoint x: 760, startPoint y: 355, endPoint x: 754, endPoint y: 384, distance: 29.2
click at [754, 384] on div "AB #223 AB #212 AB #216 Pickup 2020 AB #210 AB #207 AB #227 AB #203 Sonic AB #2…" at bounding box center [633, 223] width 1266 height 343
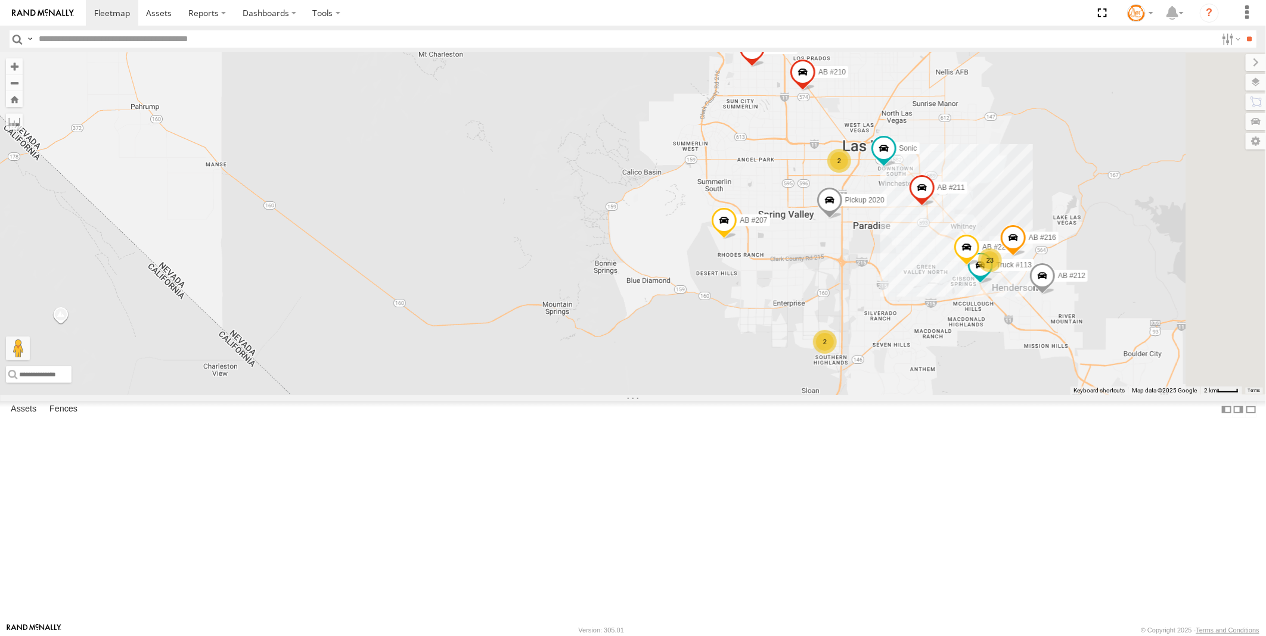
drag, startPoint x: 1088, startPoint y: 341, endPoint x: 1006, endPoint y: 398, distance: 99.8
click at [1006, 395] on div "AB #223 AB #212 AB #216 Pickup 2020 AB #210 AB #207 AB #227 AB #203 Sonic AB #2…" at bounding box center [633, 223] width 1266 height 343
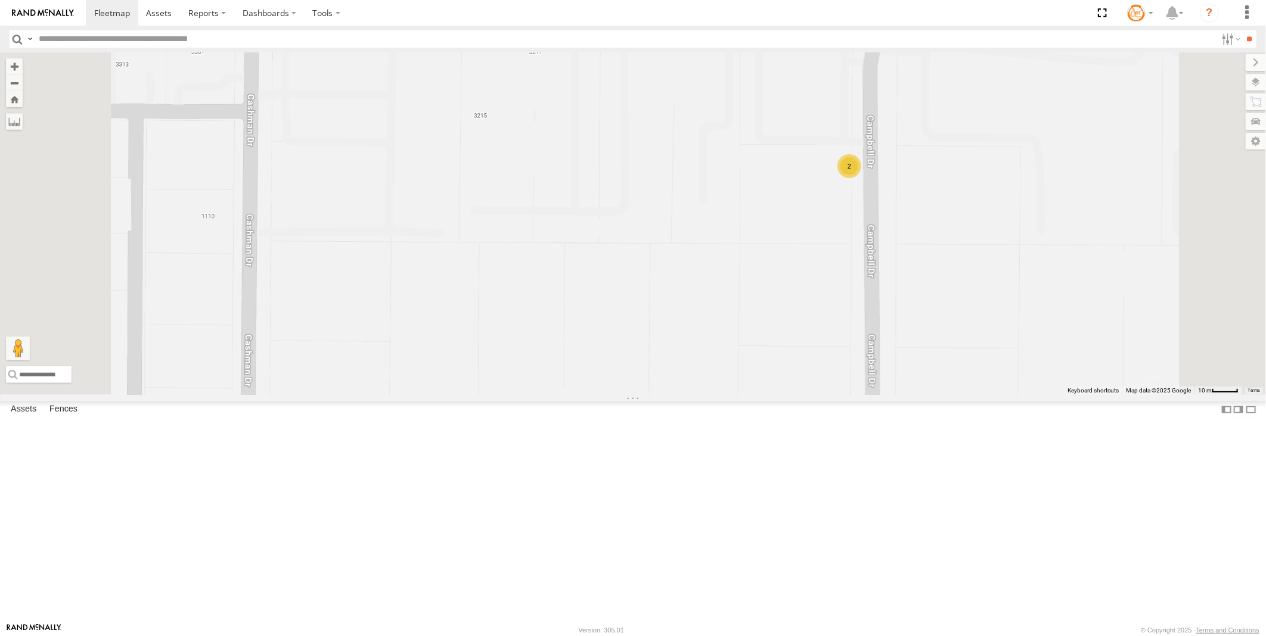
drag, startPoint x: 1017, startPoint y: 201, endPoint x: 992, endPoint y: 315, distance: 116.5
click at [992, 315] on div "AB #223 AB #212 AB #216 Pickup 2020 AB #210 AB #207 AB #227 AB #203 Sonic AB #2…" at bounding box center [633, 223] width 1266 height 343
click at [860, 181] on div "2" at bounding box center [849, 169] width 24 height 24
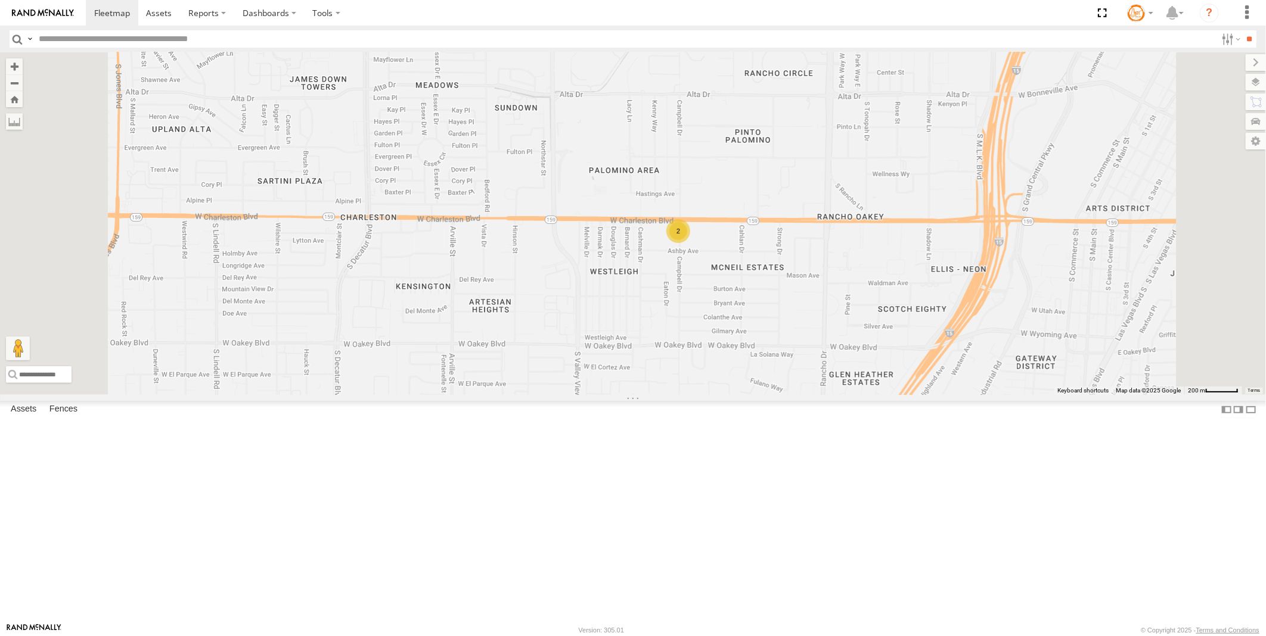
click at [690, 243] on div "2" at bounding box center [678, 231] width 24 height 24
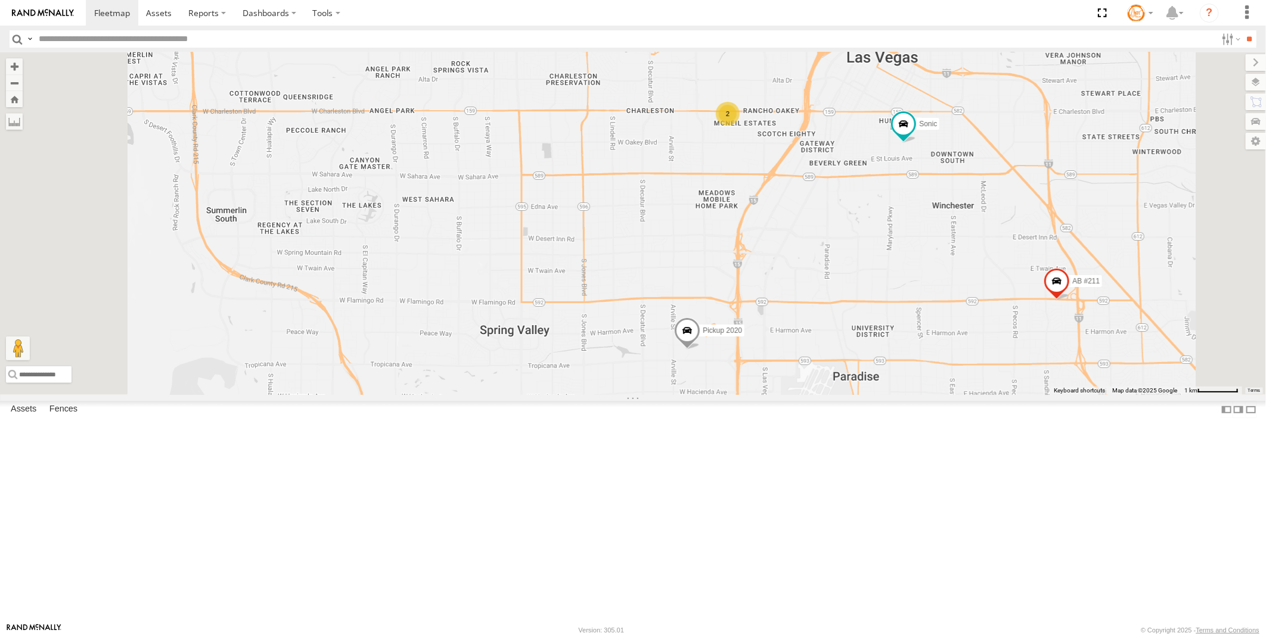
drag, startPoint x: 992, startPoint y: 447, endPoint x: 969, endPoint y: 282, distance: 166.5
click at [969, 282] on div "AB #223 AB #212 AB #216 Pickup 2020 AB #210 AB #207 AB #227 AB #203 Sonic AB #2…" at bounding box center [633, 223] width 1266 height 343
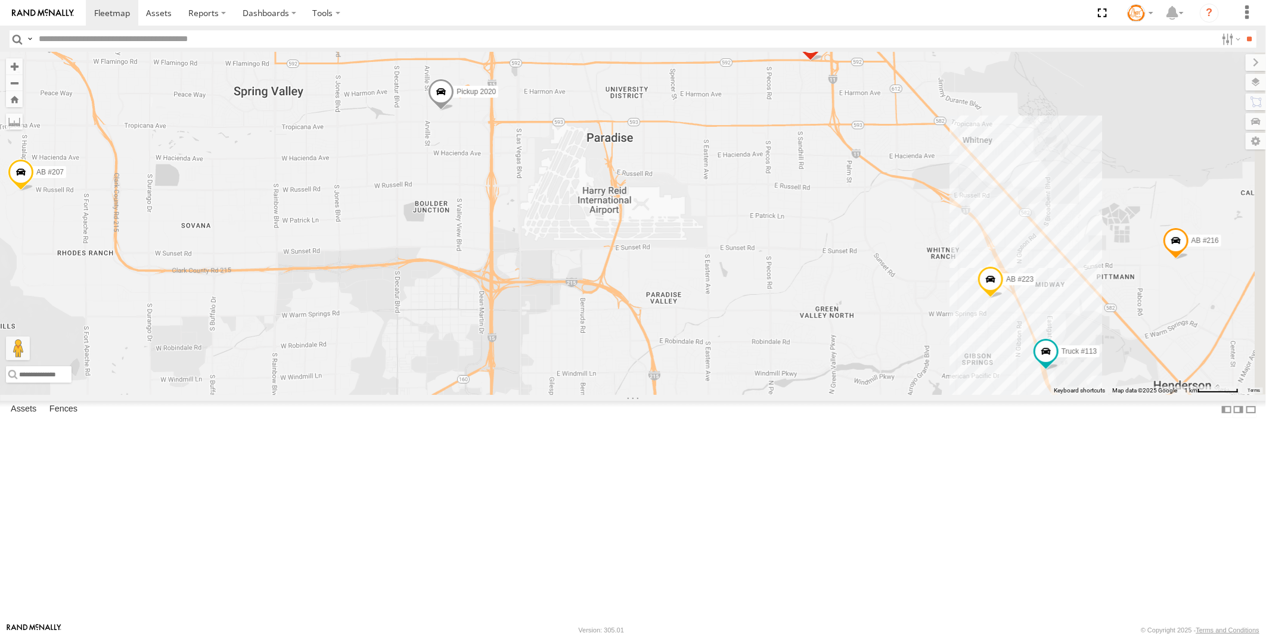
drag, startPoint x: 993, startPoint y: 430, endPoint x: 754, endPoint y: 229, distance: 312.0
click at [754, 229] on div "AB #223 AB #212 AB #216 Pickup 2020 AB #210 AB #207 AB #227 AB #203 Sonic AB #2…" at bounding box center [633, 223] width 1266 height 343
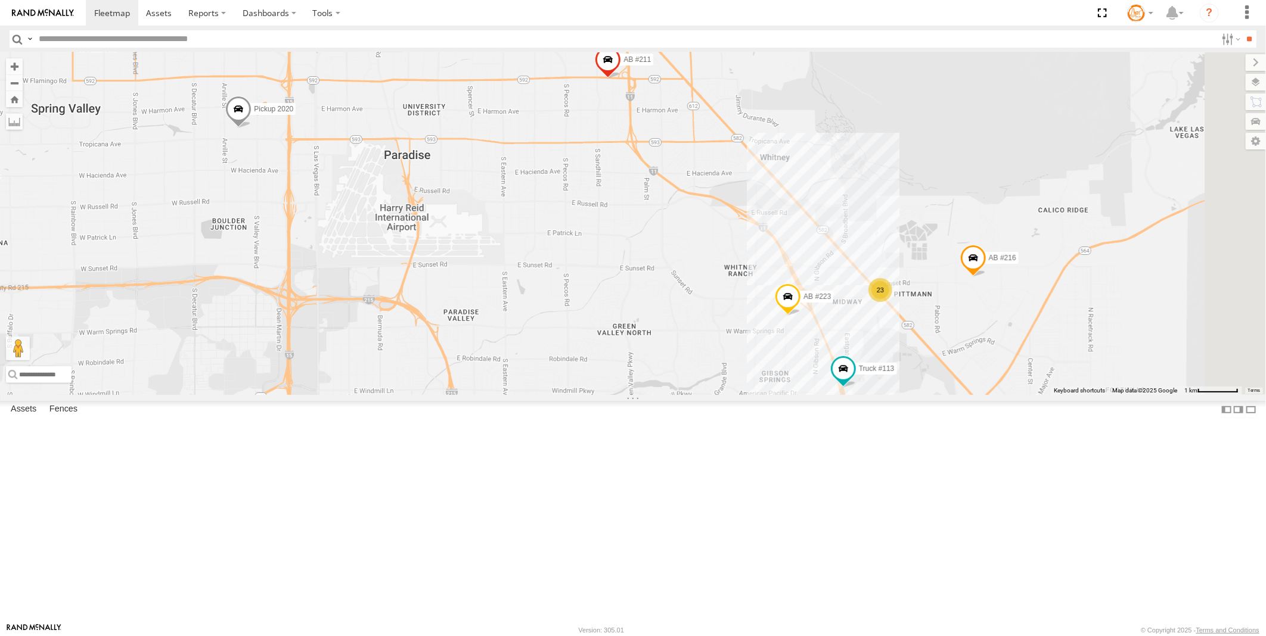
drag, startPoint x: 1001, startPoint y: 359, endPoint x: 799, endPoint y: 375, distance: 202.6
click at [799, 375] on div "AB #223 AB #212 AB #216 Pickup 2020 AB #210 AB #207 AB #227 AB #203 Sonic AB #2…" at bounding box center [633, 223] width 1266 height 343
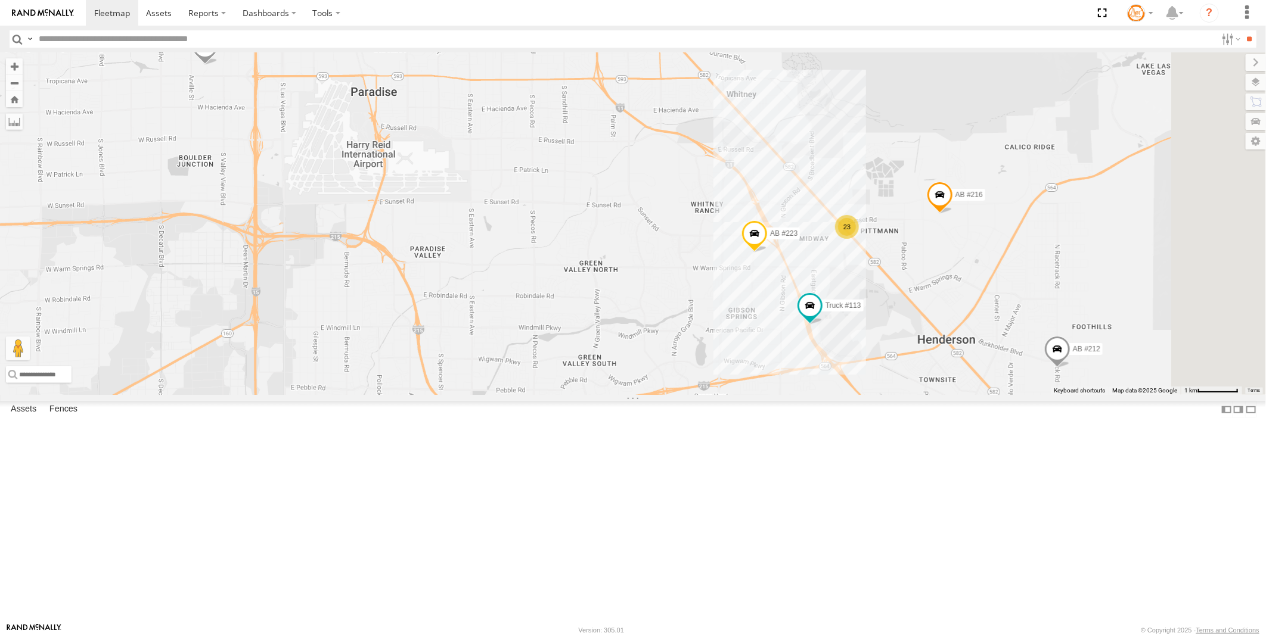
drag, startPoint x: 912, startPoint y: 461, endPoint x: 894, endPoint y: 439, distance: 28.8
click at [894, 395] on div "AB #223 AB #212 AB #216 Pickup 2020 AB #210 AB #207 AB #227 AB #203 Sonic AB #2…" at bounding box center [633, 223] width 1266 height 343
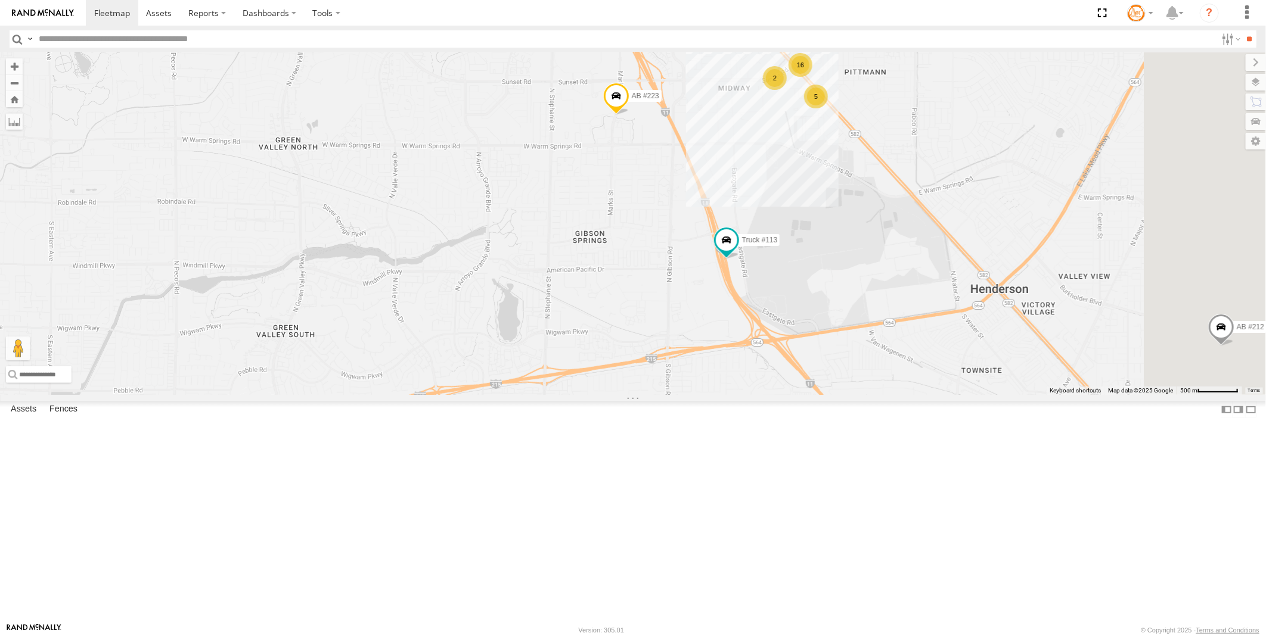
drag, startPoint x: 1065, startPoint y: 377, endPoint x: 938, endPoint y: 289, distance: 154.5
click at [938, 289] on div "AB #223 AB #212 AB #216 Pickup 2020 AB #210 AB #207 AB #227 AB #203 Sonic AB #2…" at bounding box center [633, 223] width 1266 height 343
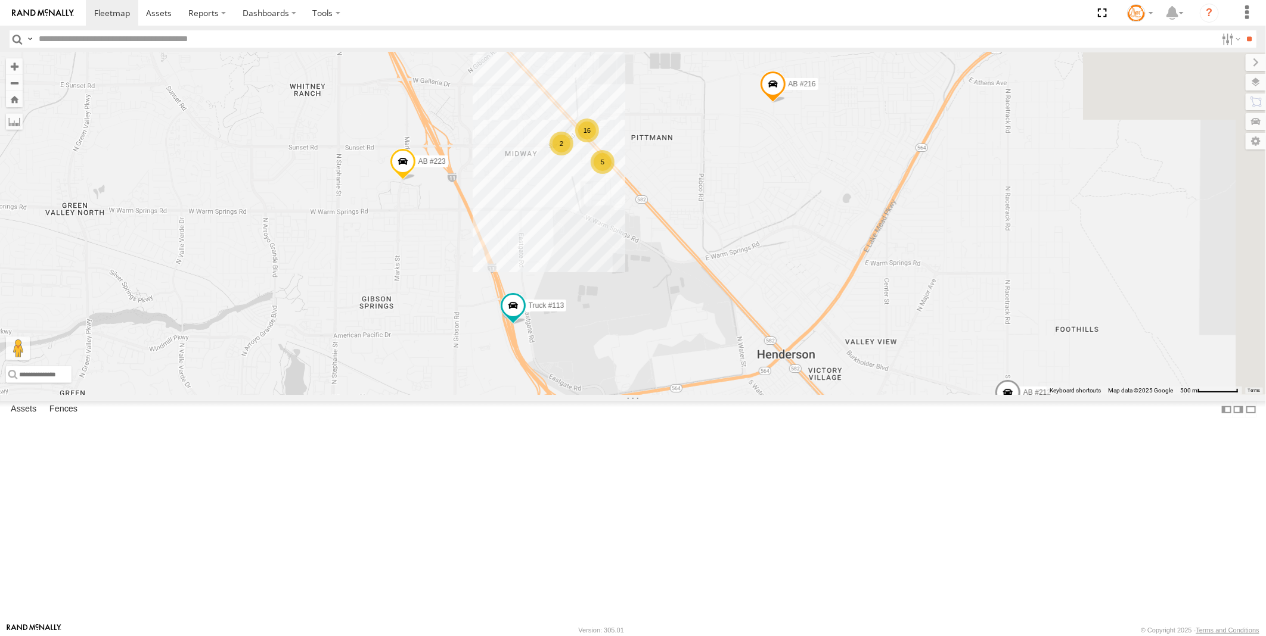
drag, startPoint x: 1124, startPoint y: 318, endPoint x: 948, endPoint y: 336, distance: 177.3
click at [918, 380] on div "AB #223 AB #212 AB #216 Pickup 2020 AB #210 AB #207 AB #227 AB #203 Sonic AB #2…" at bounding box center [633, 223] width 1266 height 343
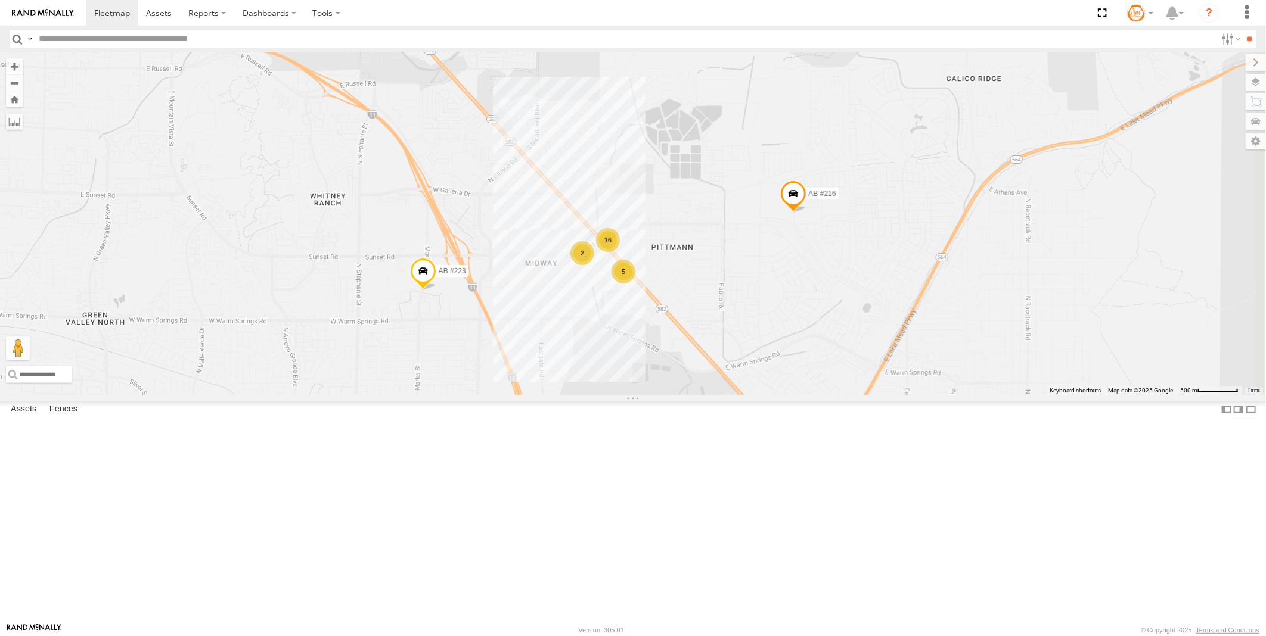
drag, startPoint x: 910, startPoint y: 235, endPoint x: 925, endPoint y: 337, distance: 103.6
click at [907, 365] on div "AB #223 AB #212 AB #216 Pickup 2020 AB #210 AB #207 AB #227 AB #203 Sonic AB #2…" at bounding box center [633, 223] width 1266 height 343
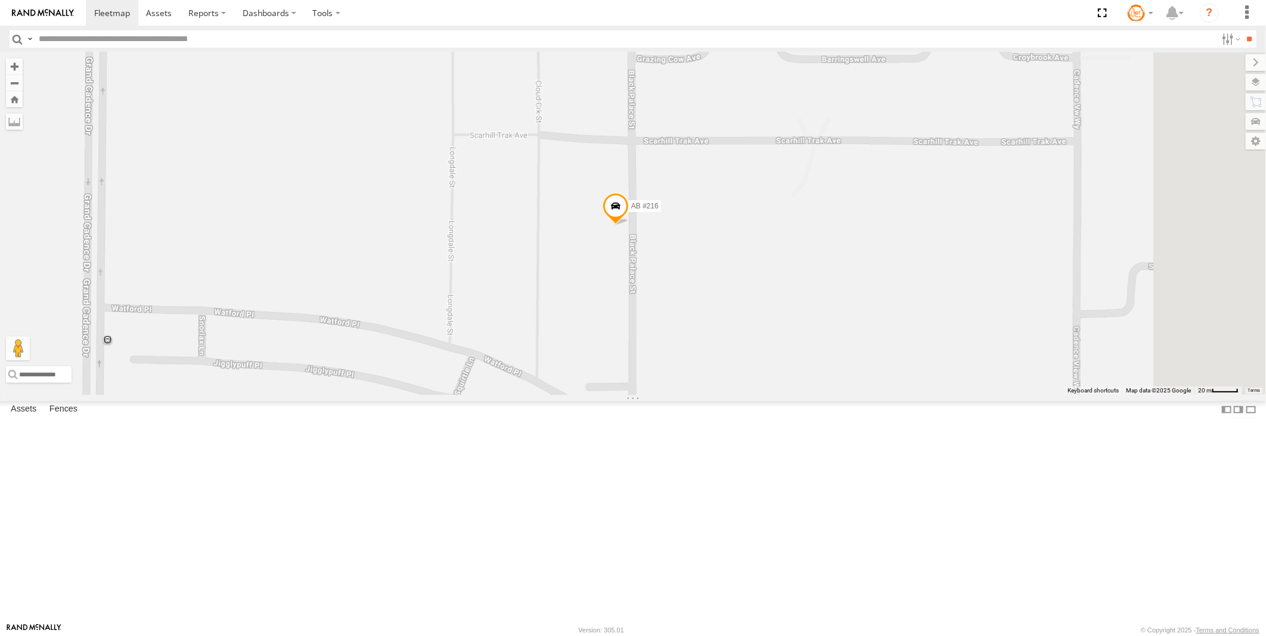
drag, startPoint x: 983, startPoint y: 441, endPoint x: 853, endPoint y: 414, distance: 133.2
click at [853, 395] on div "AB #223 AB #212 AB #216 Pickup 2020 AB #210 AB #207 AB #227 AB #203 Sonic AB #2…" at bounding box center [633, 223] width 1266 height 343
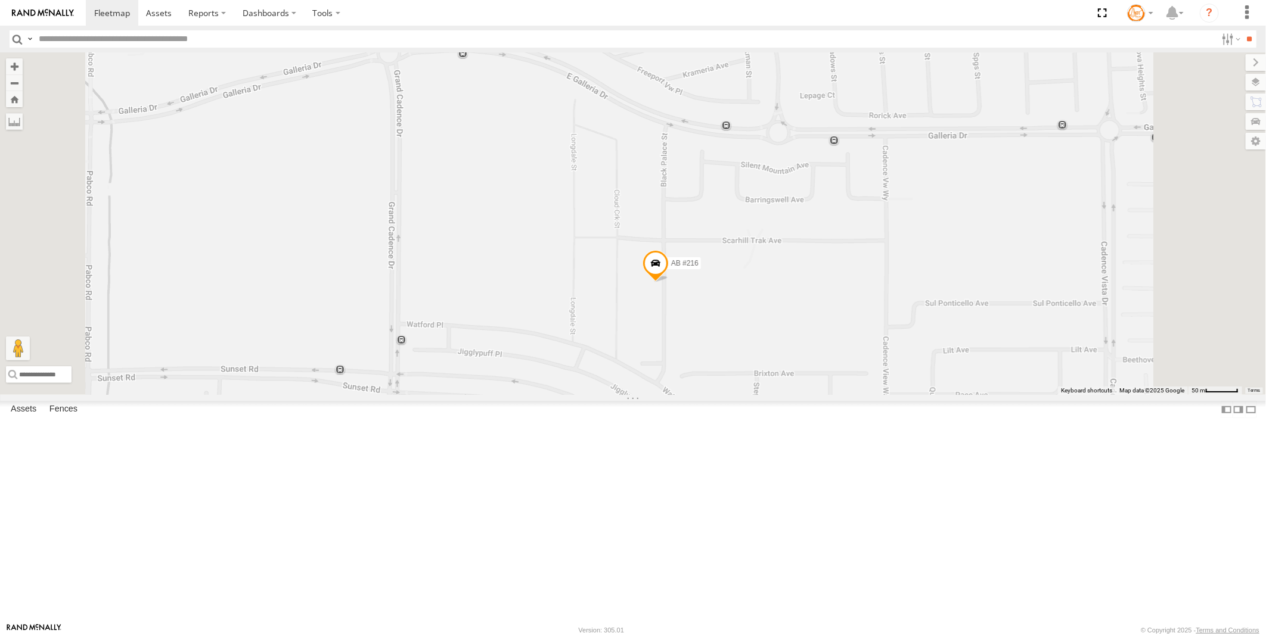
drag, startPoint x: 882, startPoint y: 325, endPoint x: 884, endPoint y: 406, distance: 80.5
click at [884, 395] on div "AB #223 AB #212 AB #216 Pickup 2020 AB #210 AB #207 AB #227 AB #203 Sonic AB #2…" at bounding box center [633, 223] width 1266 height 343
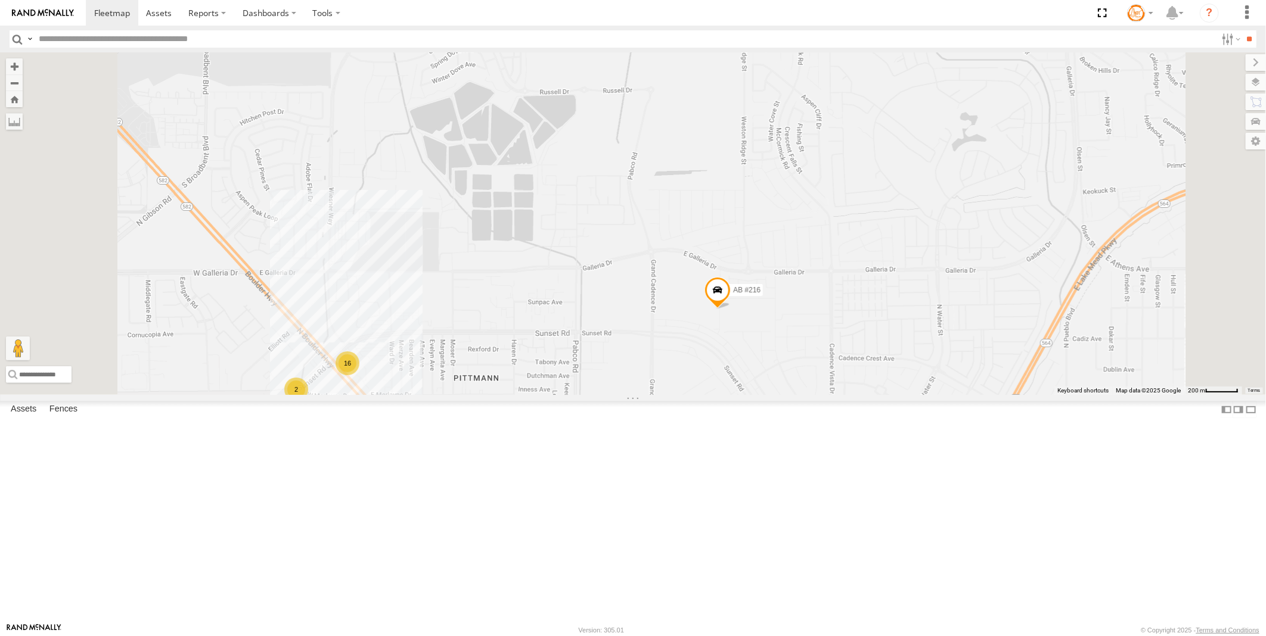
drag, startPoint x: 944, startPoint y: 439, endPoint x: 887, endPoint y: 461, distance: 61.9
click at [934, 395] on div "AB #223 AB #212 AB #216 Pickup 2020 AB #210 AB #207 AB #227 AB #203 Sonic AB #2…" at bounding box center [633, 223] width 1266 height 343
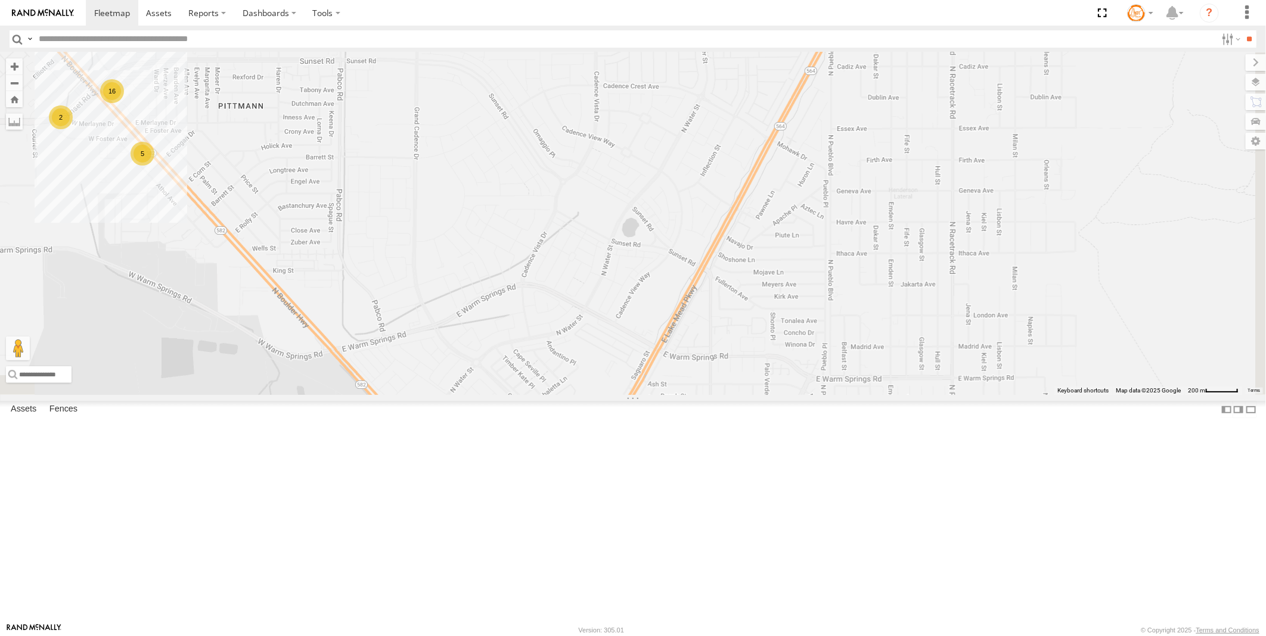
drag, startPoint x: 960, startPoint y: 502, endPoint x: 754, endPoint y: 260, distance: 317.9
click at [754, 260] on div "AB #223 AB #212 AB #216 Pickup 2020 AB #210 AB #207 AB #227 AB #203 Sonic AB #2…" at bounding box center [633, 223] width 1266 height 343
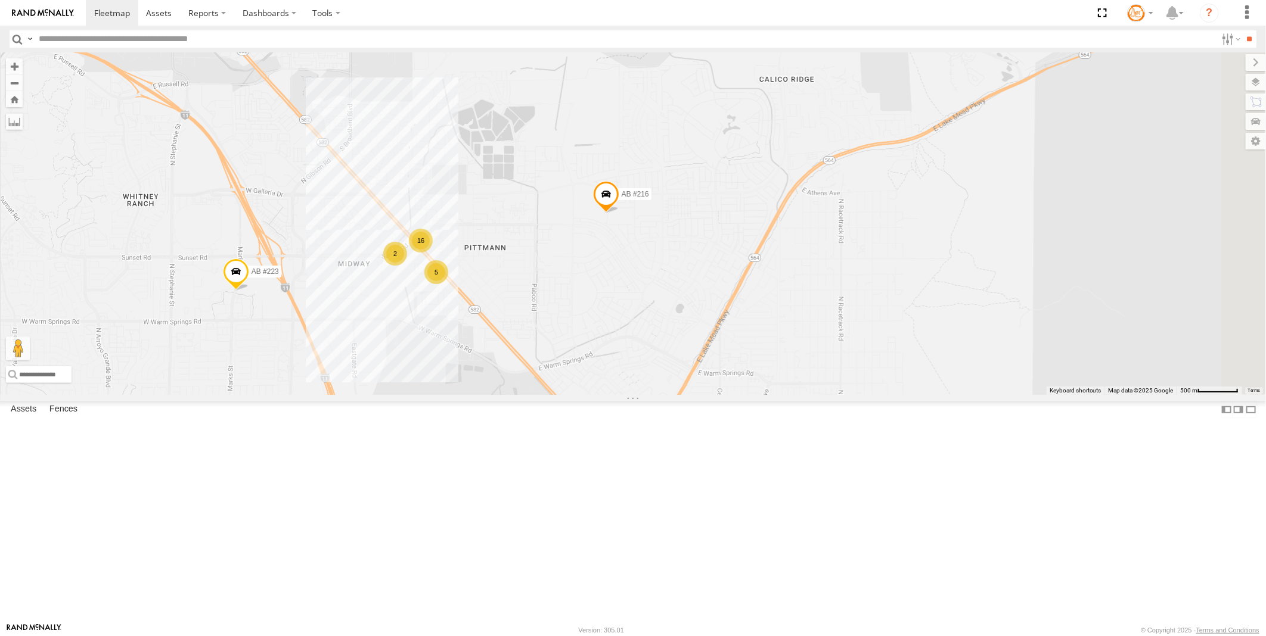
drag, startPoint x: 775, startPoint y: 349, endPoint x: 781, endPoint y: 370, distance: 21.7
click at [781, 370] on div "AB #223 AB #212 AB #216 Pickup 2020 AB #210 AB #207 AB #227 AB #203 Sonic AB #2…" at bounding box center [633, 223] width 1266 height 343
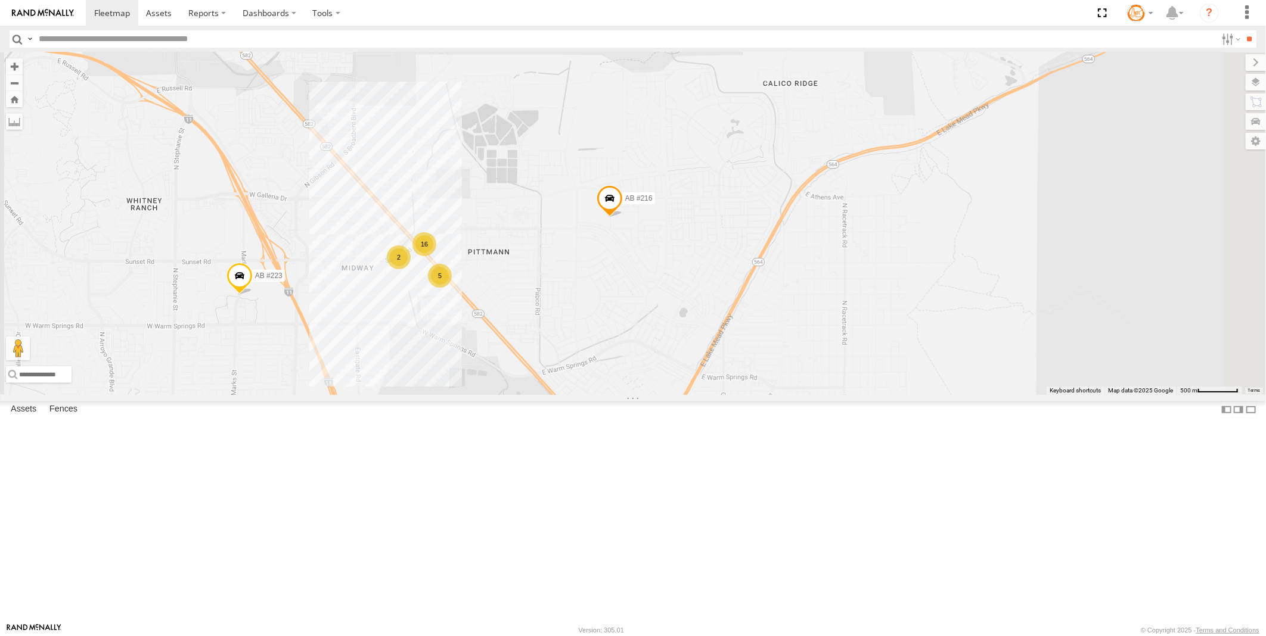
click at [623, 217] on span at bounding box center [609, 201] width 26 height 32
click at [626, 203] on label at bounding box center [613, 199] width 23 height 8
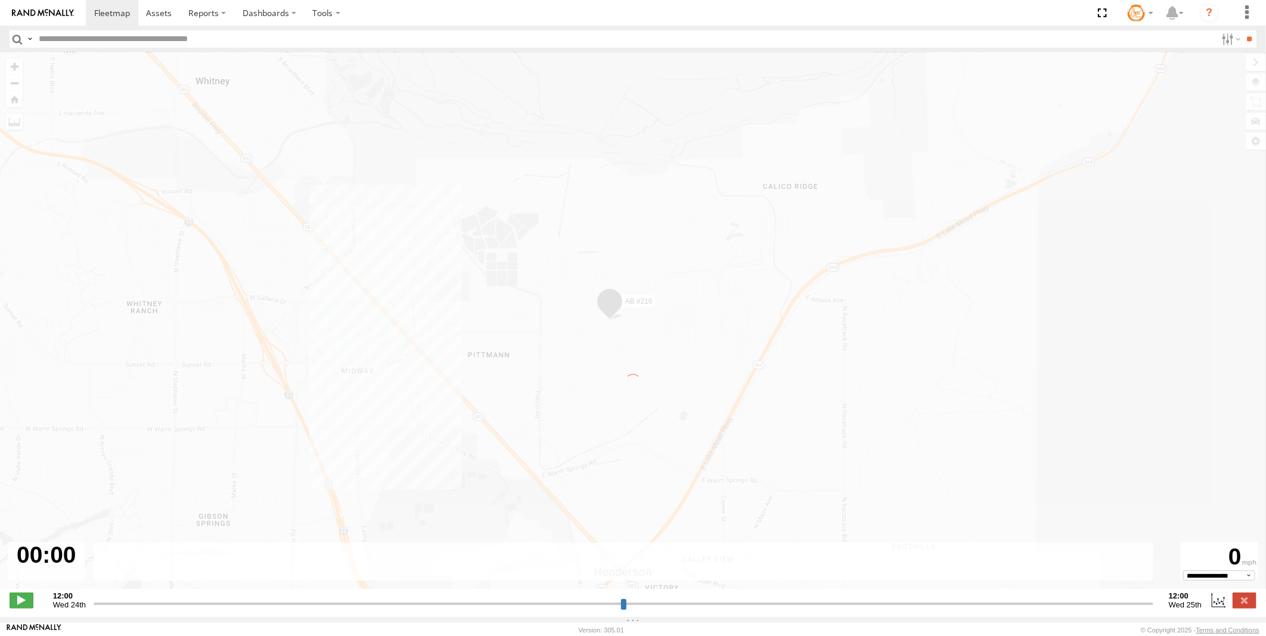
type input "**********"
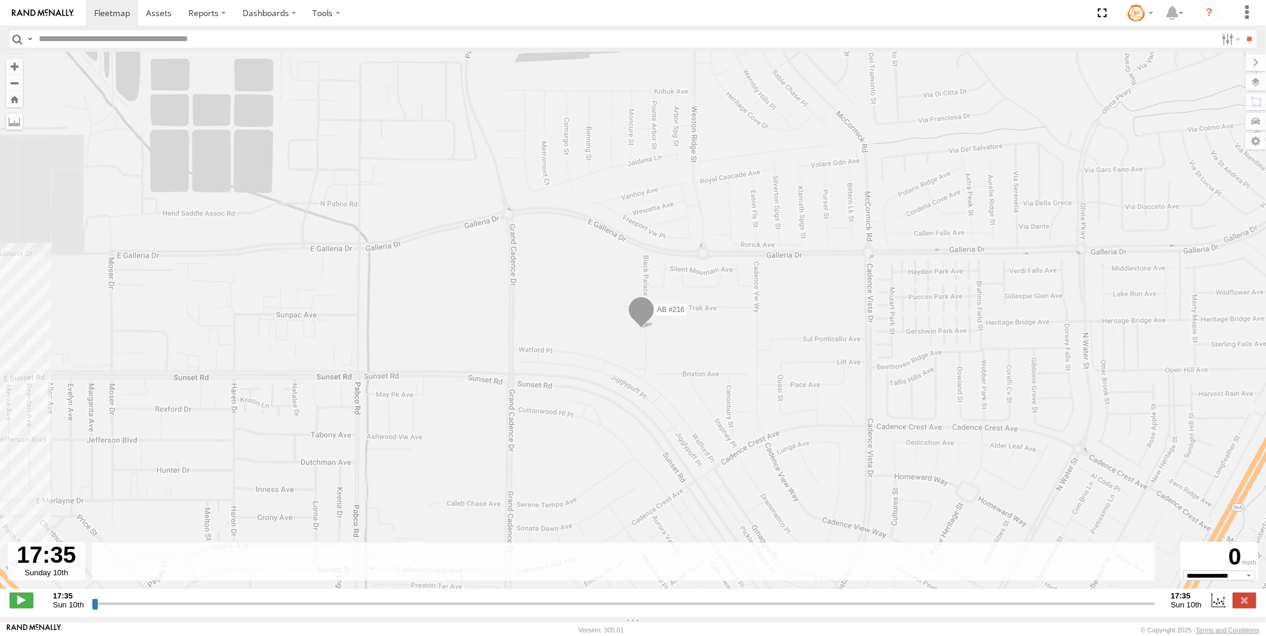
drag, startPoint x: 882, startPoint y: 418, endPoint x: 746, endPoint y: 271, distance: 200.7
click at [745, 267] on div "AB #216" at bounding box center [633, 326] width 1266 height 549
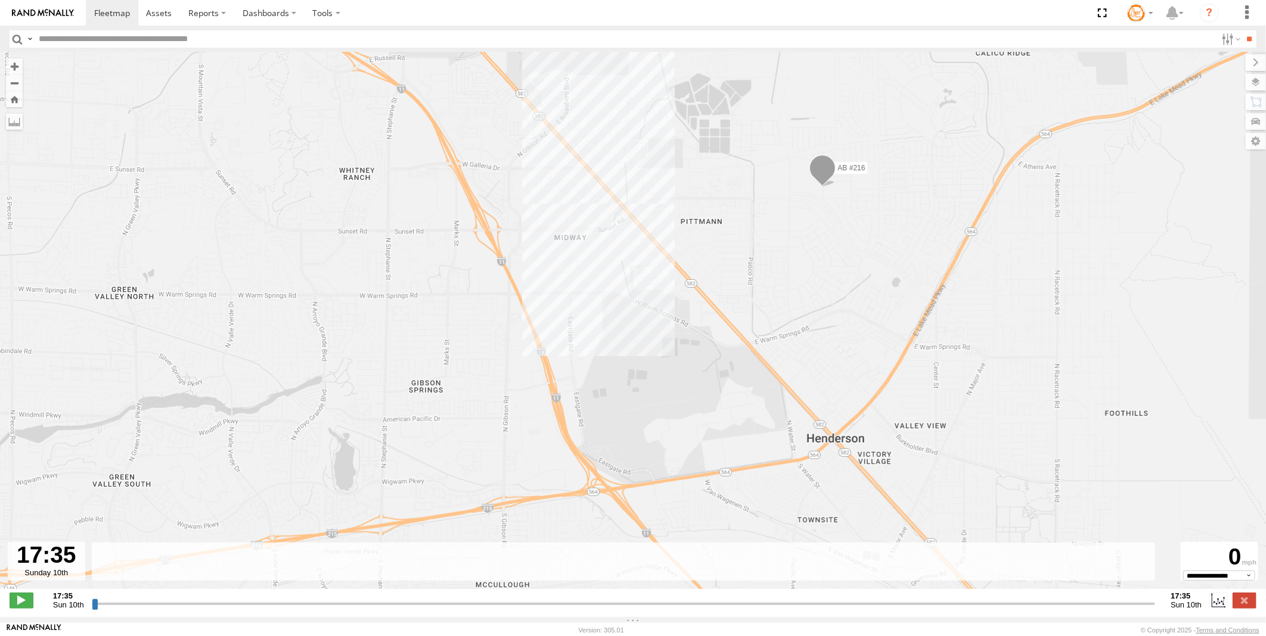
drag, startPoint x: 894, startPoint y: 409, endPoint x: 978, endPoint y: 334, distance: 112.2
click at [978, 334] on div "AB #216" at bounding box center [633, 326] width 1266 height 549
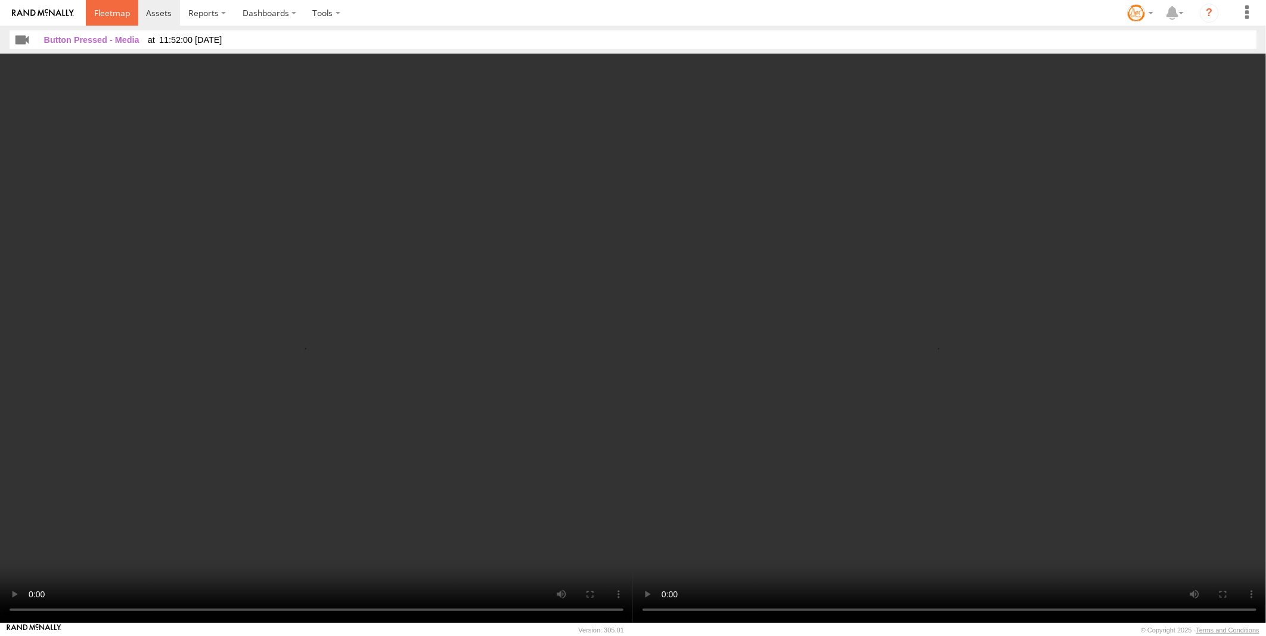
click at [116, 8] on span at bounding box center [112, 12] width 36 height 11
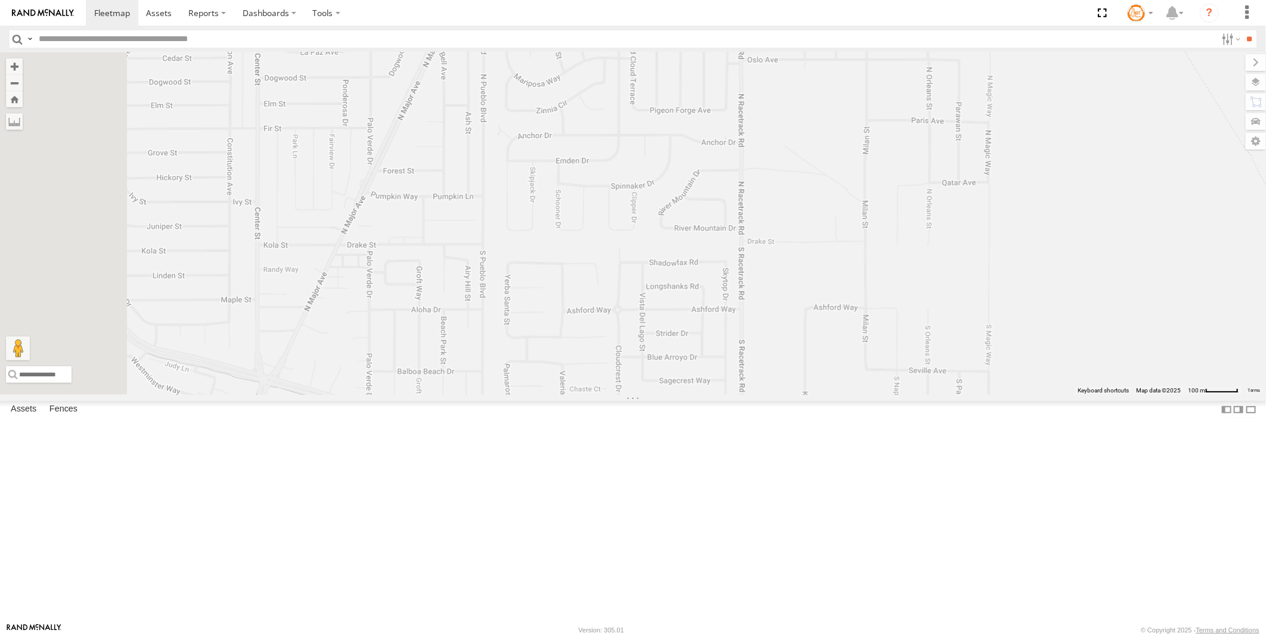
drag, startPoint x: 527, startPoint y: 215, endPoint x: 683, endPoint y: 428, distance: 264.0
click at [683, 395] on div "AB #223 AB #212 AB #216 Pickup 2020 AB #210 AB #207 AB #227 AB #203 Sonic AB #2…" at bounding box center [633, 223] width 1266 height 343
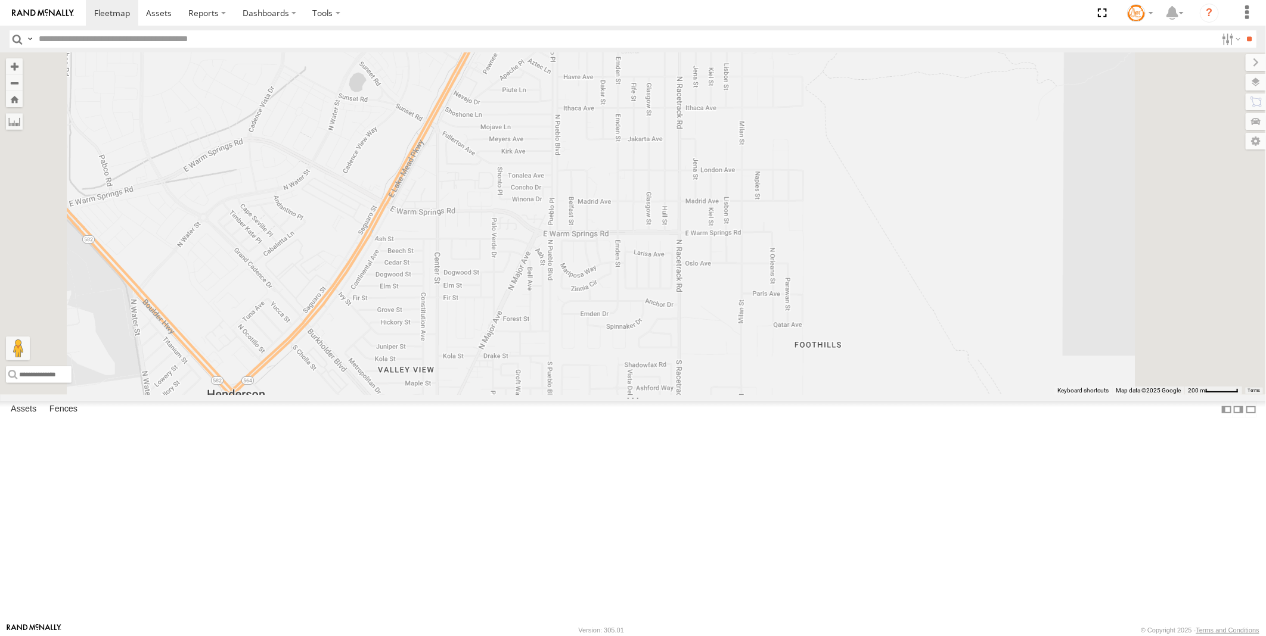
drag, startPoint x: 676, startPoint y: 404, endPoint x: 720, endPoint y: 454, distance: 66.7
click at [720, 395] on div "AB #223 AB #212 AB #216 Pickup 2020 AB #210 AB #207 AB #227 AB #203 Sonic AB #2…" at bounding box center [633, 223] width 1266 height 343
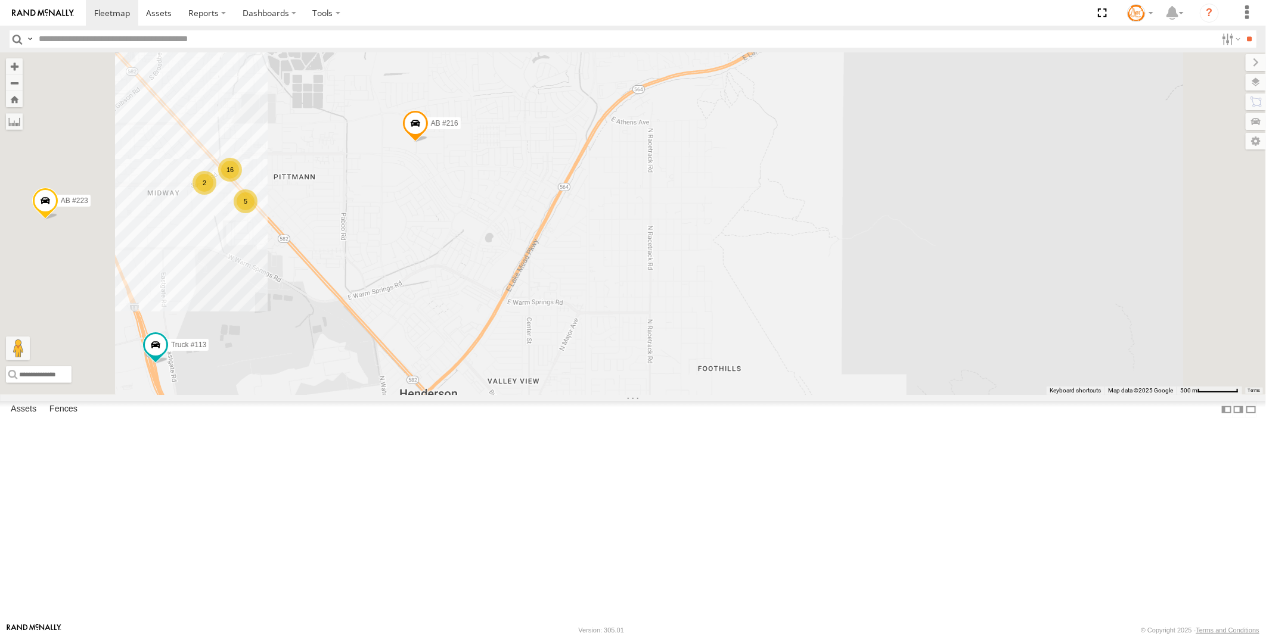
drag, startPoint x: 579, startPoint y: 164, endPoint x: 610, endPoint y: 255, distance: 95.9
click at [610, 255] on div "AB #223 AB #212 AB #216 Pickup 2020 AB #210 AB #207 AB #227 AB #203 Sonic AB #2…" at bounding box center [633, 223] width 1266 height 343
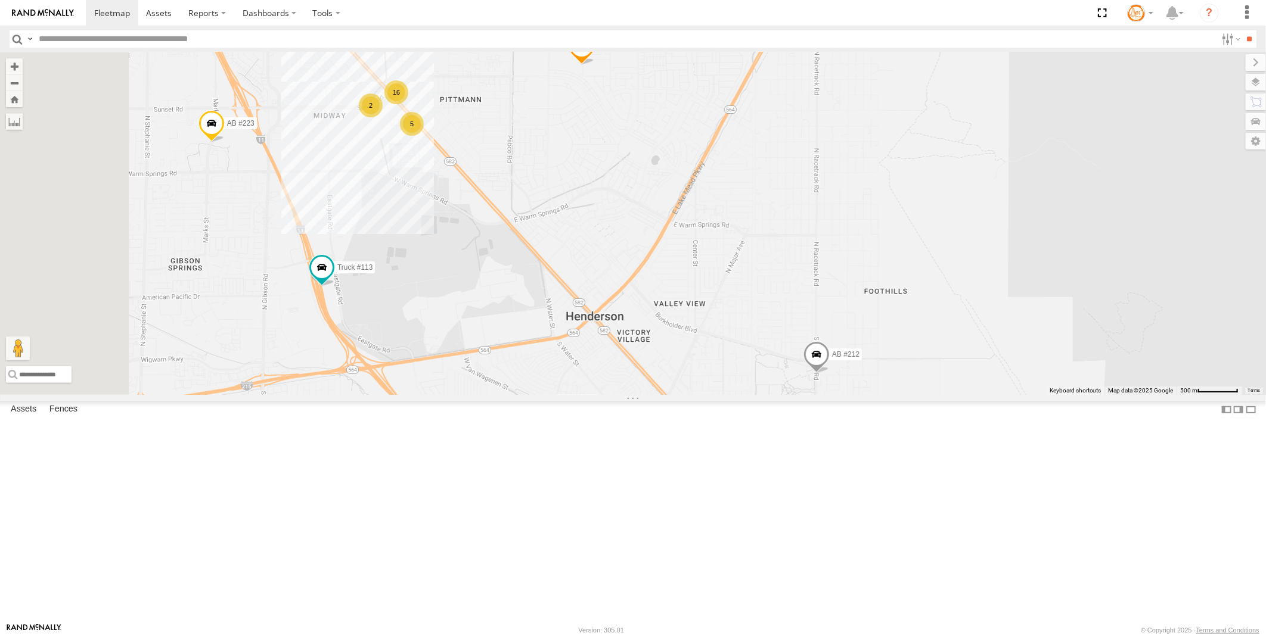
drag, startPoint x: 526, startPoint y: 417, endPoint x: 686, endPoint y: 314, distance: 190.6
click at [686, 314] on div "AB #223 AB #212 AB #216 Pickup 2020 AB #210 AB #207 AB #227 AB #203 Sonic AB #2…" at bounding box center [633, 223] width 1266 height 343
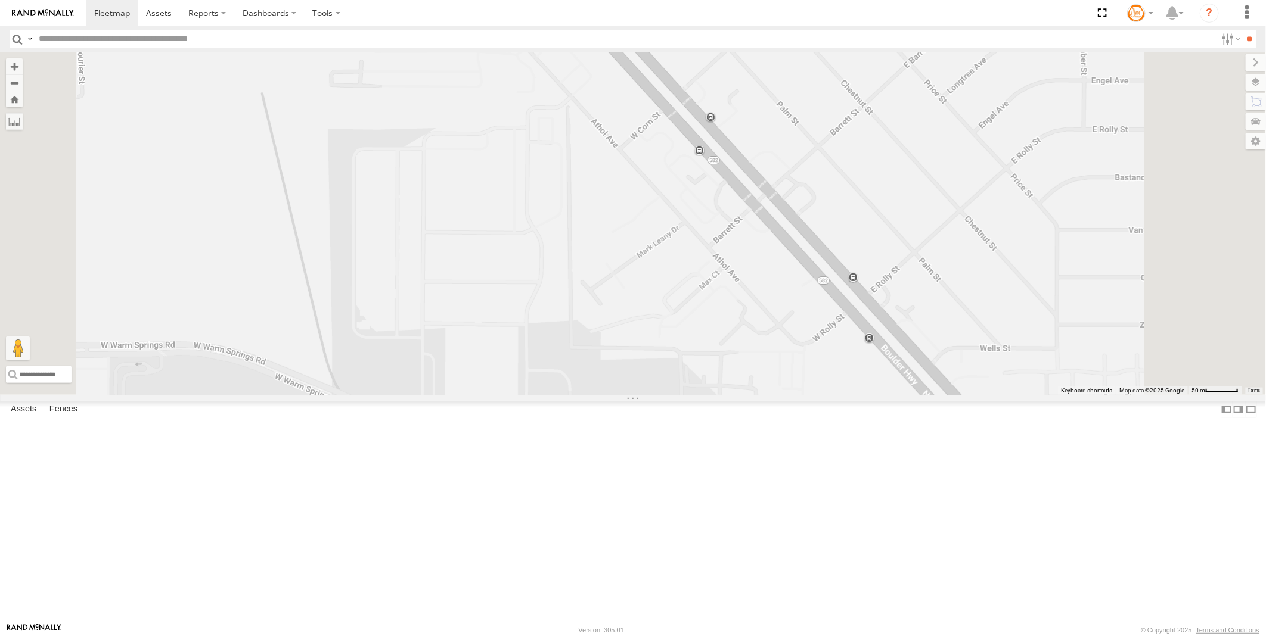
drag, startPoint x: 602, startPoint y: 250, endPoint x: 599, endPoint y: 449, distance: 199.1
click at [599, 395] on div "AB #223 AB #212 AB #216 Pickup 2020 AB #210 AB #207 AB #227 AB #203 Sonic AB #2…" at bounding box center [633, 223] width 1266 height 343
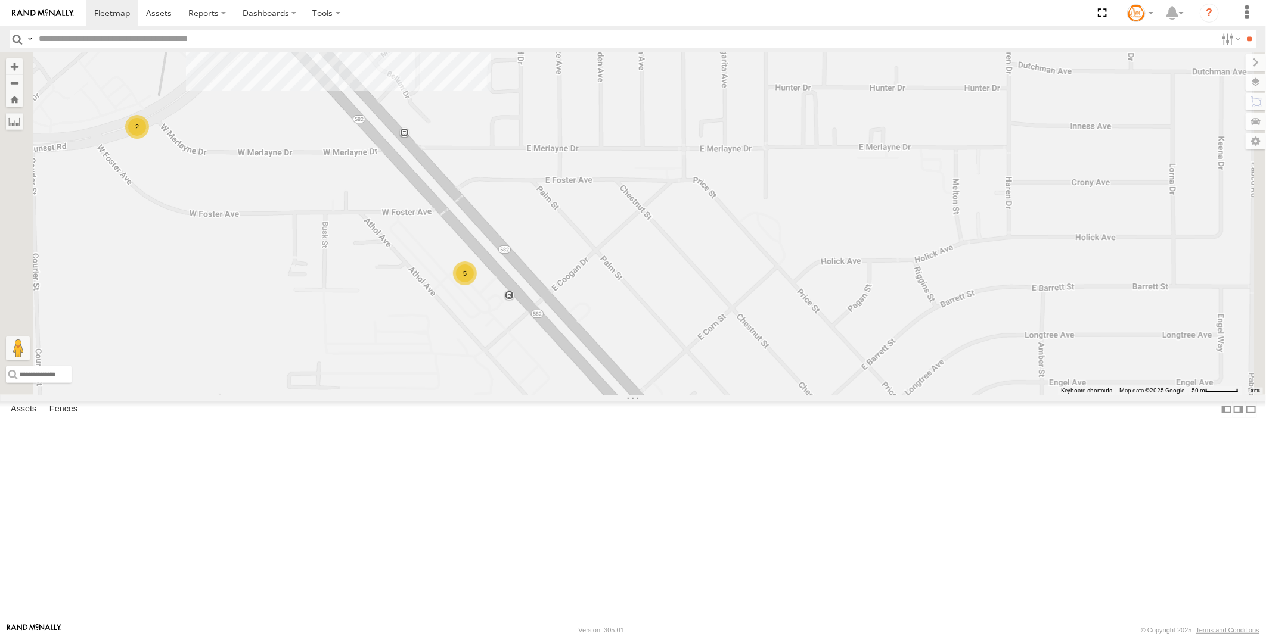
drag, startPoint x: 663, startPoint y: 349, endPoint x: 642, endPoint y: 406, distance: 60.7
click at [624, 395] on div "AB #223 AB #212 AB #216 Pickup 2020 AB #210 AB #207 AB #227 AB #203 Sonic AB #2…" at bounding box center [633, 223] width 1266 height 343
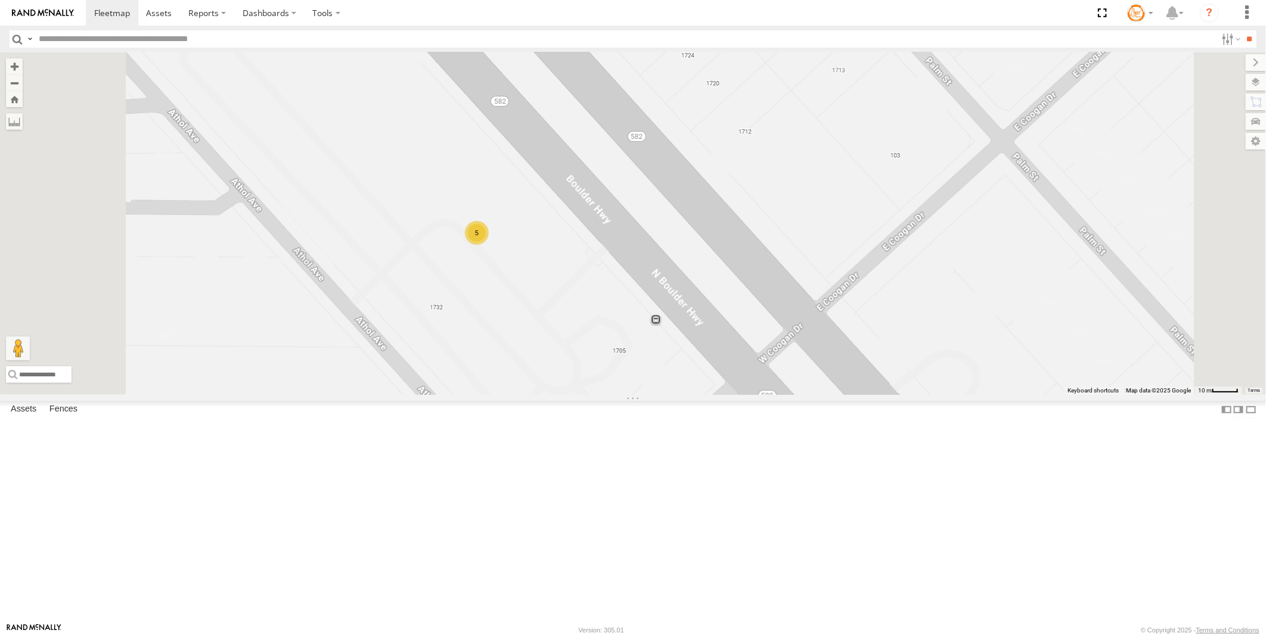
click at [489, 245] on div "5" at bounding box center [477, 233] width 24 height 24
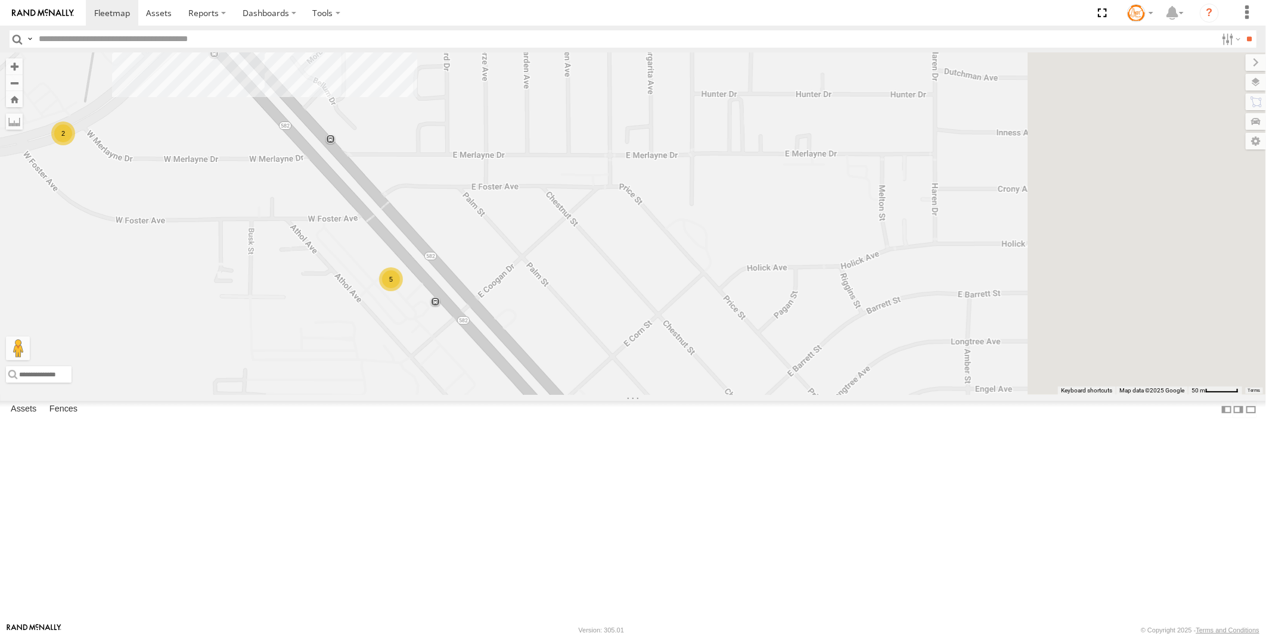
drag, startPoint x: 936, startPoint y: 356, endPoint x: 672, endPoint y: 410, distance: 269.5
click at [672, 395] on div "AB #223 AB #212 AB #216 Pickup 2020 AB #210 AB #207 AB #227 AB #203 Sonic AB #2…" at bounding box center [633, 223] width 1266 height 343
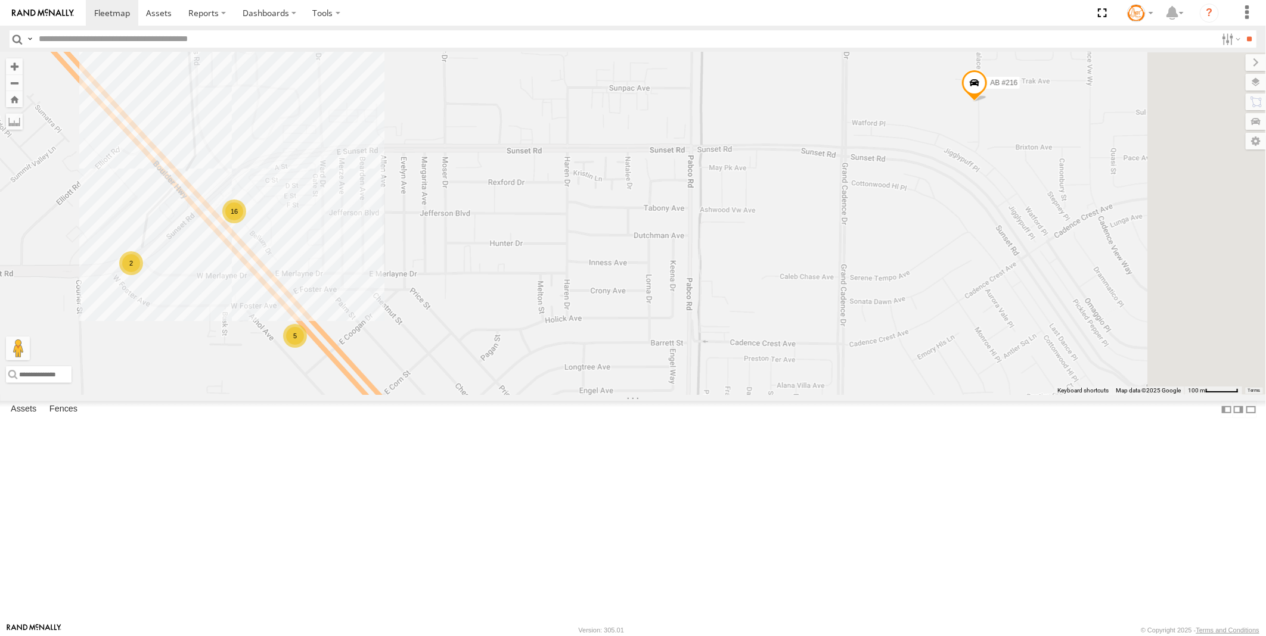
drag, startPoint x: 995, startPoint y: 356, endPoint x: 892, endPoint y: 386, distance: 107.3
click at [897, 391] on div "AB #223 AB #212 AB #216 Pickup 2020 AB #210 AB #207 AB #227 AB #203 Sonic AB #2…" at bounding box center [633, 223] width 1266 height 343
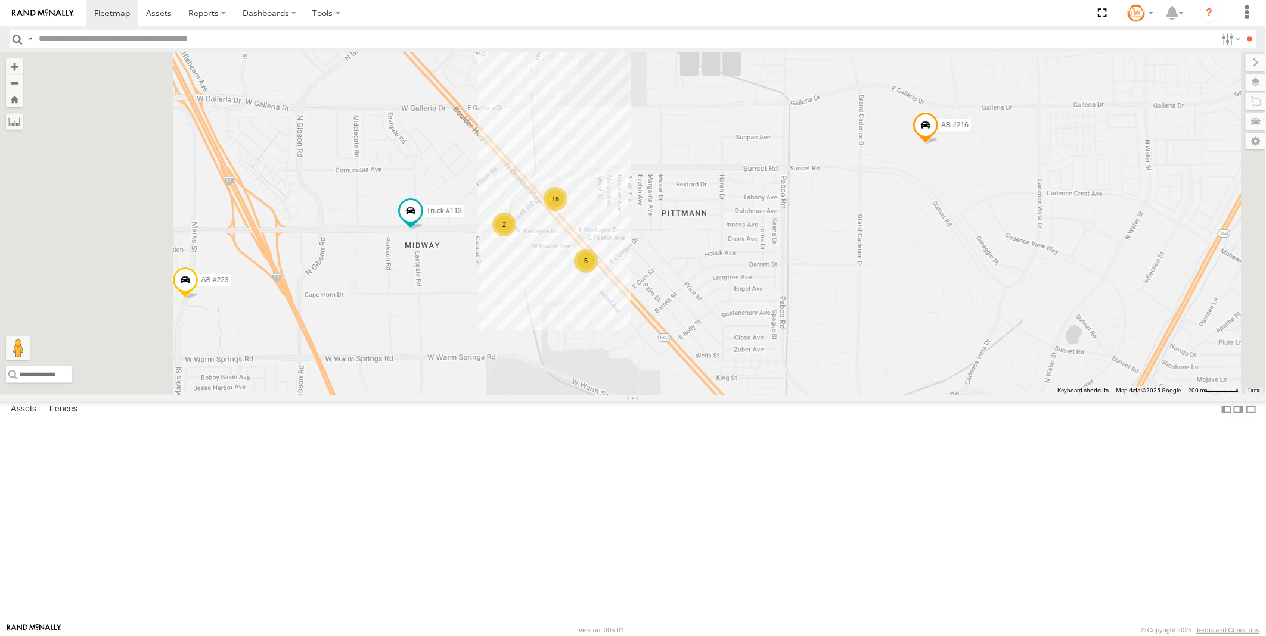
drag, startPoint x: 930, startPoint y: 390, endPoint x: 1122, endPoint y: 287, distance: 218.3
click at [1122, 287] on div "AB #223 AB #212 AB #216 Pickup 2020 AB #210 AB #207 AB #227 AB #203 Sonic AB #2…" at bounding box center [633, 223] width 1266 height 343
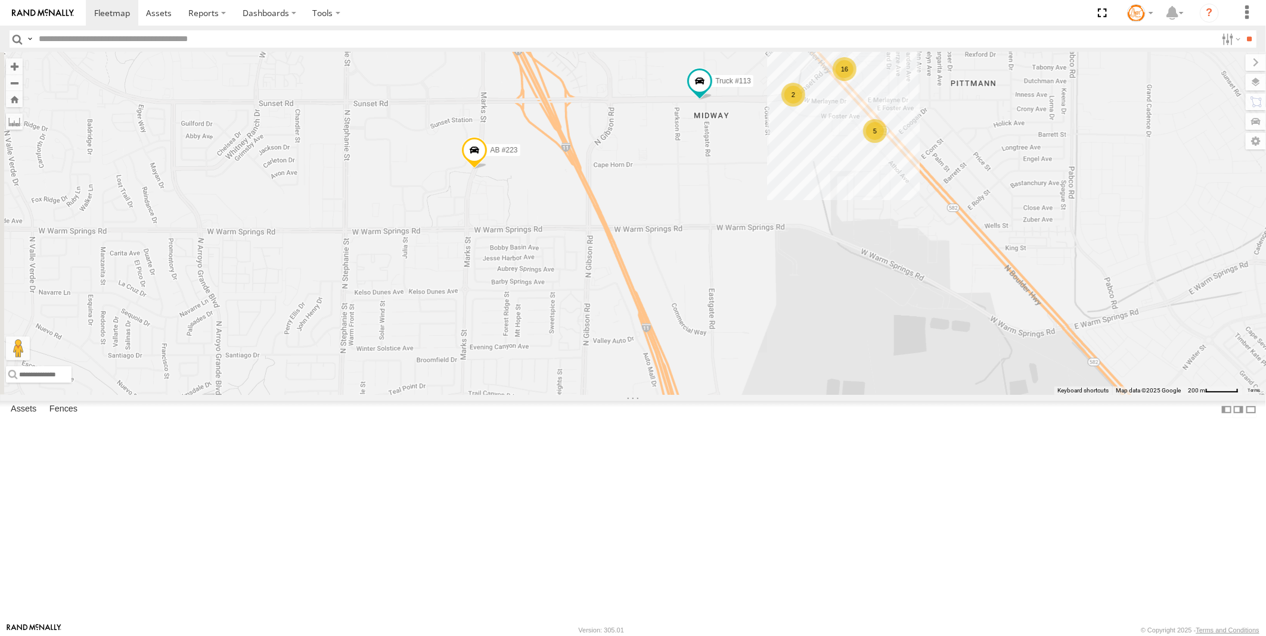
drag, startPoint x: 548, startPoint y: 446, endPoint x: 708, endPoint y: 366, distance: 178.3
click at [706, 368] on div "AB #223 AB #212 AB #216 Pickup 2020 AB #210 AB #207 AB #227 AB #203 Sonic AB #2…" at bounding box center [633, 223] width 1266 height 343
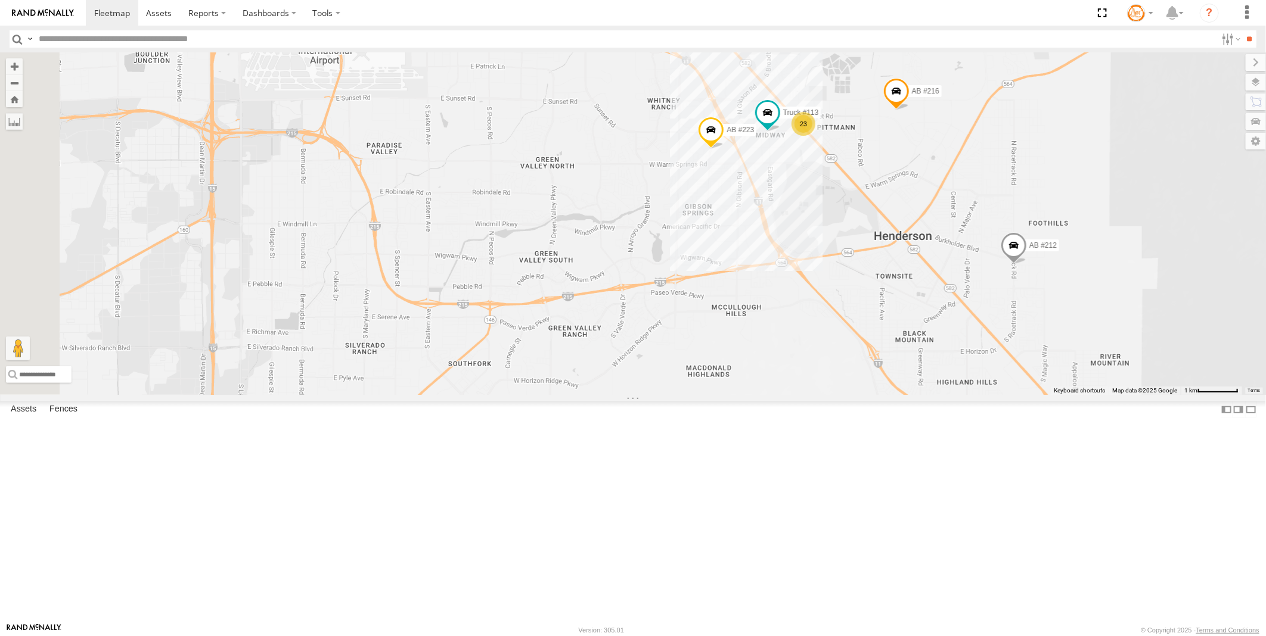
drag, startPoint x: 564, startPoint y: 374, endPoint x: 760, endPoint y: 362, distance: 195.8
click at [764, 382] on div "AB #223 AB #212 AB #216 Pickup 2020 AB #210 AB #207 AB #227 AB #203 Sonic AB #2…" at bounding box center [633, 223] width 1266 height 343
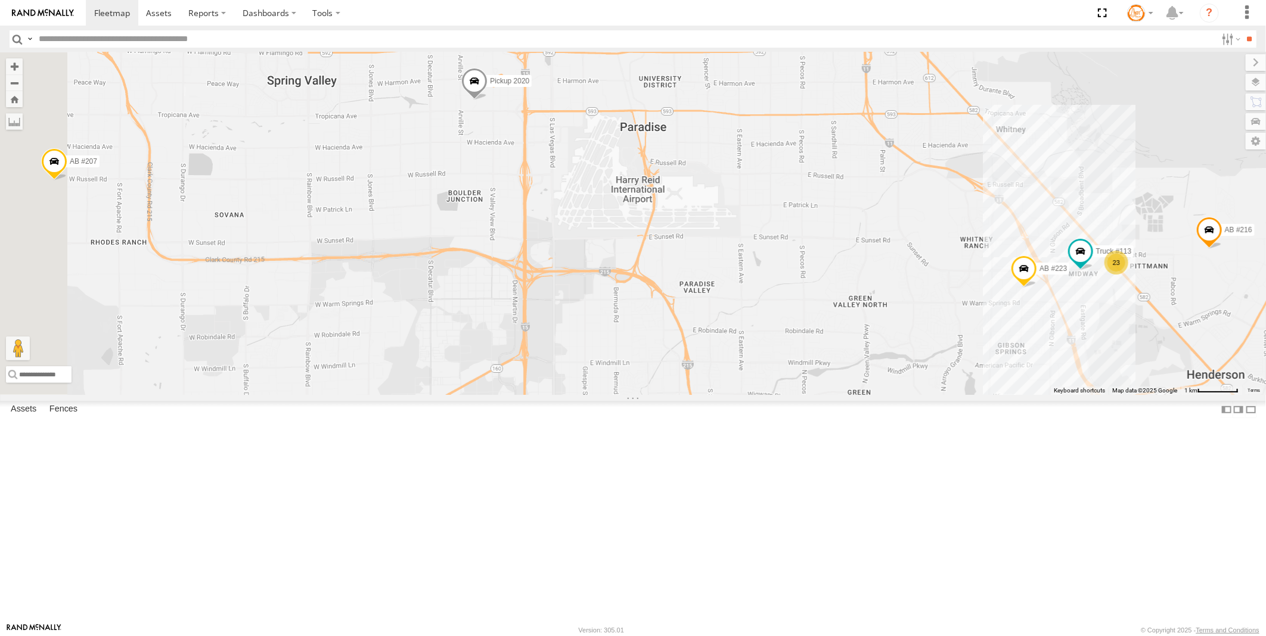
drag, startPoint x: 580, startPoint y: 269, endPoint x: 791, endPoint y: 389, distance: 242.0
click at [791, 389] on div "AB #223 AB #212 AB #216 Pickup 2020 AB #210 AB #207 AB #227 AB #203 Sonic AB #2…" at bounding box center [633, 223] width 1266 height 343
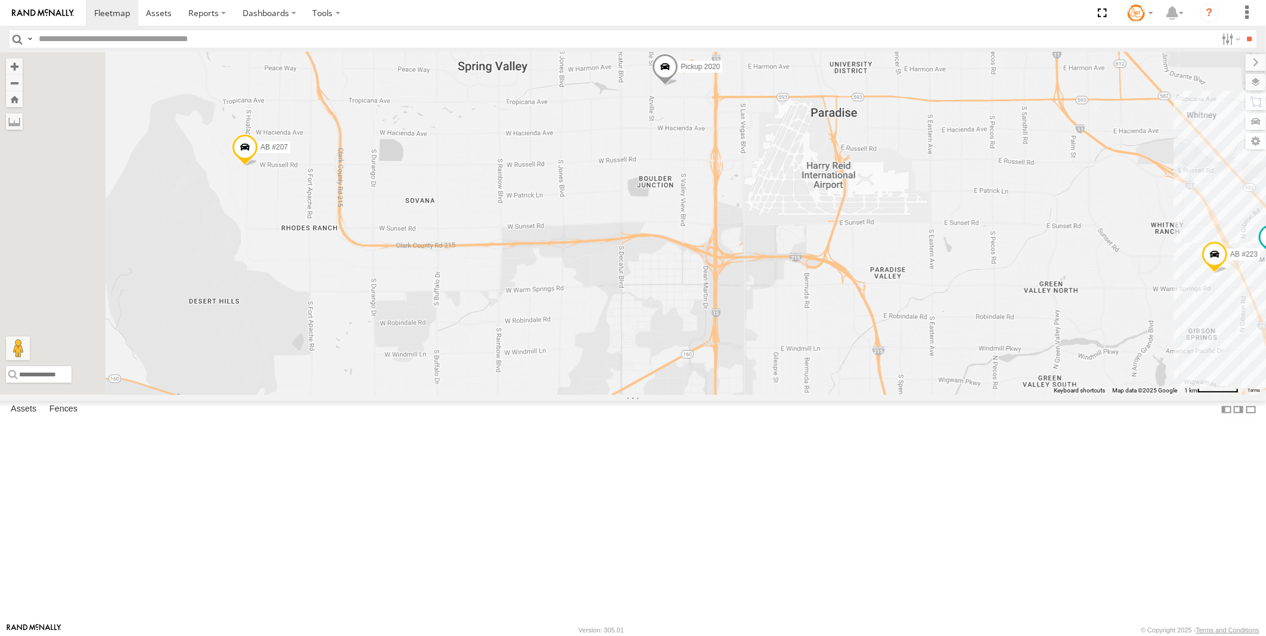
drag, startPoint x: 642, startPoint y: 334, endPoint x: 793, endPoint y: 316, distance: 151.7
click at [828, 316] on div "AB #223 AB #212 AB #216 Pickup 2020 AB #210 AB #207 AB #227 AB #203 Sonic AB #2…" at bounding box center [633, 223] width 1266 height 343
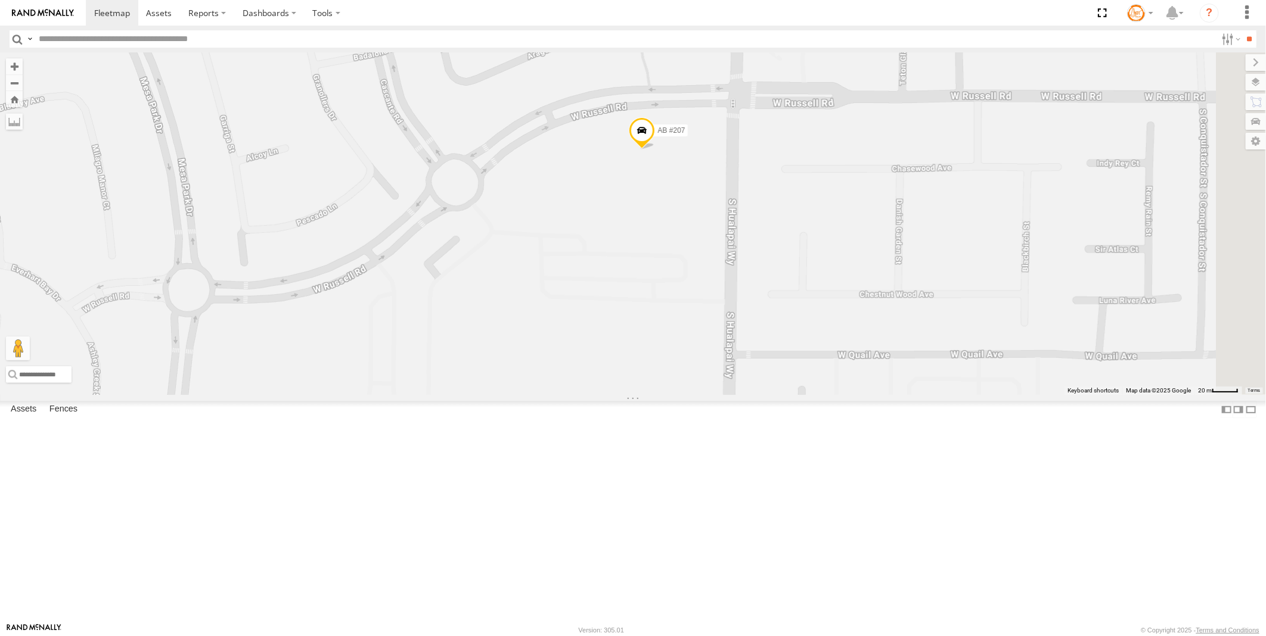
drag, startPoint x: 772, startPoint y: 195, endPoint x: 741, endPoint y: 299, distance: 108.6
click at [741, 299] on div "AB #223 AB #212 AB #216 Pickup 2020 AB #210 AB #207 AB #227 AB #203 Sonic AB #2…" at bounding box center [633, 223] width 1266 height 343
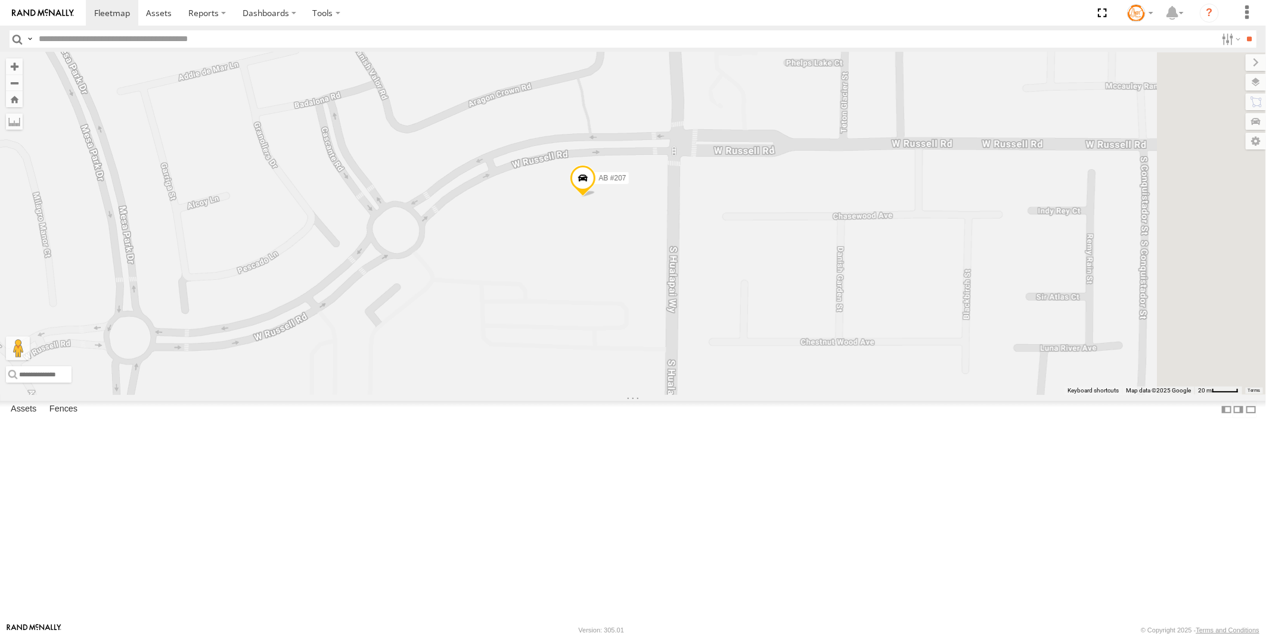
drag, startPoint x: 820, startPoint y: 309, endPoint x: 765, endPoint y: 354, distance: 71.1
click at [765, 354] on div "AB #223 AB #212 AB #216 Pickup 2020 AB #210 AB #207 AB #227 AB #203 Sonic AB #2…" at bounding box center [633, 223] width 1266 height 343
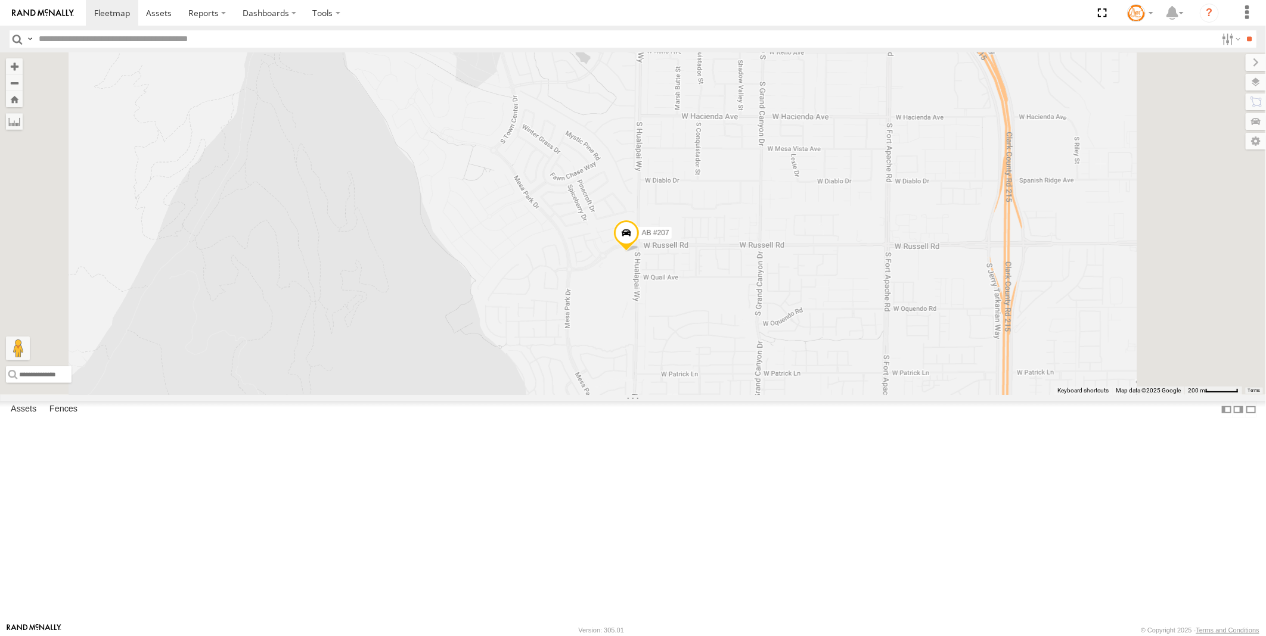
drag, startPoint x: 862, startPoint y: 542, endPoint x: 847, endPoint y: 306, distance: 237.0
click at [847, 306] on div "AB #223 AB #212 AB #216 Pickup 2020 AB #210 AB #207 AB #227 AB #203 Sonic AB #2…" at bounding box center [633, 223] width 1266 height 343
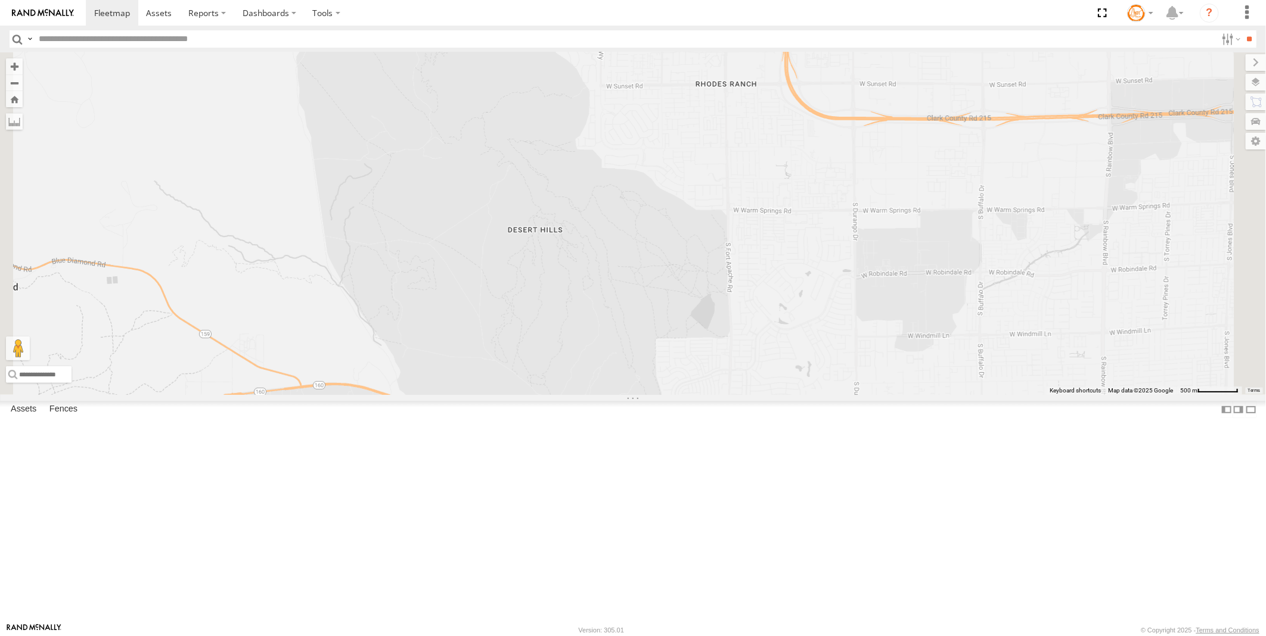
drag, startPoint x: 918, startPoint y: 372, endPoint x: 815, endPoint y: 201, distance: 199.5
click at [815, 201] on div "AB #223 AB #212 AB #216 Pickup 2020 AB #210 AB #207 AB #227 AB #203 Sonic AB #2…" at bounding box center [633, 223] width 1266 height 343
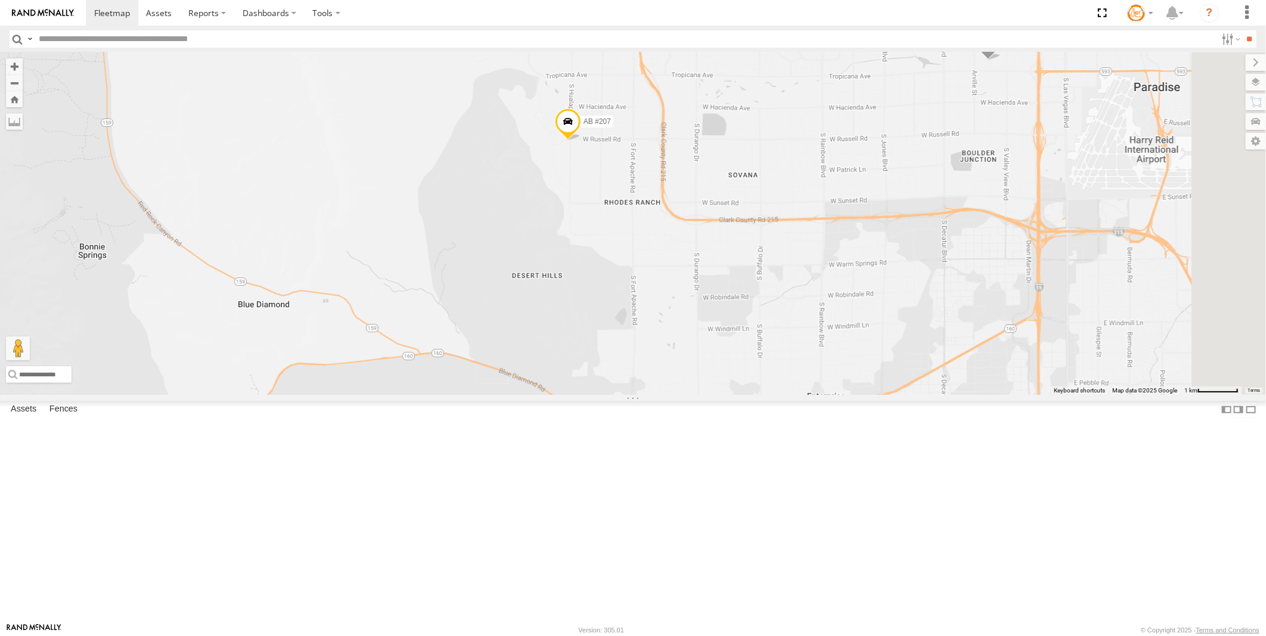
drag, startPoint x: 913, startPoint y: 217, endPoint x: 885, endPoint y: 302, distance: 89.1
click at [877, 343] on div "AB #223 AB #212 AB #216 Pickup 2020 AB #210 AB #207 AB #227 AB #203 Sonic AB #2…" at bounding box center [633, 223] width 1266 height 343
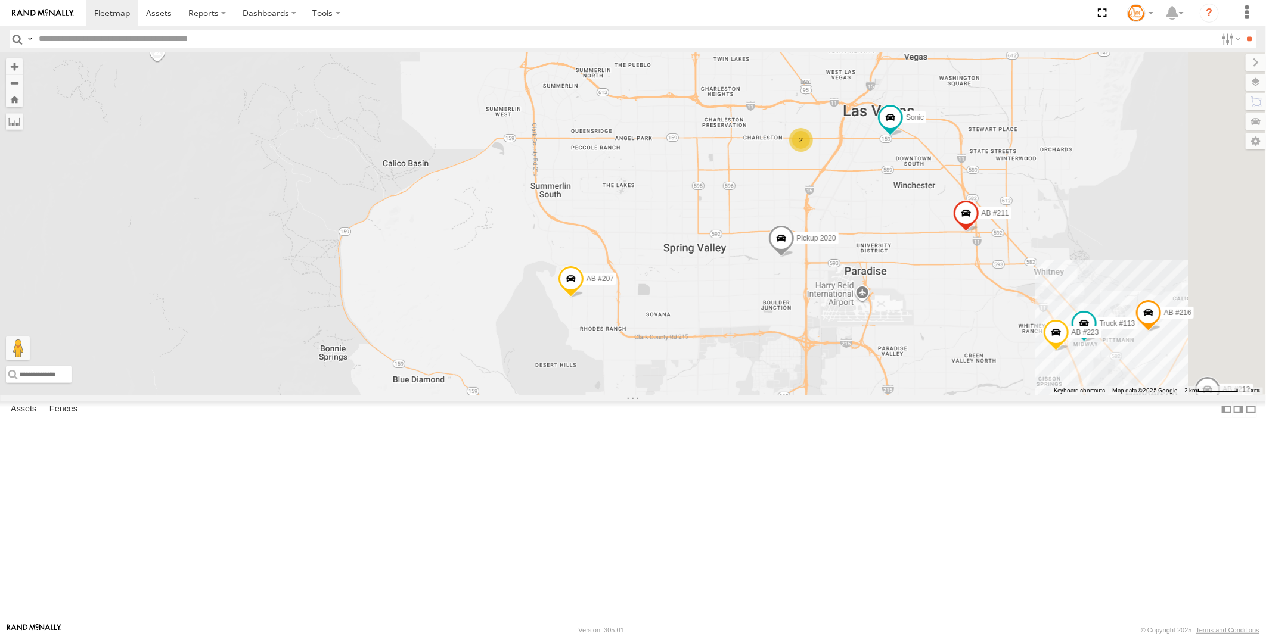
drag, startPoint x: 872, startPoint y: 271, endPoint x: 813, endPoint y: 391, distance: 133.5
click at [815, 395] on div "AB #223 AB #212 AB #216 Pickup 2020 AB #210 AB #207 AB #227 AB #203 Sonic AB #2…" at bounding box center [633, 223] width 1266 height 343
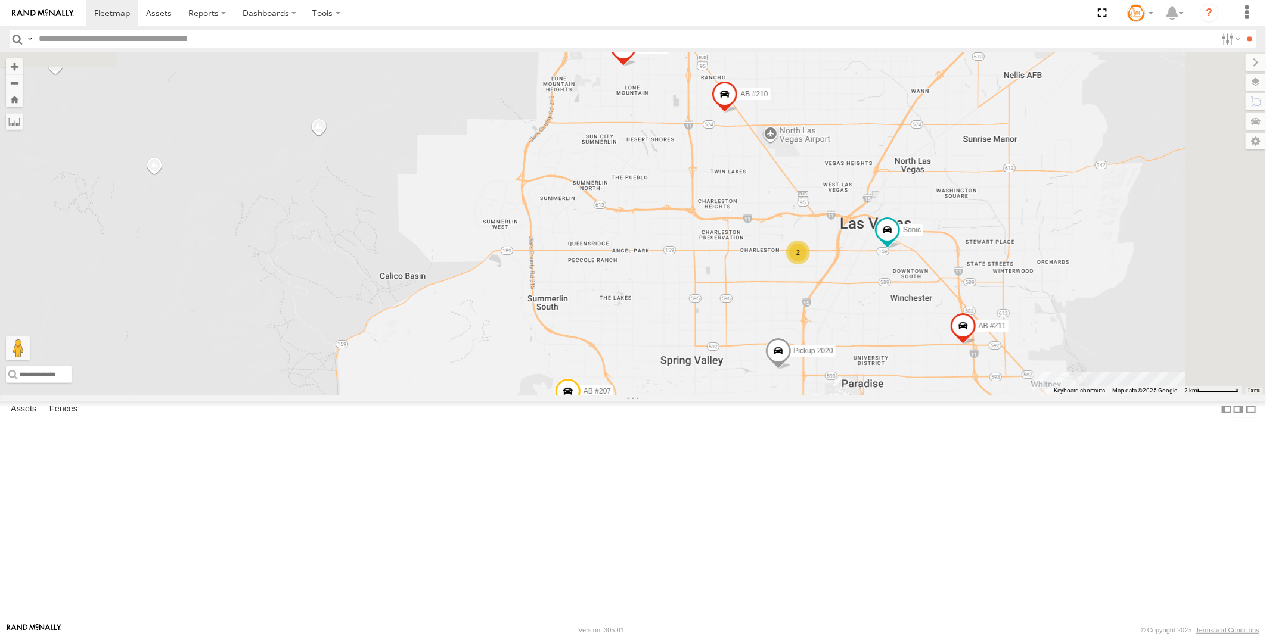
drag, startPoint x: 798, startPoint y: 292, endPoint x: 797, endPoint y: 331, distance: 38.8
click at [797, 331] on div "AB #223 AB #212 AB #216 Pickup 2020 AB #210 AB #207 AB #227 AB #203 Sonic AB #2…" at bounding box center [633, 223] width 1266 height 343
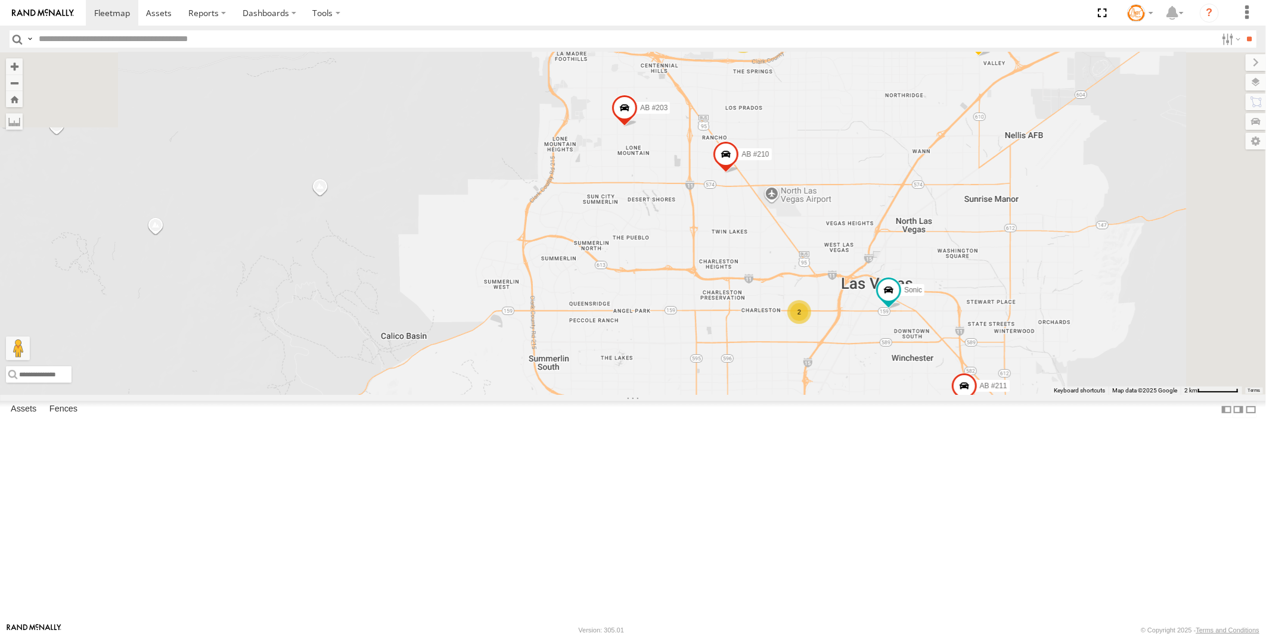
drag, startPoint x: 756, startPoint y: 200, endPoint x: 757, endPoint y: 260, distance: 60.8
click at [757, 260] on div "AB #223 AB #212 AB #216 Pickup 2020 AB #210 AB #207 AB #227 AB #203 Sonic AB #2…" at bounding box center [633, 223] width 1266 height 343
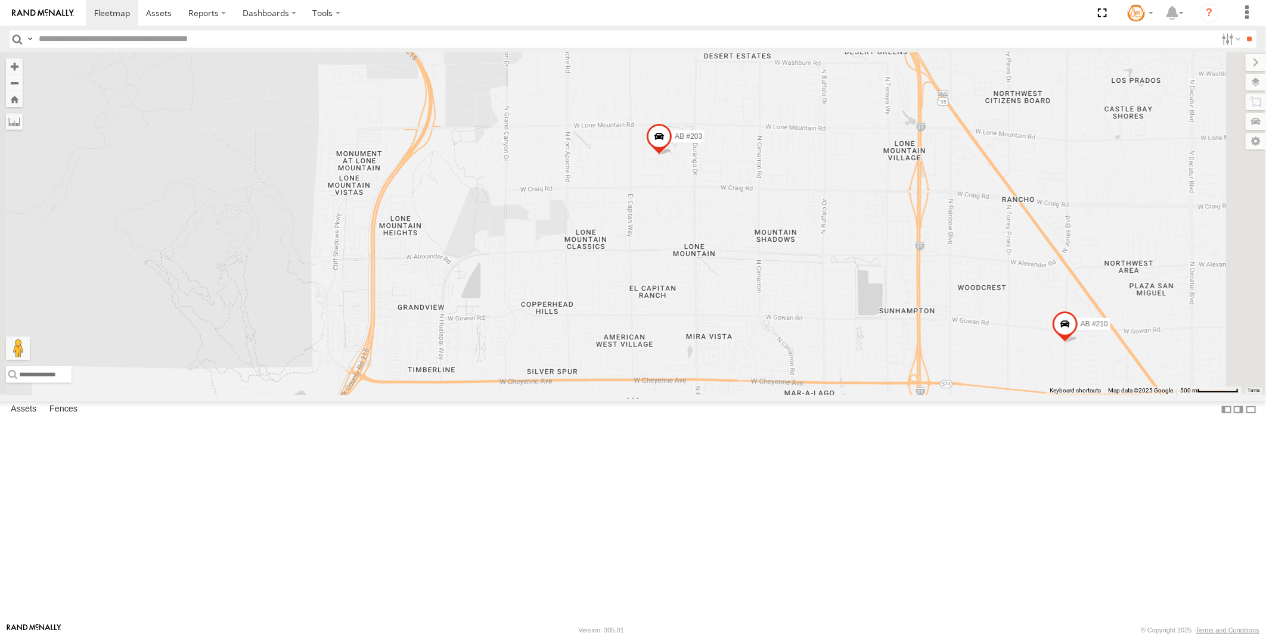
drag, startPoint x: 858, startPoint y: 397, endPoint x: 848, endPoint y: 309, distance: 88.8
click at [858, 350] on div "AB #223 AB #212 AB #216 Pickup 2020 AB #210 AB #207 AB #227 AB #203 Sonic AB #2…" at bounding box center [633, 223] width 1266 height 343
click at [674, 153] on span at bounding box center [661, 136] width 26 height 32
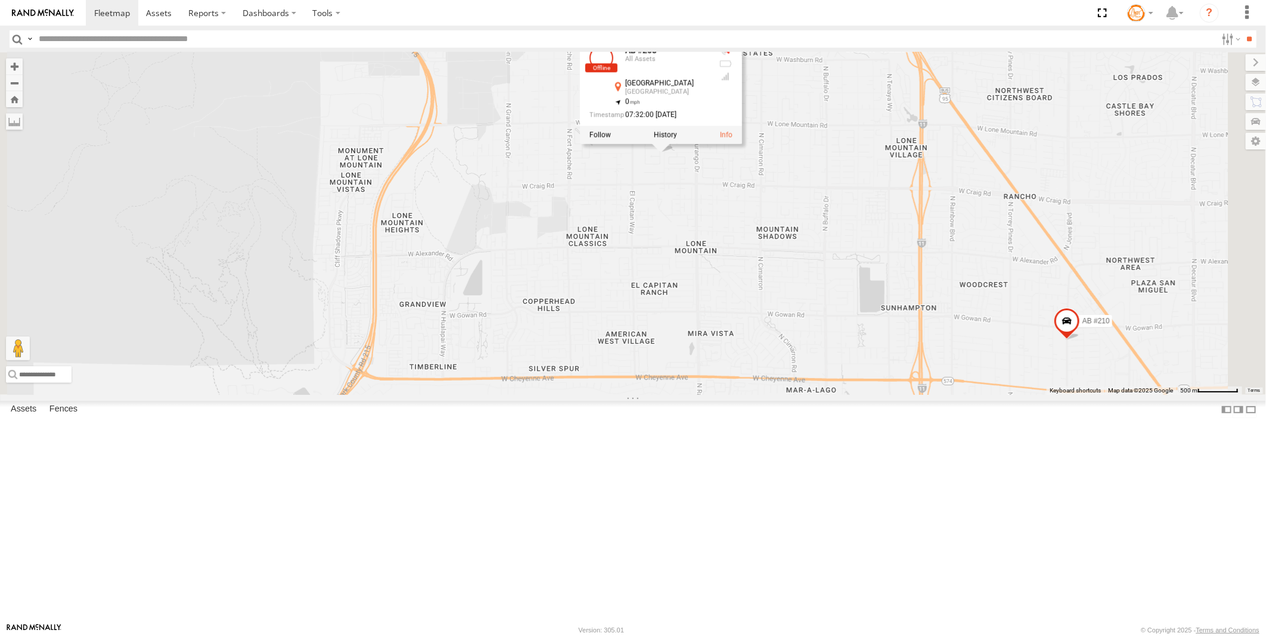
click at [742, 144] on div at bounding box center [661, 135] width 162 height 18
click at [677, 139] on label at bounding box center [665, 134] width 23 height 8
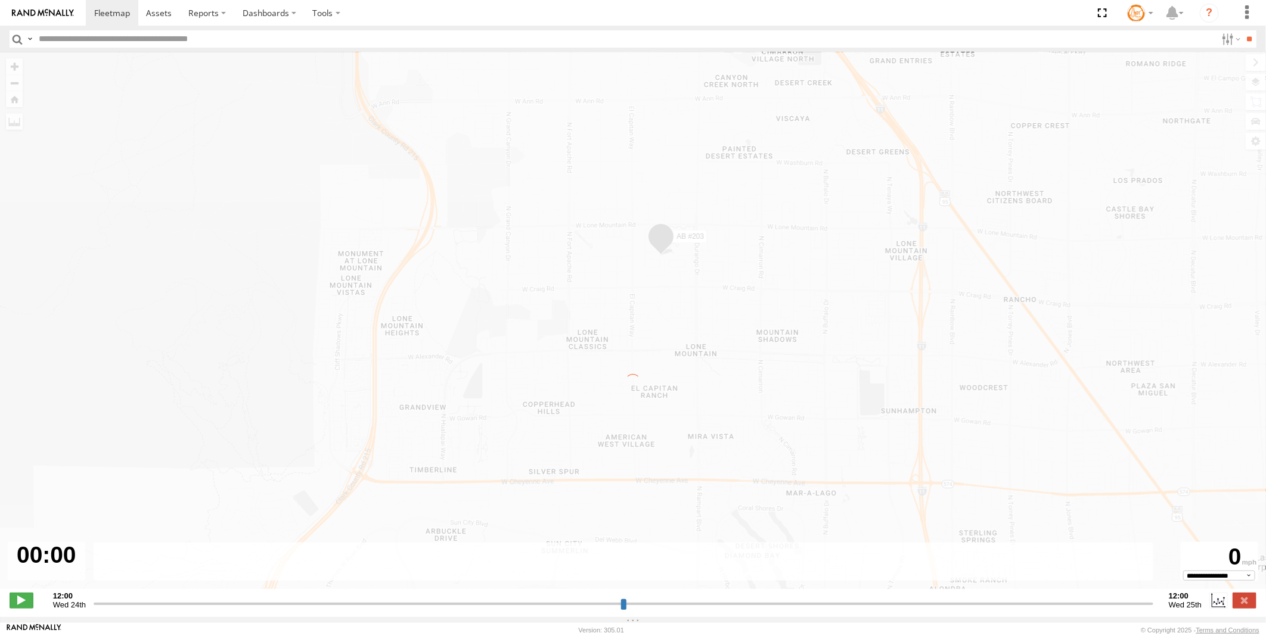
type input "**********"
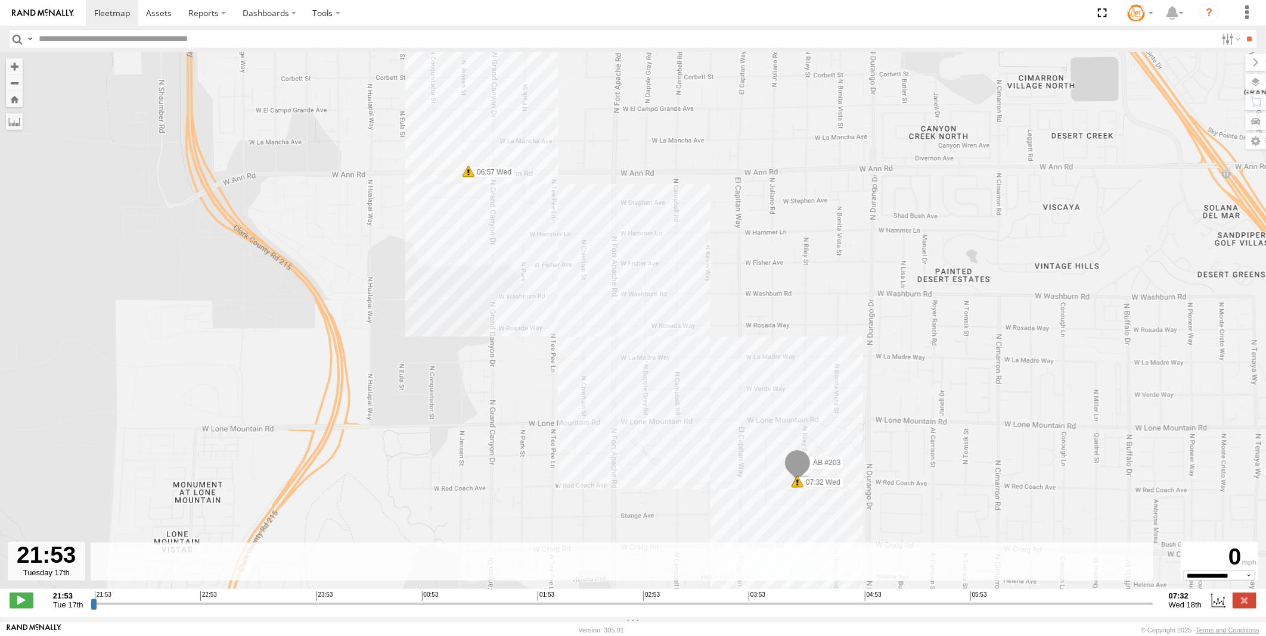
click at [802, 467] on span at bounding box center [797, 466] width 26 height 32
click at [694, 474] on div "AB #203 21:53 Tue 06:57 Wed 07:32 Wed AB #203 All Assets [GEOGRAPHIC_DATA] 36.2…" at bounding box center [633, 326] width 1266 height 549
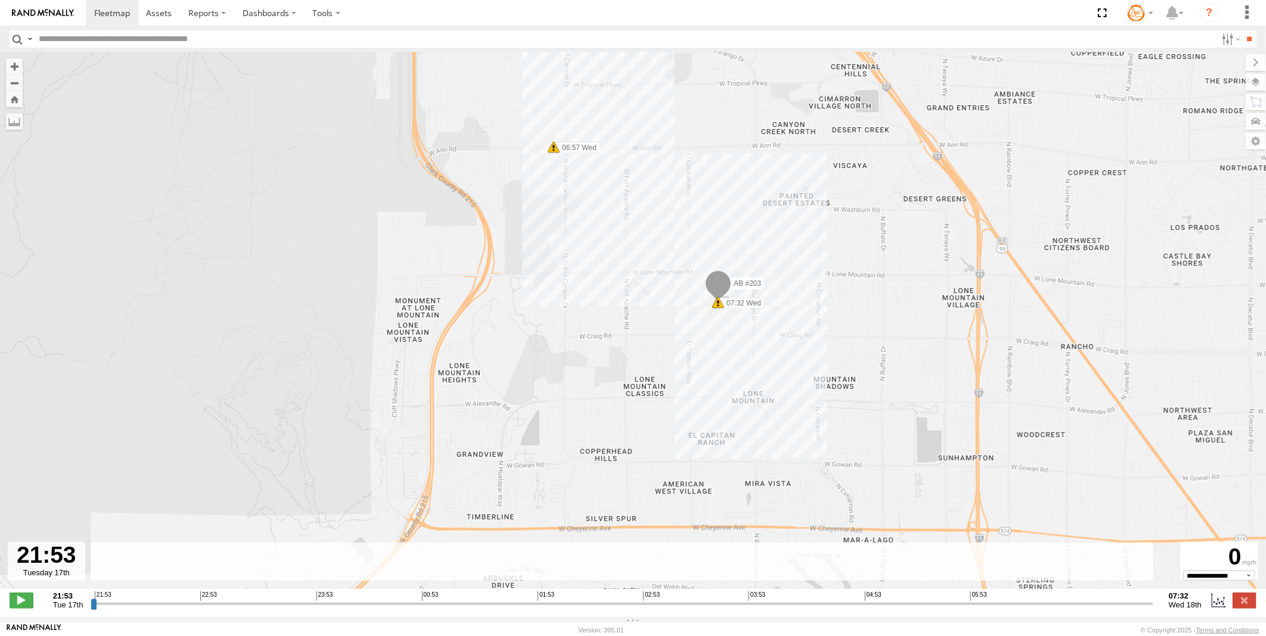
click at [552, 150] on span at bounding box center [554, 147] width 12 height 12
click at [718, 305] on span at bounding box center [718, 303] width 12 height 12
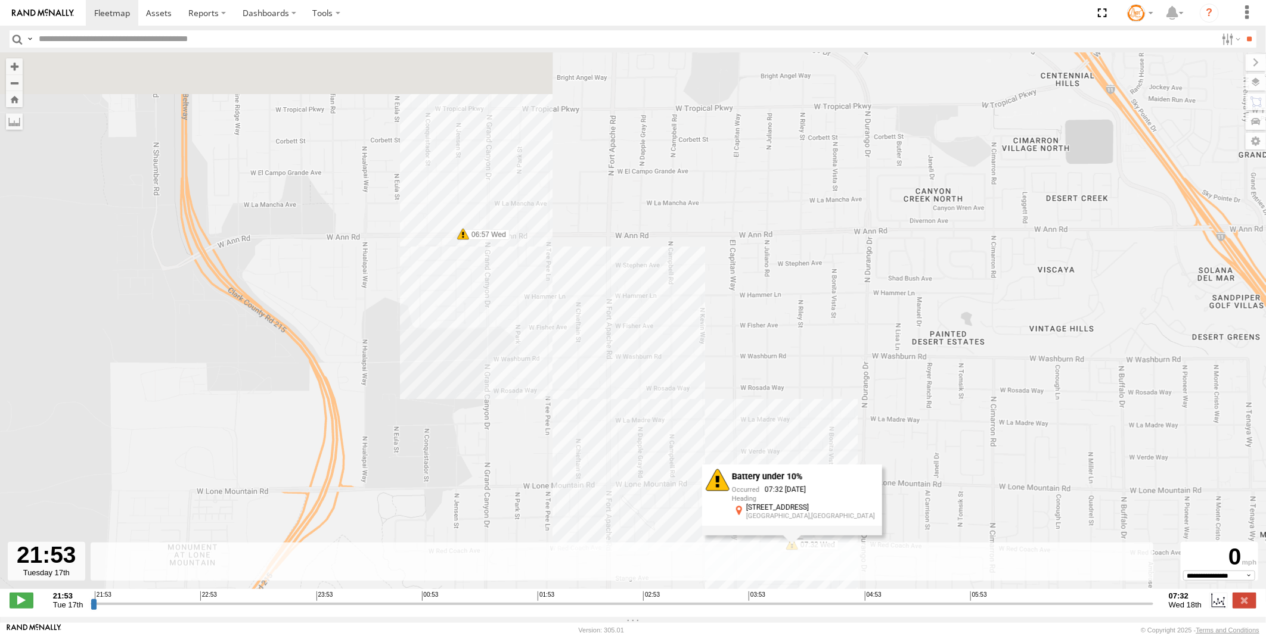
drag, startPoint x: 553, startPoint y: 116, endPoint x: 614, endPoint y: 319, distance: 211.5
click at [627, 377] on div "AB #203 21:53 Tue 06:57 Wed 07:32 Wed Battery under 10% 07:32 [DATE] [STREET_AD…" at bounding box center [633, 326] width 1266 height 549
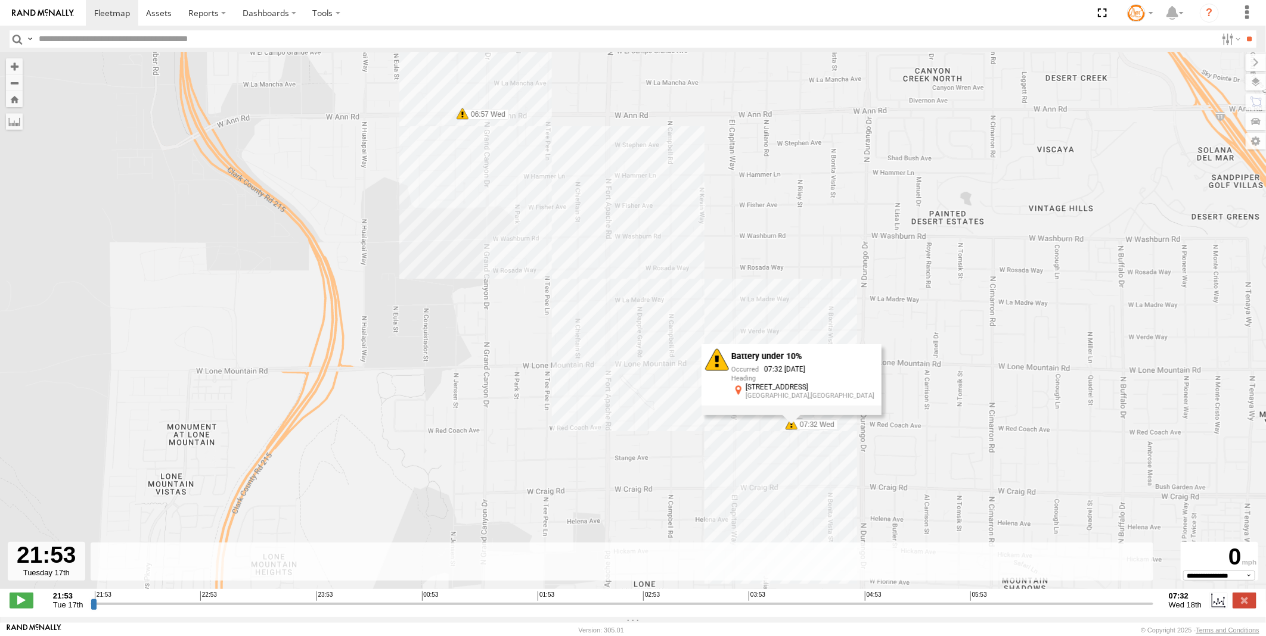
drag, startPoint x: 871, startPoint y: 290, endPoint x: 866, endPoint y: 211, distance: 79.4
click at [866, 211] on div "AB #203 21:53 Tue 06:57 Wed 07:32 Wed Battery under 10% 07:32 [DATE] [STREET_AD…" at bounding box center [633, 326] width 1266 height 549
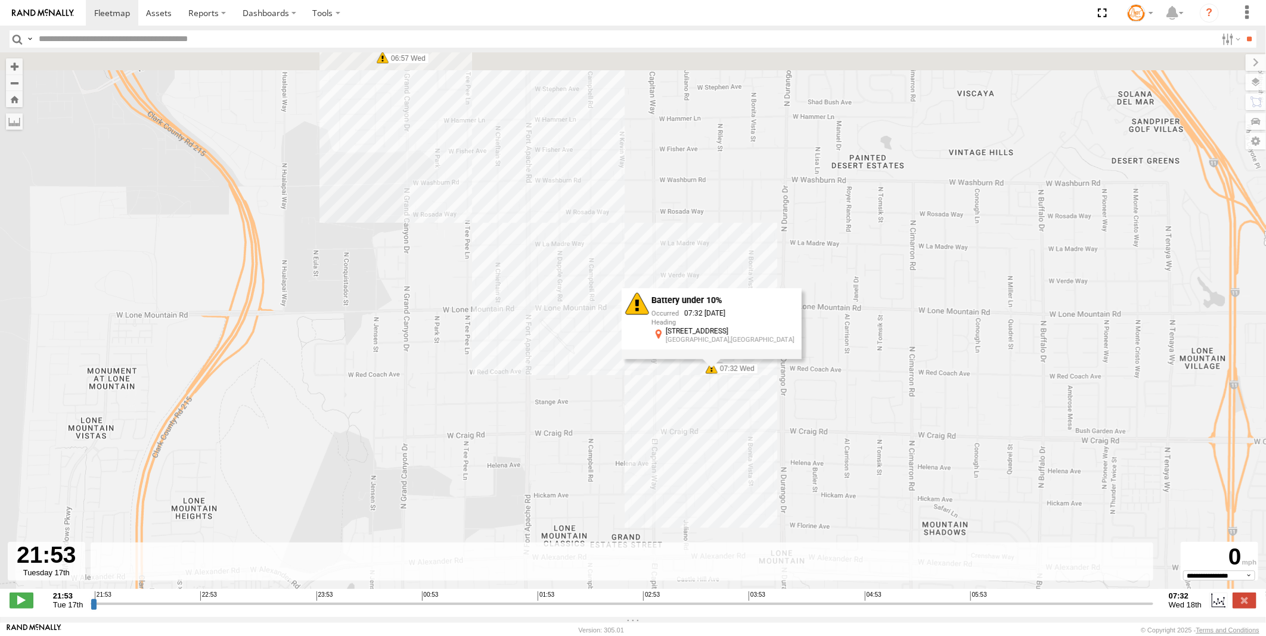
drag, startPoint x: 508, startPoint y: 211, endPoint x: 639, endPoint y: 386, distance: 218.4
click at [640, 406] on div "AB #203 21:53 Tue 06:57 Wed 07:32 Wed Battery under 10% 07:32 [DATE] [STREET_AD…" at bounding box center [633, 326] width 1266 height 549
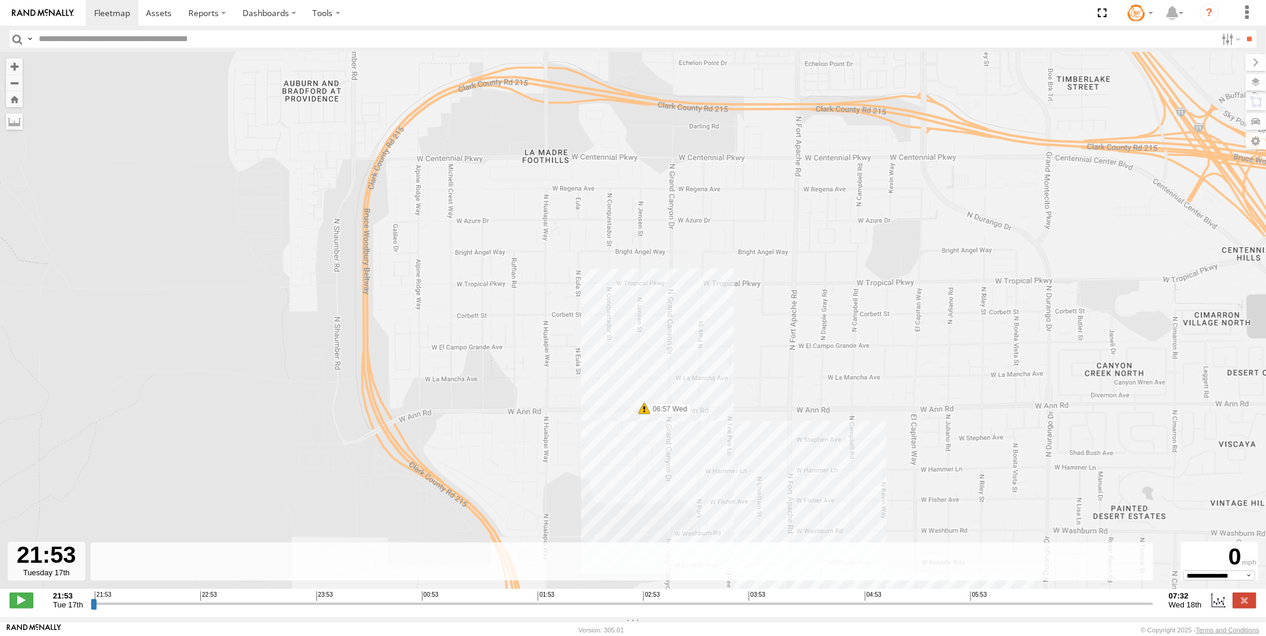
click at [642, 407] on span at bounding box center [644, 409] width 12 height 12
